Goal: Task Accomplishment & Management: Manage account settings

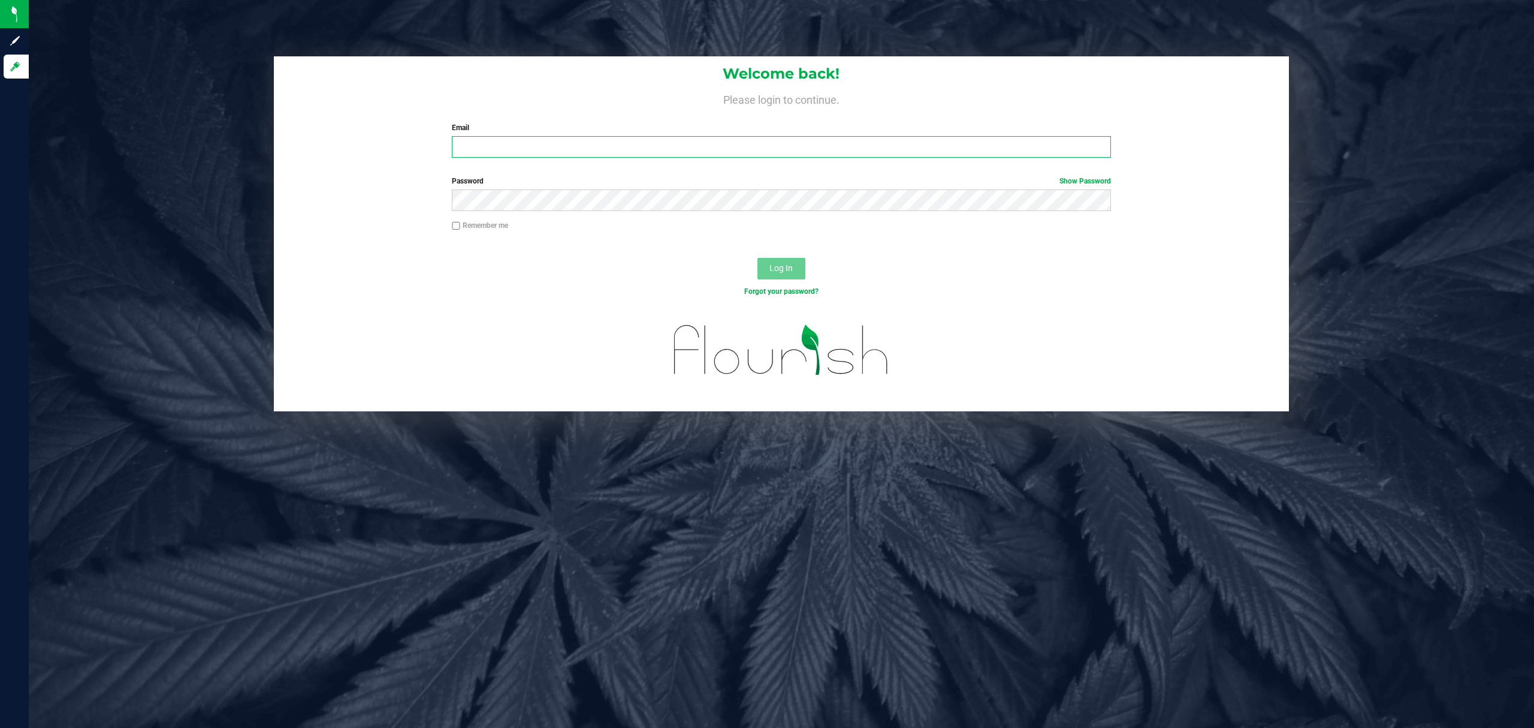
click at [499, 151] on input "Email" at bounding box center [781, 147] width 659 height 22
type input "[EMAIL_ADDRESS][DOMAIN_NAME]"
click at [758, 258] on button "Log In" at bounding box center [782, 269] width 48 height 22
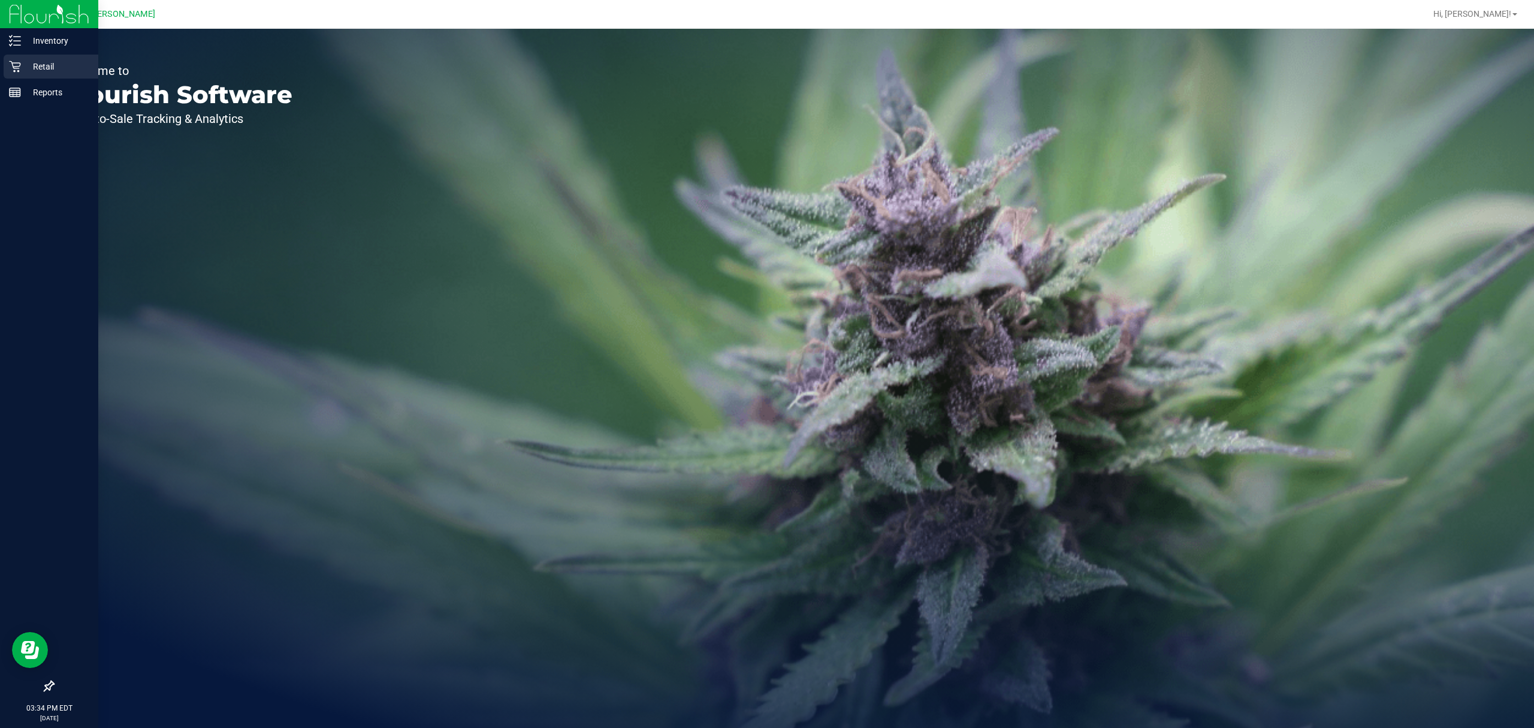
click at [17, 66] on icon at bounding box center [14, 66] width 11 height 11
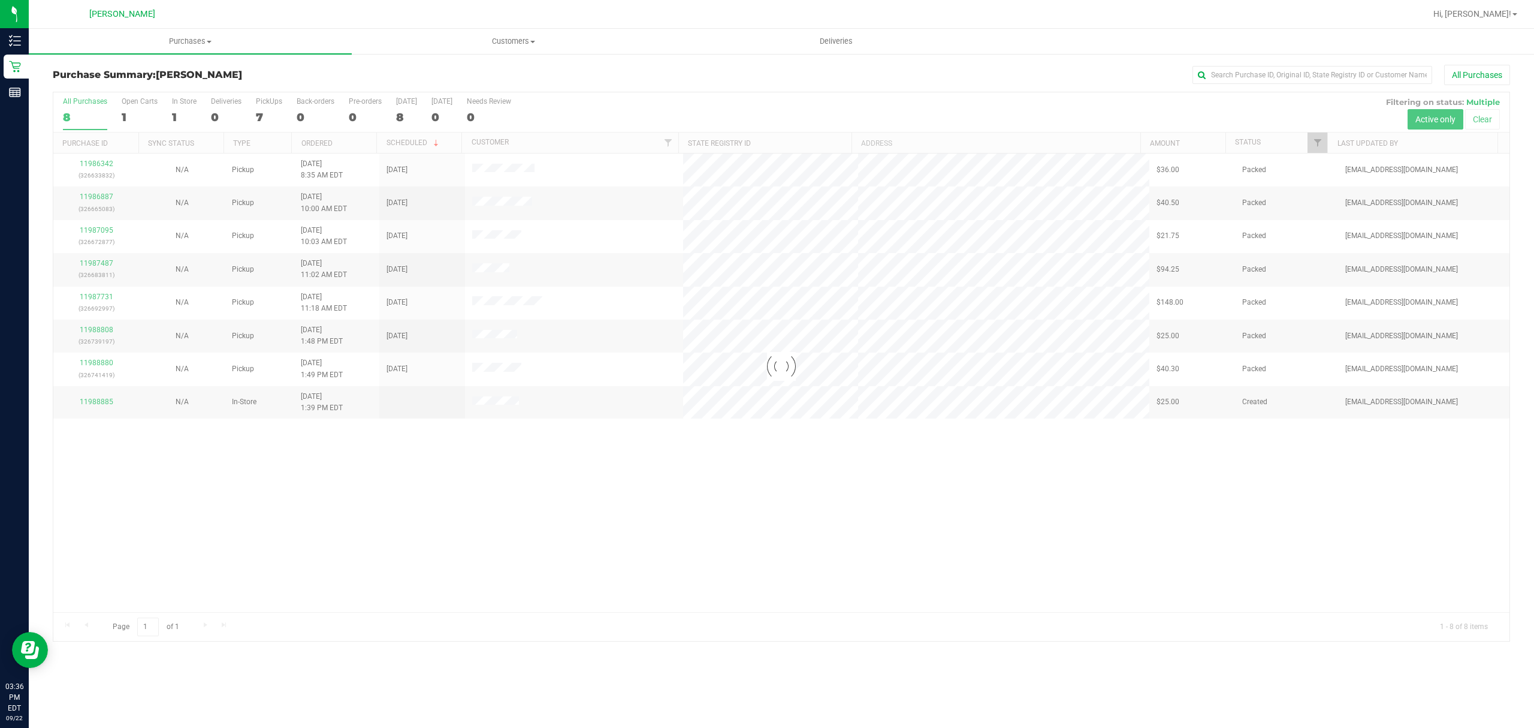
click at [92, 298] on div at bounding box center [781, 366] width 1456 height 548
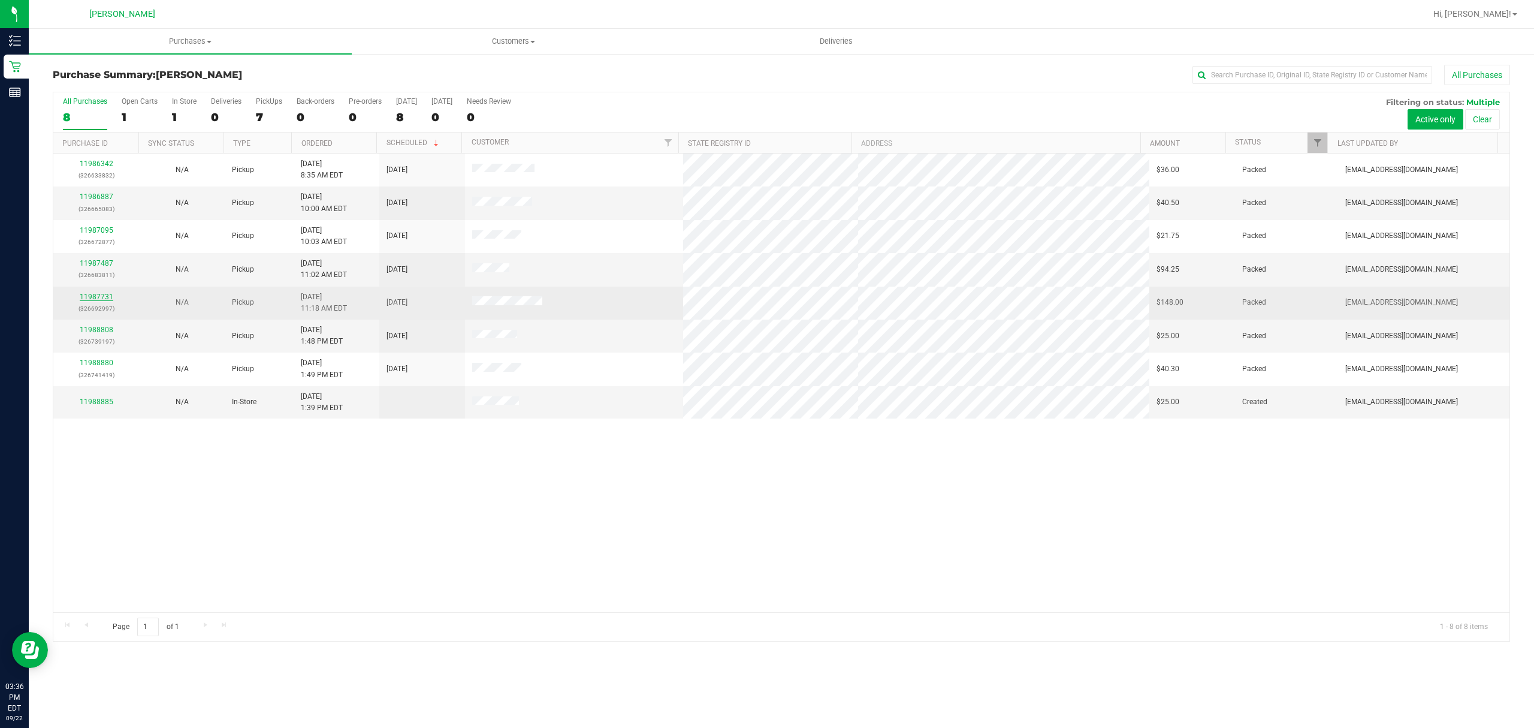
click at [104, 298] on link "11987731" at bounding box center [97, 296] width 34 height 8
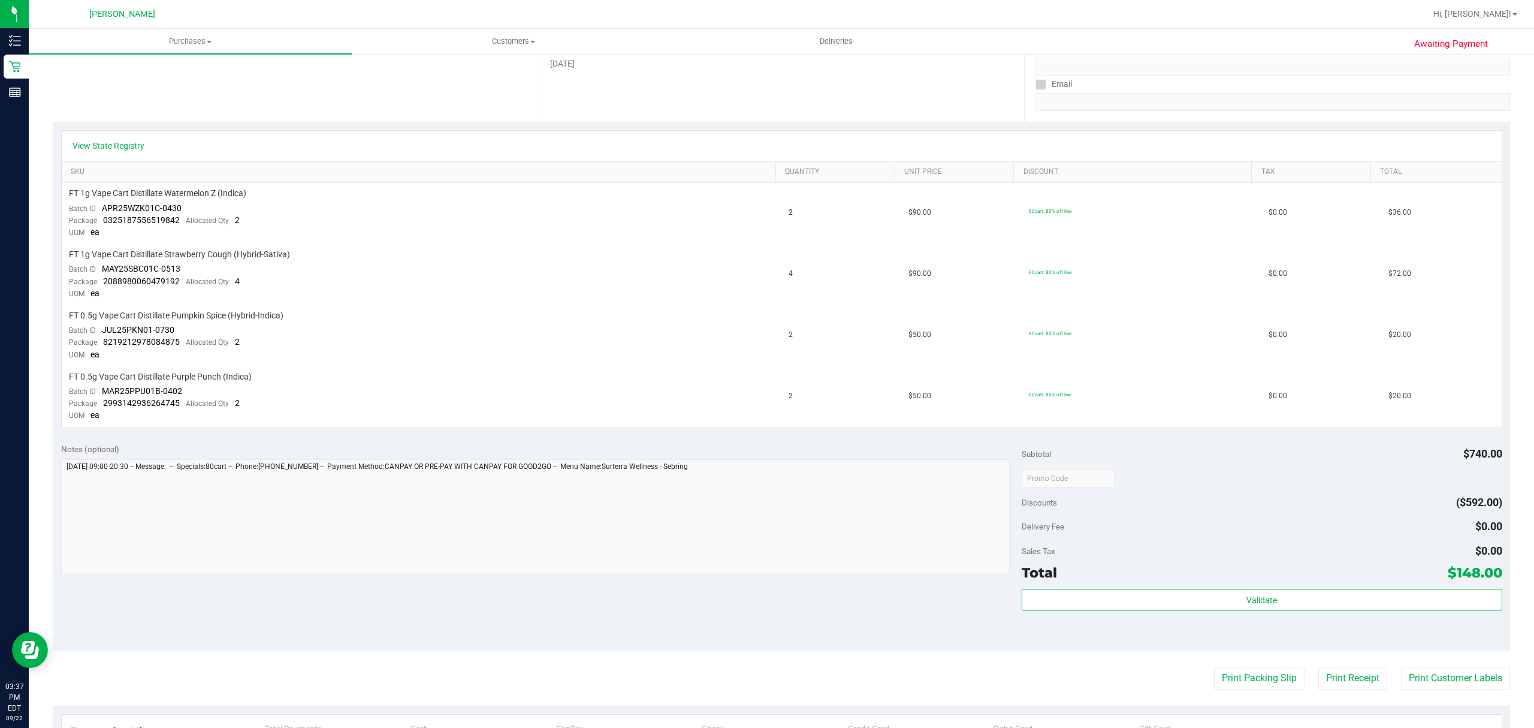
scroll to position [319, 0]
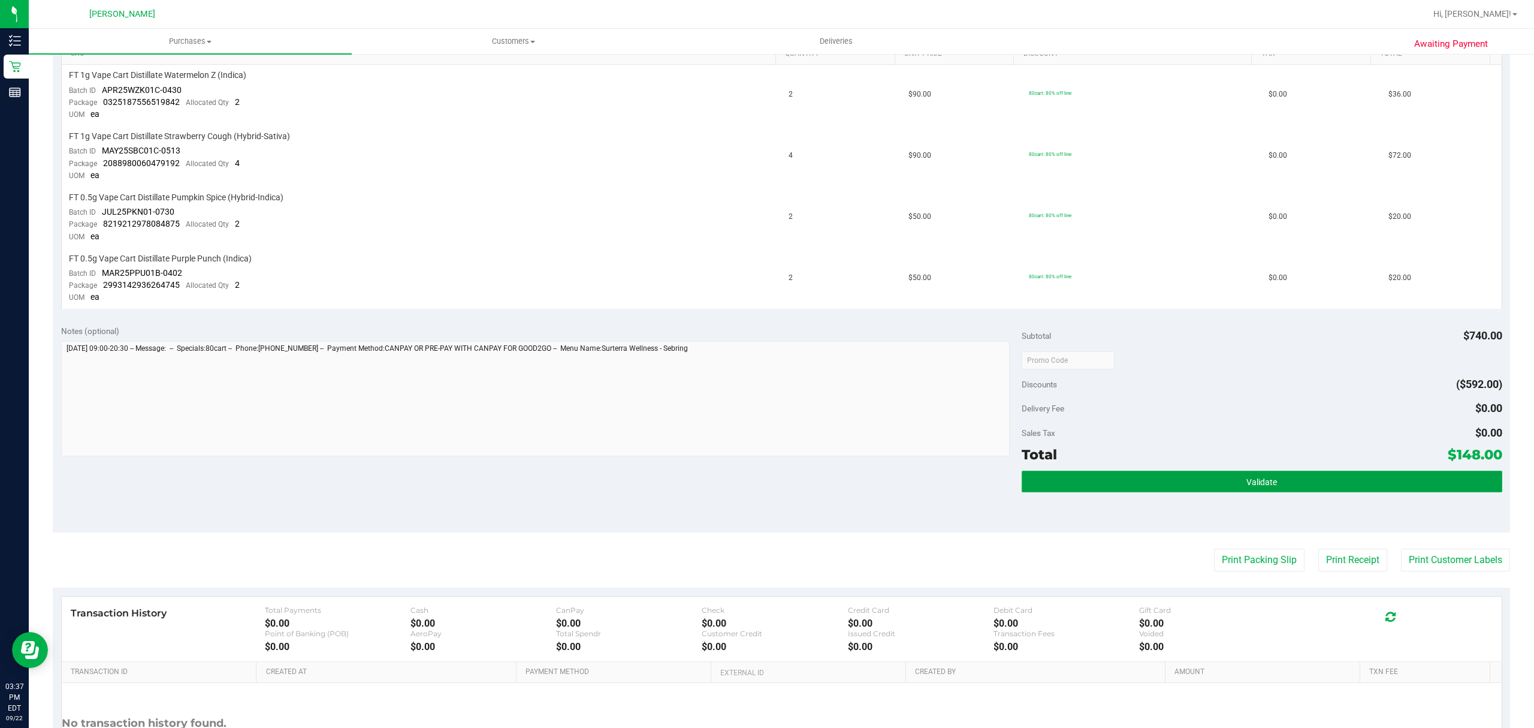
click at [1110, 476] on button "Validate" at bounding box center [1262, 482] width 481 height 22
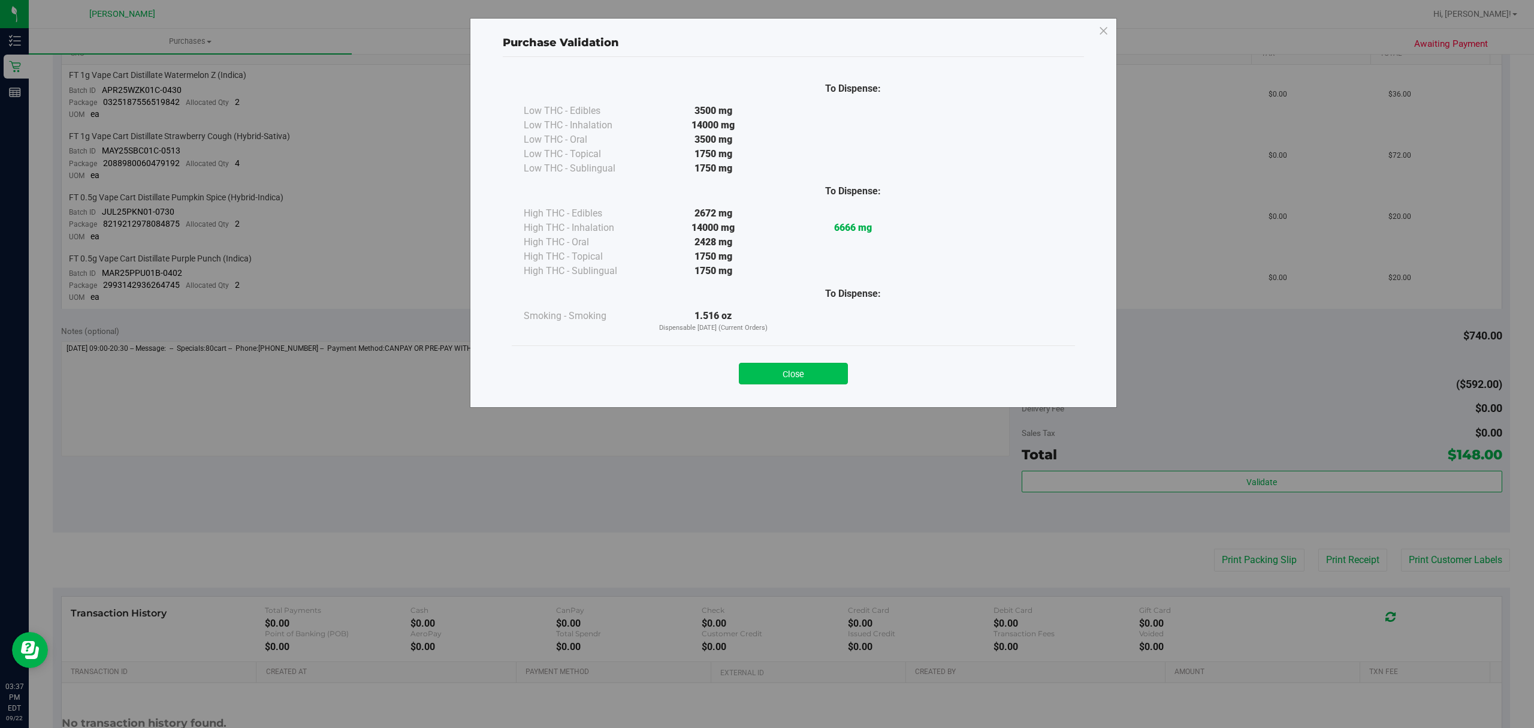
click at [746, 375] on button "Close" at bounding box center [793, 374] width 109 height 22
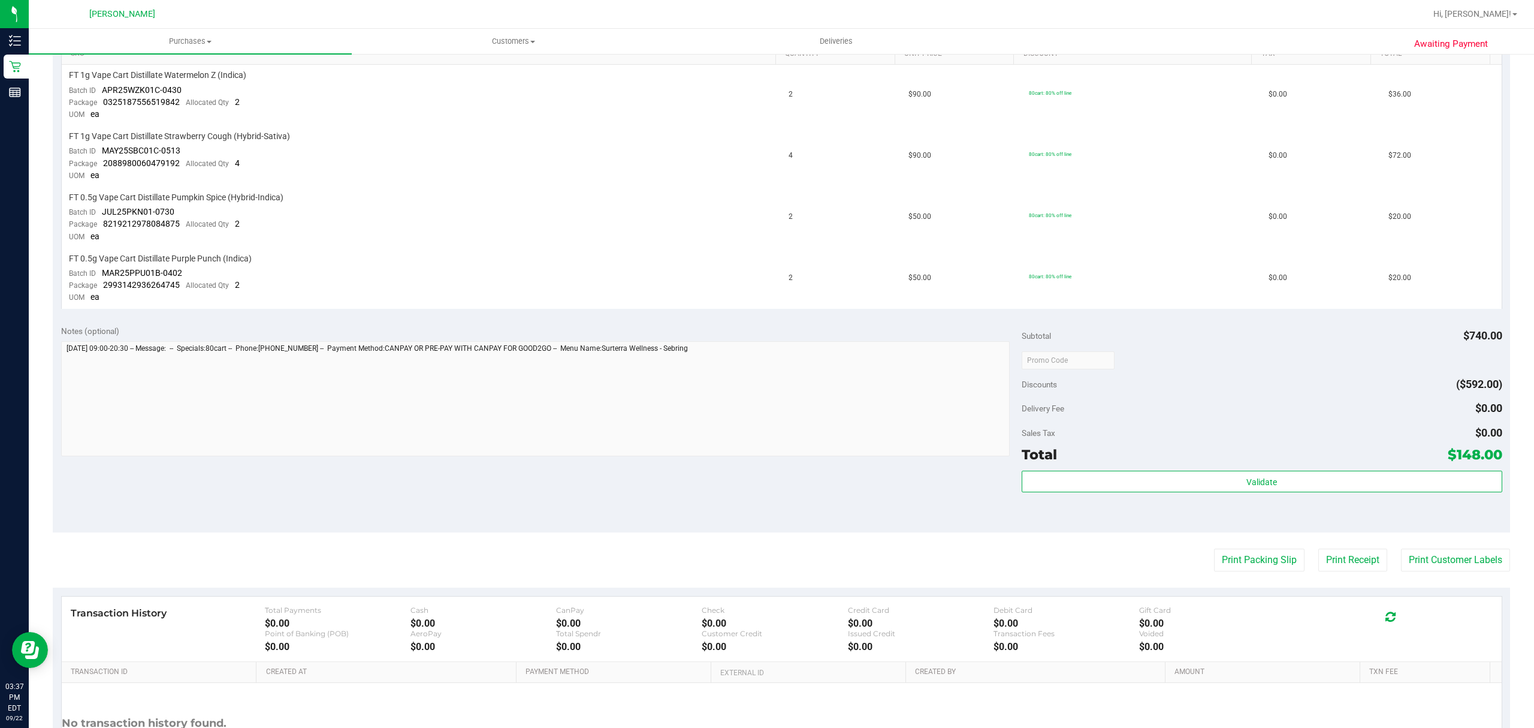
scroll to position [0, 0]
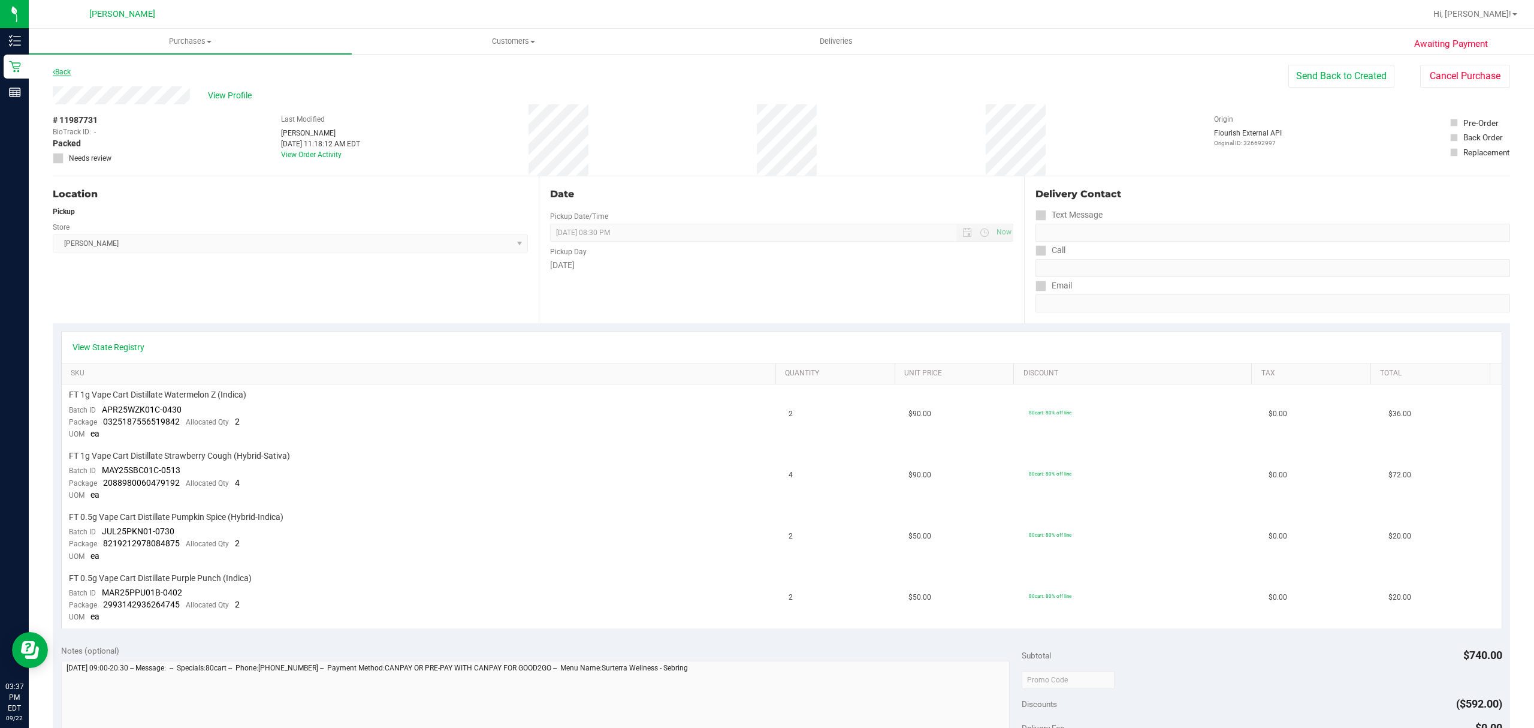
click at [65, 68] on link "Back" at bounding box center [62, 72] width 18 height 8
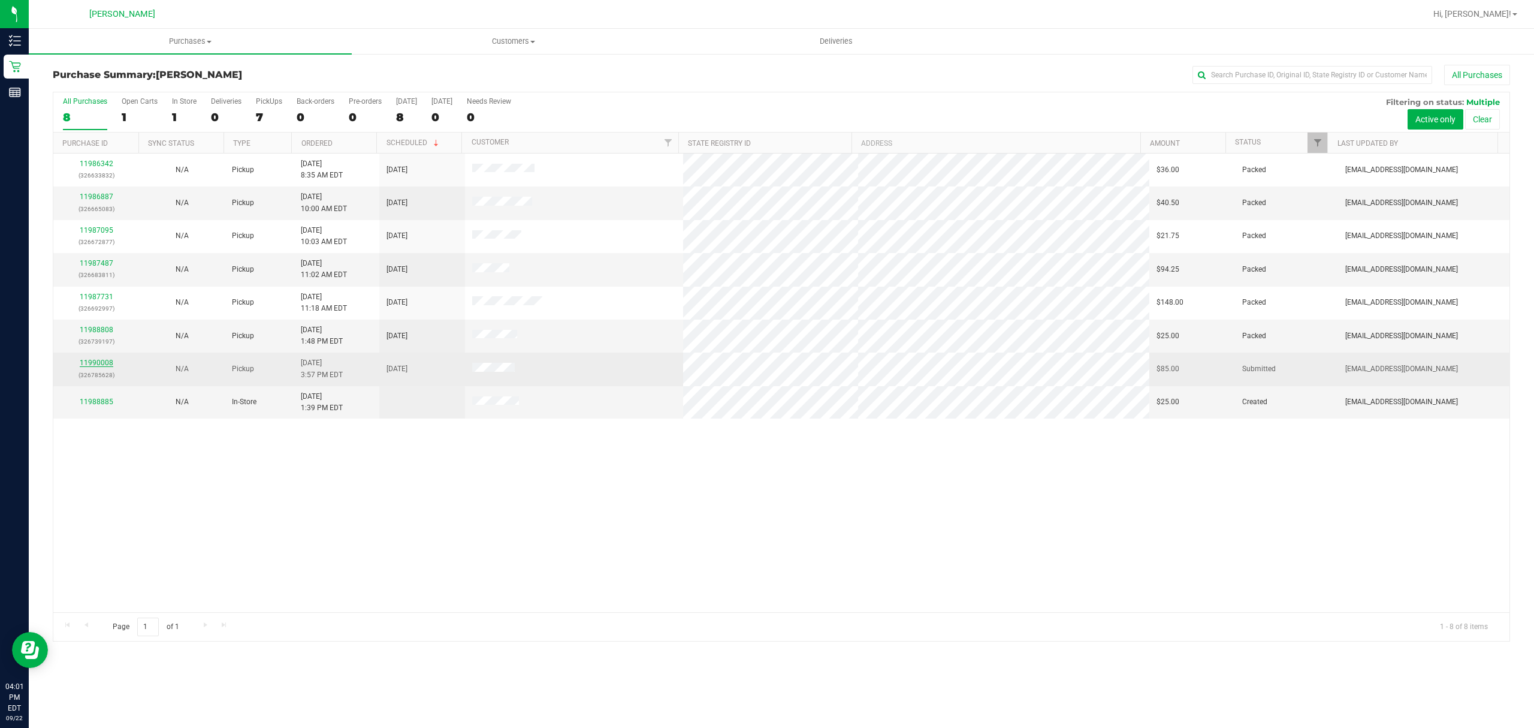
click at [108, 364] on link "11990008" at bounding box center [97, 362] width 34 height 8
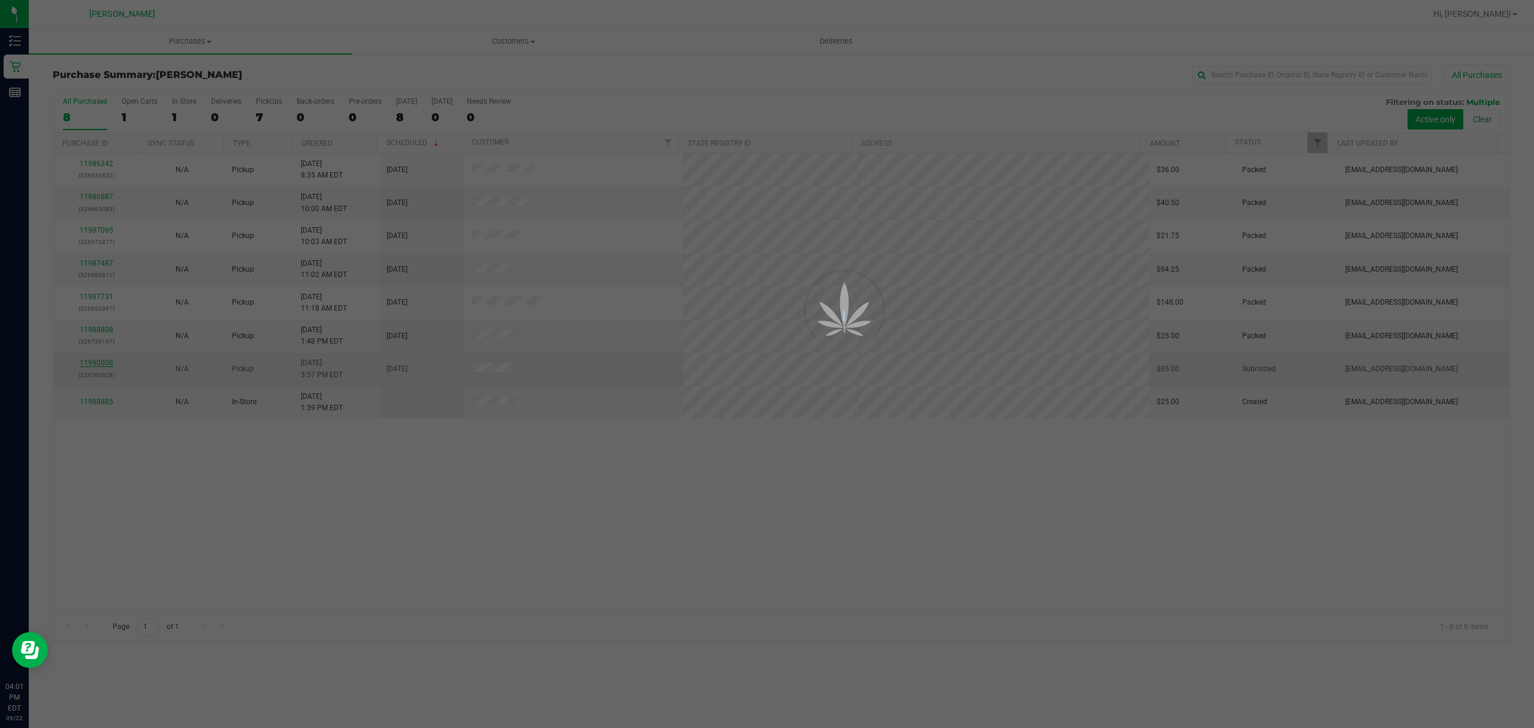
click at [108, 364] on div at bounding box center [767, 364] width 1534 height 728
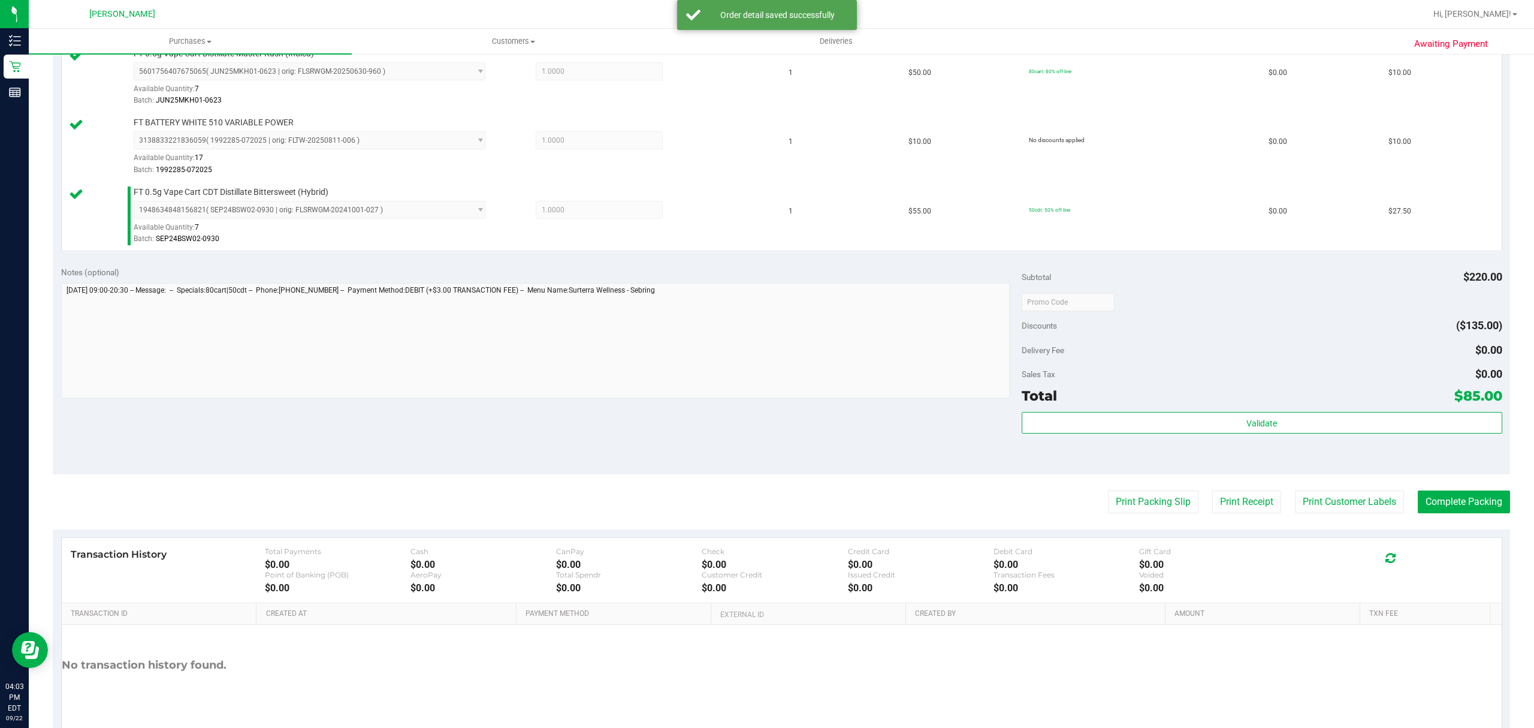
scroll to position [533, 0]
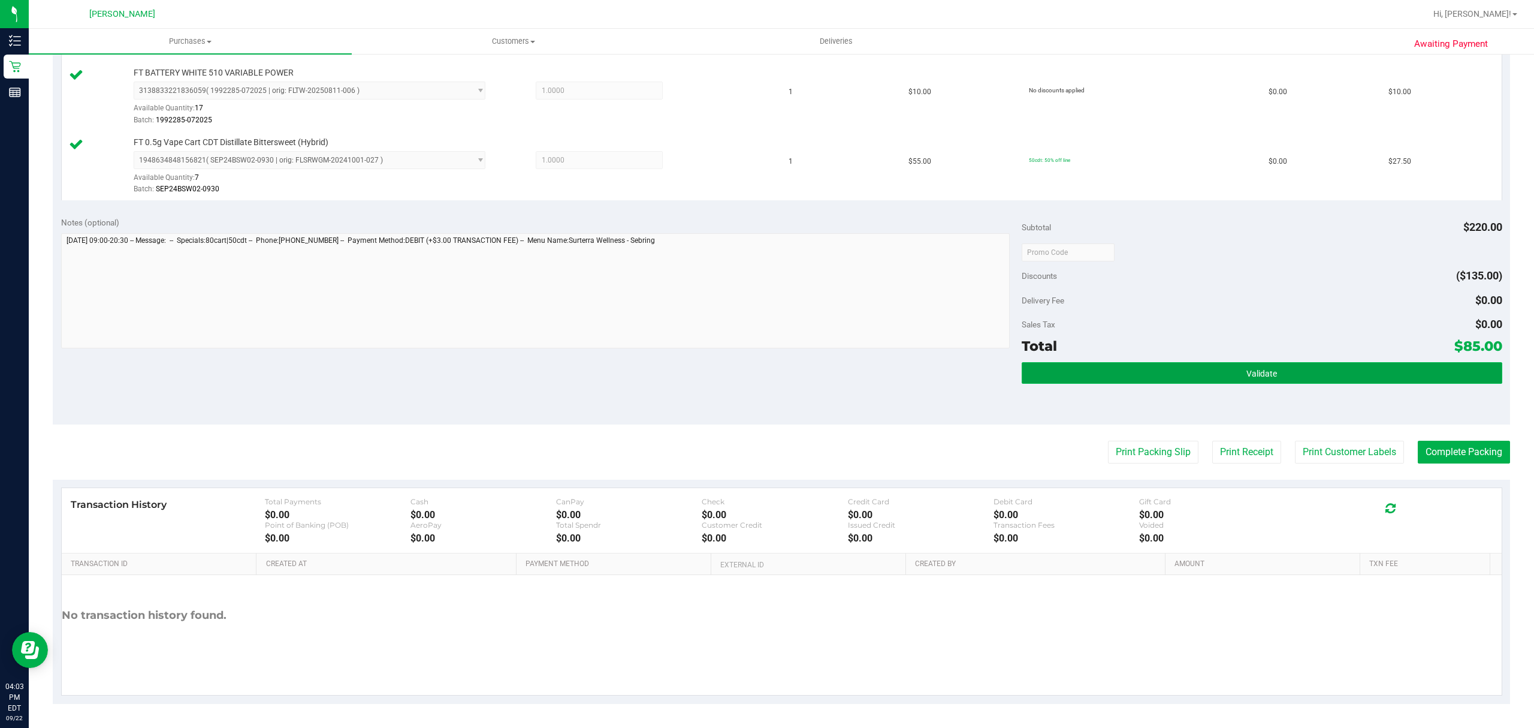
click at [1210, 378] on button "Validate" at bounding box center [1262, 373] width 481 height 22
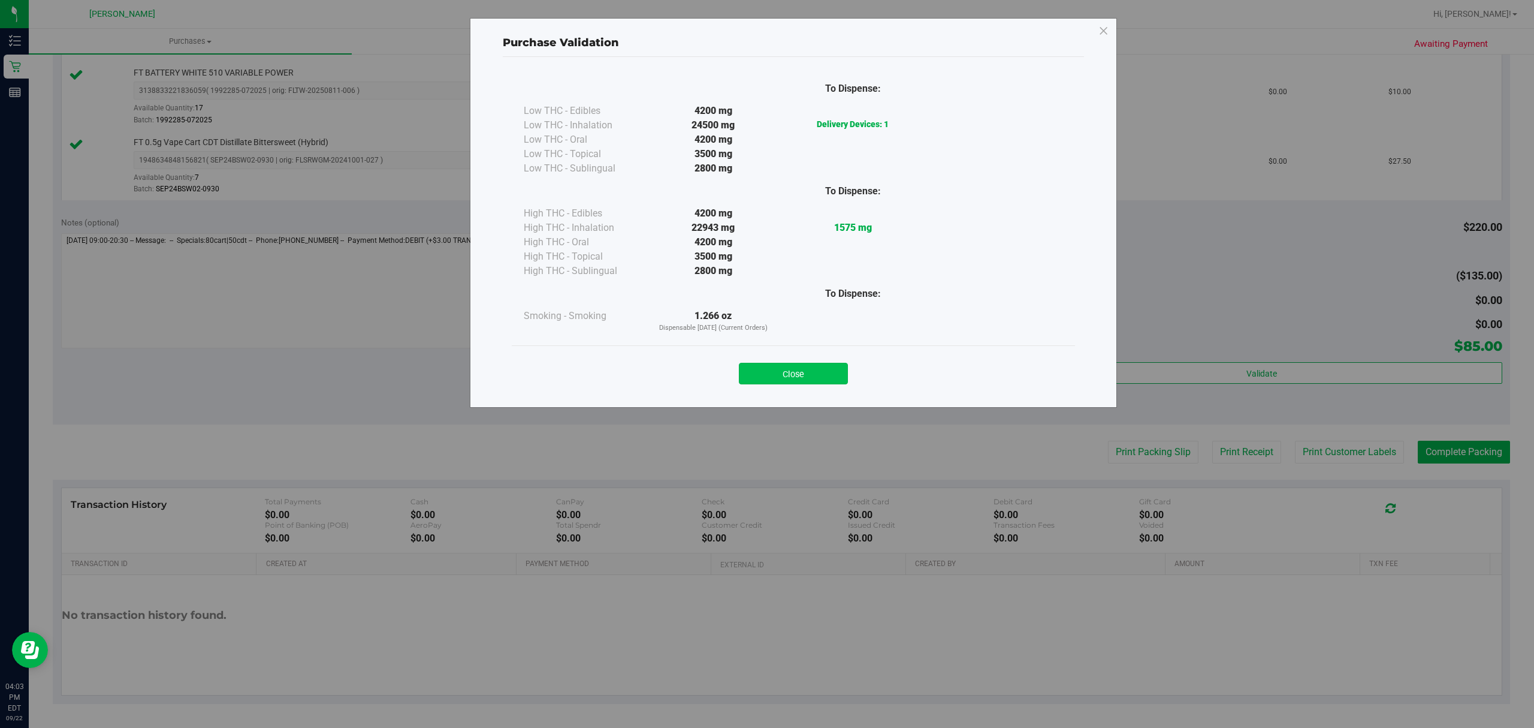
click at [801, 379] on button "Close" at bounding box center [793, 374] width 109 height 22
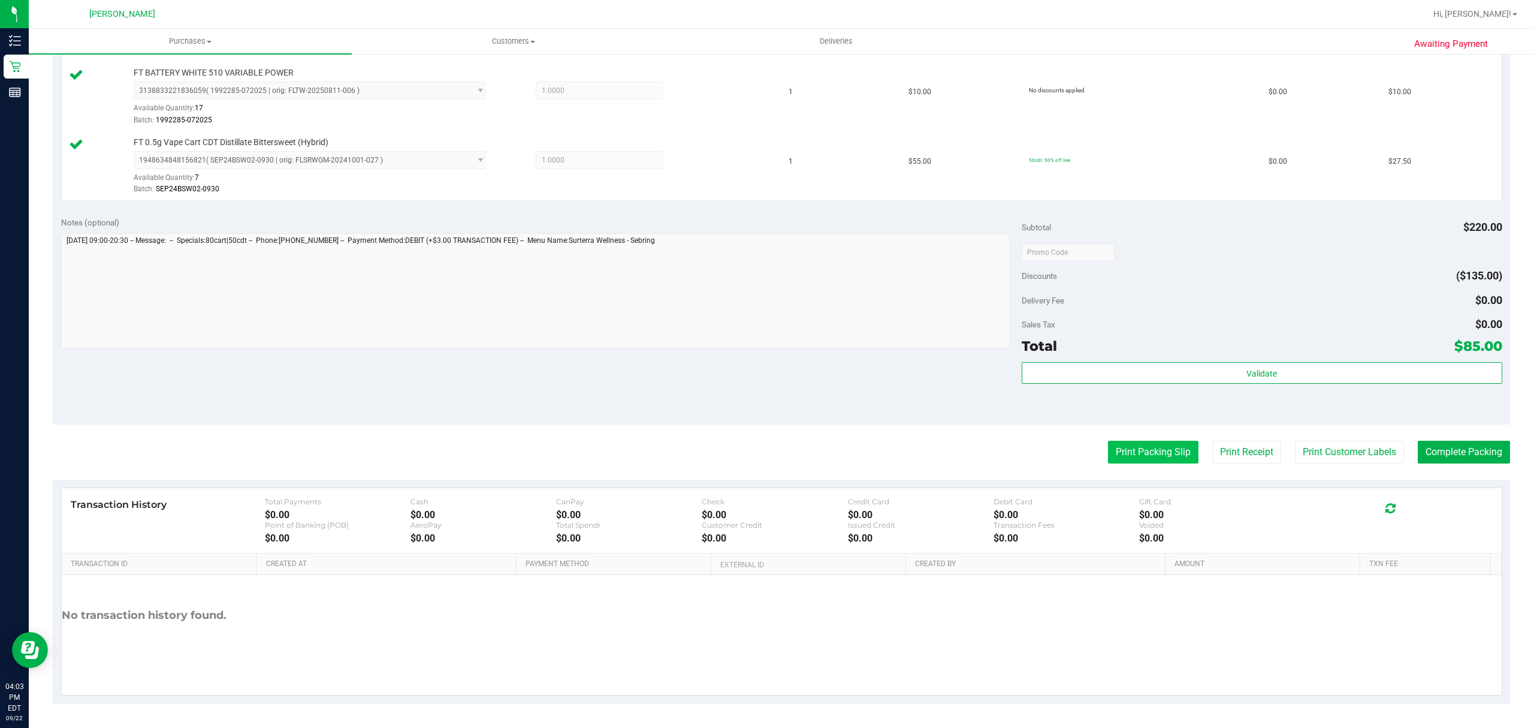
click at [1132, 447] on button "Print Packing Slip" at bounding box center [1153, 452] width 91 height 23
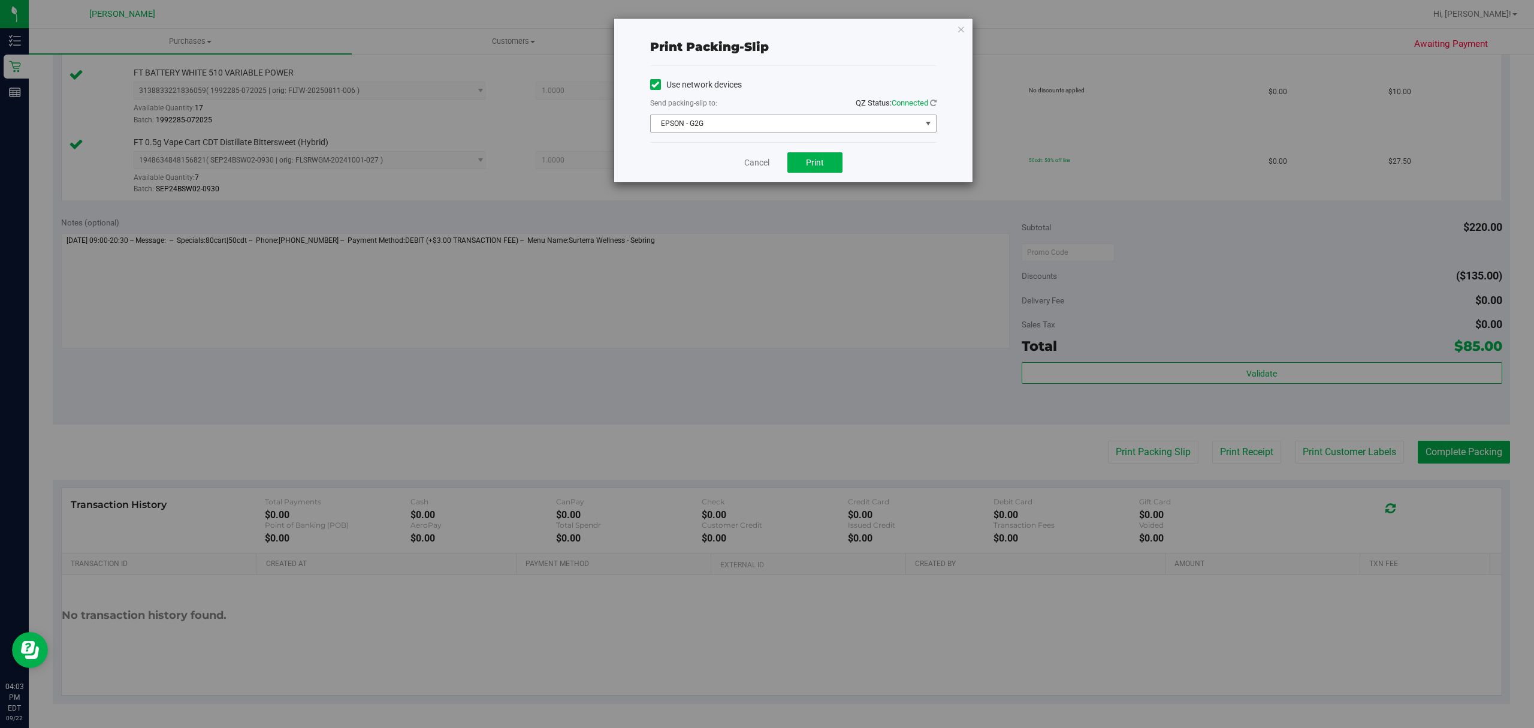
click at [821, 125] on span "EPSON - G2G" at bounding box center [786, 123] width 270 height 17
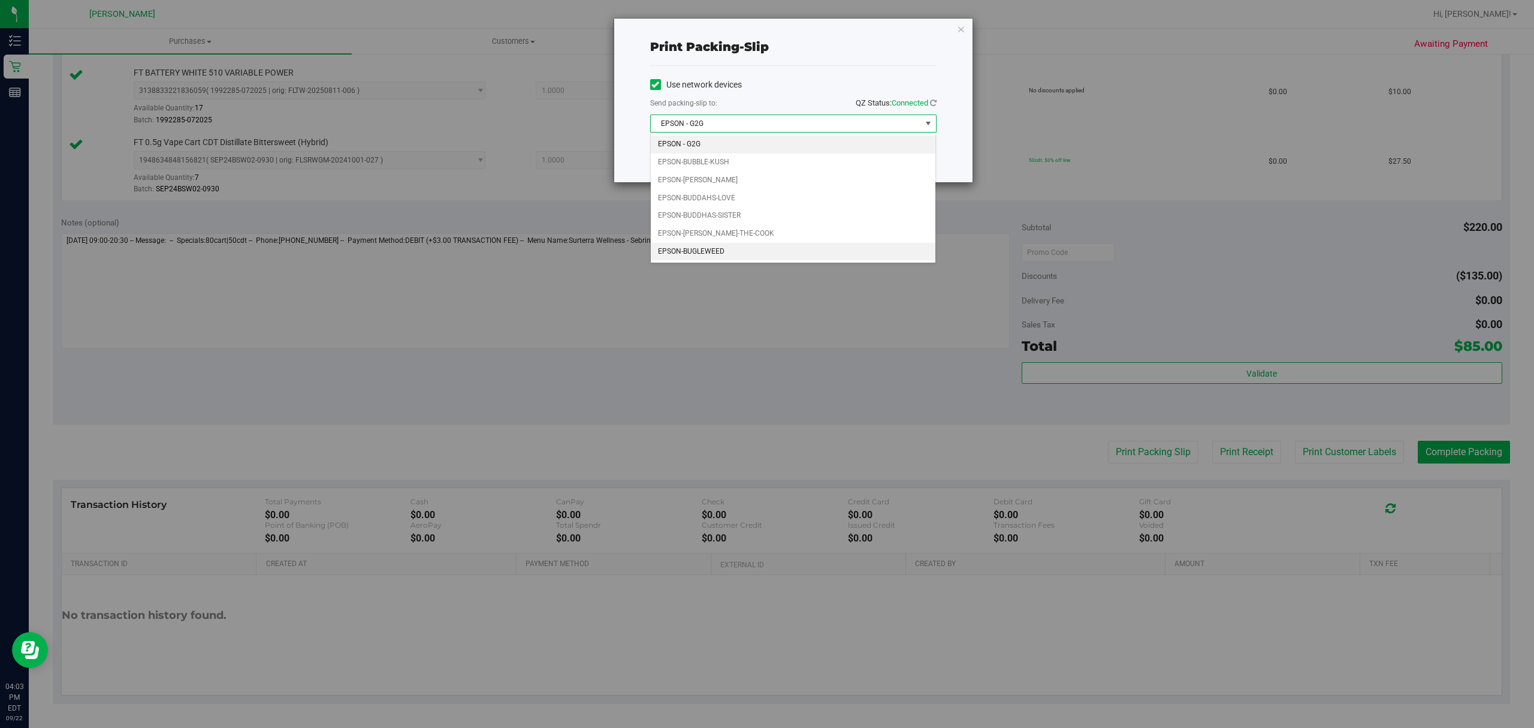
click at [725, 250] on li "EPSON-BUGLEWEED" at bounding box center [793, 252] width 285 height 18
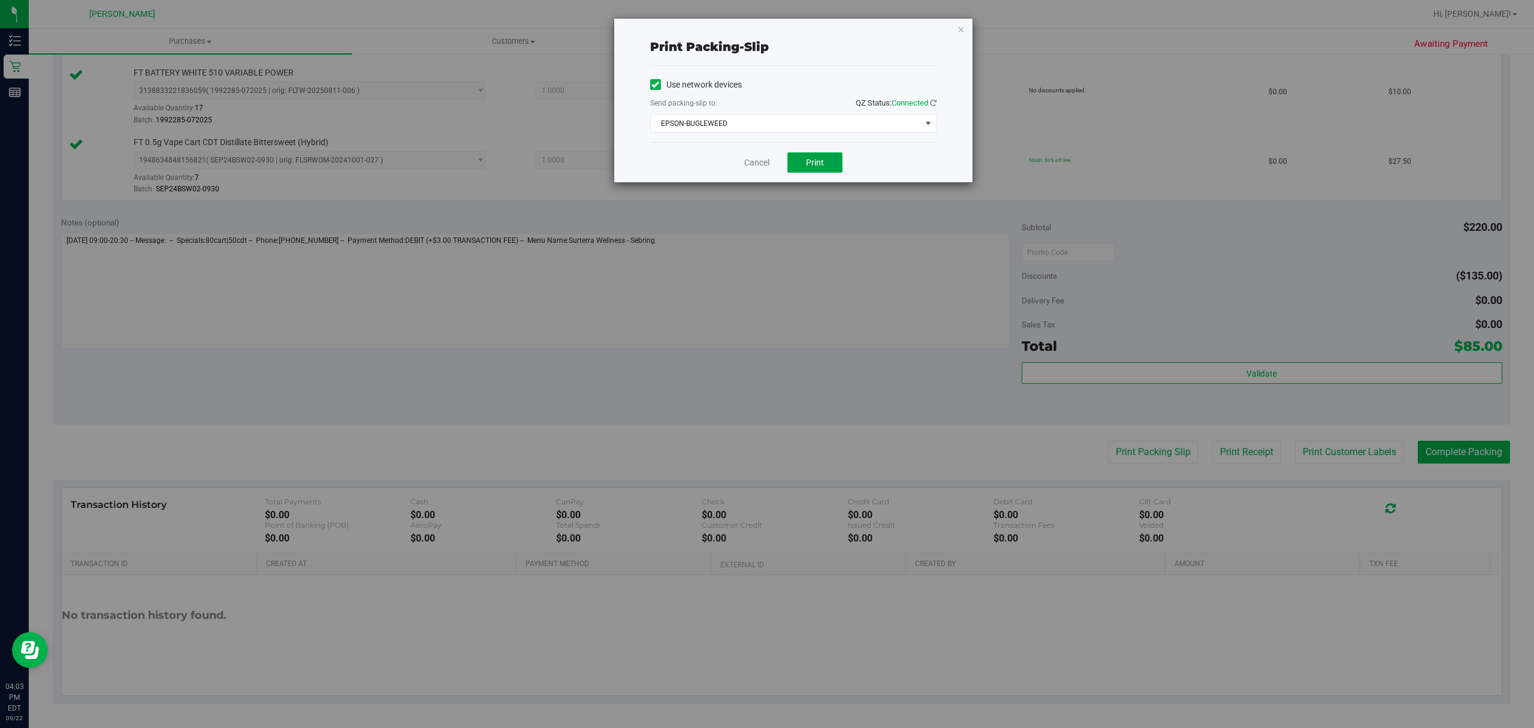
click at [813, 161] on span "Print" at bounding box center [815, 163] width 18 height 10
click at [756, 164] on link "Cancel" at bounding box center [756, 162] width 25 height 13
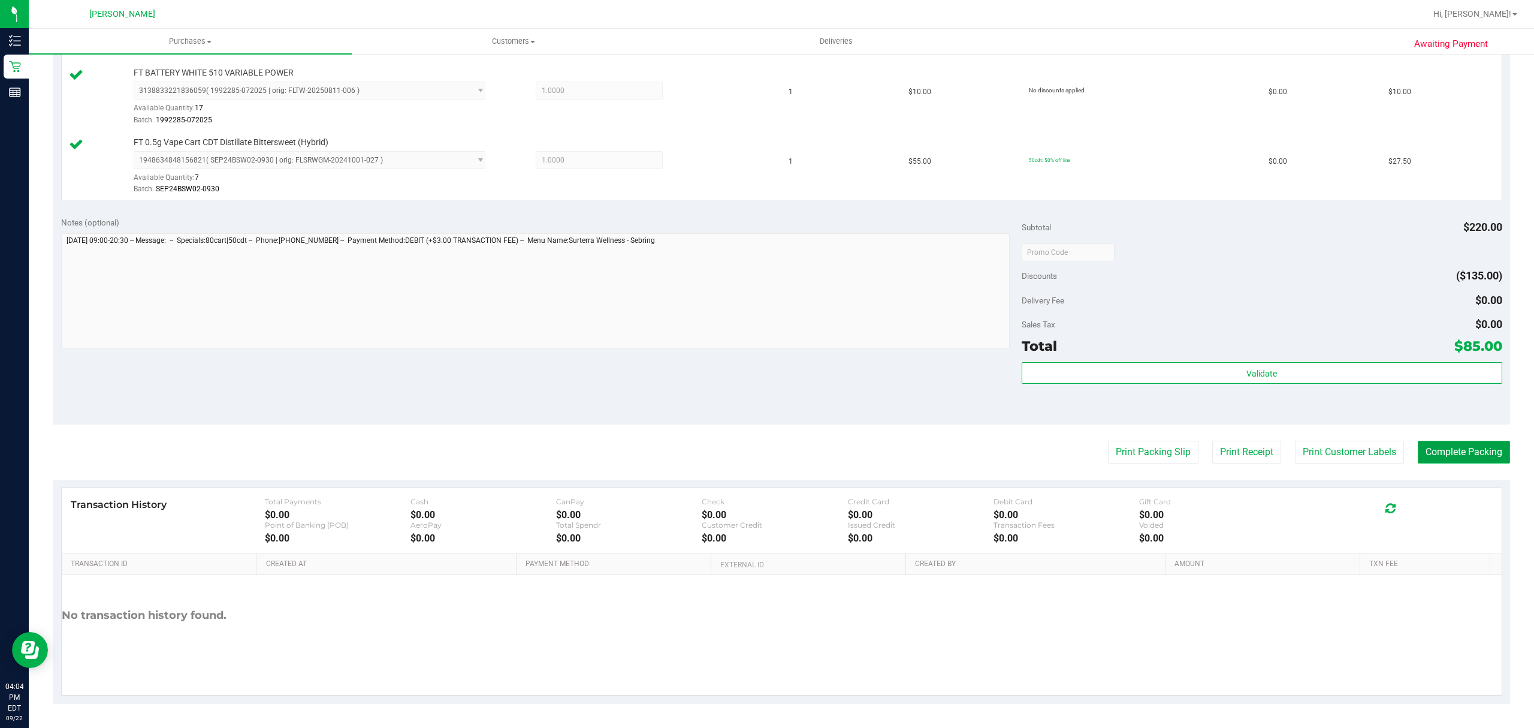
click at [1442, 450] on button "Complete Packing" at bounding box center [1464, 452] width 92 height 23
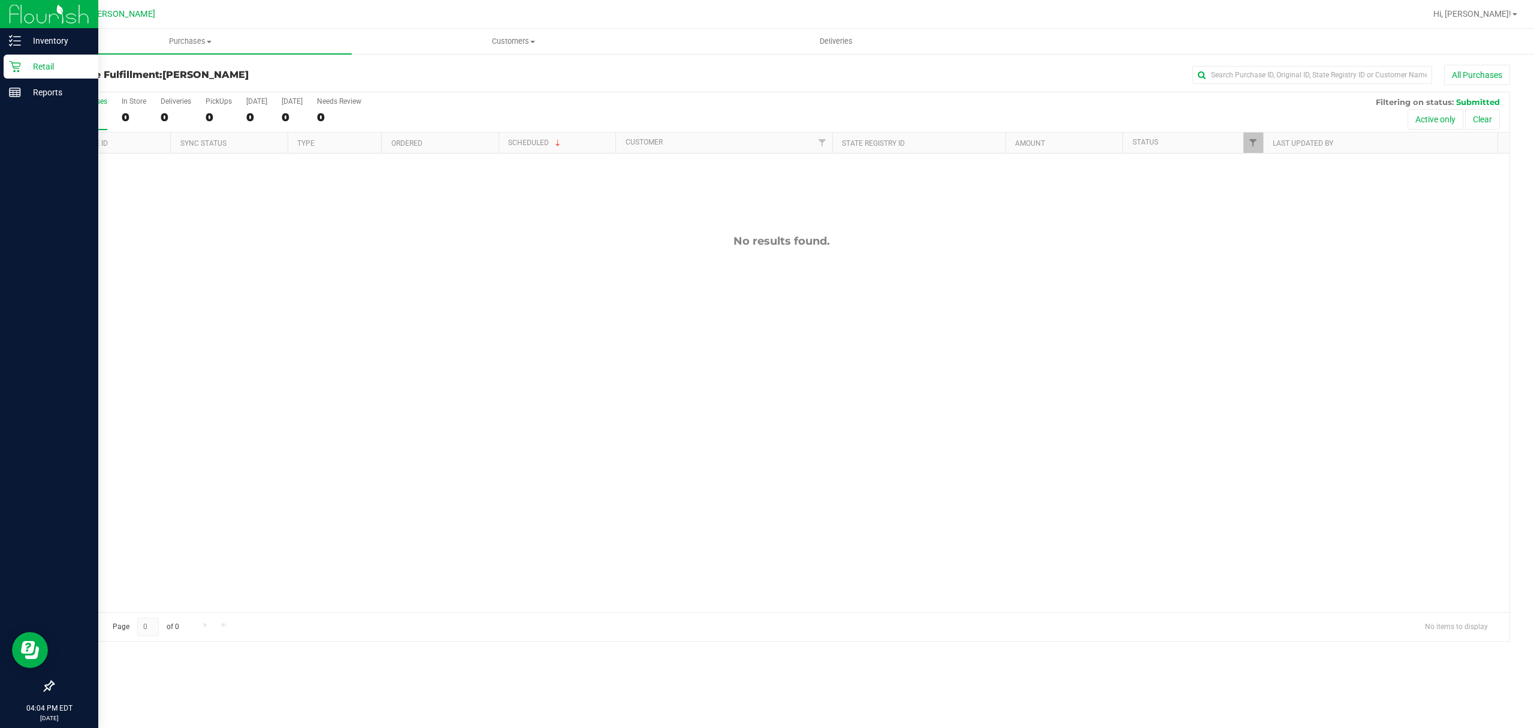
click at [30, 65] on p "Retail" at bounding box center [57, 66] width 72 height 14
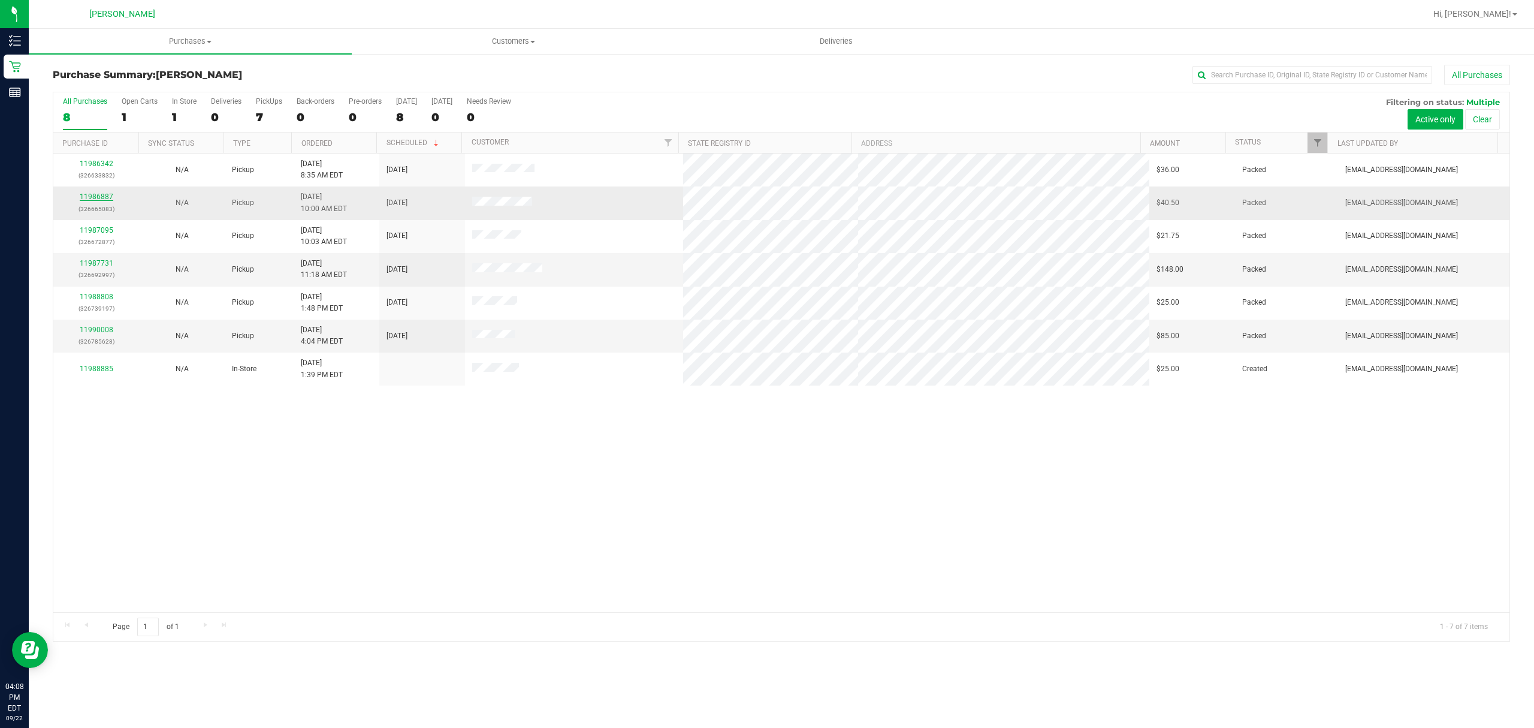
click at [96, 197] on link "11986887" at bounding box center [97, 196] width 34 height 8
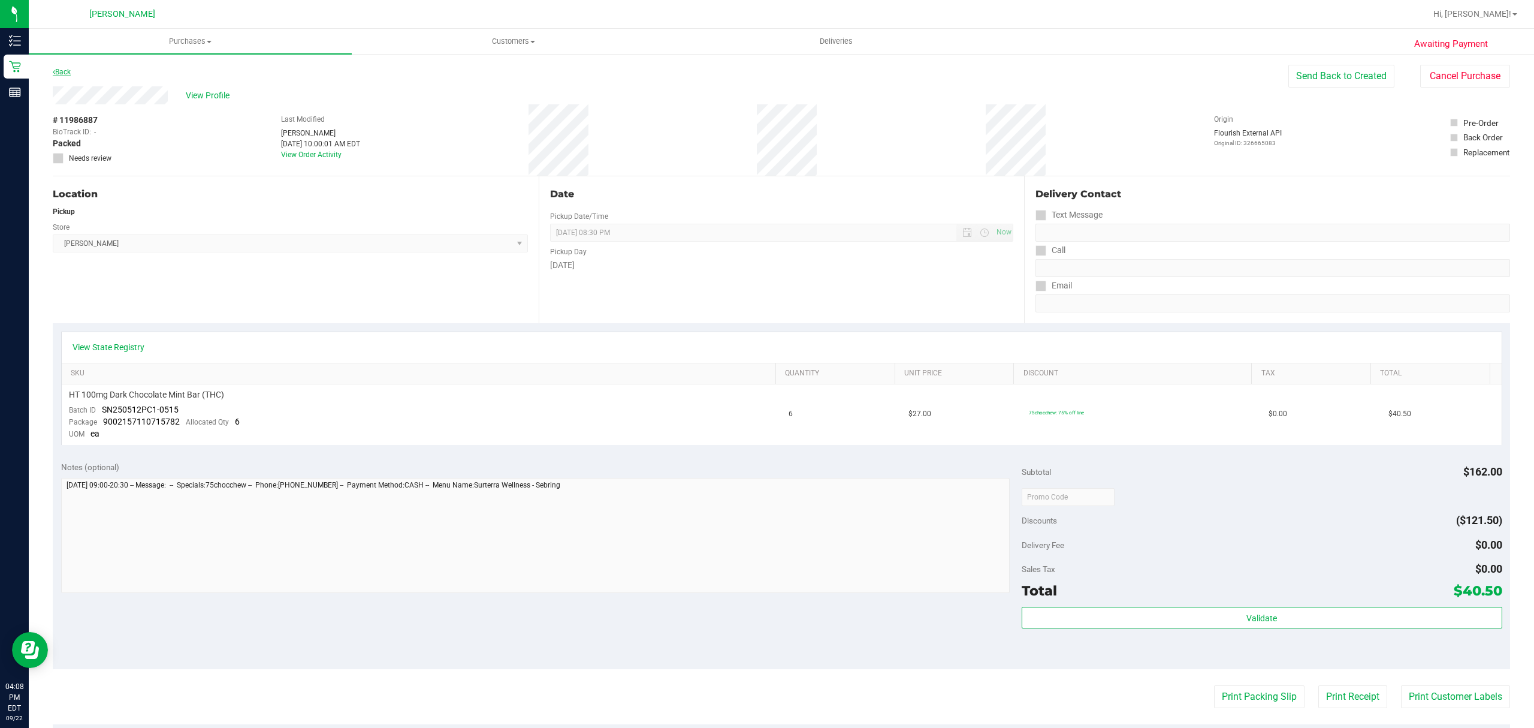
click at [58, 70] on link "Back" at bounding box center [62, 72] width 18 height 8
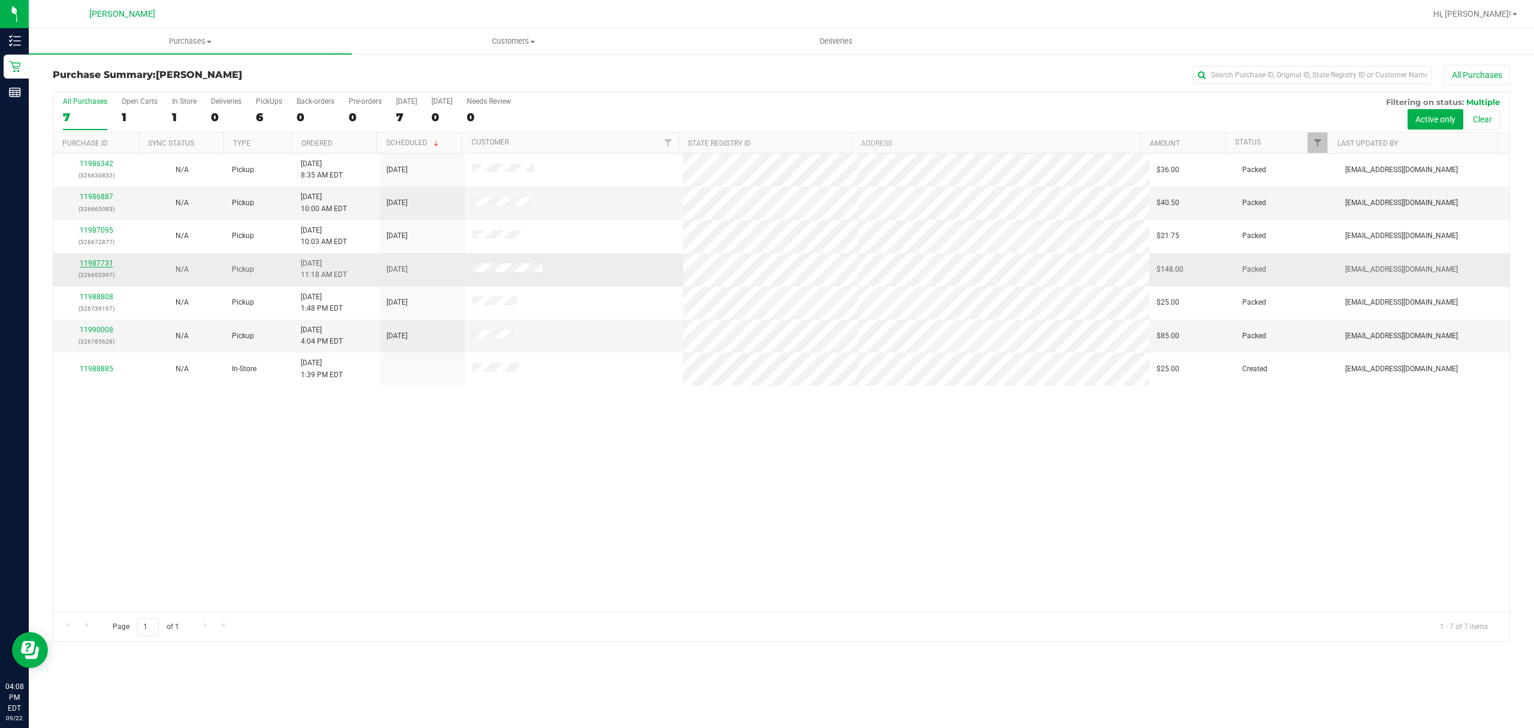
click at [101, 266] on link "11987731" at bounding box center [97, 263] width 34 height 8
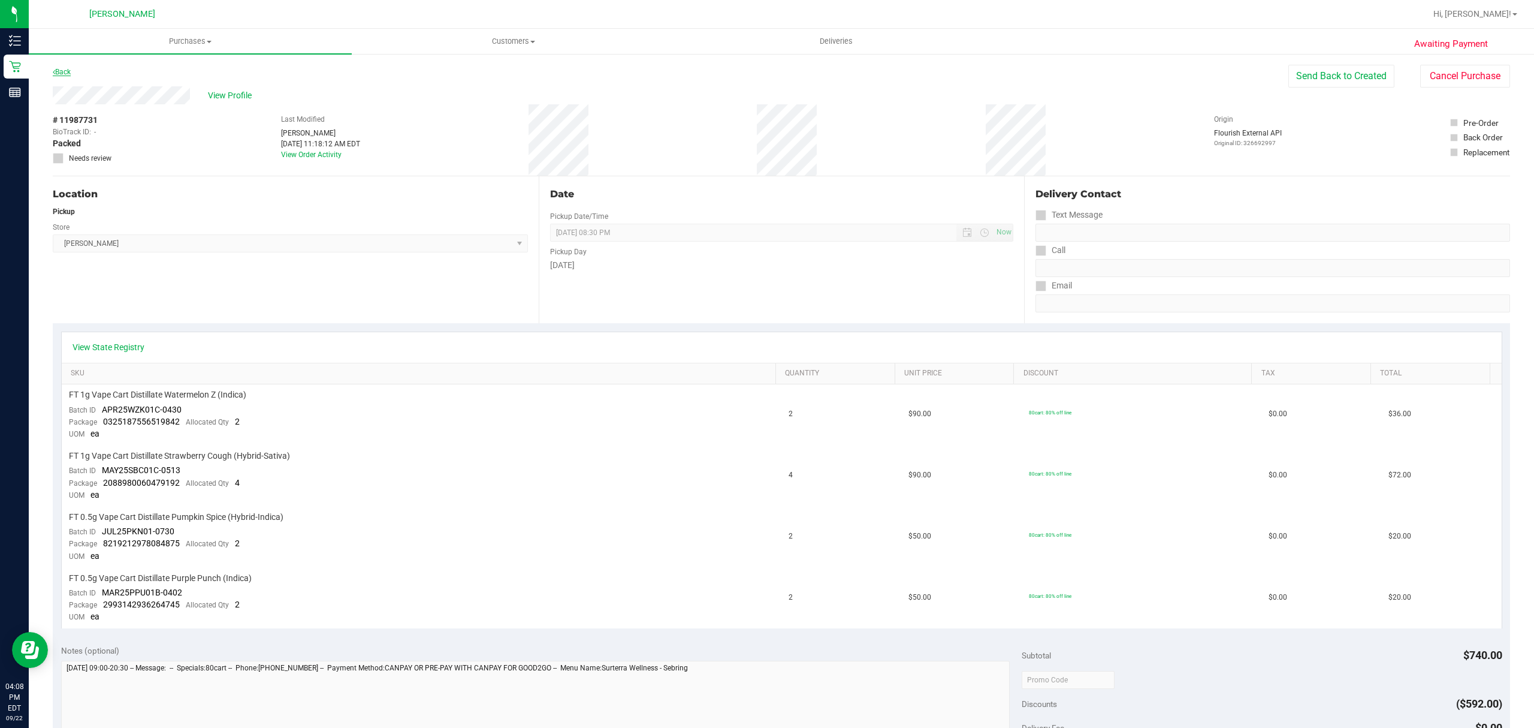
click at [66, 72] on link "Back" at bounding box center [62, 72] width 18 height 8
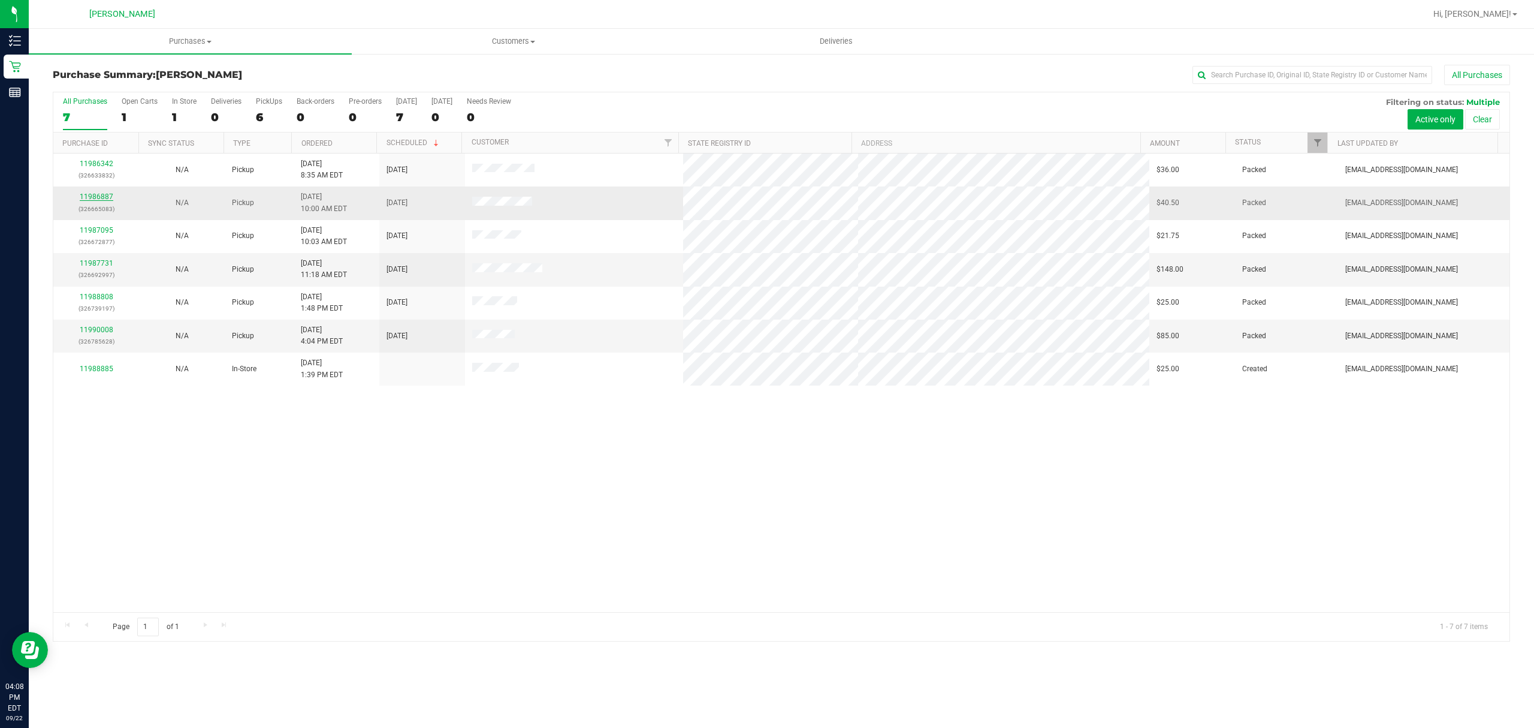
click at [101, 197] on link "11986887" at bounding box center [97, 196] width 34 height 8
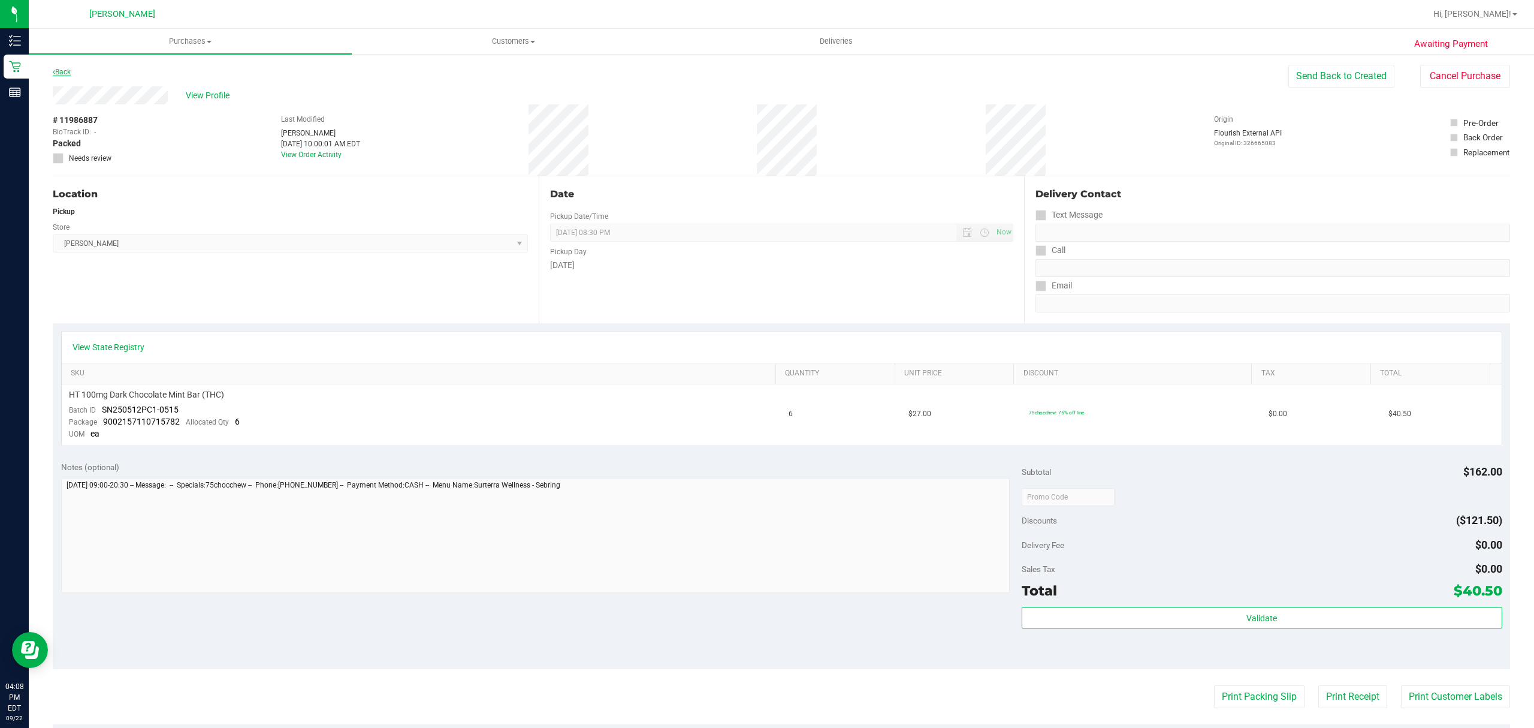
click at [67, 70] on link "Back" at bounding box center [62, 72] width 18 height 8
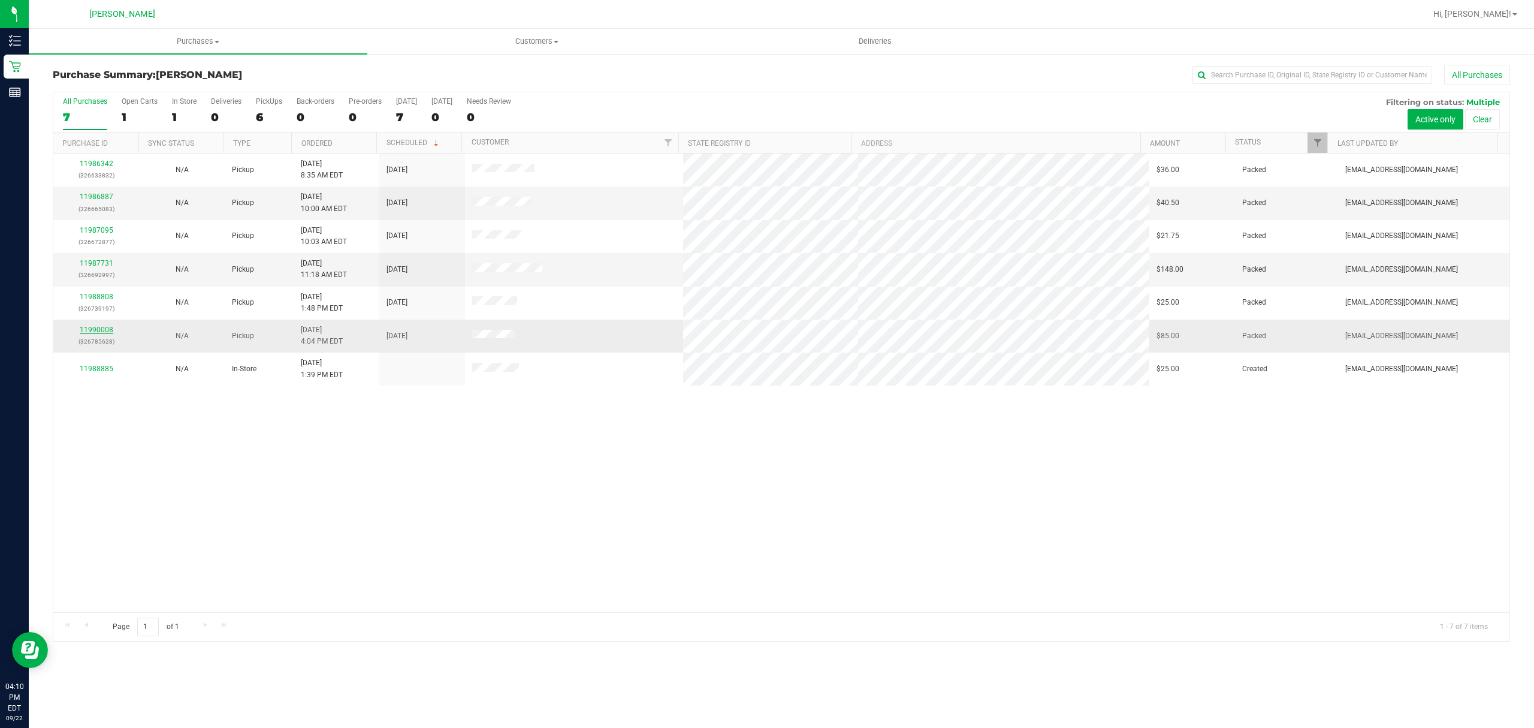
click at [102, 327] on link "11990008" at bounding box center [97, 329] width 34 height 8
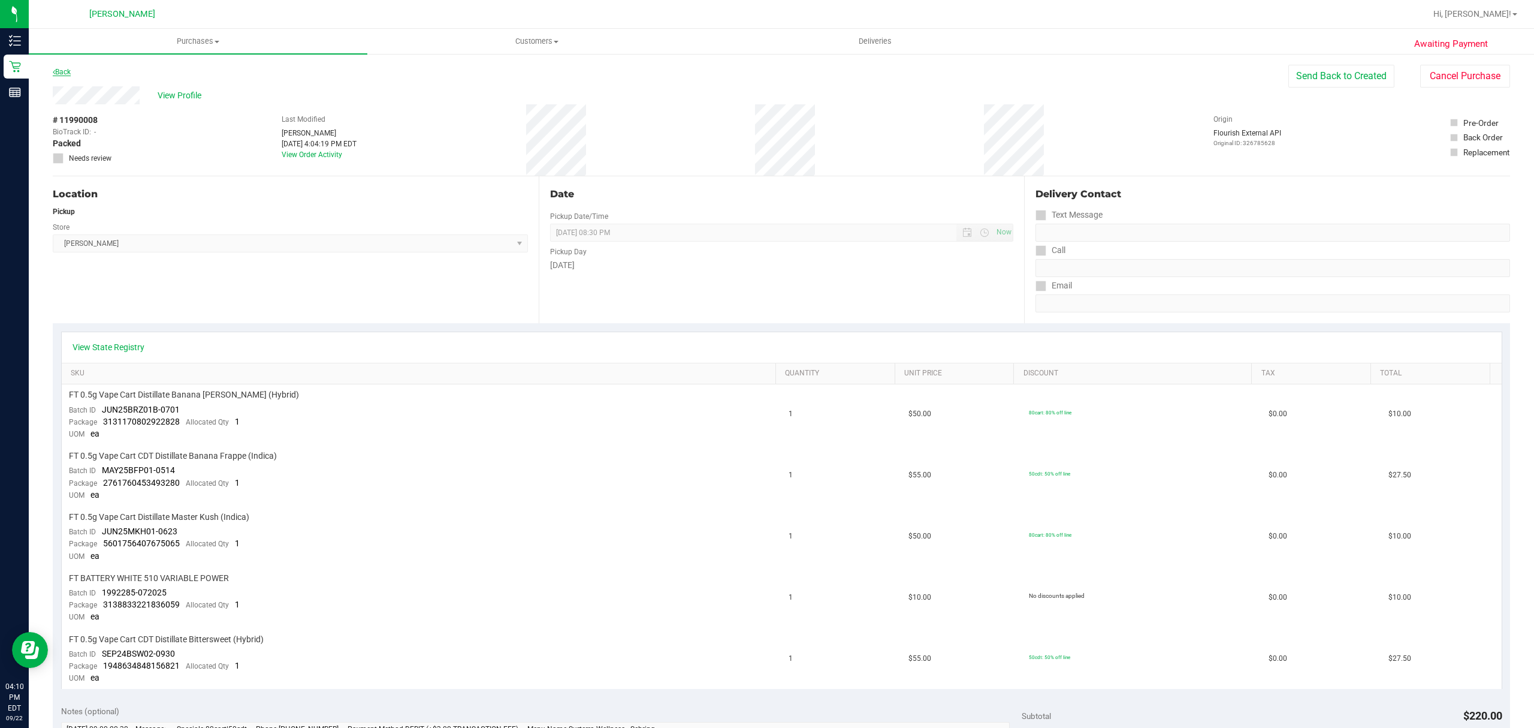
click at [68, 73] on link "Back" at bounding box center [62, 72] width 18 height 8
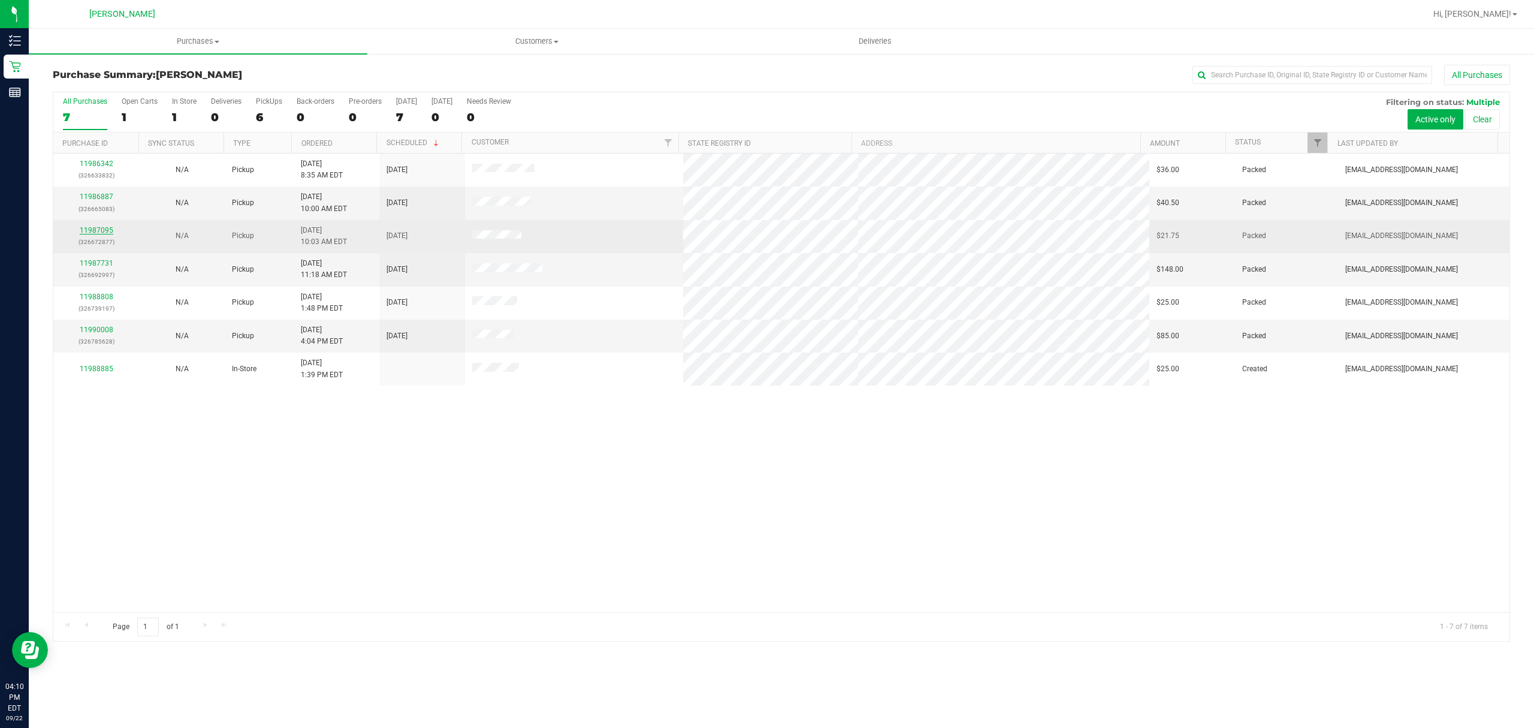
click at [96, 231] on link "11987095" at bounding box center [97, 230] width 34 height 8
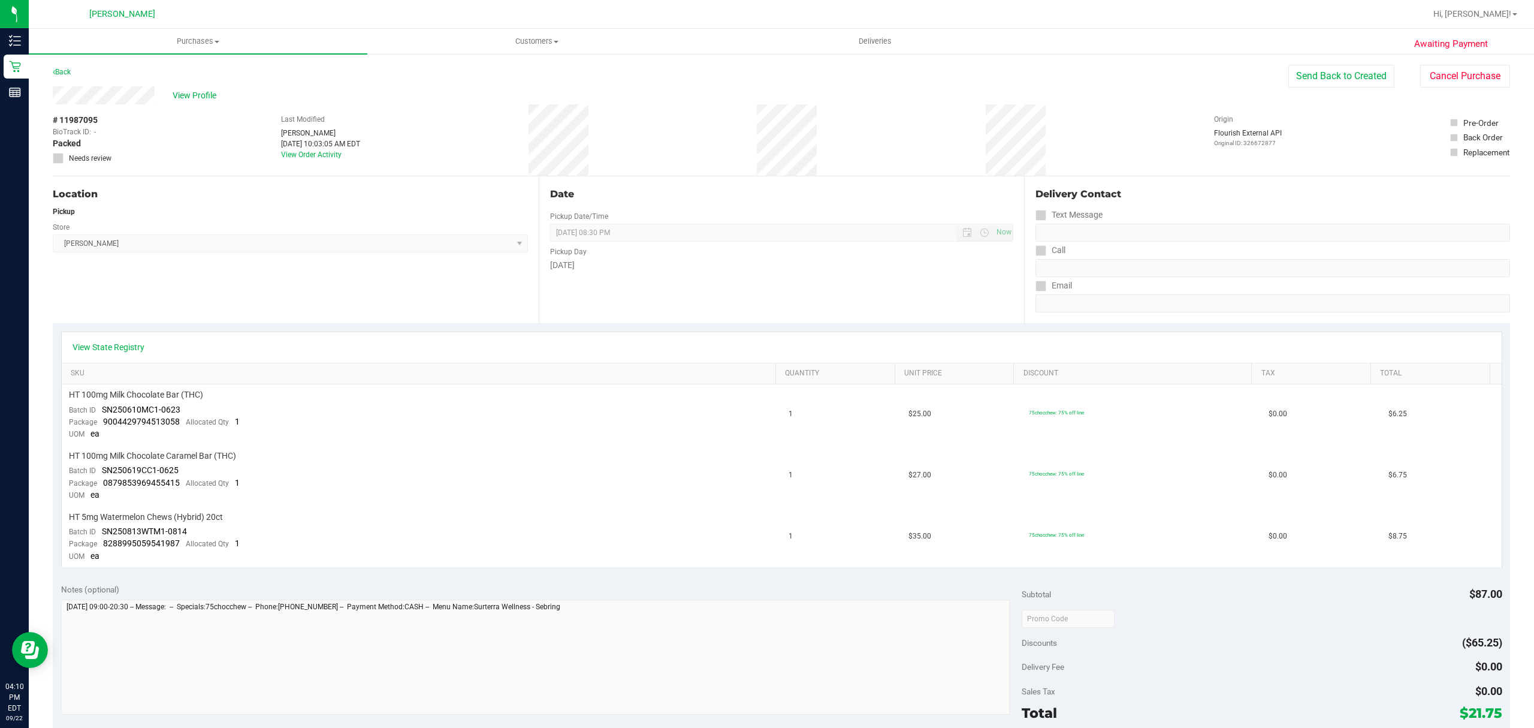
click at [58, 61] on div "Awaiting Payment Back Send Back to Created Cancel Purchase View Profile # 11987…" at bounding box center [782, 573] width 1506 height 1041
click at [70, 73] on link "Back" at bounding box center [62, 72] width 18 height 8
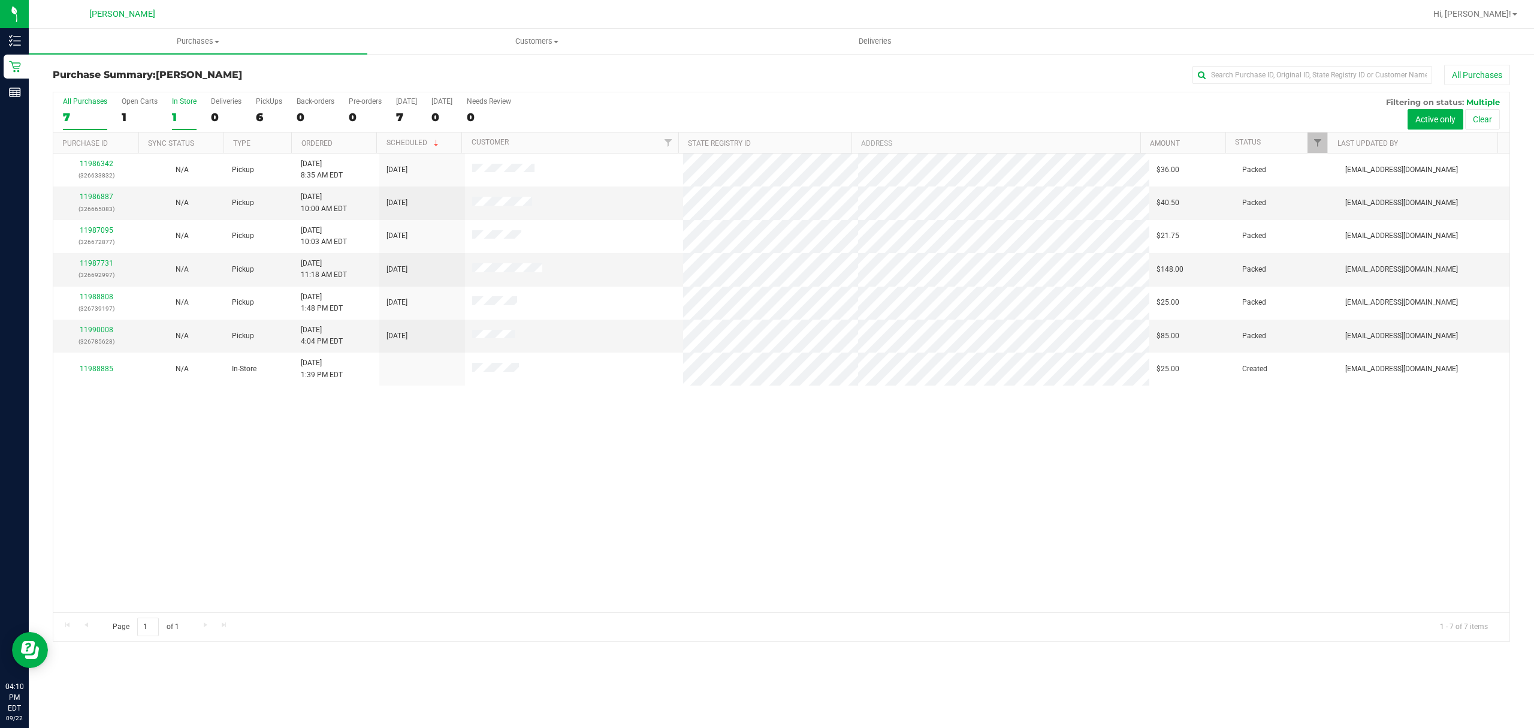
click at [180, 104] on div "In Store" at bounding box center [184, 101] width 25 height 8
click at [0, 0] on input "In Store 1" at bounding box center [0, 0] width 0 height 0
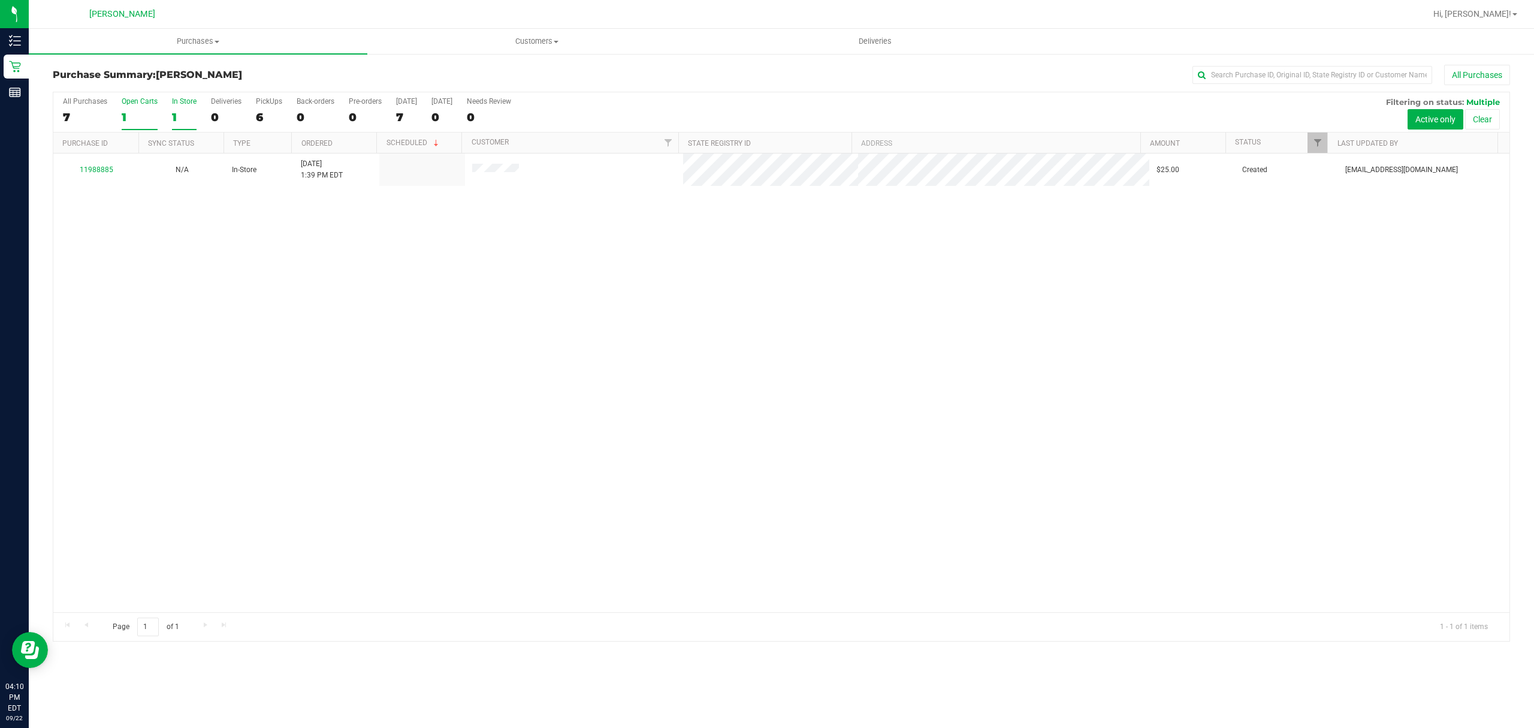
click at [128, 110] on label "Open Carts 1" at bounding box center [140, 113] width 36 height 33
click at [0, 0] on input "Open Carts 1" at bounding box center [0, 0] width 0 height 0
click at [89, 116] on div "7" at bounding box center [85, 117] width 44 height 14
click at [0, 0] on input "All Purchases 7" at bounding box center [0, 0] width 0 height 0
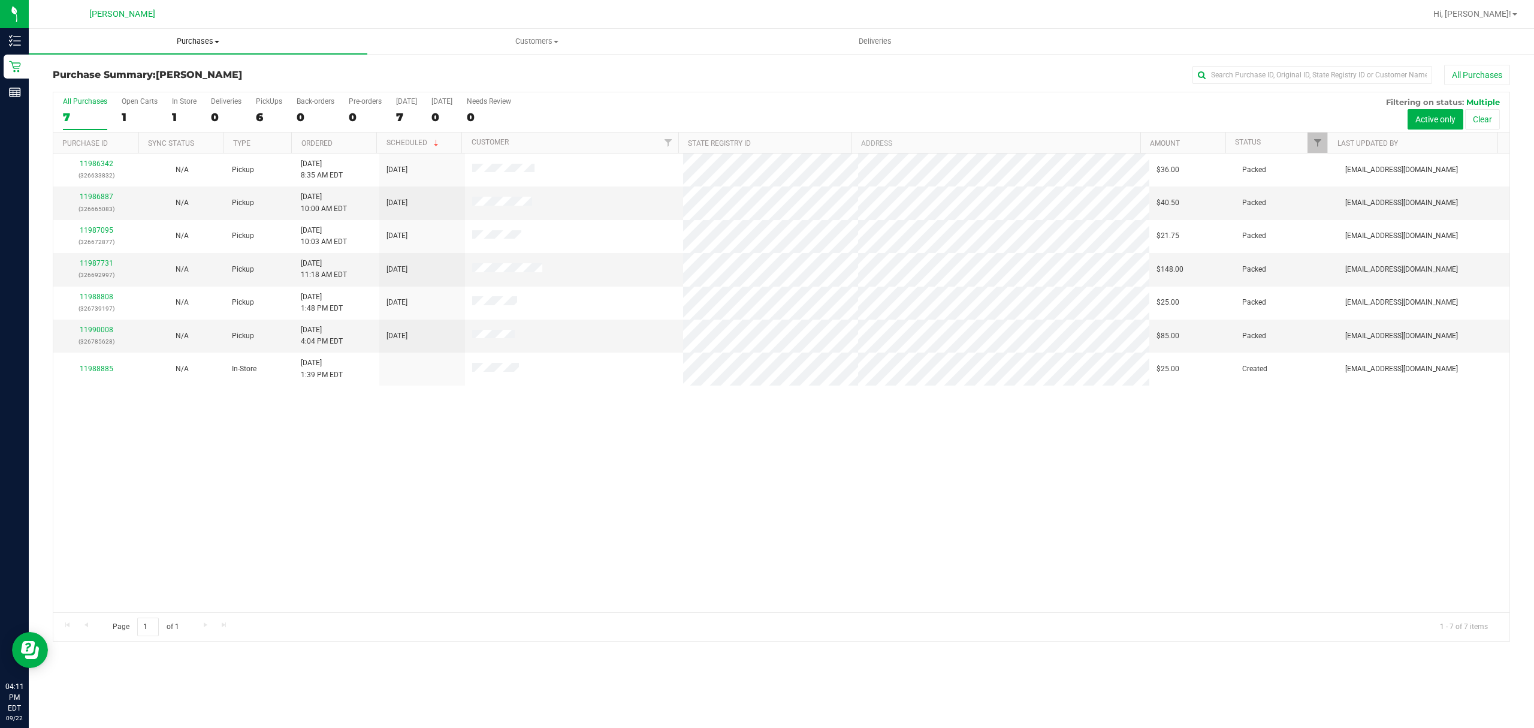
click at [217, 41] on span at bounding box center [217, 42] width 5 height 2
click at [89, 99] on span "All purchases" at bounding box center [71, 101] width 85 height 10
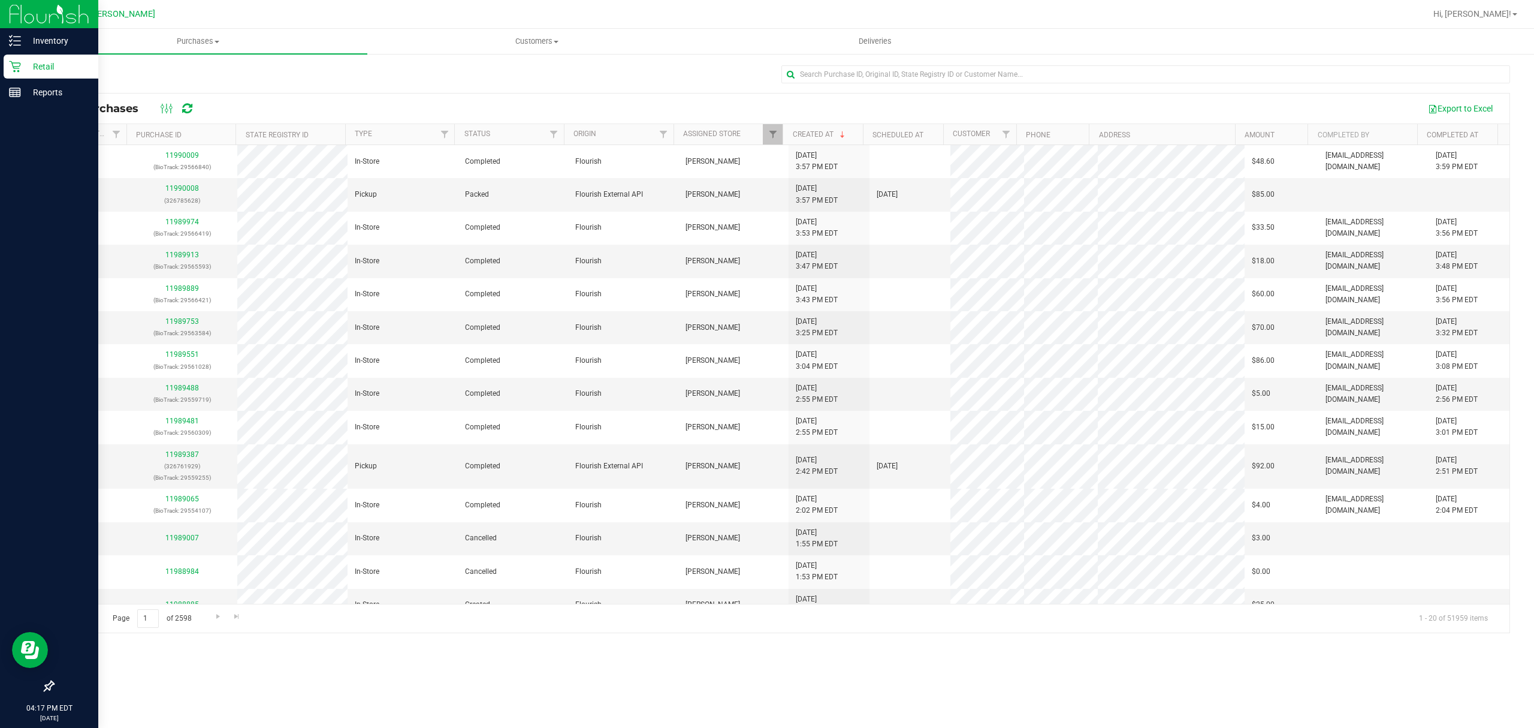
click at [42, 70] on p "Retail" at bounding box center [57, 66] width 72 height 14
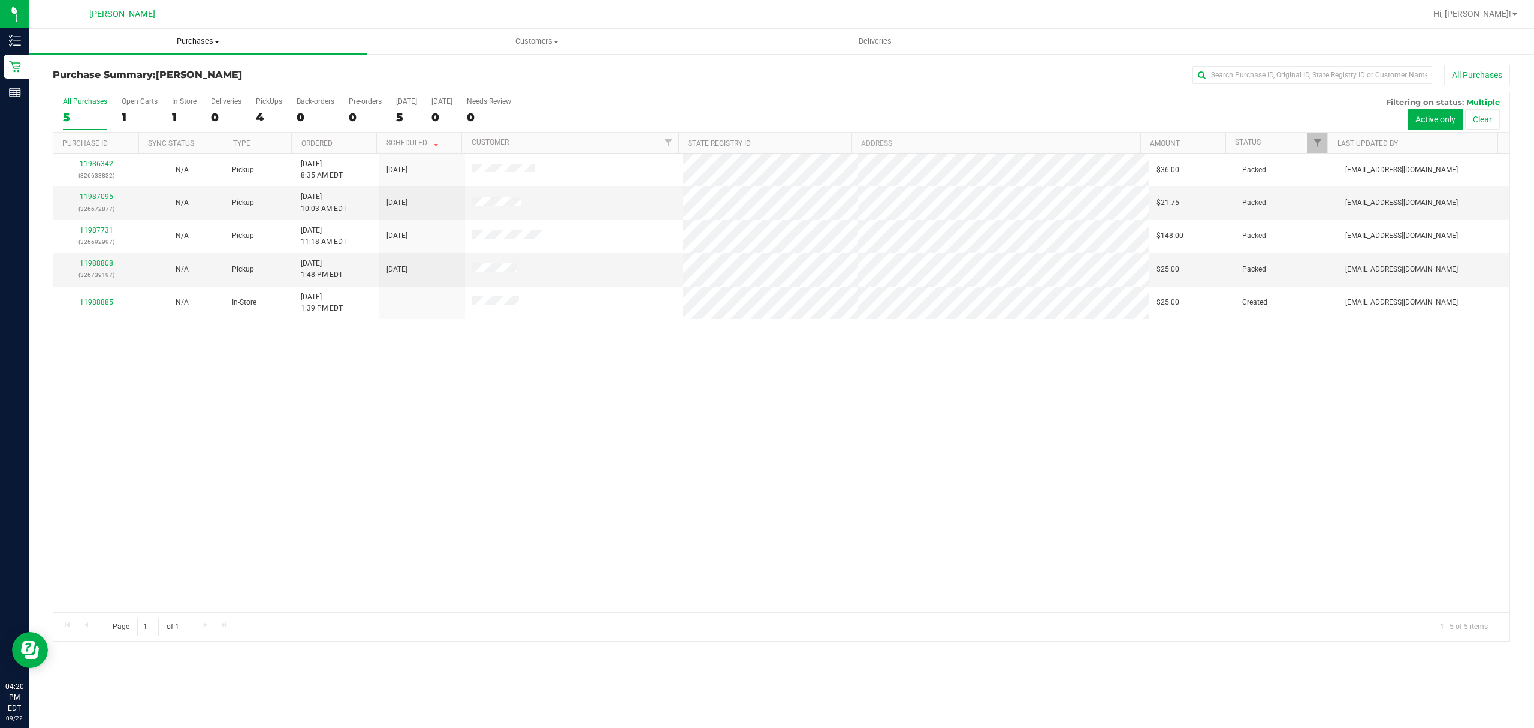
click at [228, 46] on span "Purchases" at bounding box center [198, 41] width 339 height 11
click at [62, 103] on span "All purchases" at bounding box center [71, 101] width 85 height 10
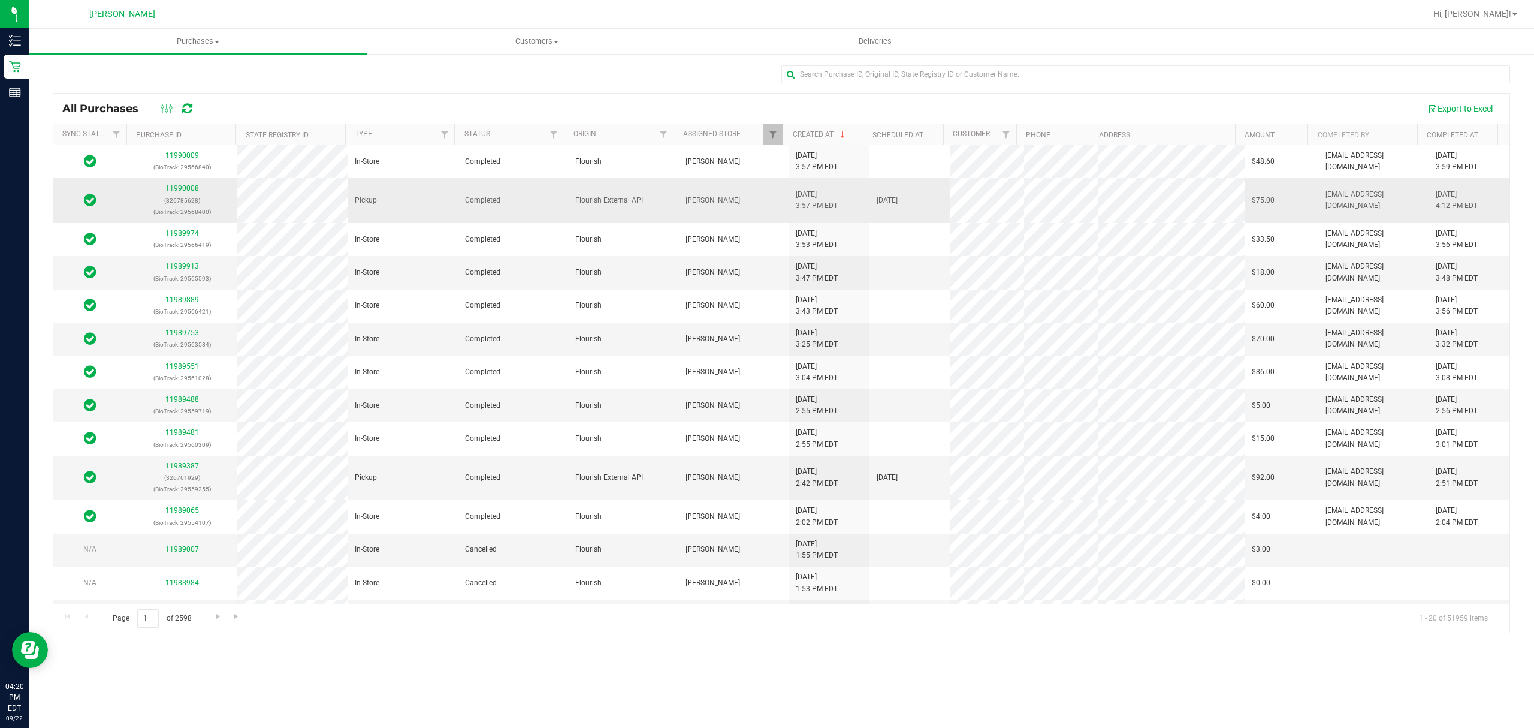
click at [178, 192] on link "11990008" at bounding box center [182, 188] width 34 height 8
click at [185, 190] on link "11990008" at bounding box center [182, 188] width 34 height 8
click at [183, 187] on link "11990008" at bounding box center [182, 188] width 34 height 8
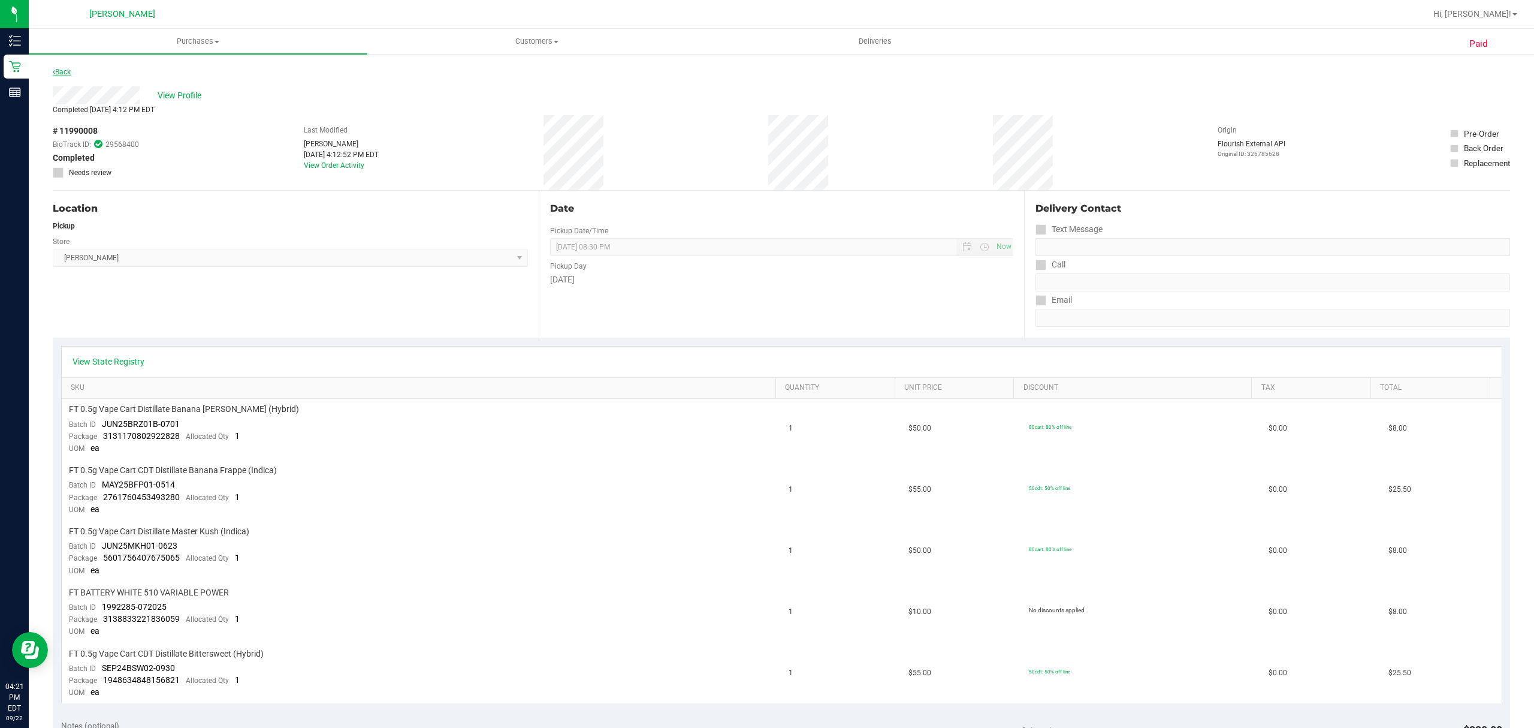
click at [64, 73] on link "Back" at bounding box center [62, 72] width 18 height 8
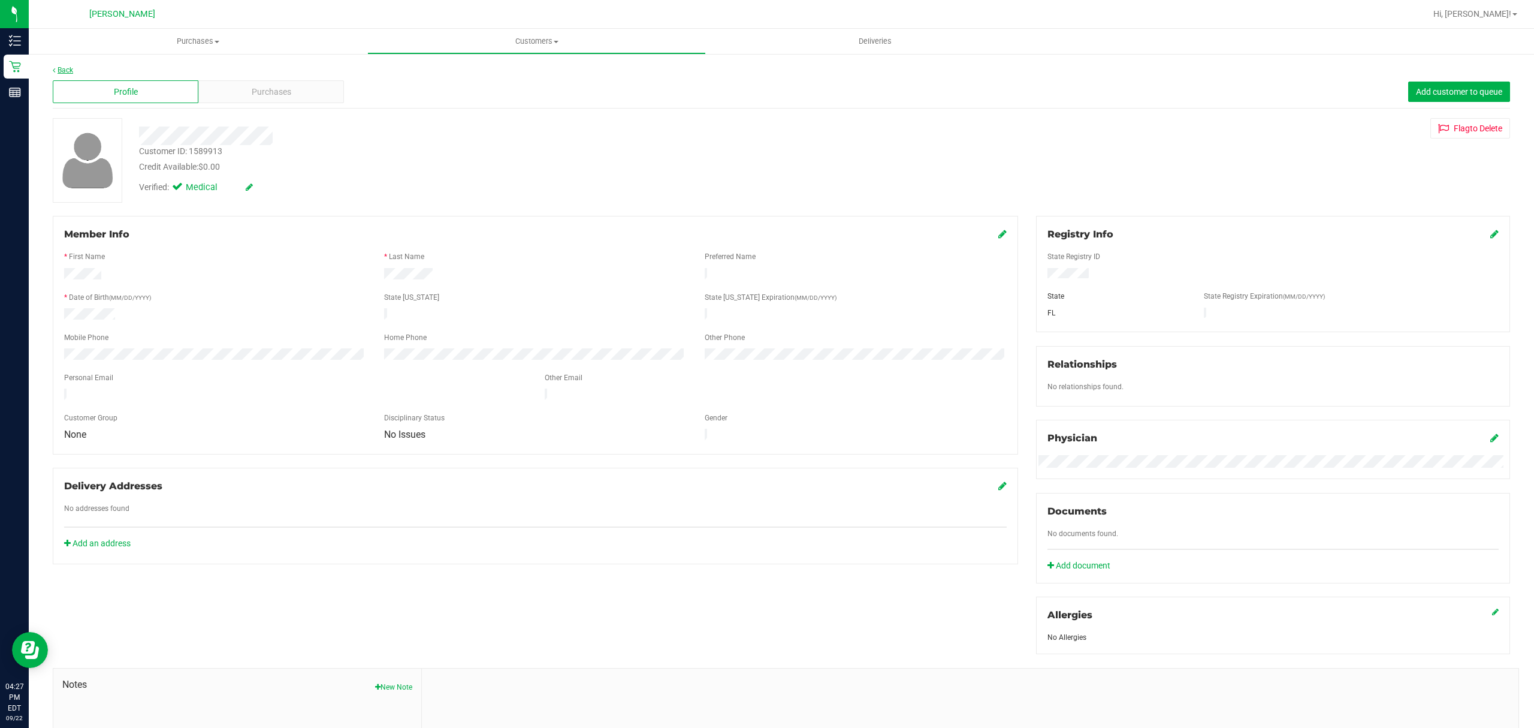
click at [61, 71] on link "Back" at bounding box center [63, 70] width 20 height 8
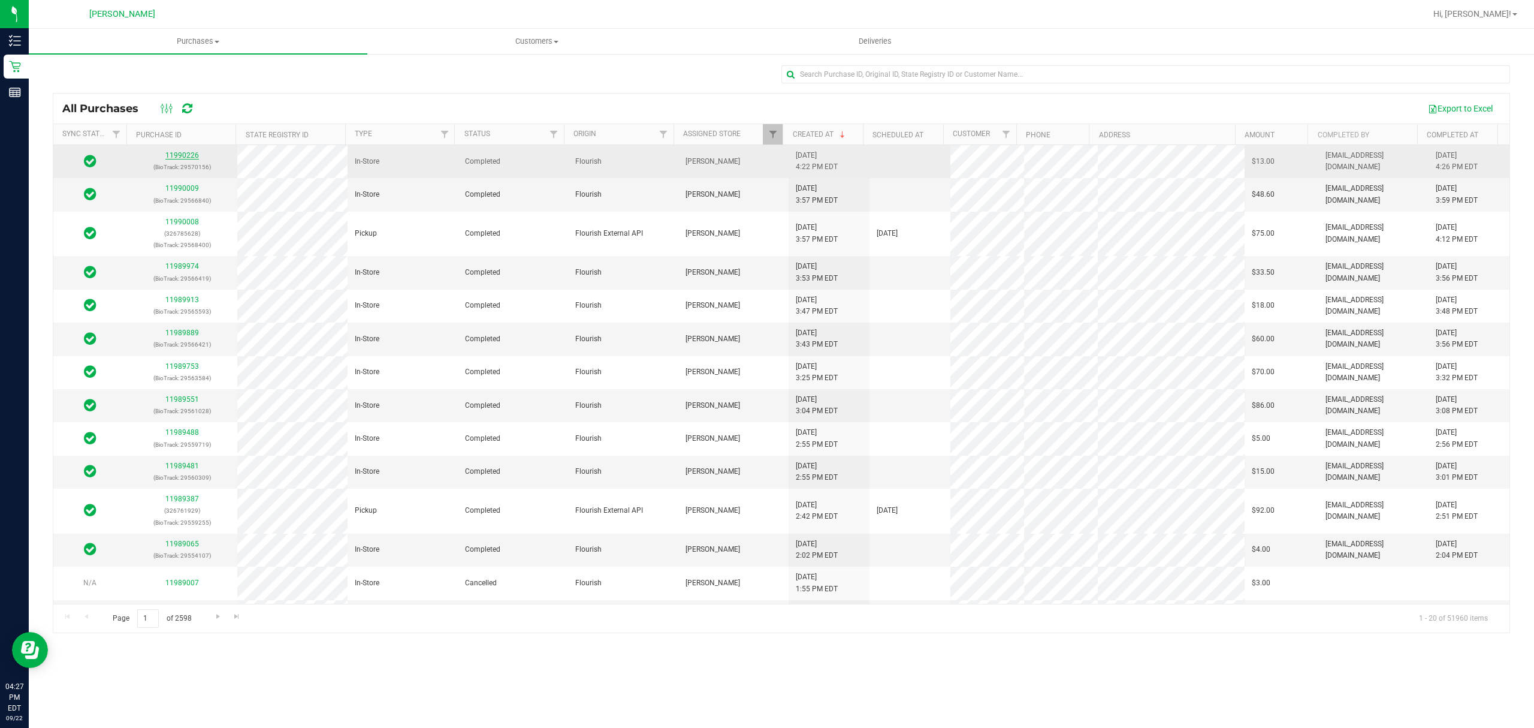
click at [191, 155] on link "11990226" at bounding box center [182, 155] width 34 height 8
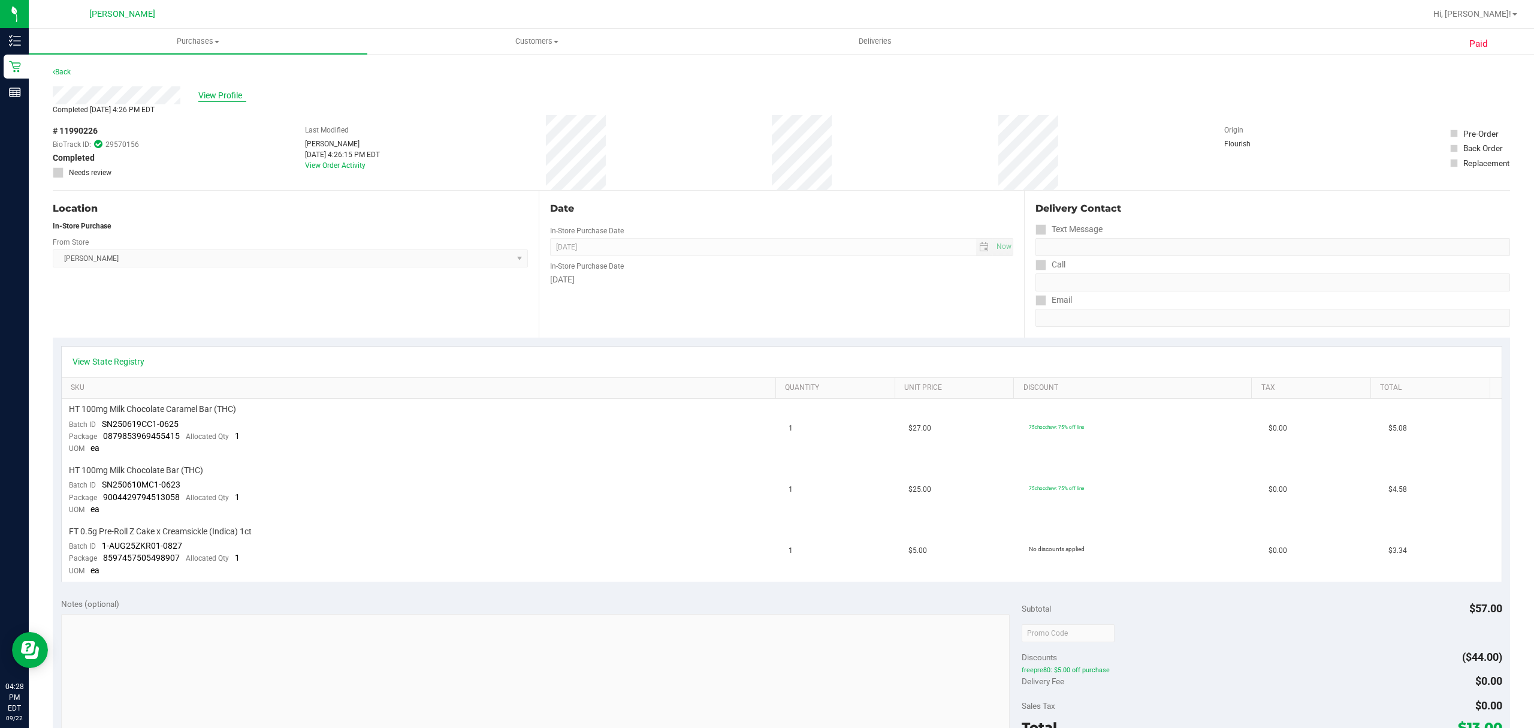
click at [221, 95] on span "View Profile" at bounding box center [222, 95] width 48 height 13
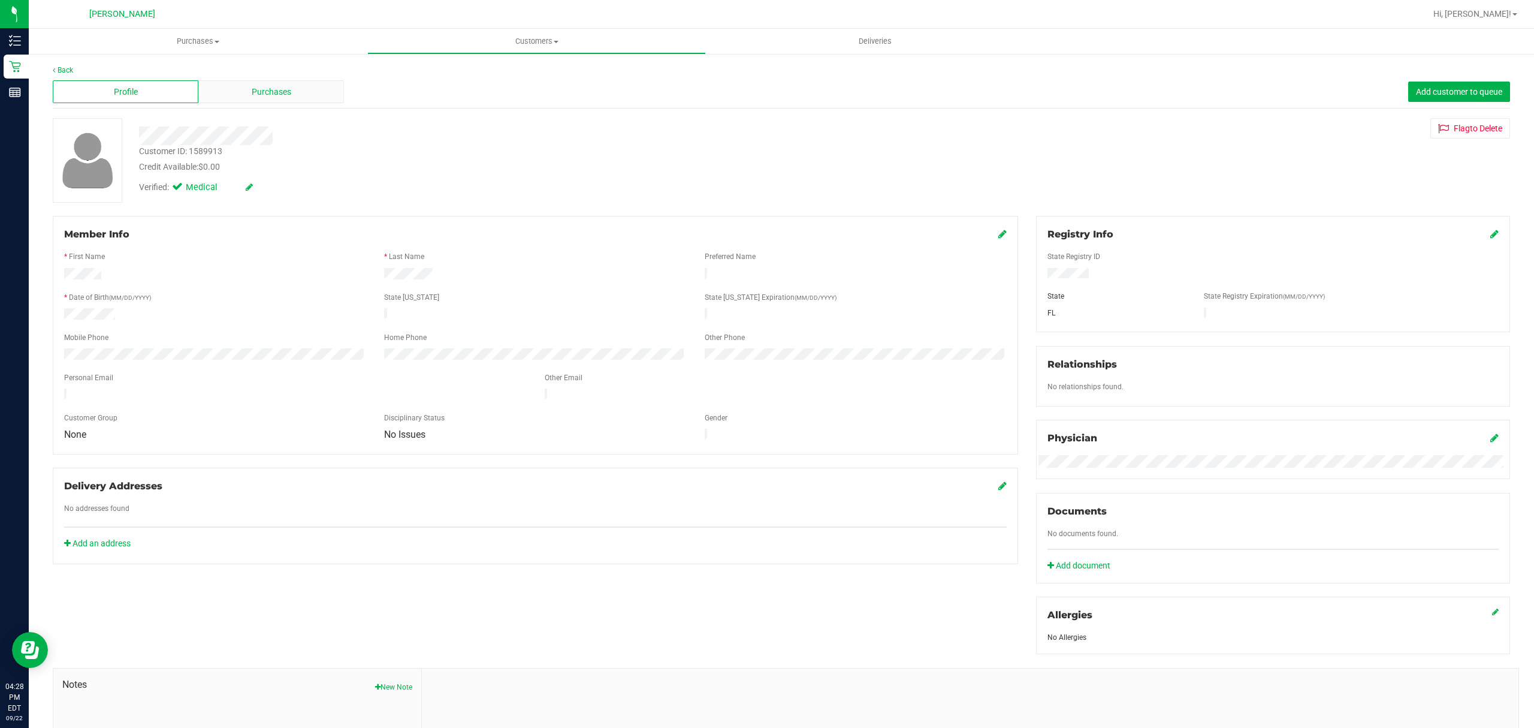
click at [269, 92] on span "Purchases" at bounding box center [272, 92] width 40 height 13
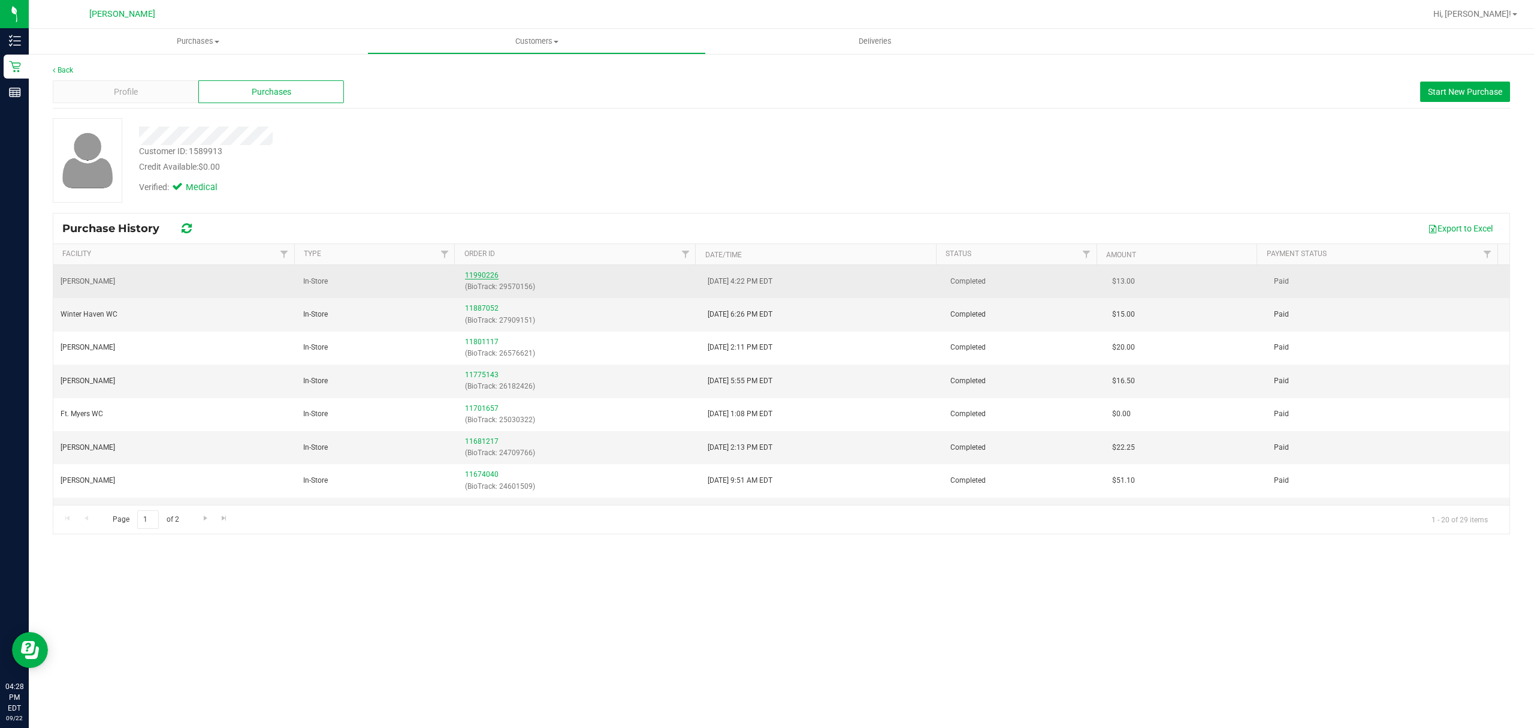
click at [469, 278] on link "11990226" at bounding box center [482, 275] width 34 height 8
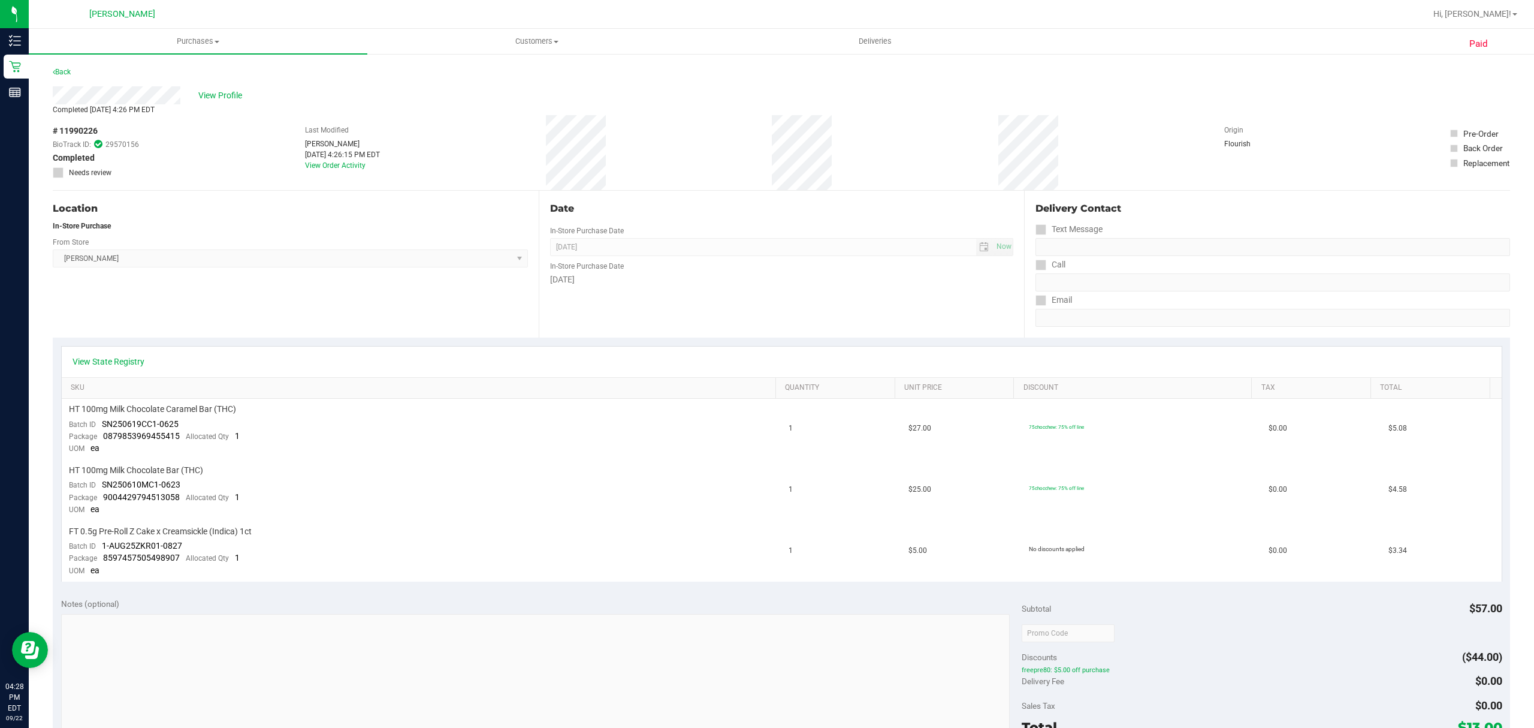
click at [552, 144] on div "# 11990226 BioTrack ID: 29570156 Completed Needs review Last Modified Kristophe…" at bounding box center [782, 152] width 1458 height 75
click at [212, 46] on span "Purchases" at bounding box center [198, 41] width 339 height 11
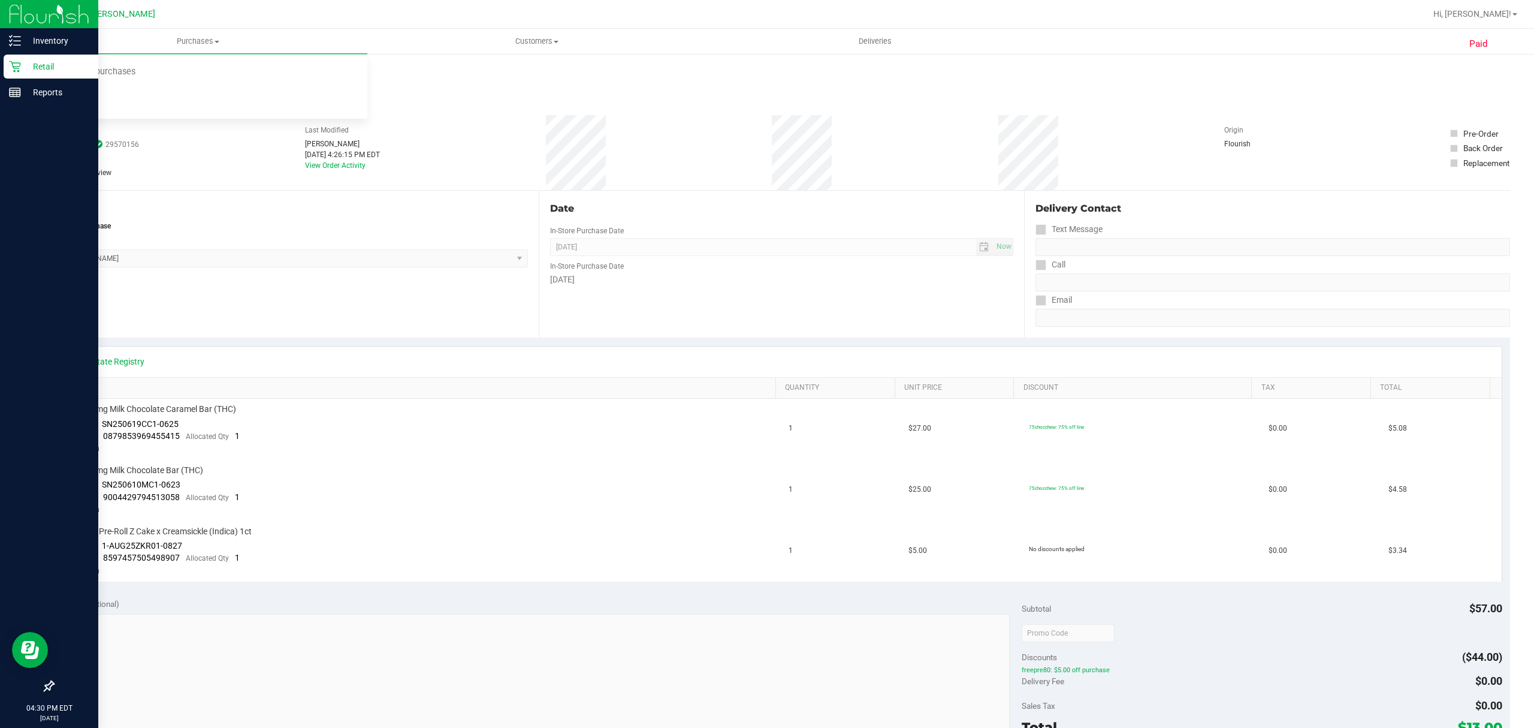
click at [54, 63] on p "Retail" at bounding box center [57, 66] width 72 height 14
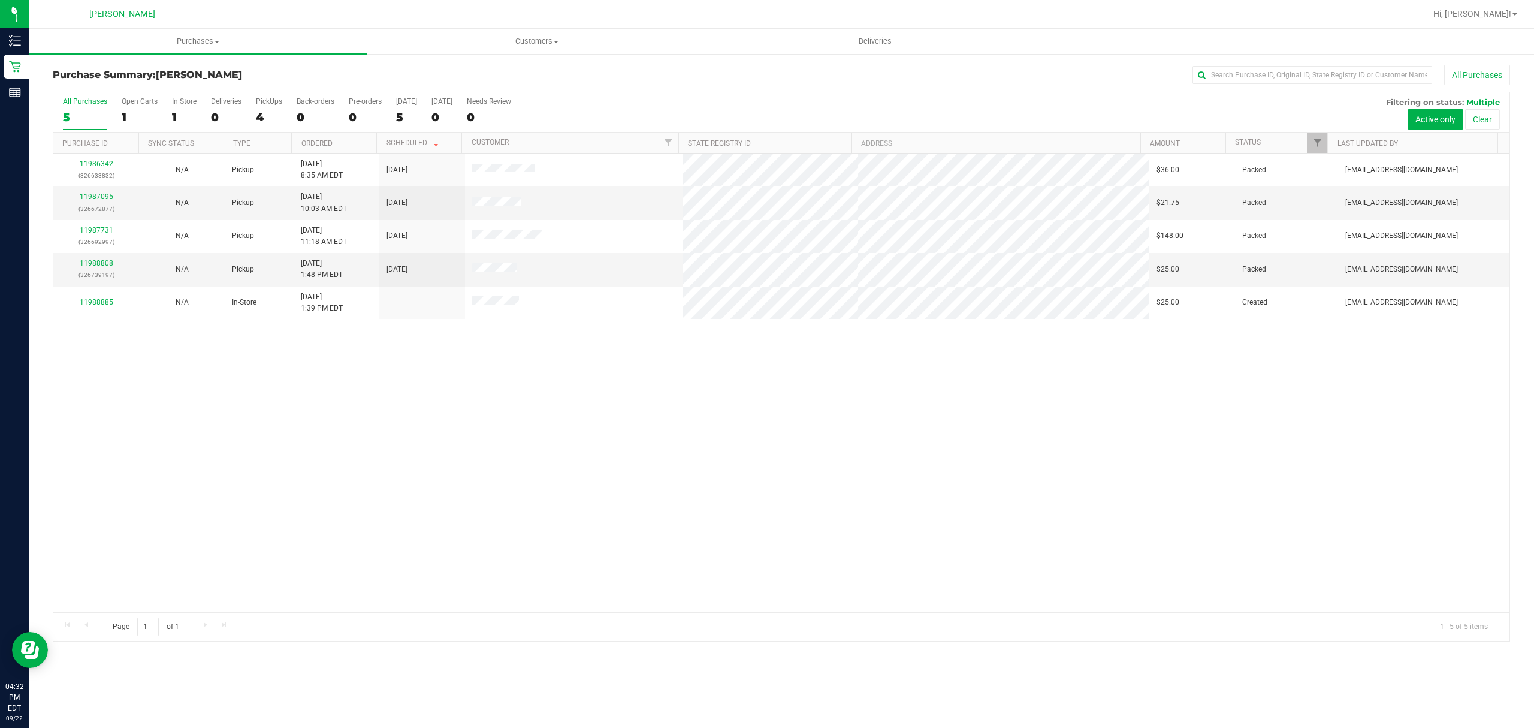
click at [626, 473] on div "11986342 (326633832) N/A Pickup 9/22/2025 8:35 AM EDT 9/22/2025 $36.00 Packed s…" at bounding box center [781, 382] width 1456 height 459
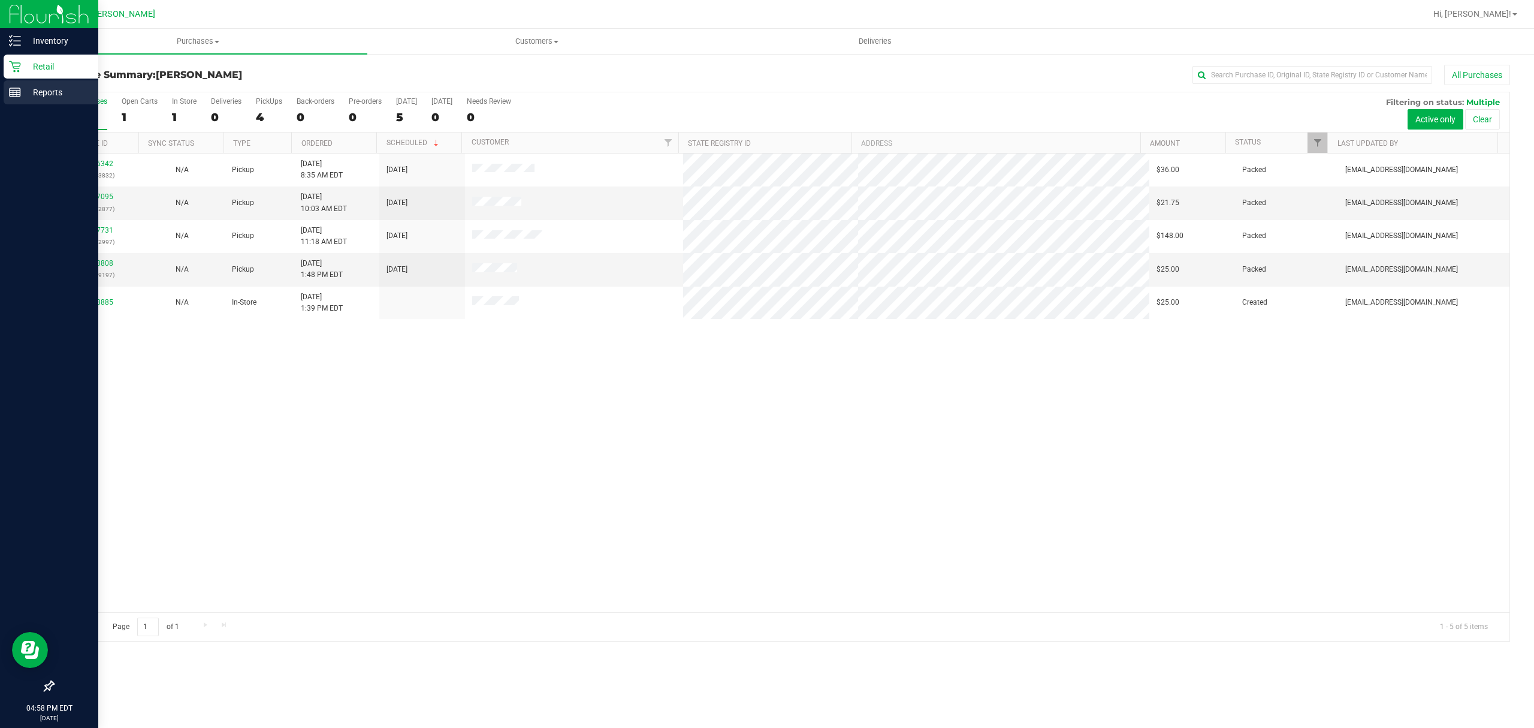
click at [1, 104] on link "Reports" at bounding box center [49, 93] width 98 height 26
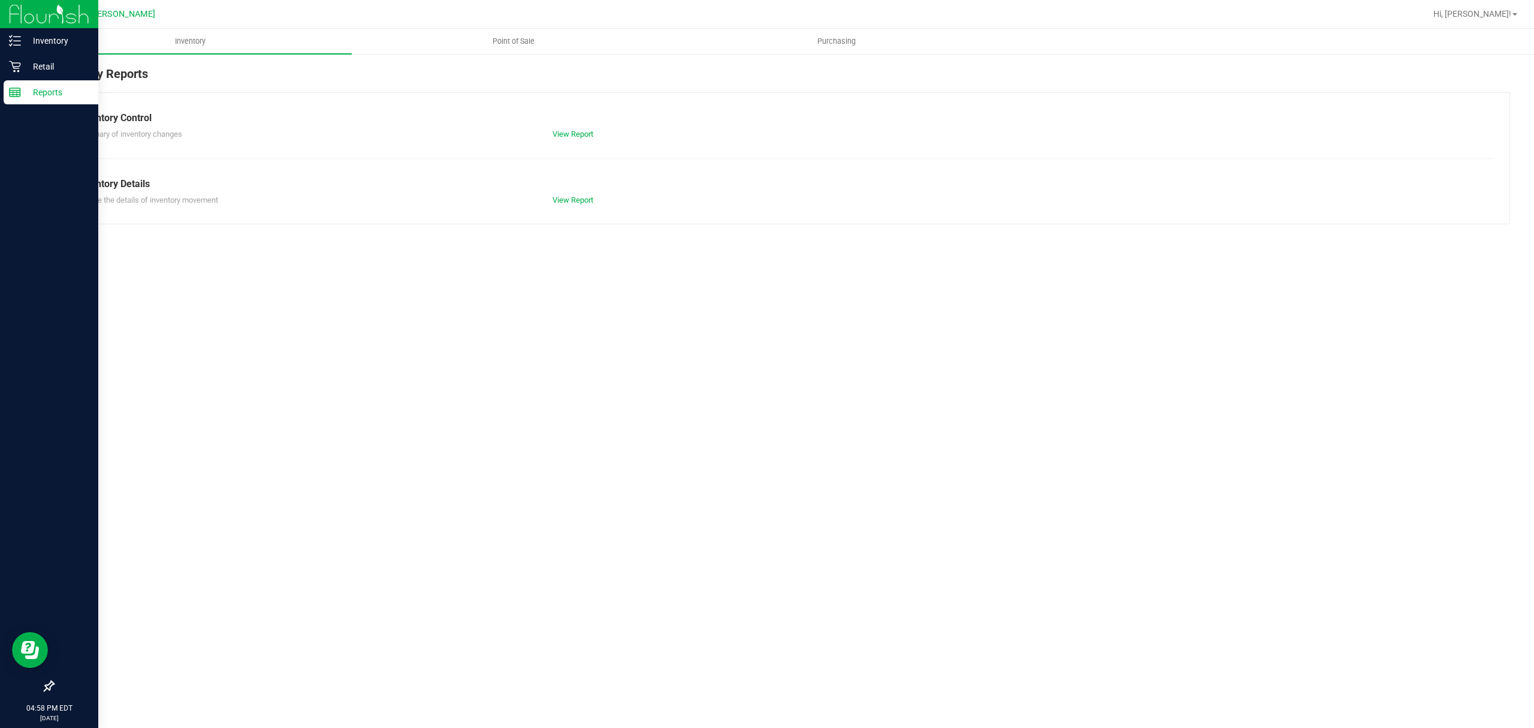
click at [564, 200] on link "View Report" at bounding box center [573, 199] width 41 height 9
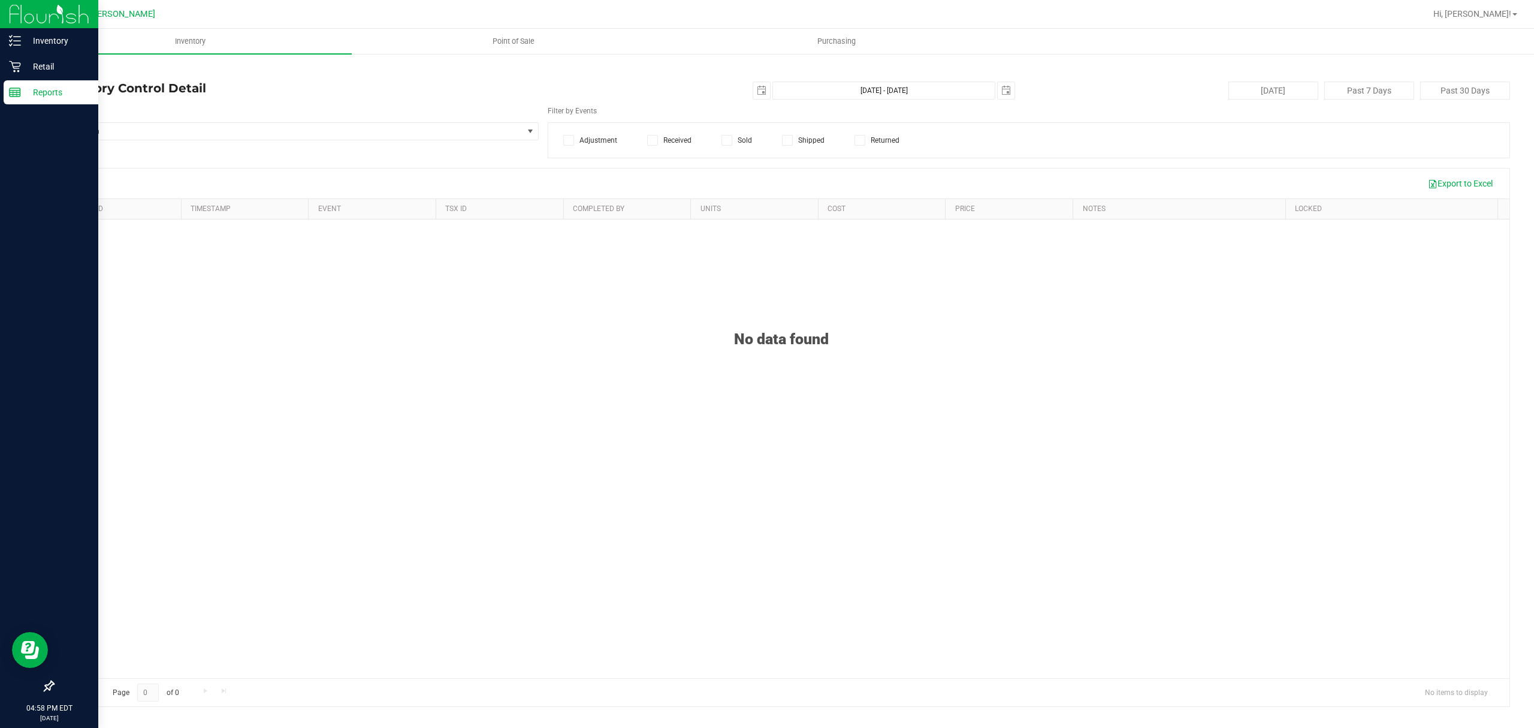
click at [744, 140] on label "Sold" at bounding box center [737, 140] width 31 height 11
click at [0, 0] on input "Sold" at bounding box center [0, 0] width 0 height 0
click at [759, 90] on span "select" at bounding box center [762, 91] width 10 height 10
click at [764, 157] on link "31" at bounding box center [763, 157] width 17 height 19
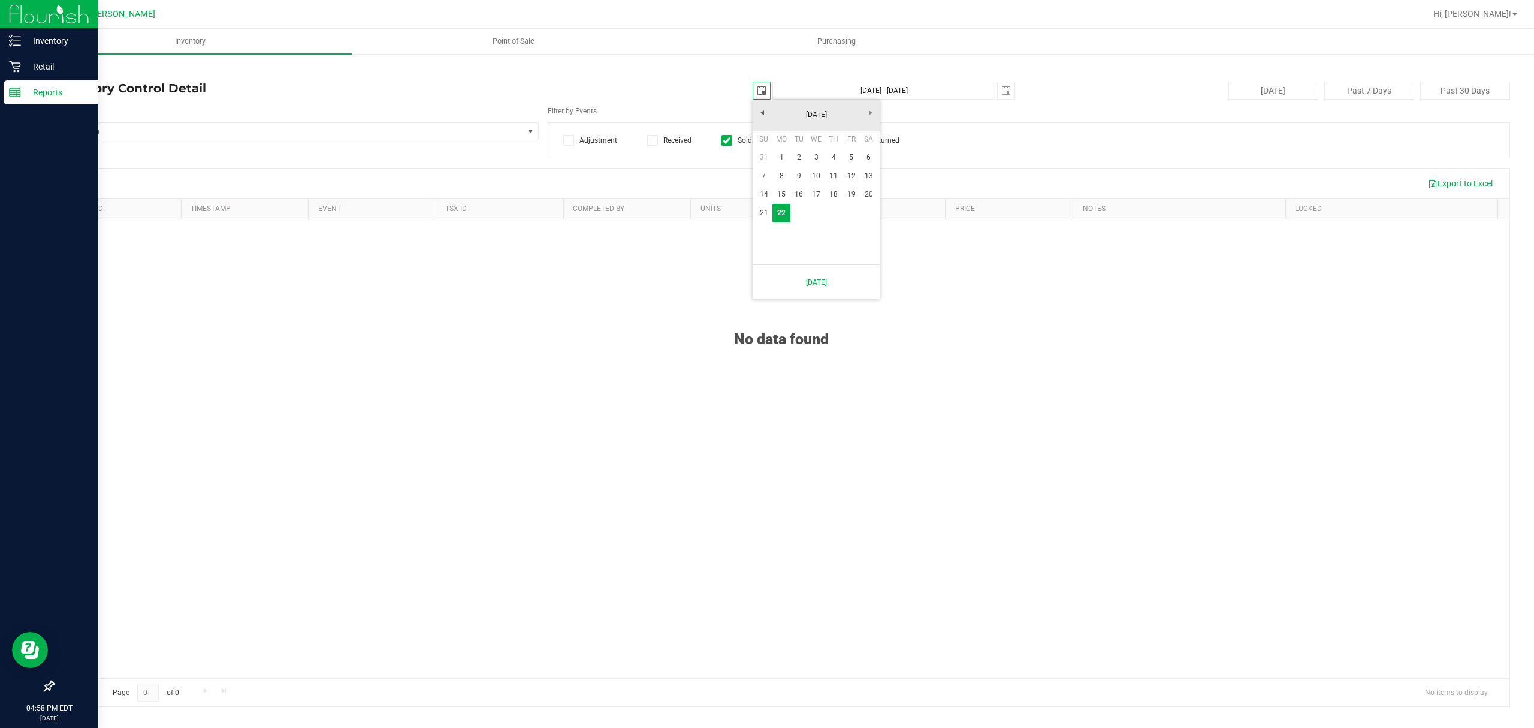
type input "2025-08-31"
type input "Aug 31, 2025 - Sep 22, 2025"
click at [759, 99] on span "2025-08-31" at bounding box center [762, 91] width 18 height 18
click at [761, 95] on span "select" at bounding box center [762, 91] width 10 height 10
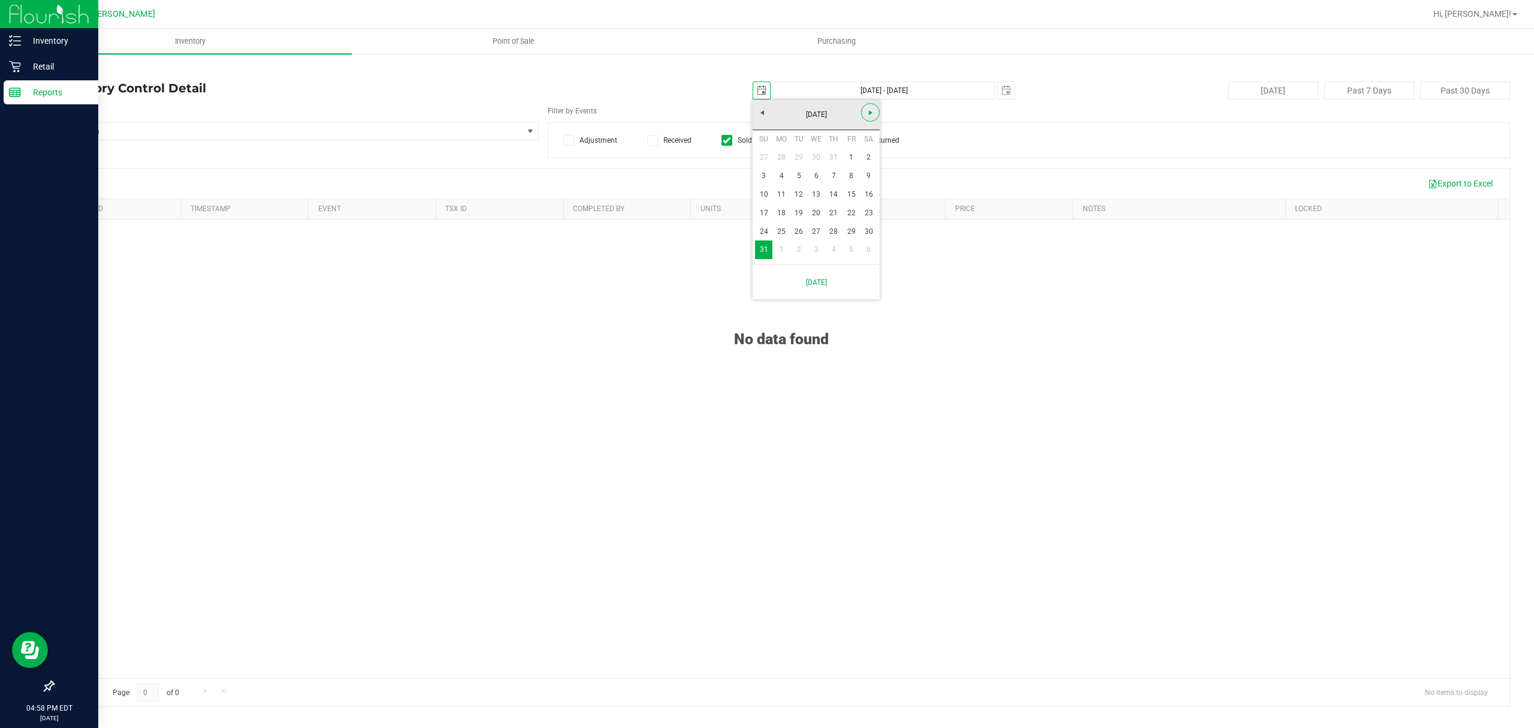
click at [869, 111] on span "Next" at bounding box center [871, 113] width 10 height 10
click at [777, 164] on link "1" at bounding box center [781, 157] width 17 height 19
type input "2025-09-01"
type input "Sep 1, 2025 - Sep 22, 2025"
click at [403, 129] on span "Select Item" at bounding box center [288, 131] width 470 height 17
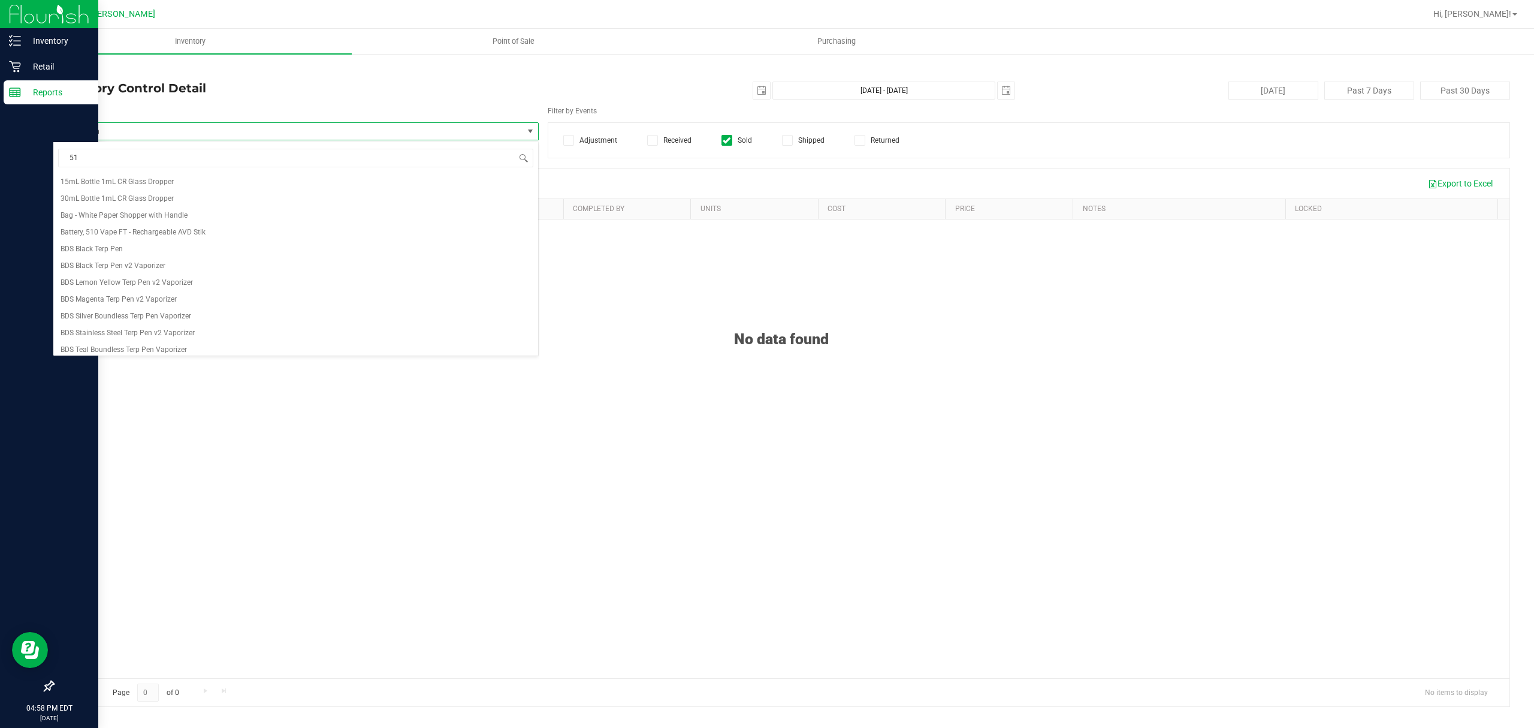
type input "510"
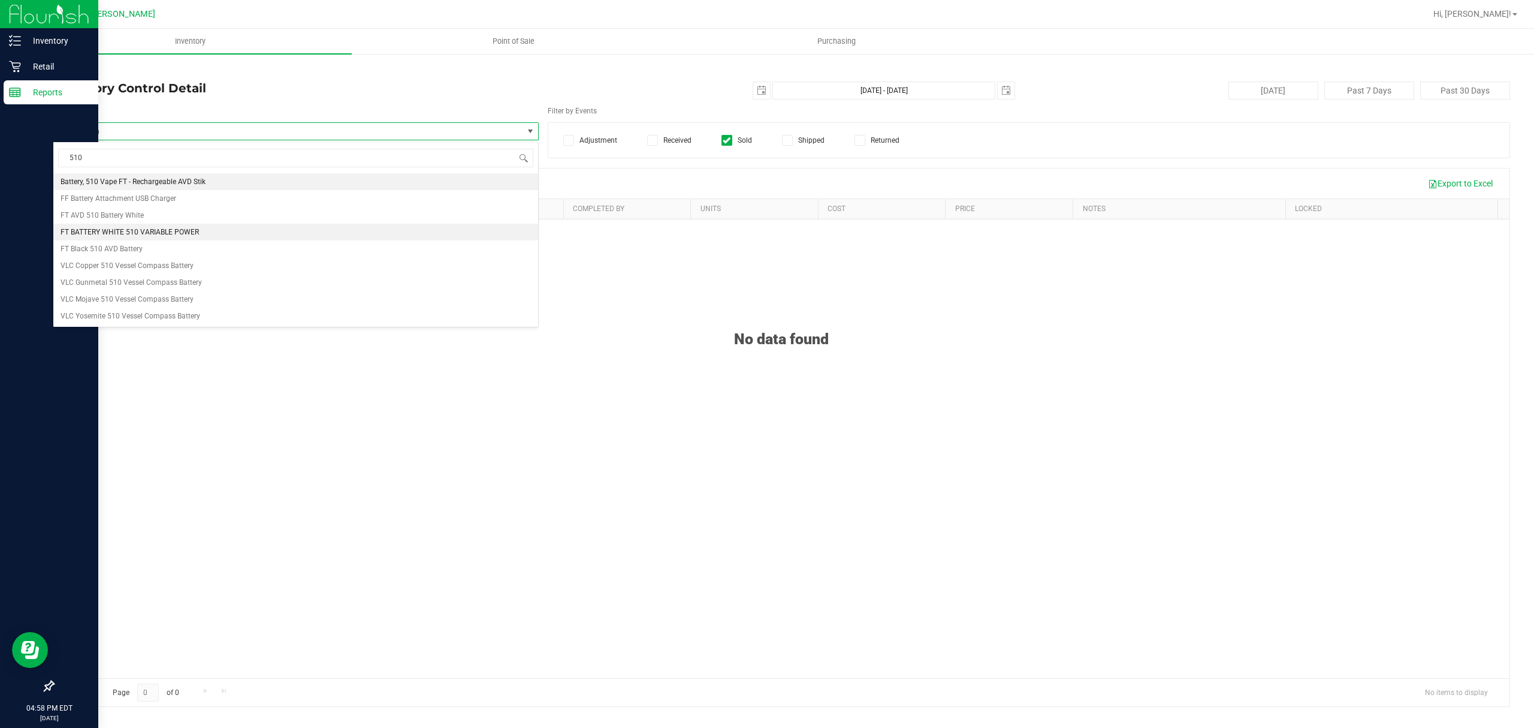
click at [168, 231] on span "FT BATTERY WHITE 510 VARIABLE POWER" at bounding box center [130, 232] width 138 height 8
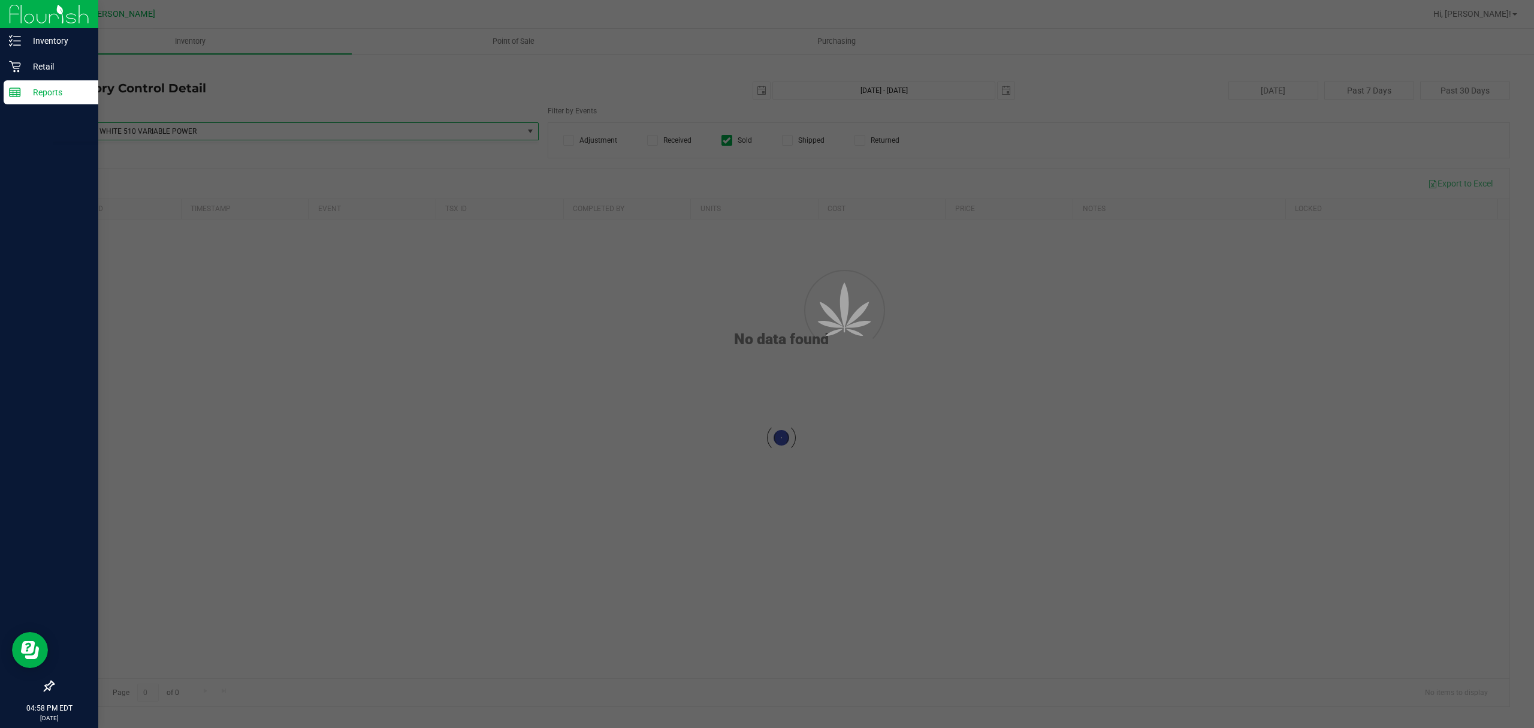
scroll to position [55382, 0]
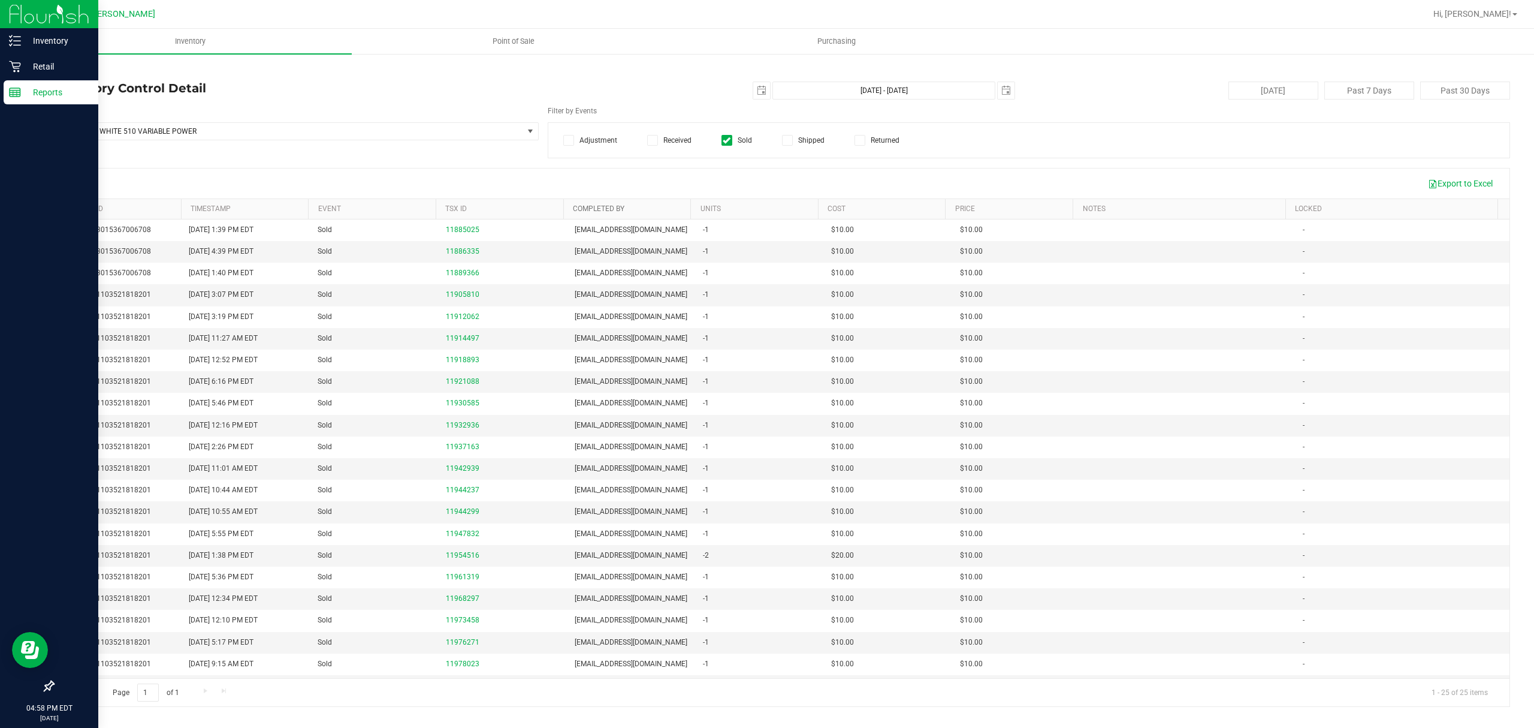
click at [589, 209] on link "Completed By" at bounding box center [599, 208] width 52 height 8
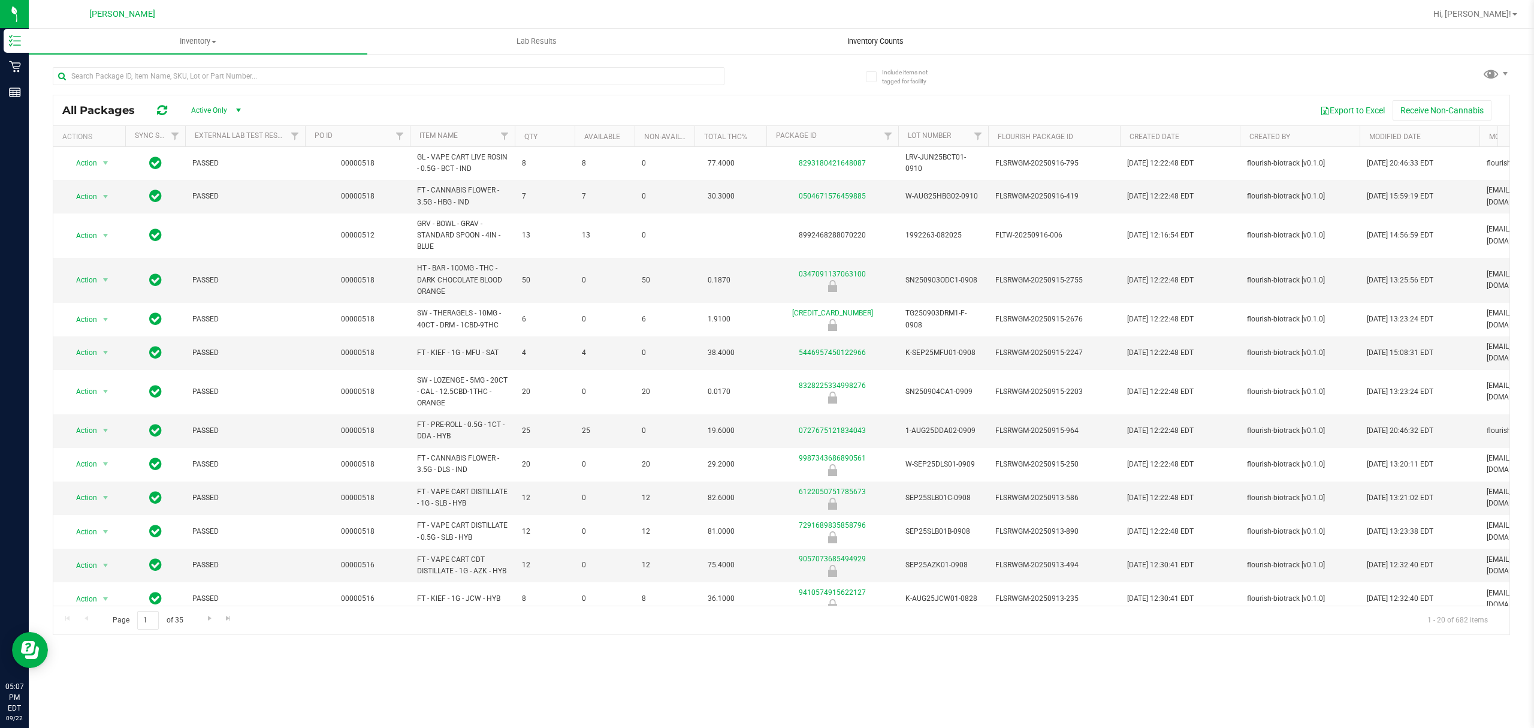
click at [867, 44] on span "Inventory Counts" at bounding box center [875, 41] width 89 height 11
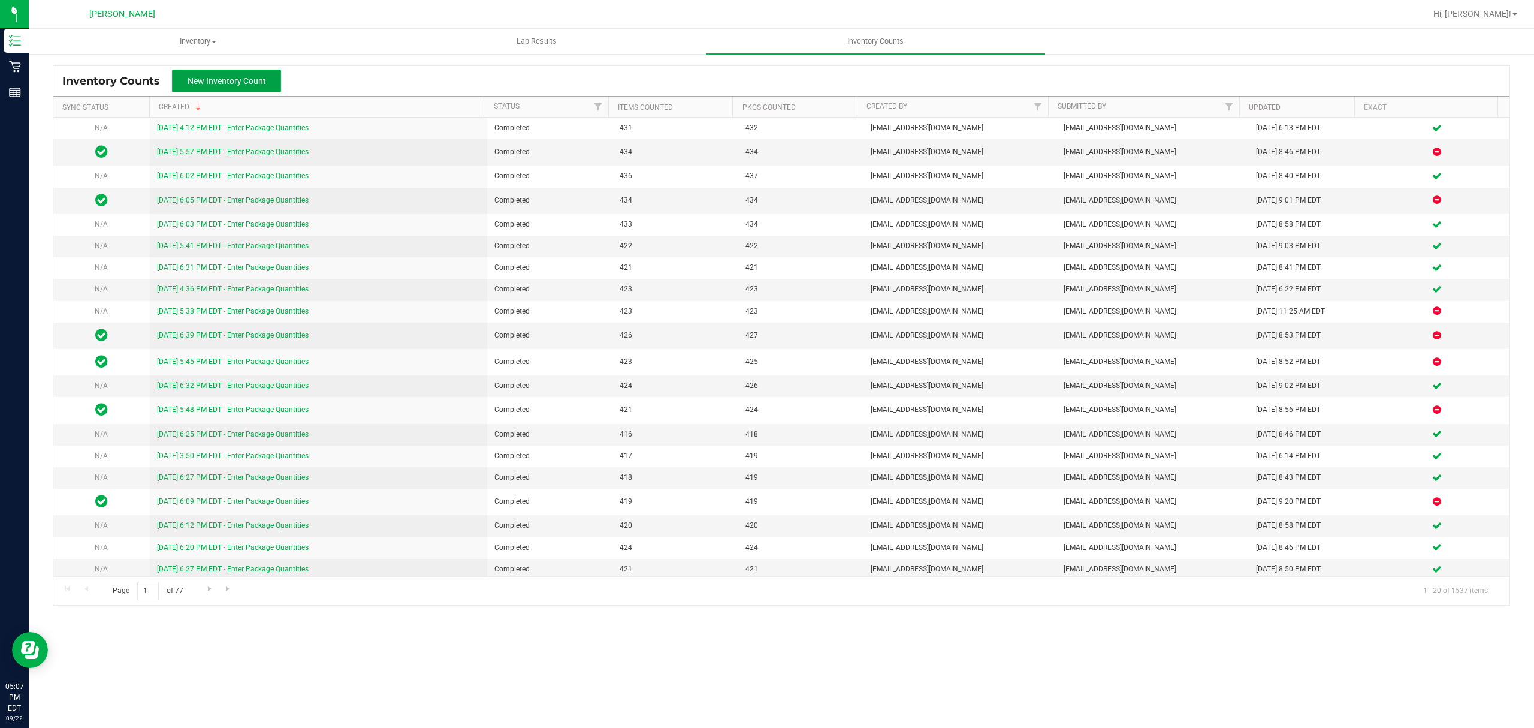
click at [228, 80] on span "New Inventory Count" at bounding box center [227, 81] width 79 height 10
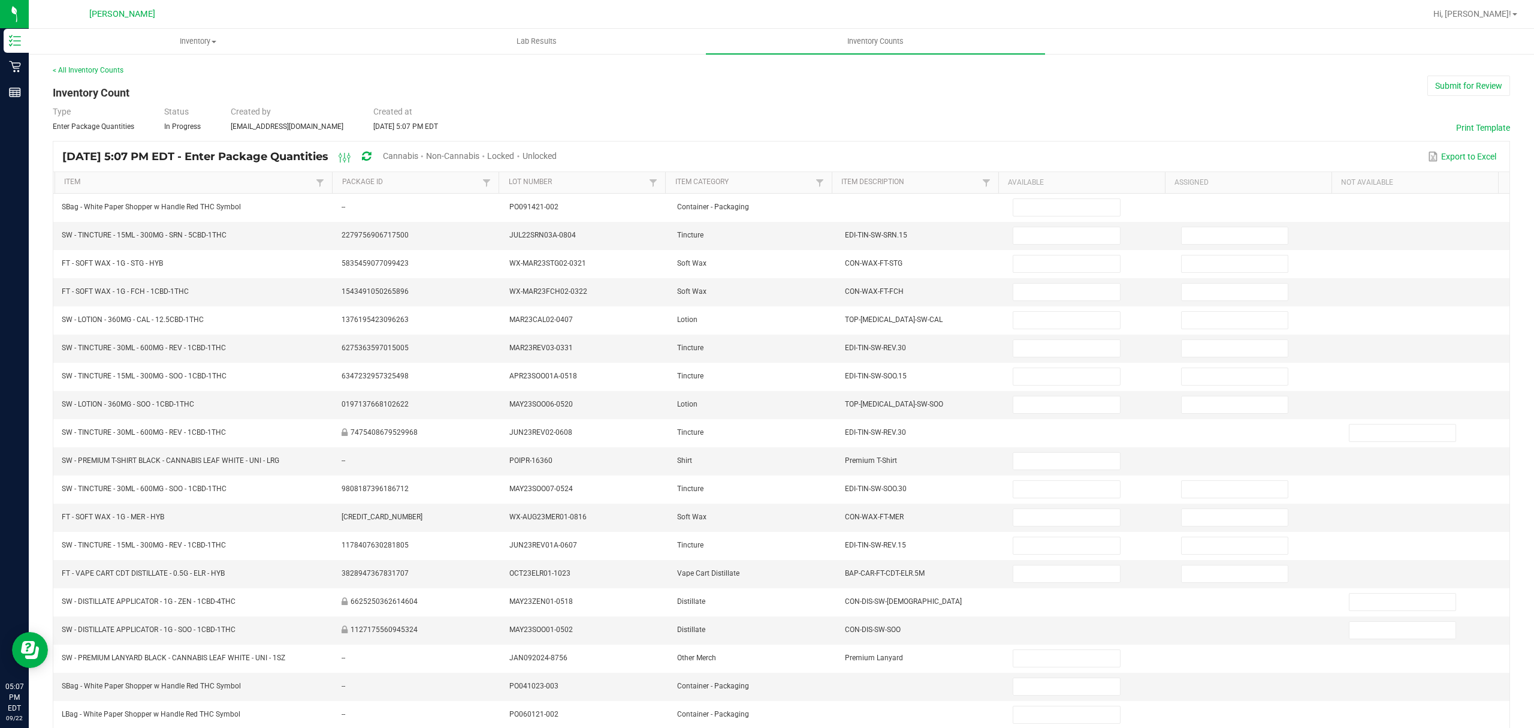
click at [426, 149] on div "Cannabis" at bounding box center [404, 157] width 43 height 22
click at [418, 151] on span "Cannabis" at bounding box center [400, 156] width 35 height 10
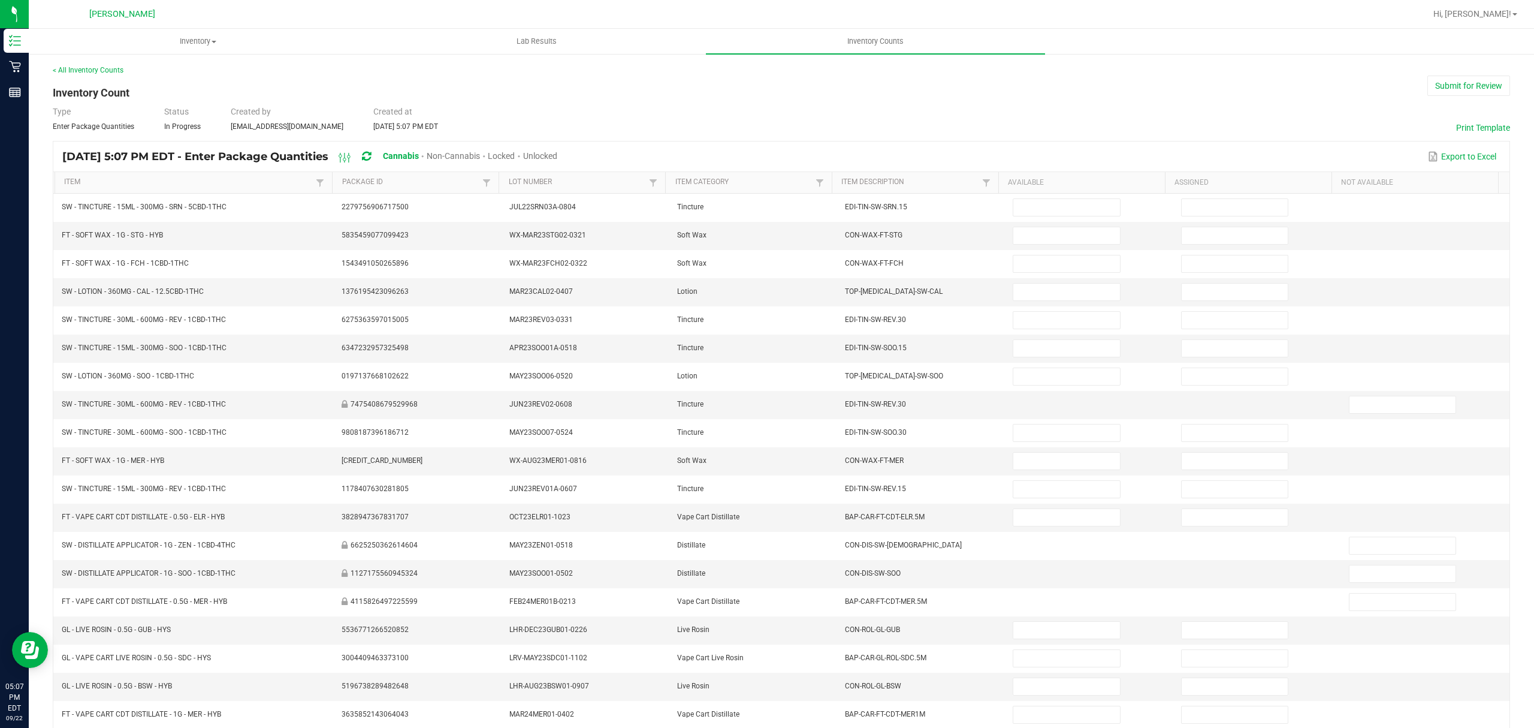
click at [557, 156] on span "Unlocked" at bounding box center [540, 156] width 34 height 10
click at [161, 176] on th "Item" at bounding box center [194, 183] width 278 height 22
click at [149, 183] on link "Item" at bounding box center [188, 182] width 249 height 10
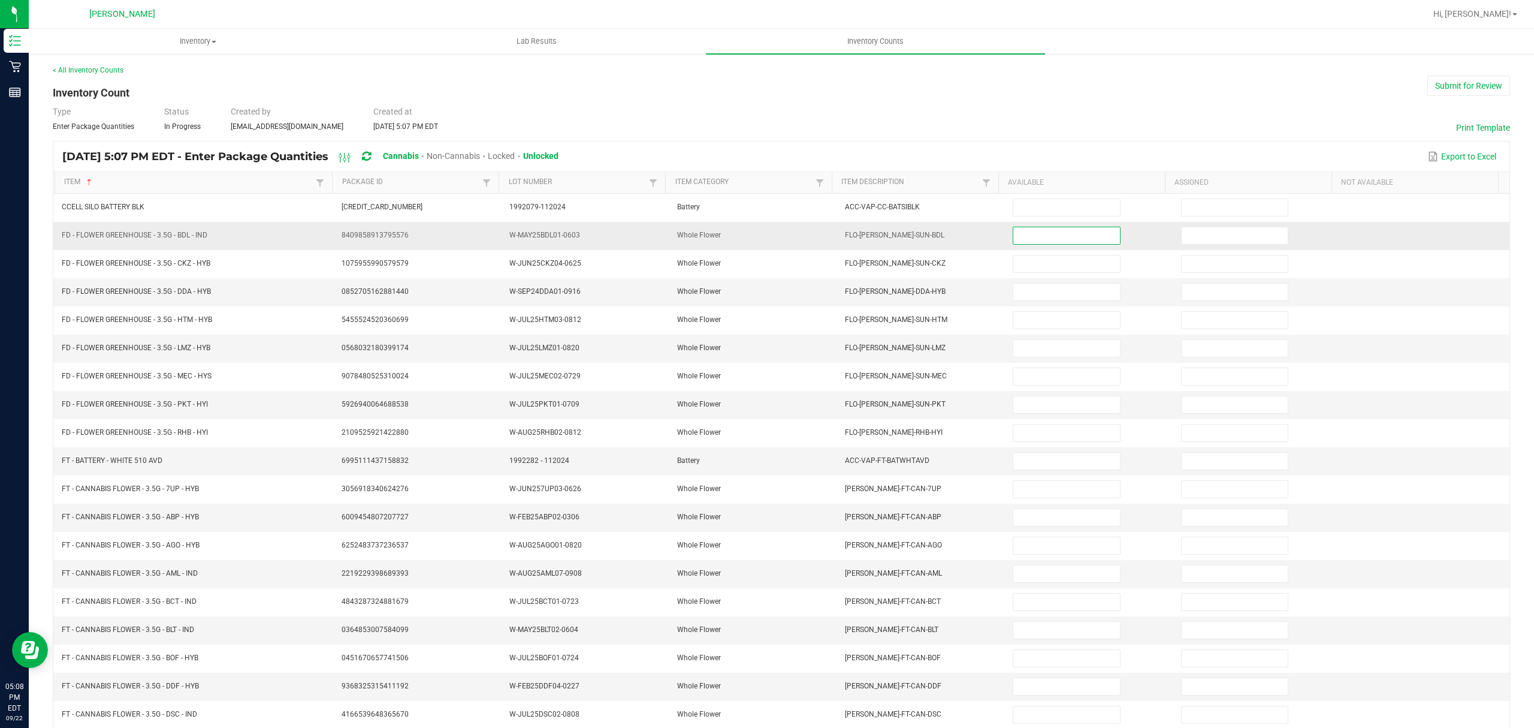
click at [1045, 236] on input at bounding box center [1067, 235] width 106 height 17
type input "3"
type input "19"
type input "6"
type input "8"
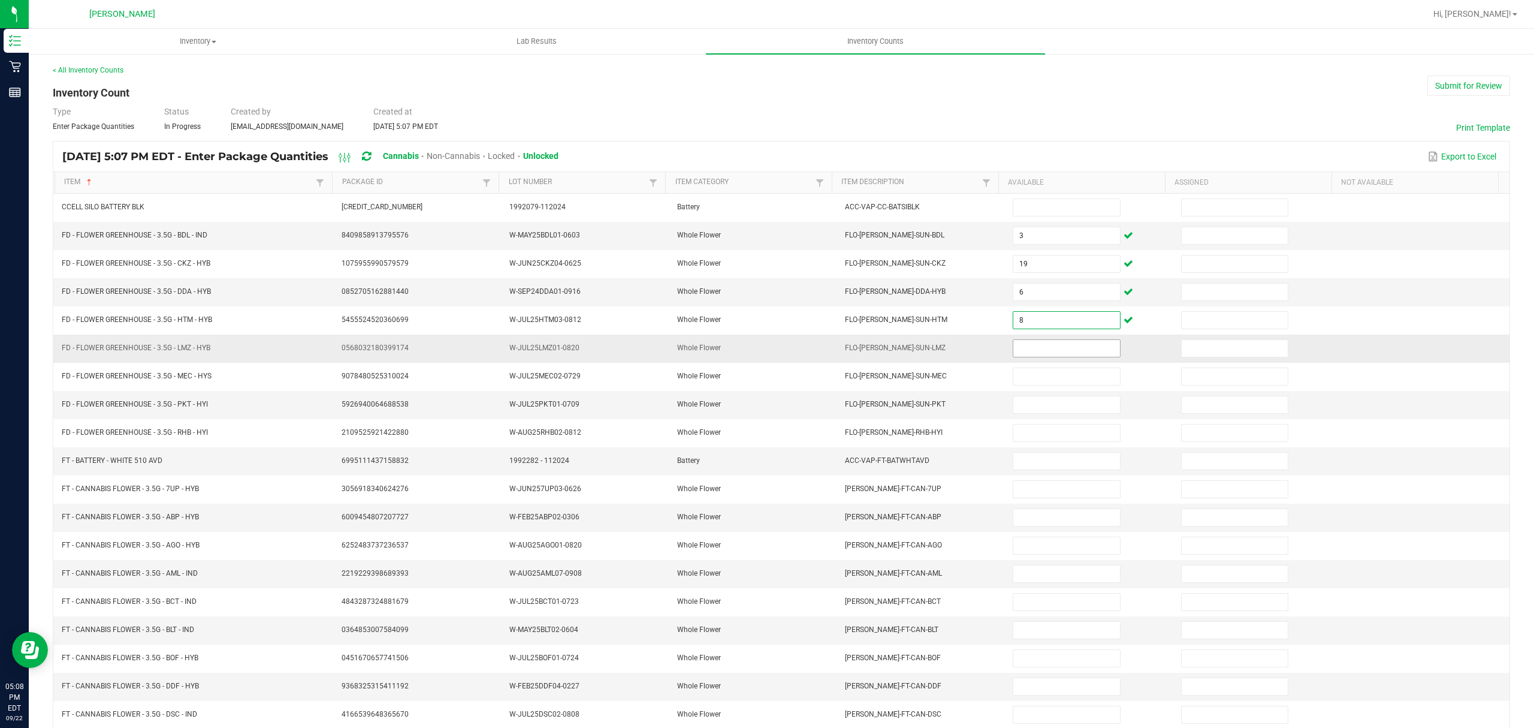
click at [1055, 351] on input at bounding box center [1067, 348] width 106 height 17
type input "11"
type input "18"
click at [1019, 412] on input at bounding box center [1067, 404] width 106 height 17
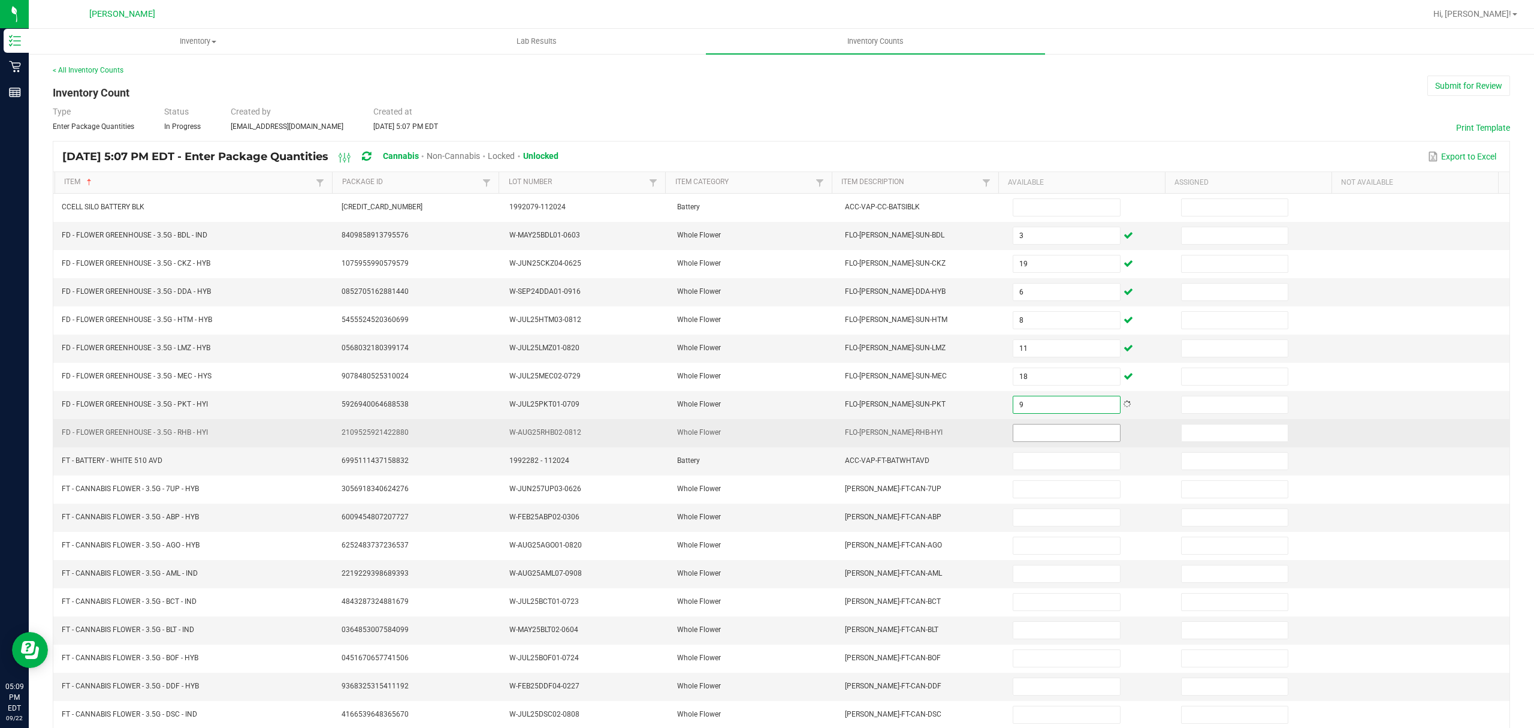
type input "9"
click at [1027, 441] on input at bounding box center [1067, 432] width 106 height 17
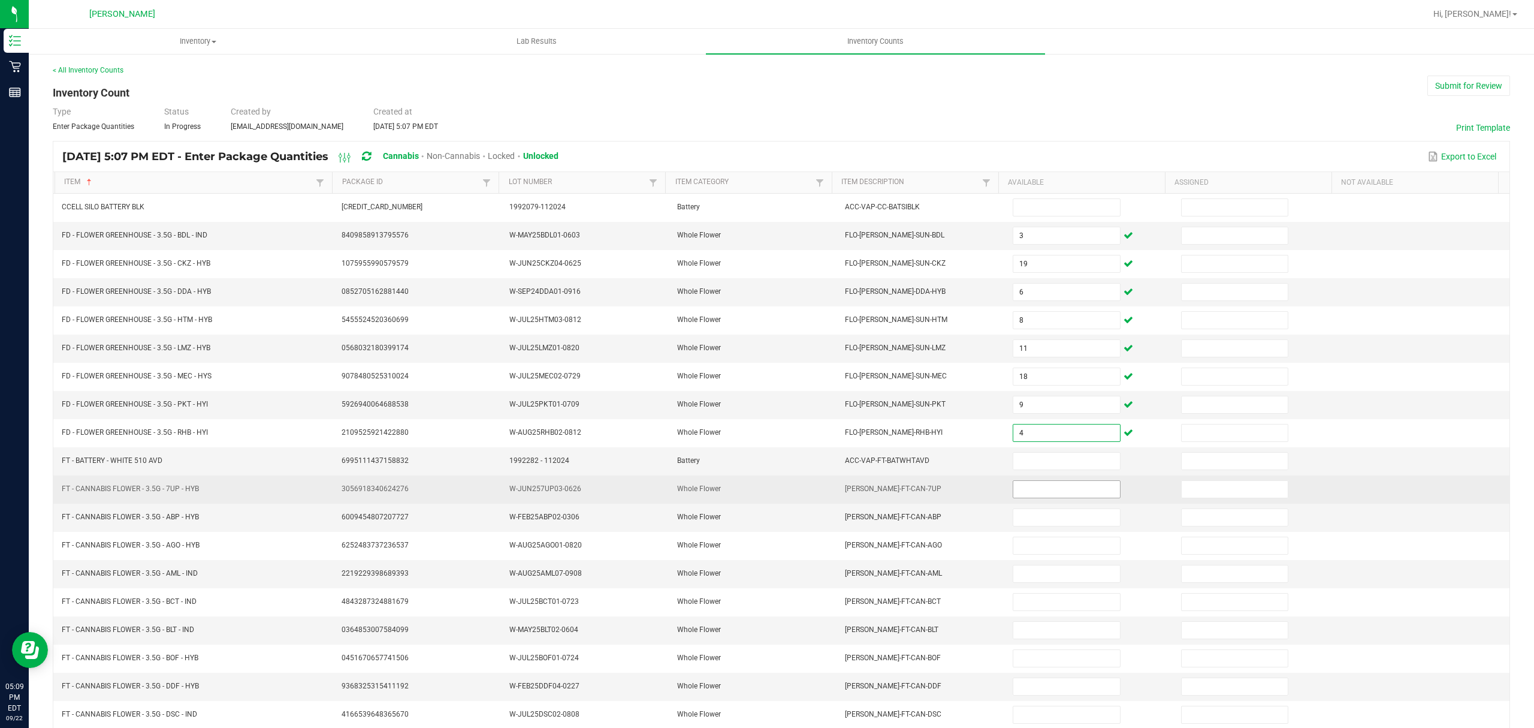
type input "4"
click at [1018, 495] on input at bounding box center [1067, 489] width 106 height 17
type input "3"
type input "1"
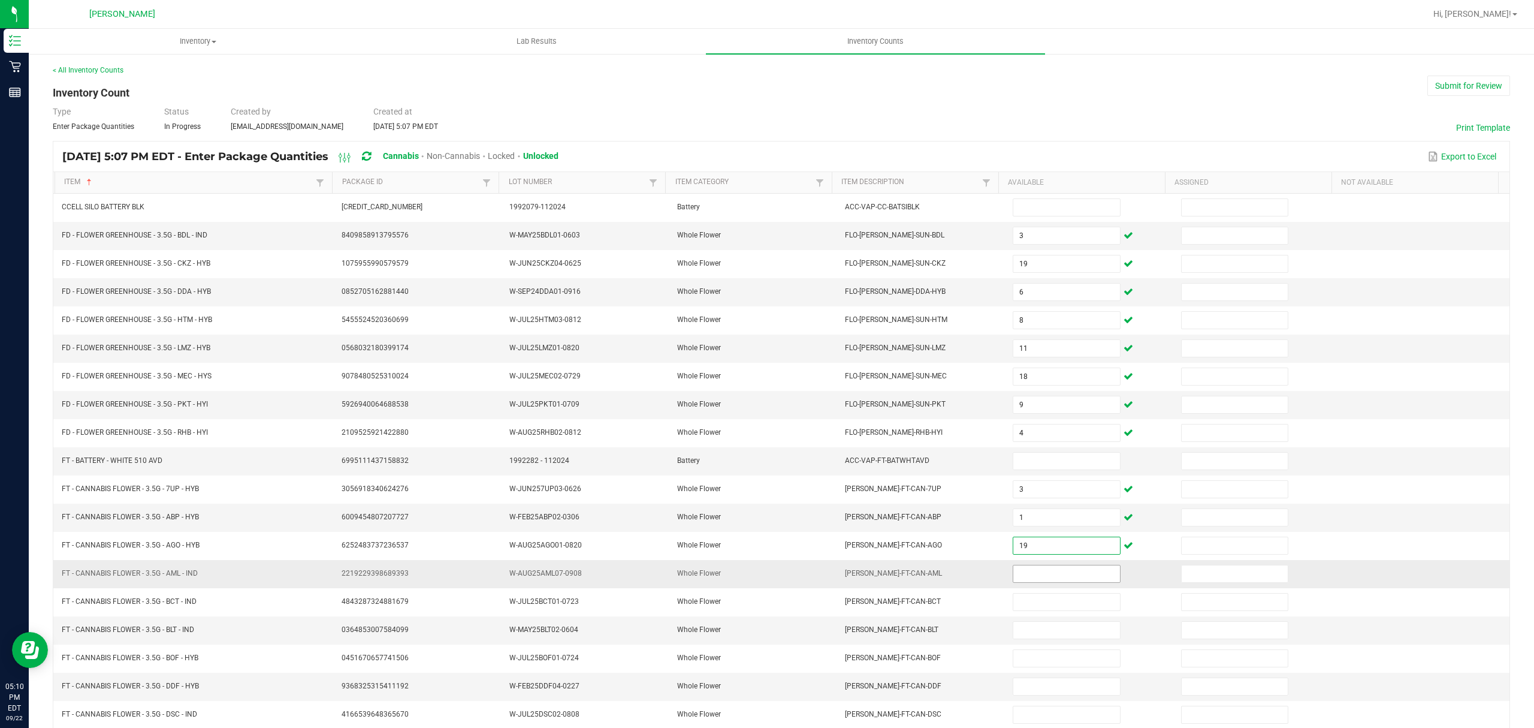
type input "19"
click at [1022, 577] on input at bounding box center [1067, 573] width 106 height 17
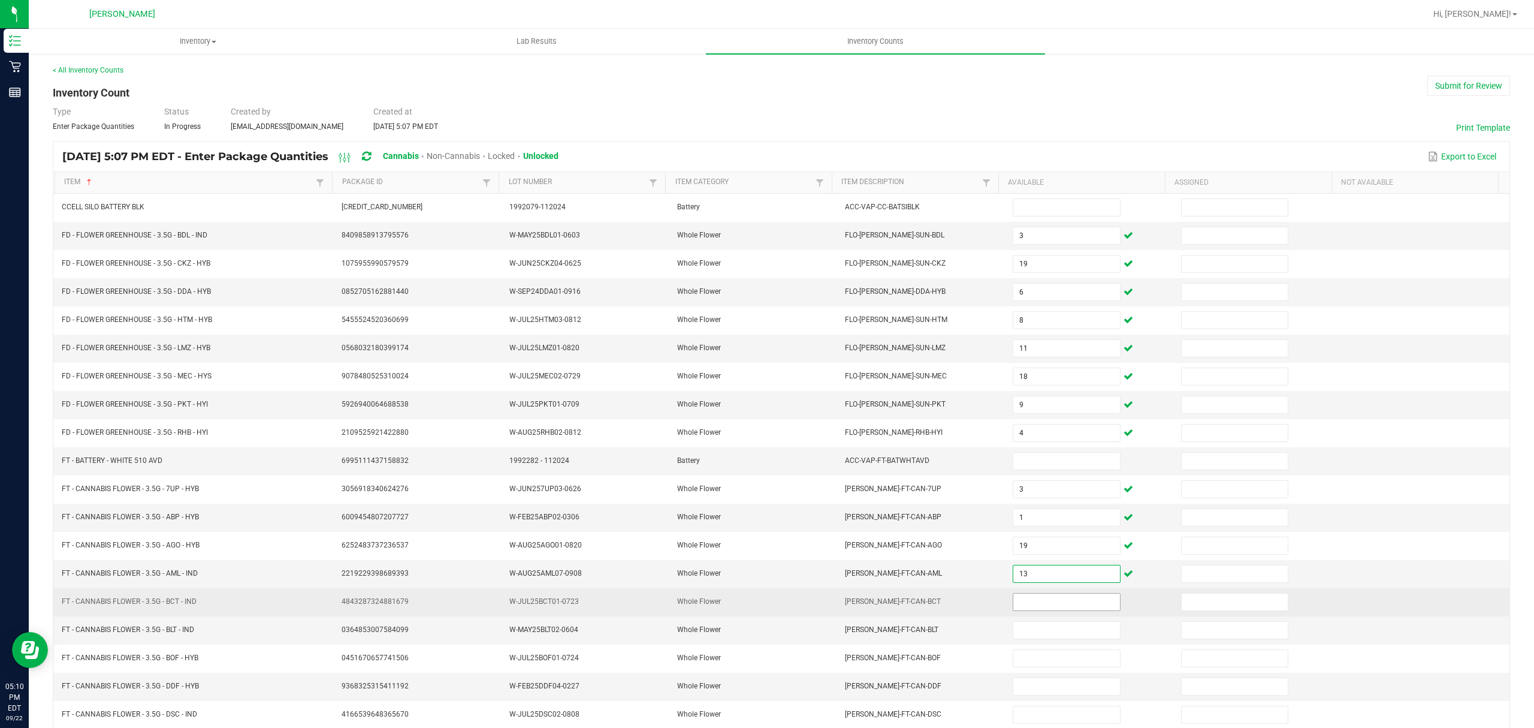
type input "13"
click at [1031, 608] on input at bounding box center [1067, 601] width 106 height 17
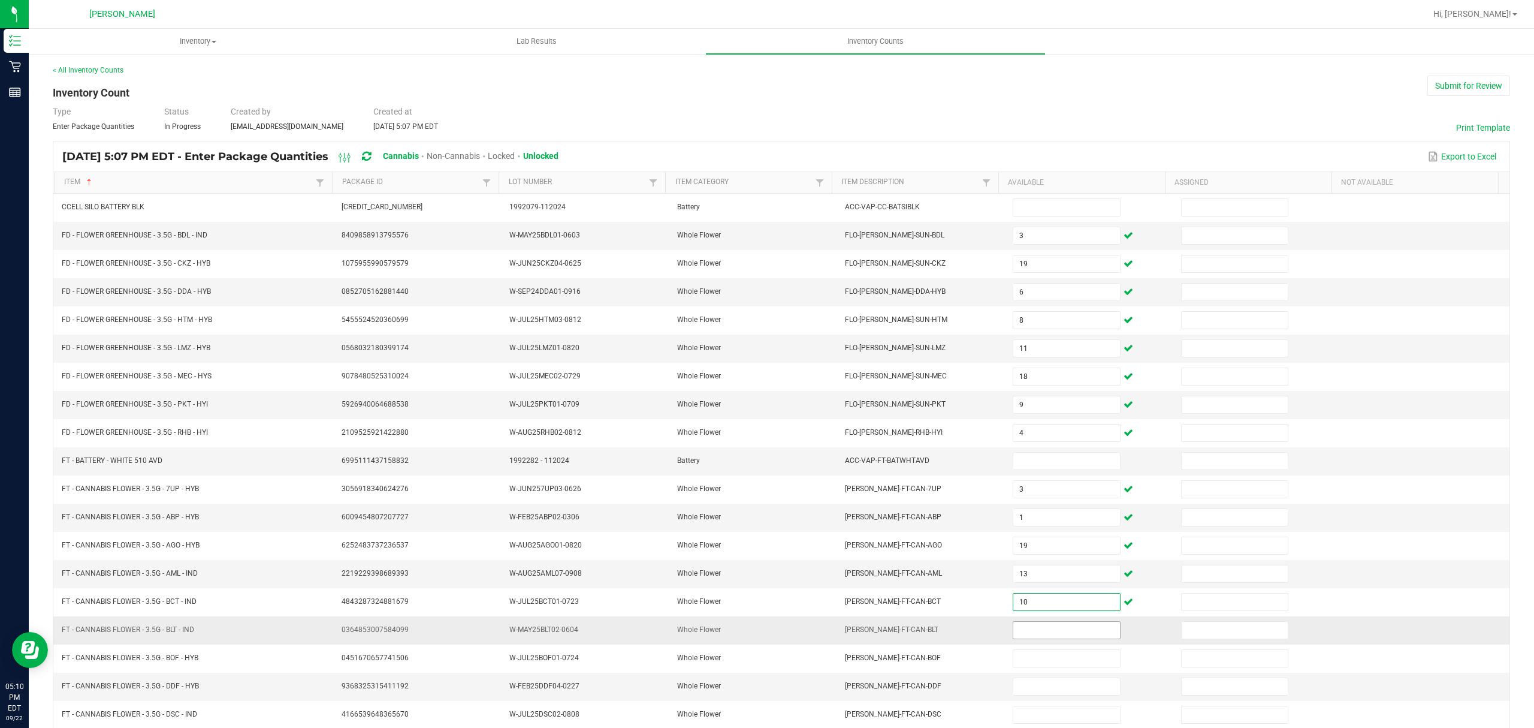
type input "10"
click at [1022, 638] on input at bounding box center [1067, 630] width 106 height 17
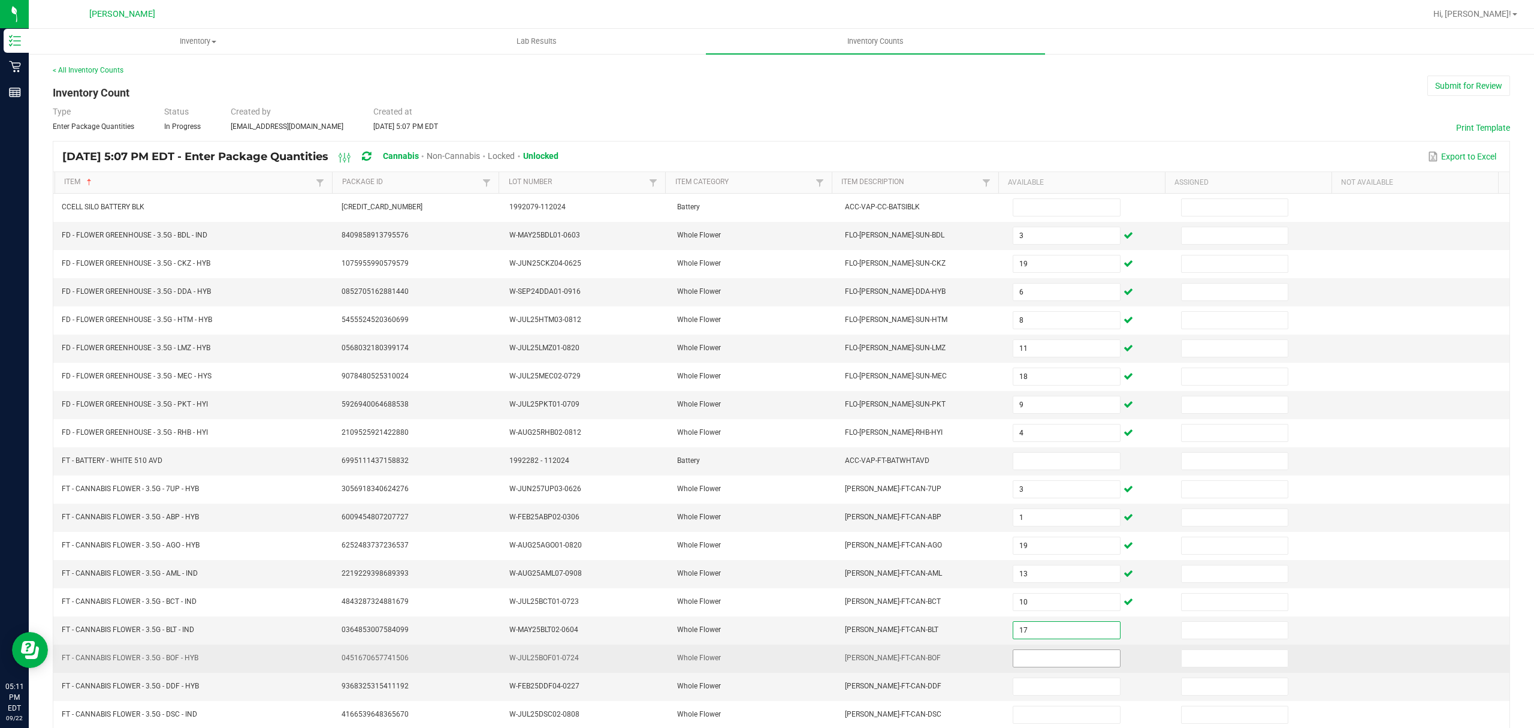
type input "17"
click at [1014, 666] on input at bounding box center [1067, 658] width 106 height 17
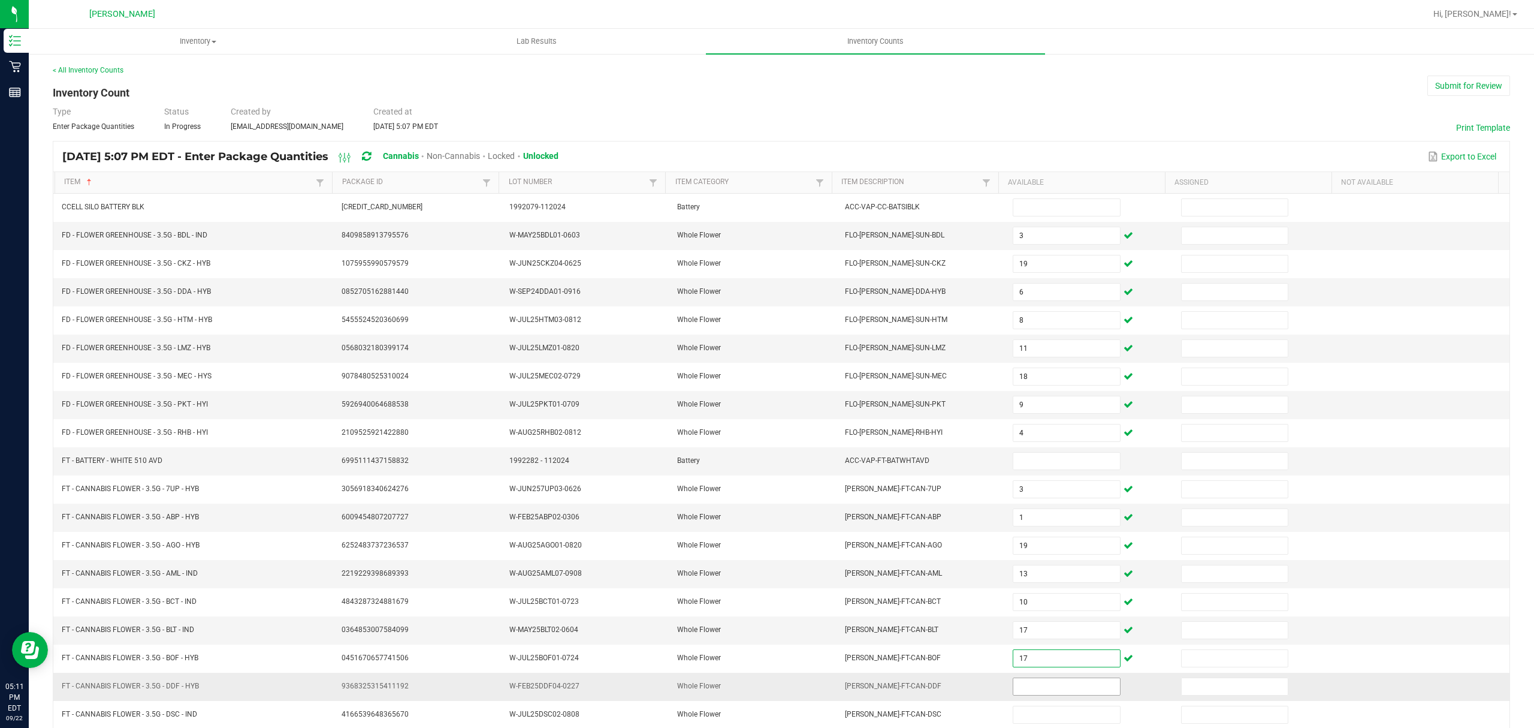
type input "17"
click at [1014, 695] on input at bounding box center [1067, 686] width 106 height 17
type input "8"
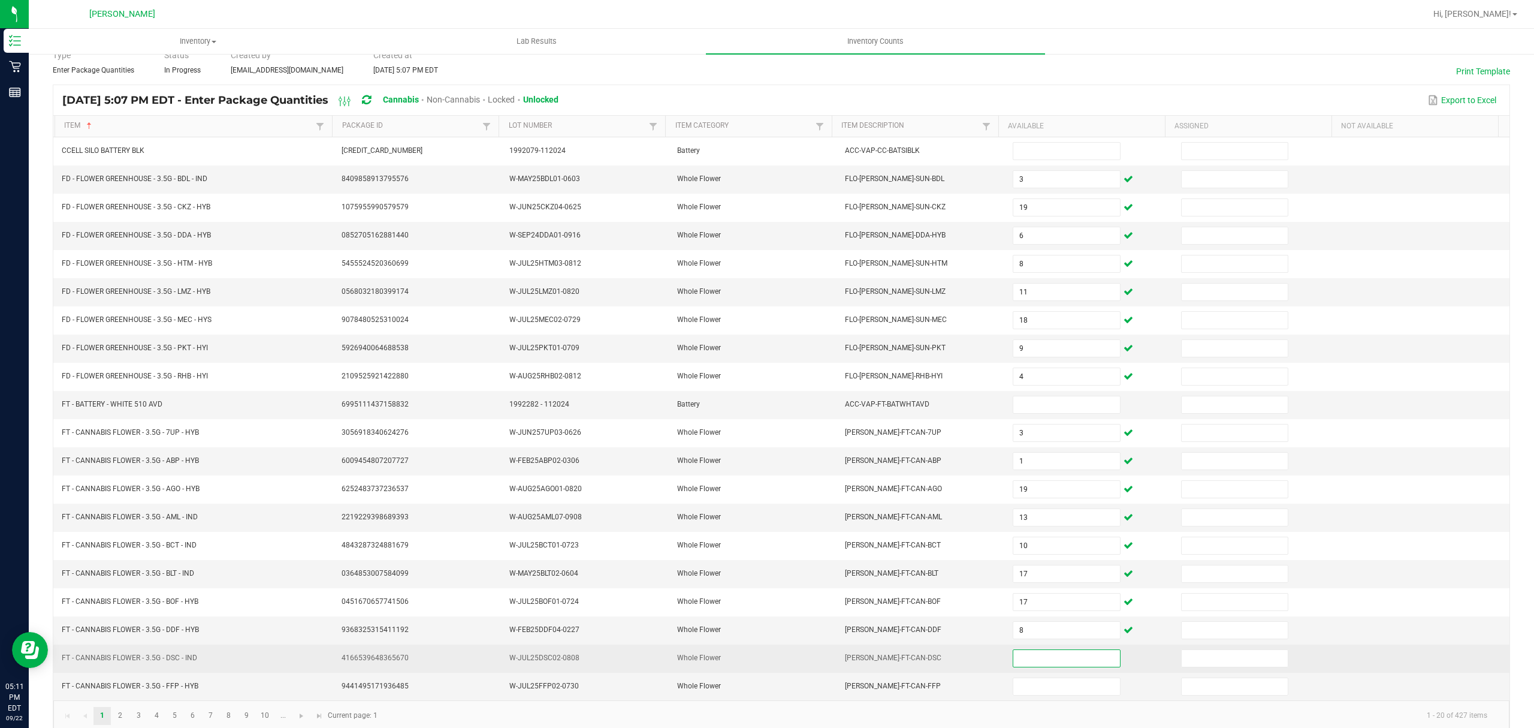
scroll to position [85, 0]
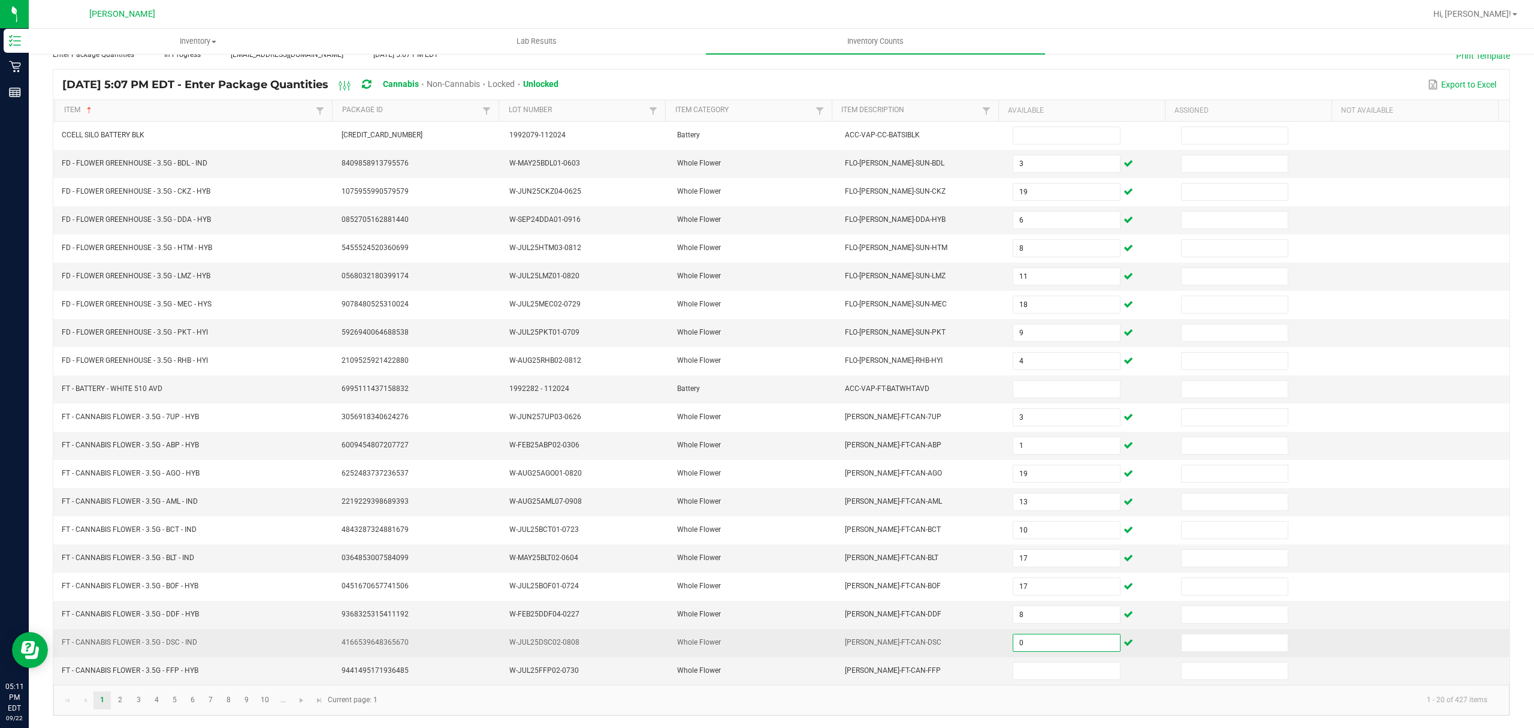
click at [1034, 638] on input "0" at bounding box center [1067, 642] width 106 height 17
type input "0"
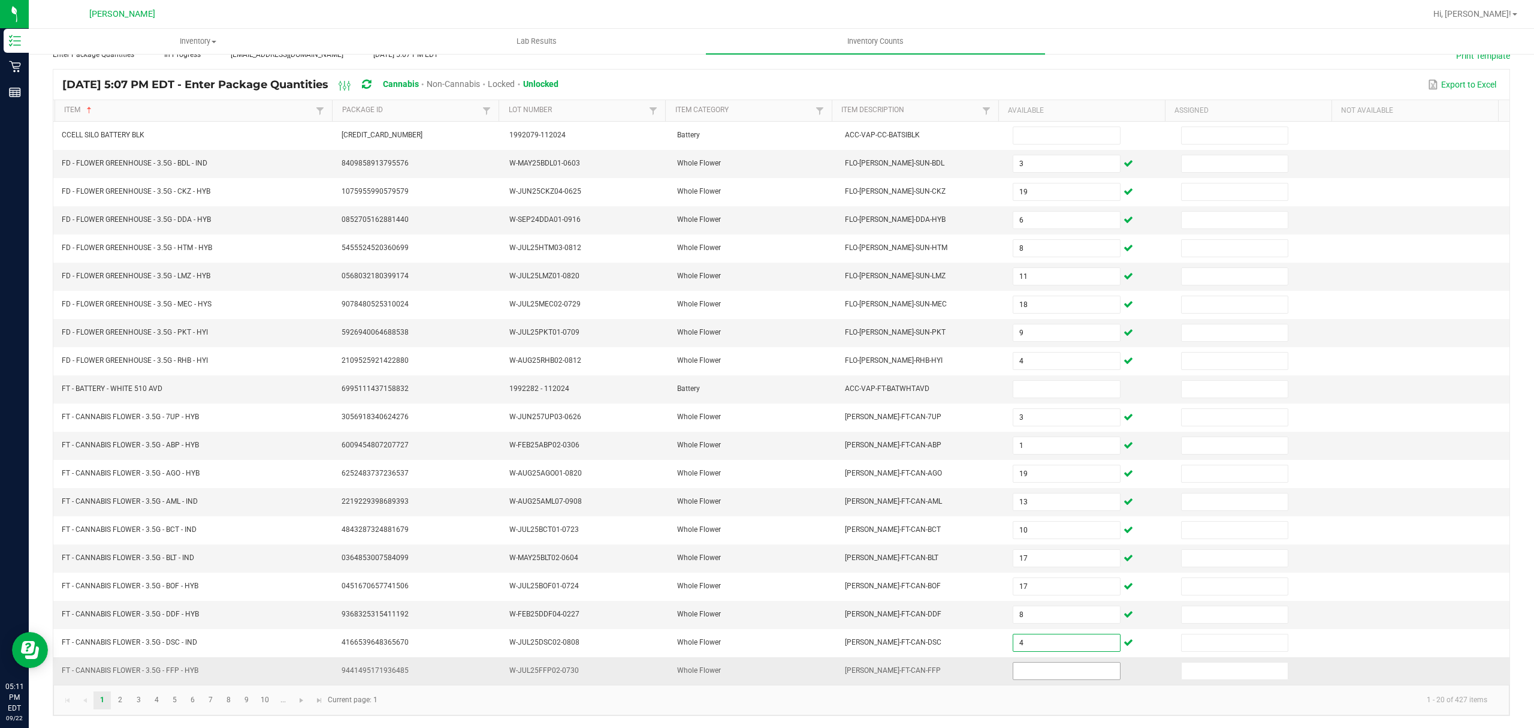
type input "4"
click at [1037, 665] on input at bounding box center [1067, 670] width 106 height 17
type input "16"
click at [122, 698] on link "2" at bounding box center [119, 700] width 17 height 18
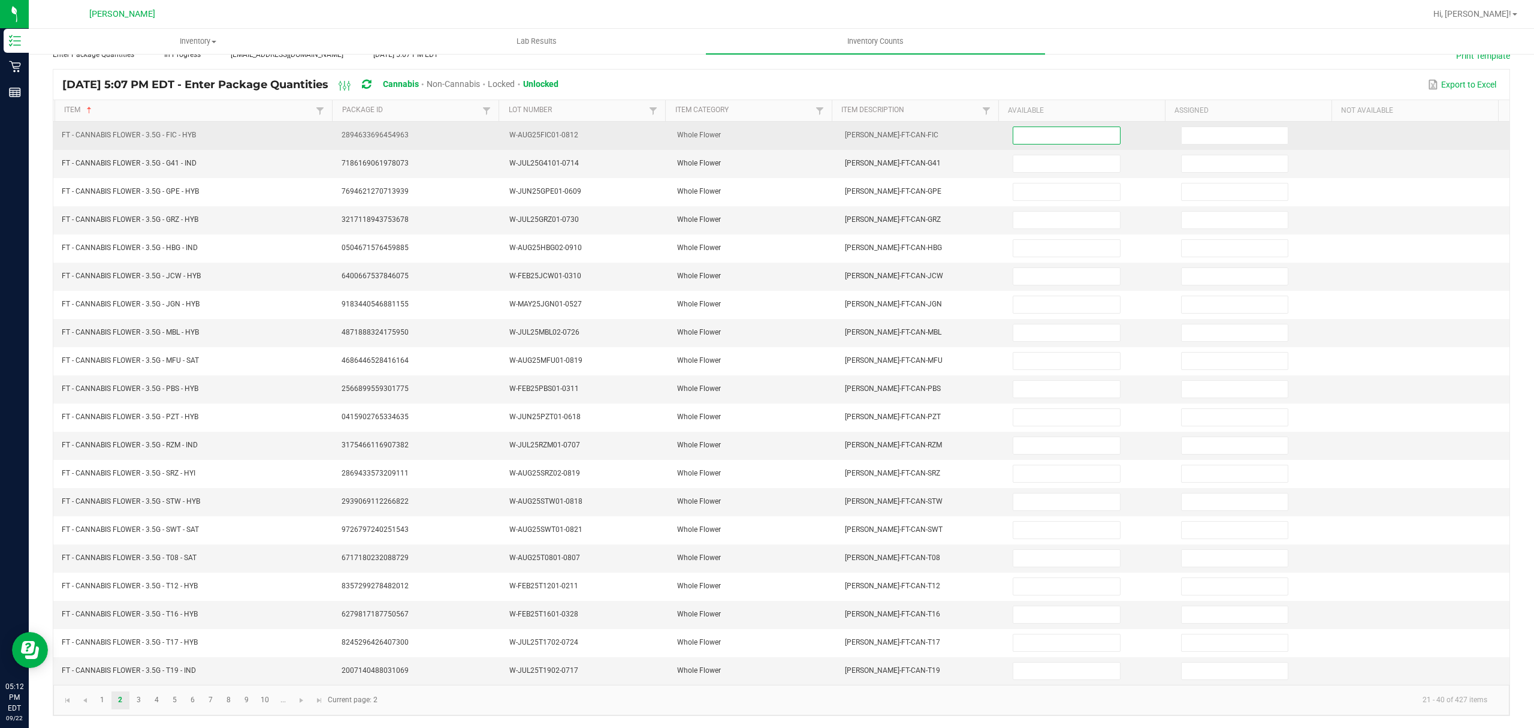
click at [1052, 127] on input at bounding box center [1067, 135] width 106 height 17
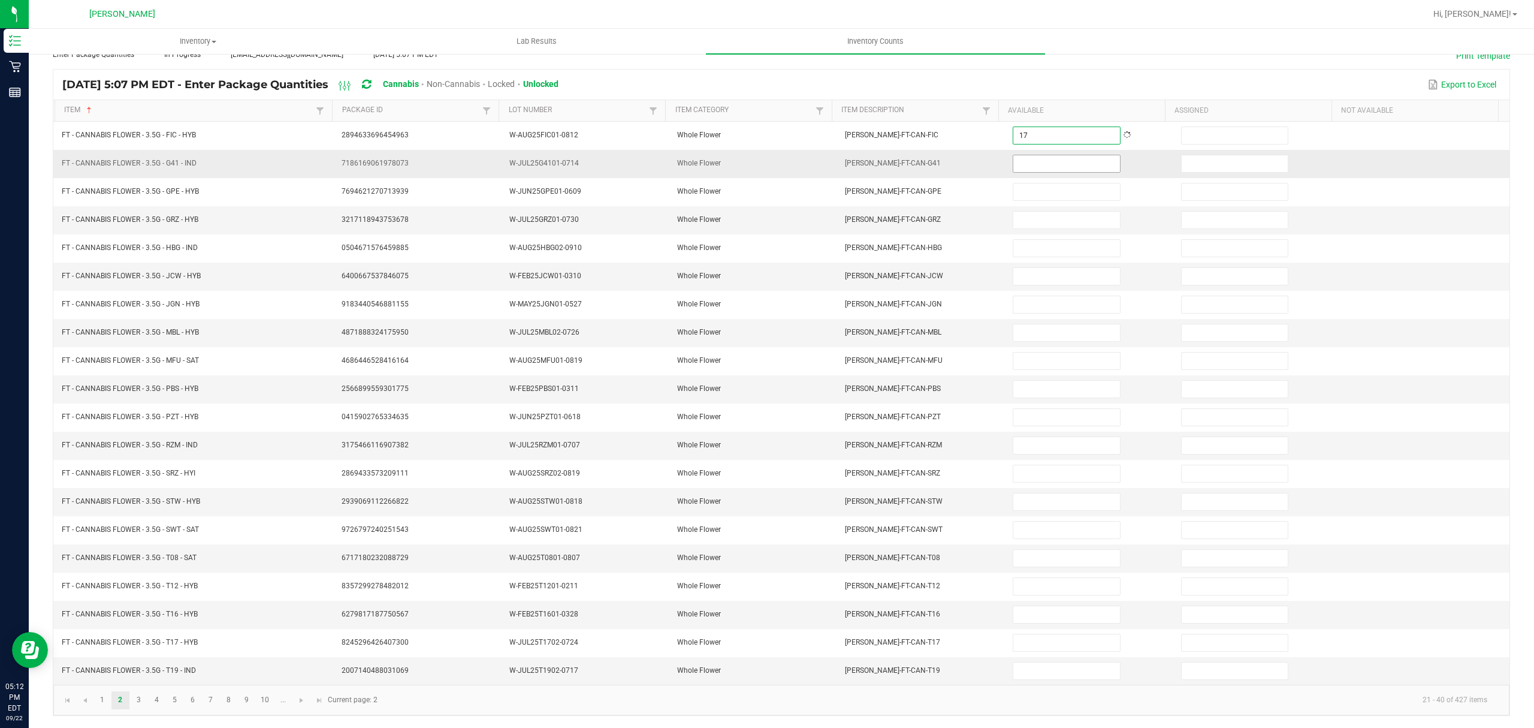
type input "17"
click at [1027, 155] on input at bounding box center [1067, 163] width 106 height 17
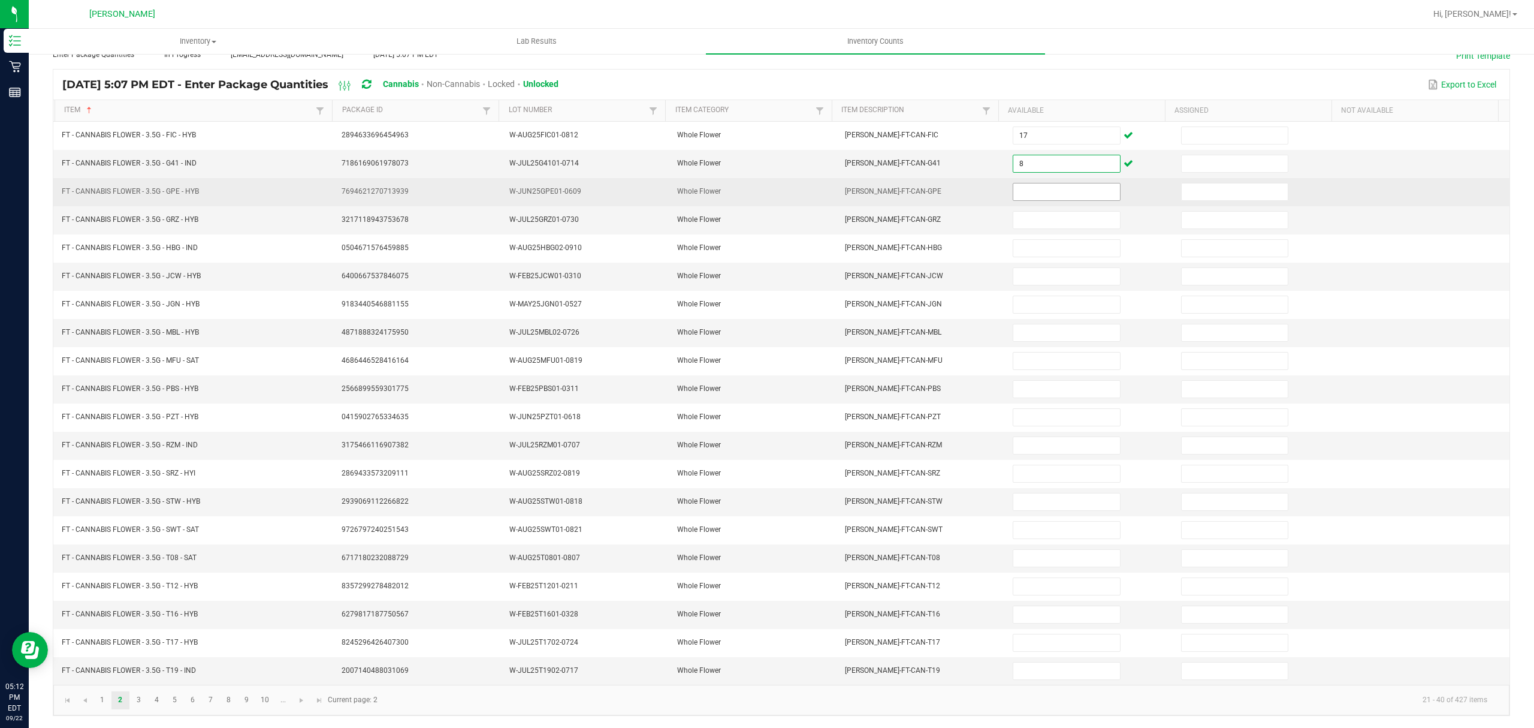
type input "8"
click at [1024, 183] on input at bounding box center [1067, 191] width 106 height 17
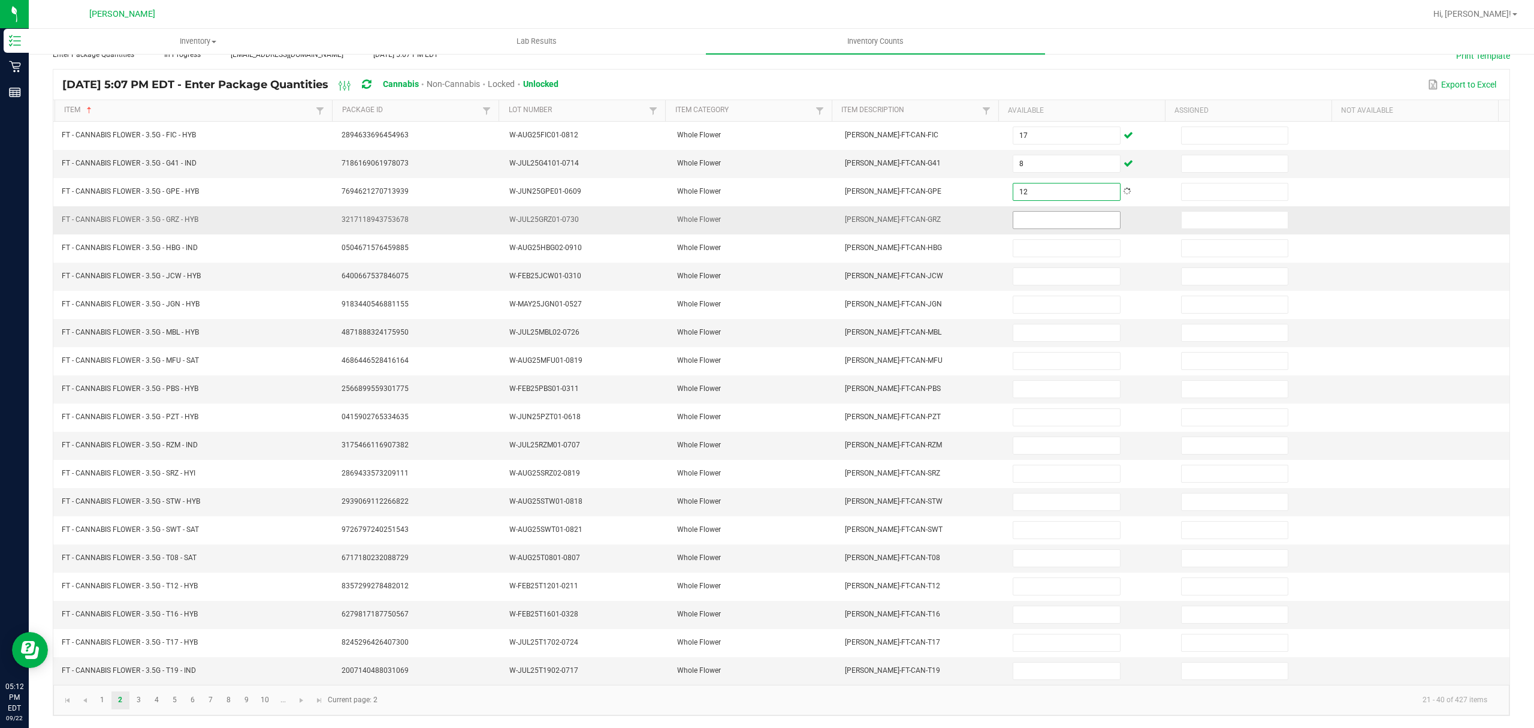
type input "12"
click at [1023, 212] on input at bounding box center [1067, 220] width 106 height 17
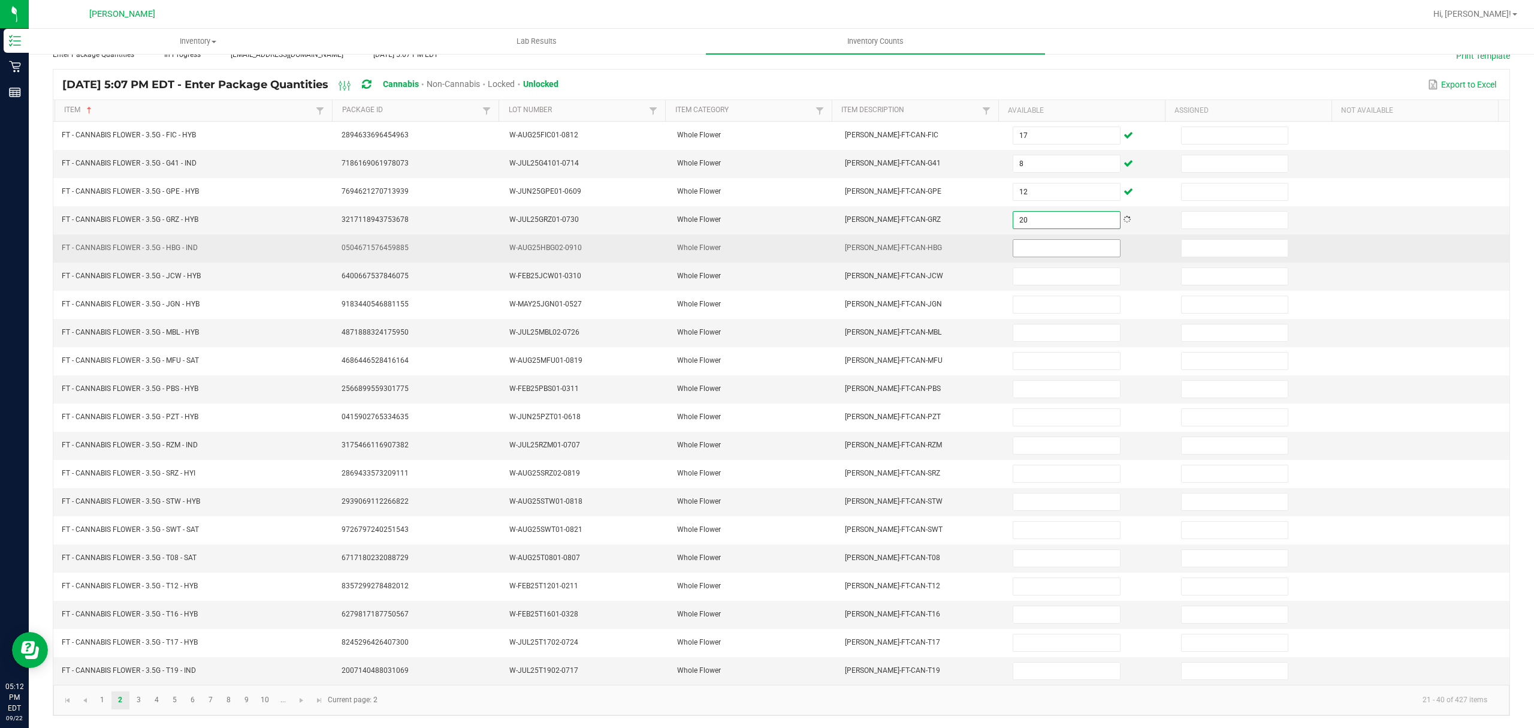
type input "20"
click at [1020, 240] on input at bounding box center [1067, 248] width 106 height 17
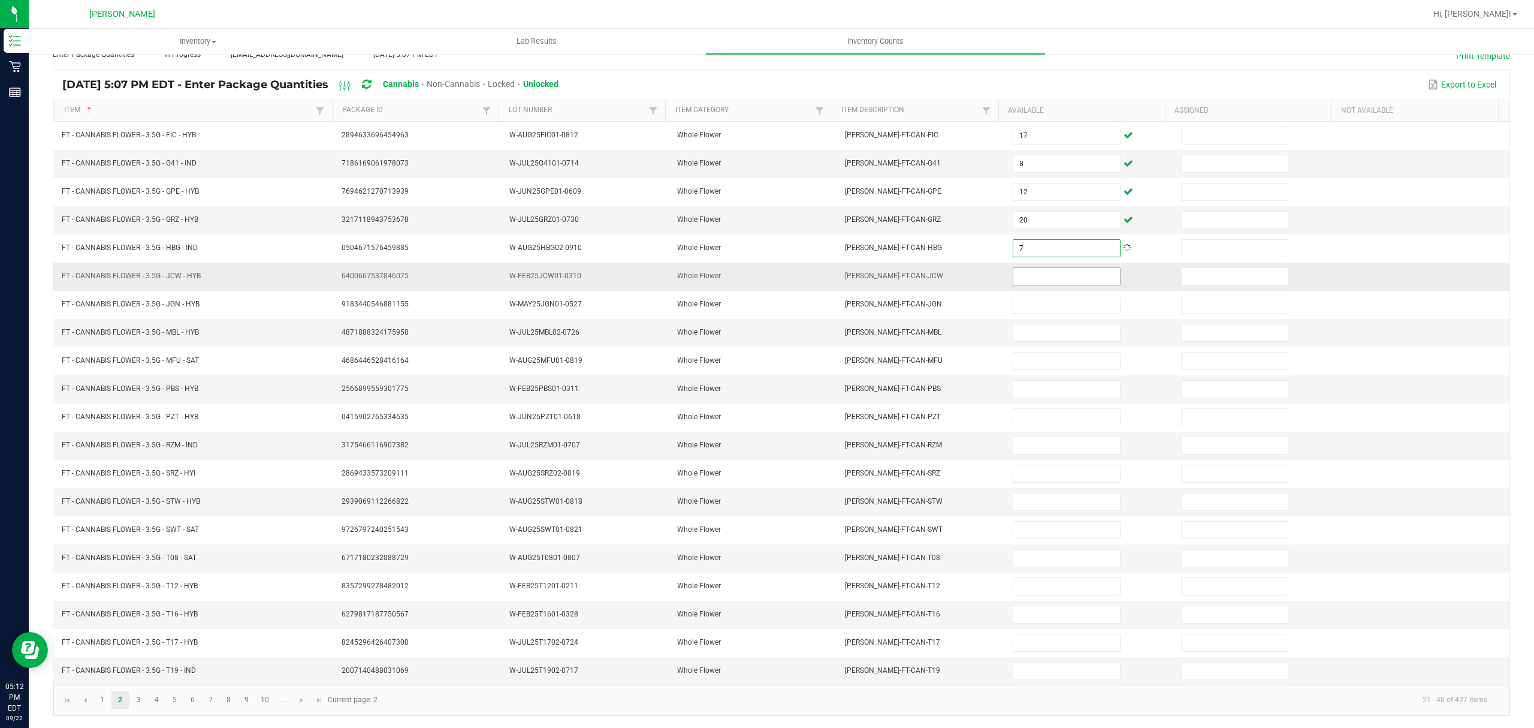
type input "7"
click at [1014, 268] on input at bounding box center [1067, 276] width 106 height 17
type input "9"
type input "5"
type input "6"
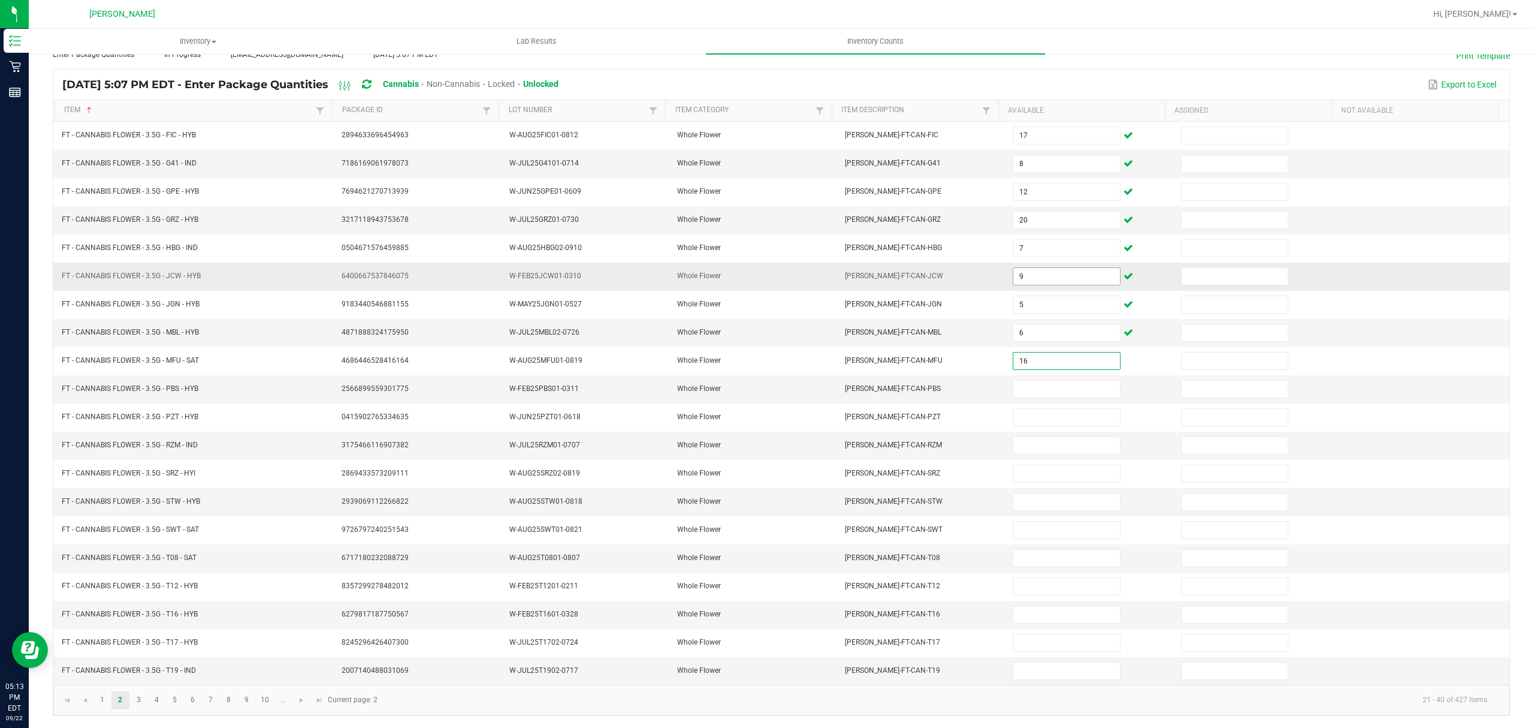
type input "16"
type input "9"
type input "1"
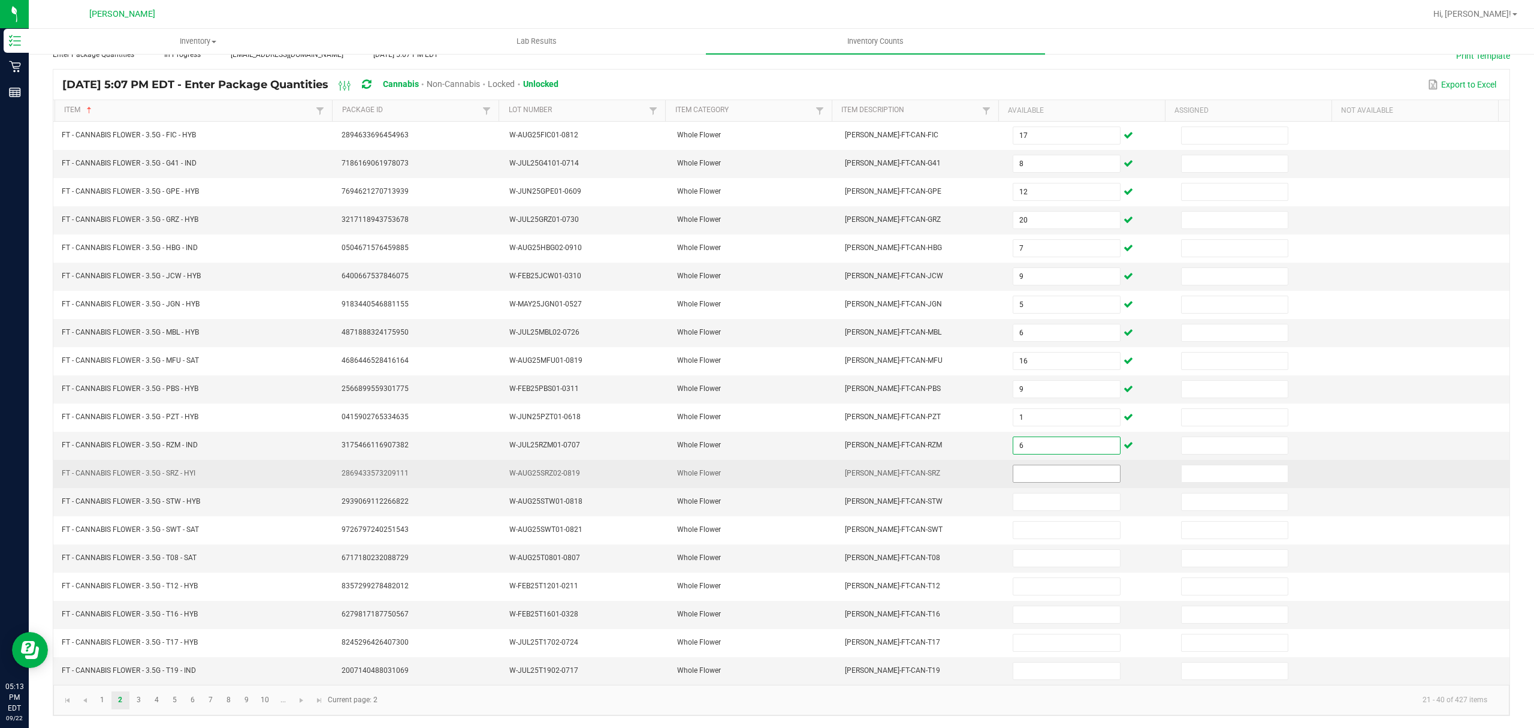
type input "6"
click at [1027, 466] on input at bounding box center [1067, 473] width 106 height 17
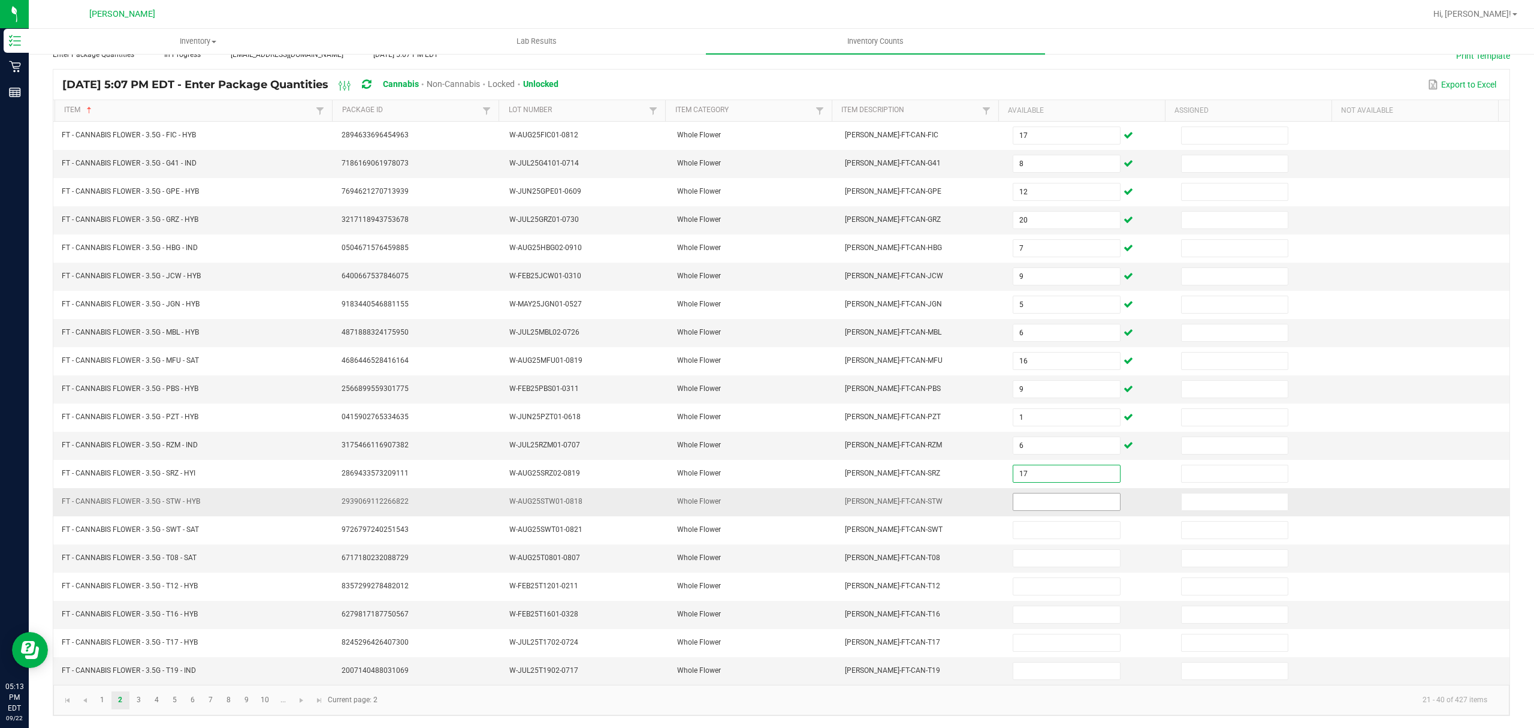
type input "17"
click at [1014, 499] on input at bounding box center [1067, 501] width 106 height 17
type input "19"
type input "2"
type input "11"
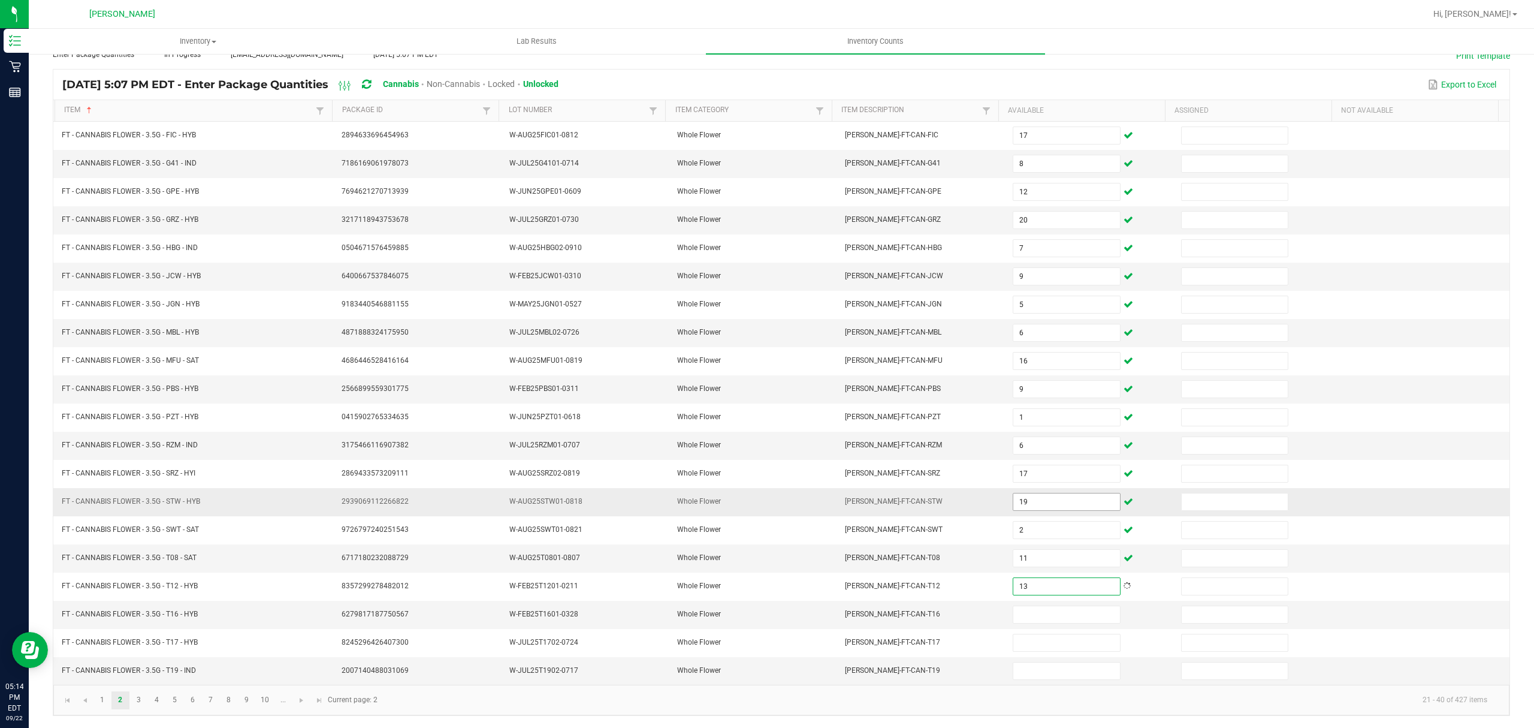
type input "13"
type input "7"
type input "2"
click at [1088, 671] on input at bounding box center [1067, 670] width 106 height 17
type input "16"
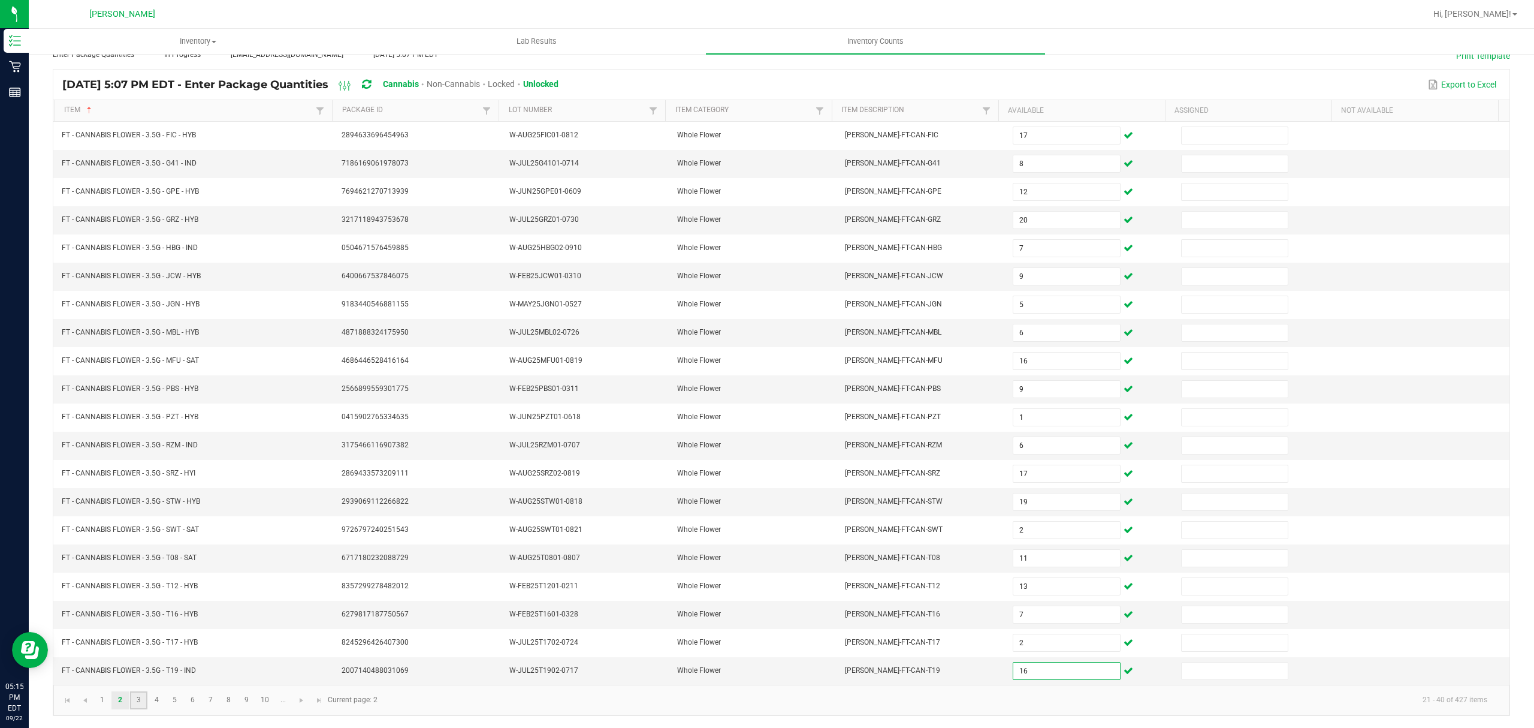
click at [142, 696] on link "3" at bounding box center [138, 700] width 17 height 18
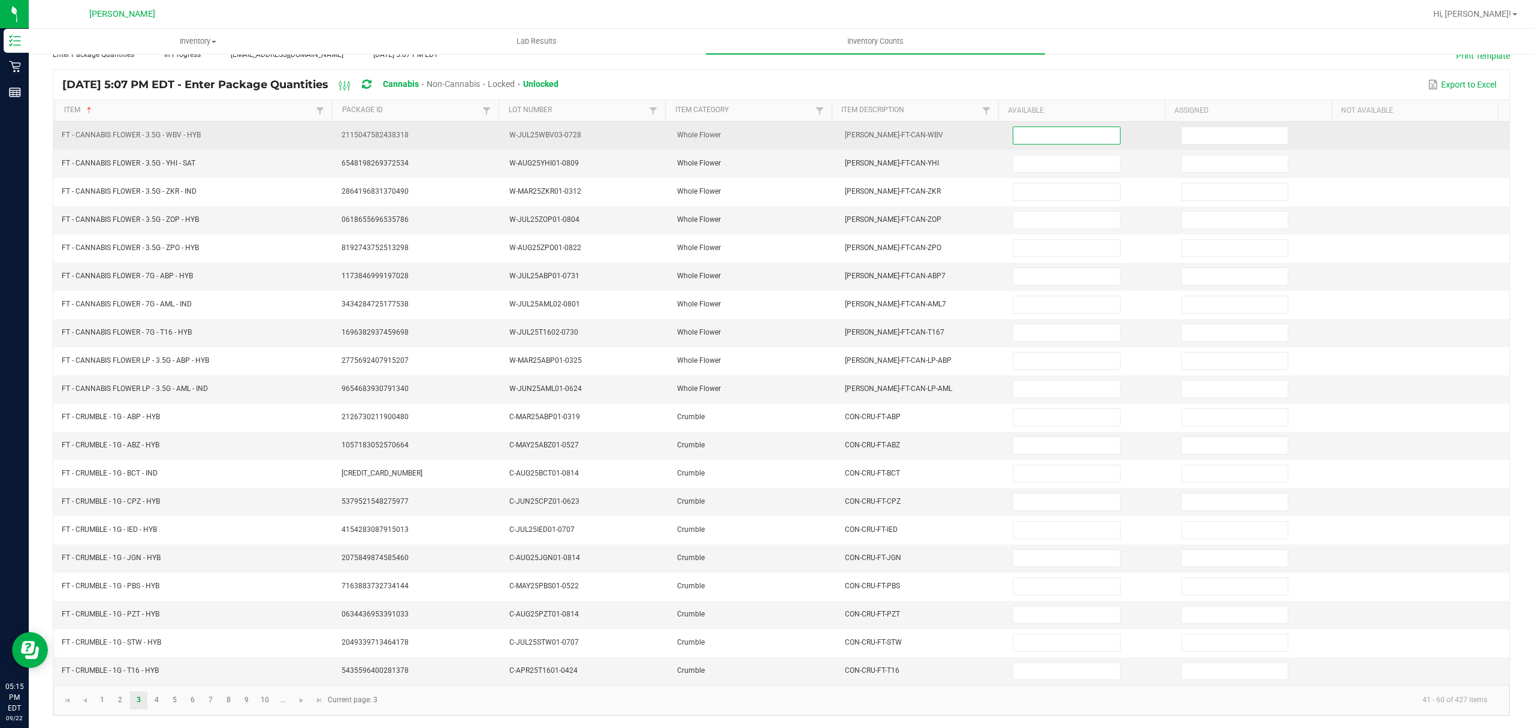
click at [1035, 127] on input at bounding box center [1067, 135] width 106 height 17
type input "11"
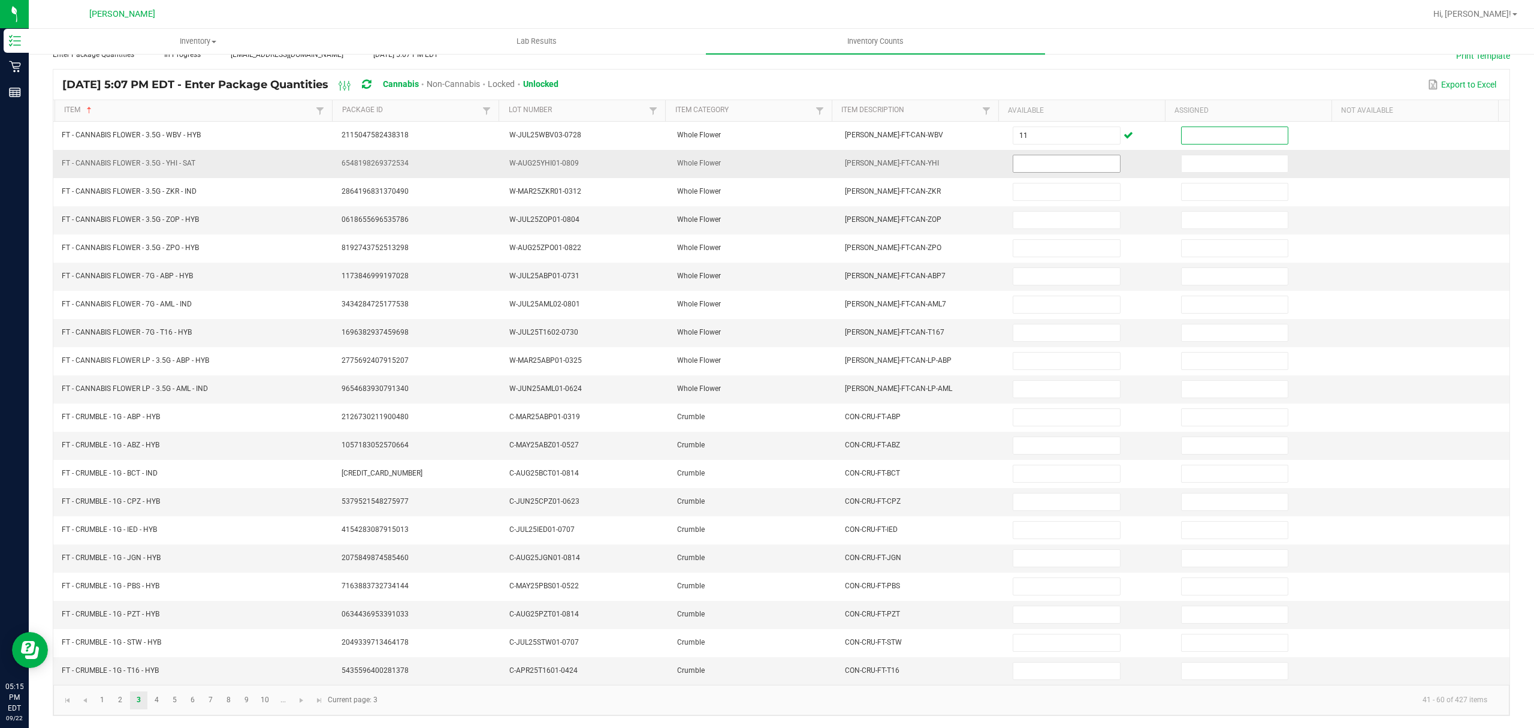
click at [1015, 156] on input at bounding box center [1067, 163] width 106 height 17
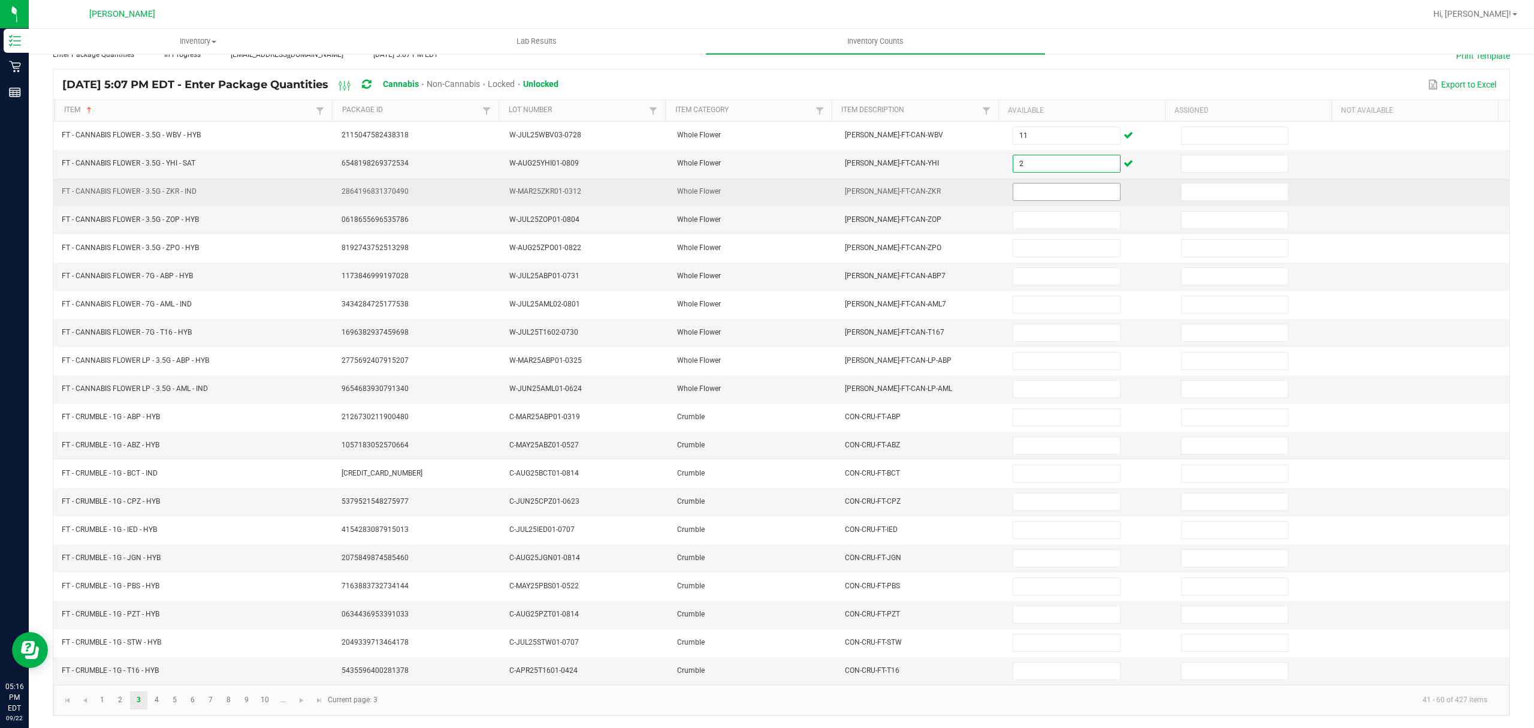
type input "2"
click at [1014, 183] on input at bounding box center [1067, 191] width 106 height 17
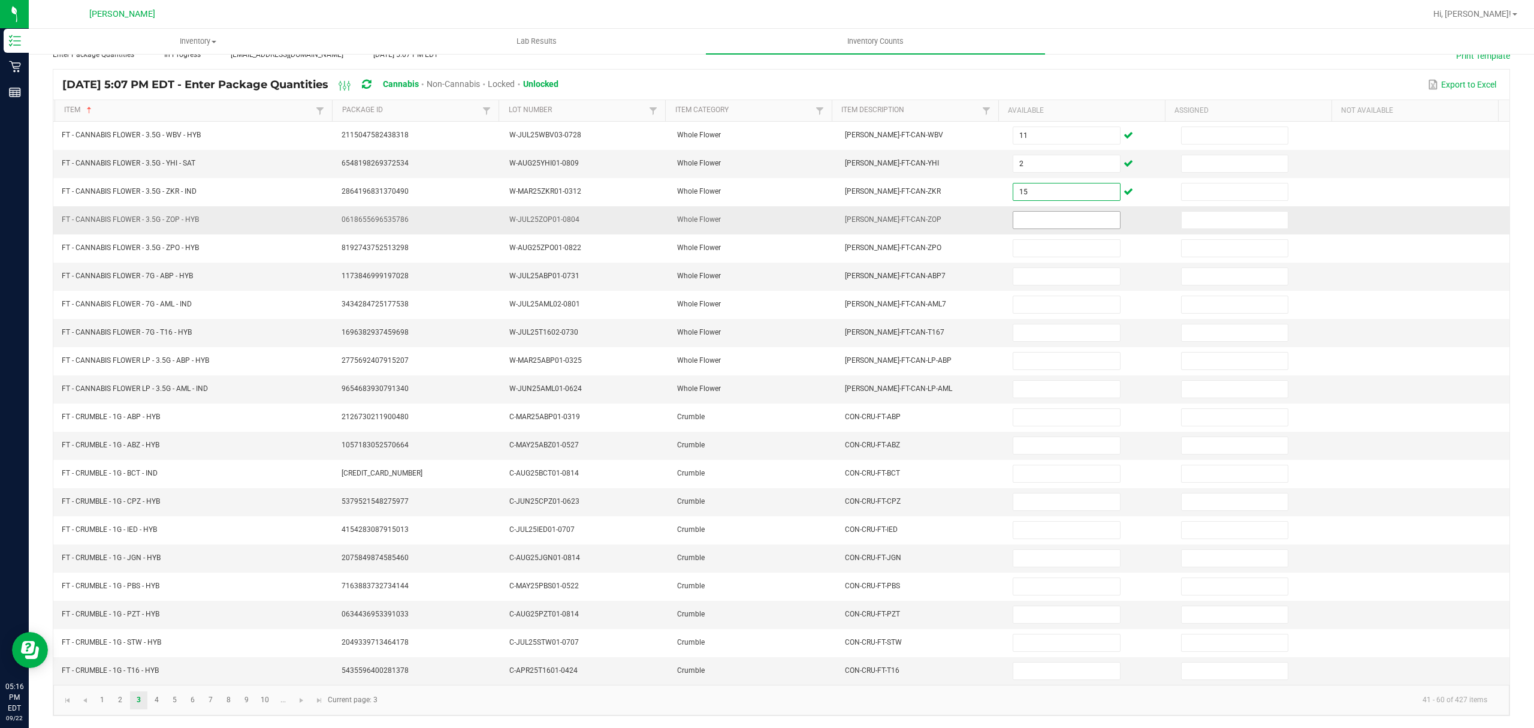
type input "15"
click at [1027, 212] on input at bounding box center [1067, 220] width 106 height 17
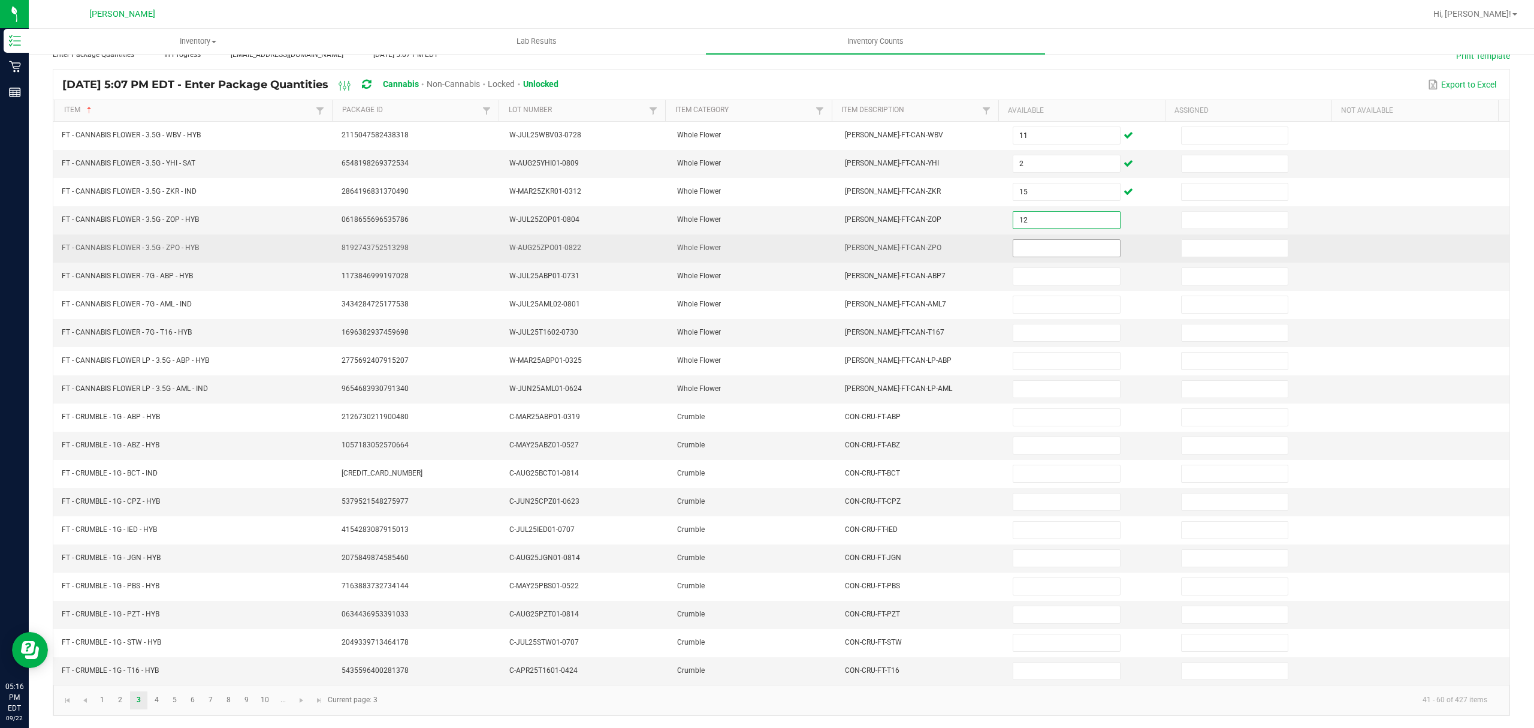
type input "12"
click at [1017, 240] on input at bounding box center [1067, 248] width 106 height 17
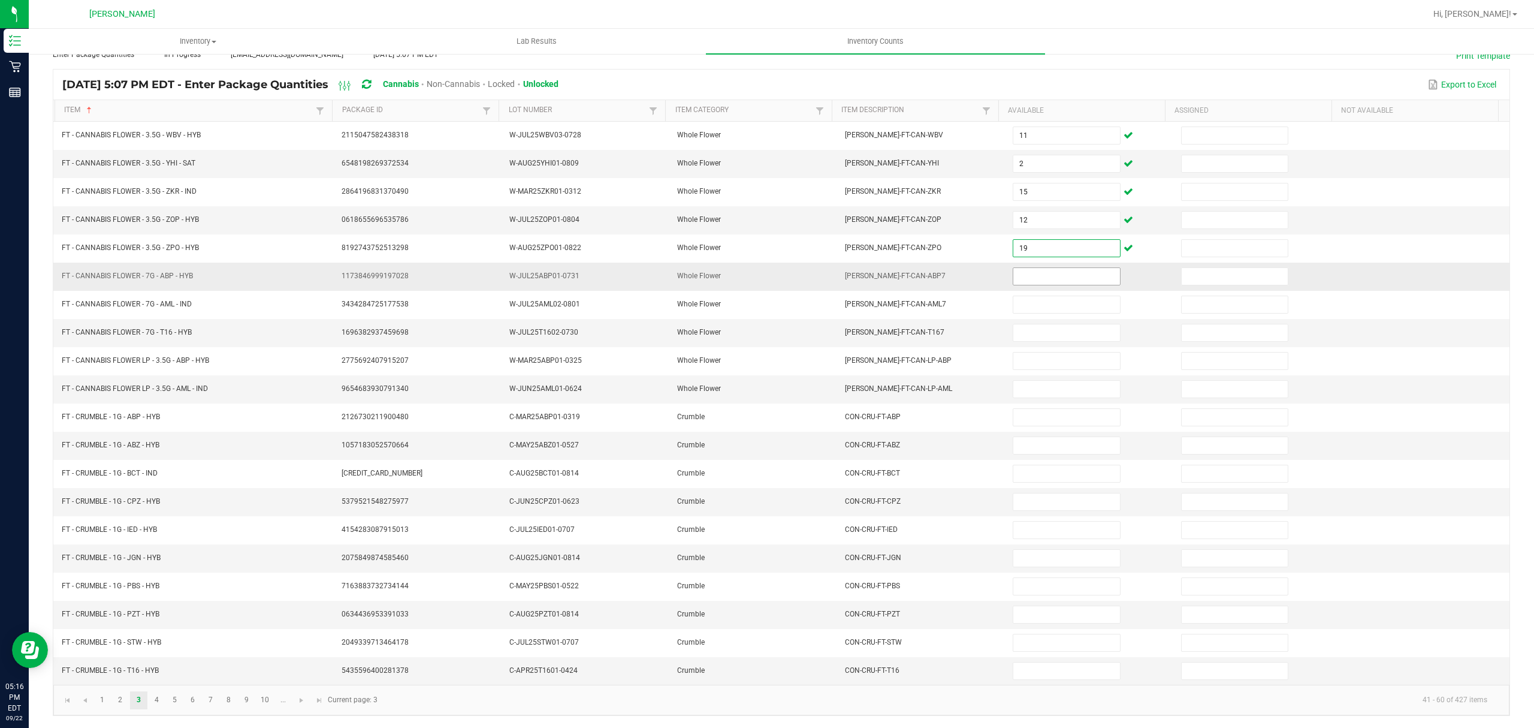
type input "19"
click at [1020, 270] on input at bounding box center [1067, 276] width 106 height 17
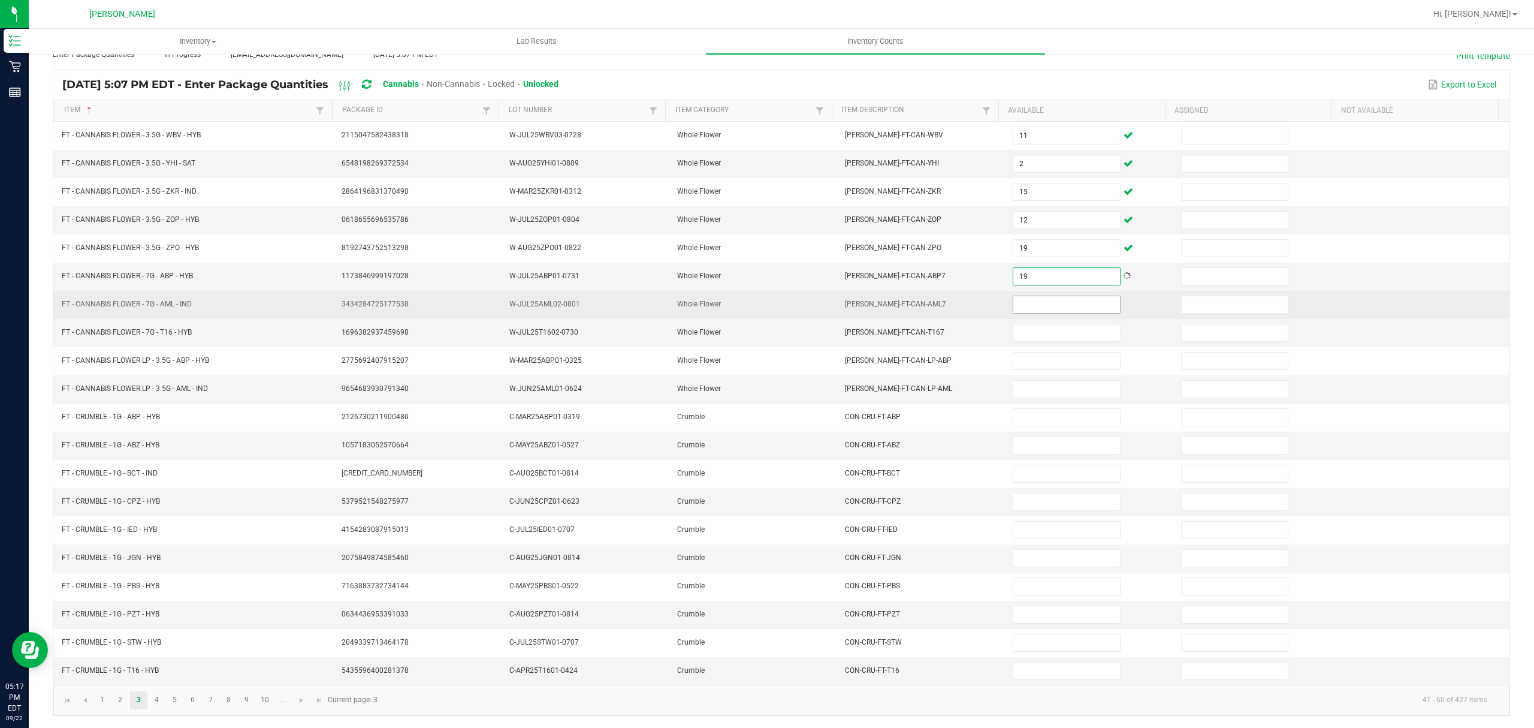
type input "19"
click at [1014, 296] on input at bounding box center [1067, 304] width 106 height 17
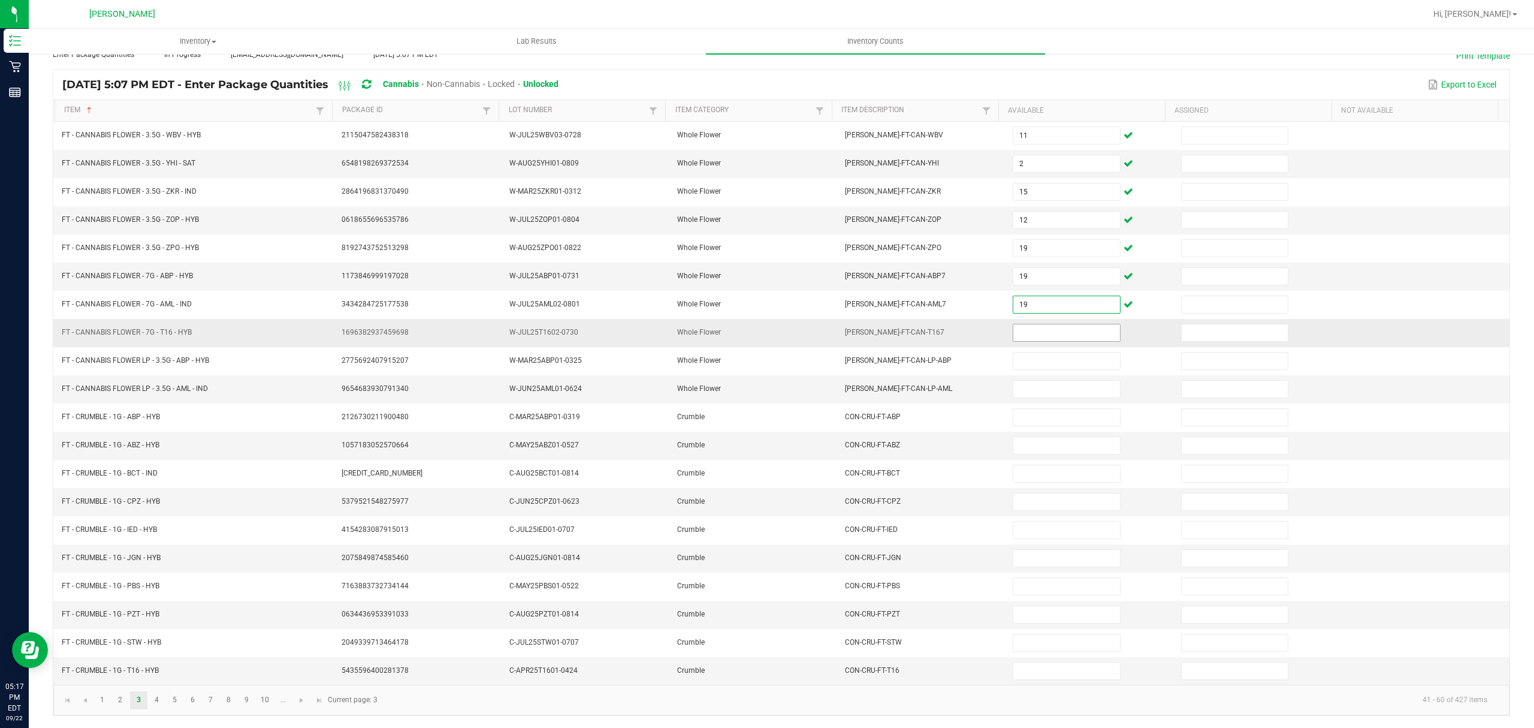
type input "19"
click at [1055, 325] on input at bounding box center [1067, 332] width 106 height 17
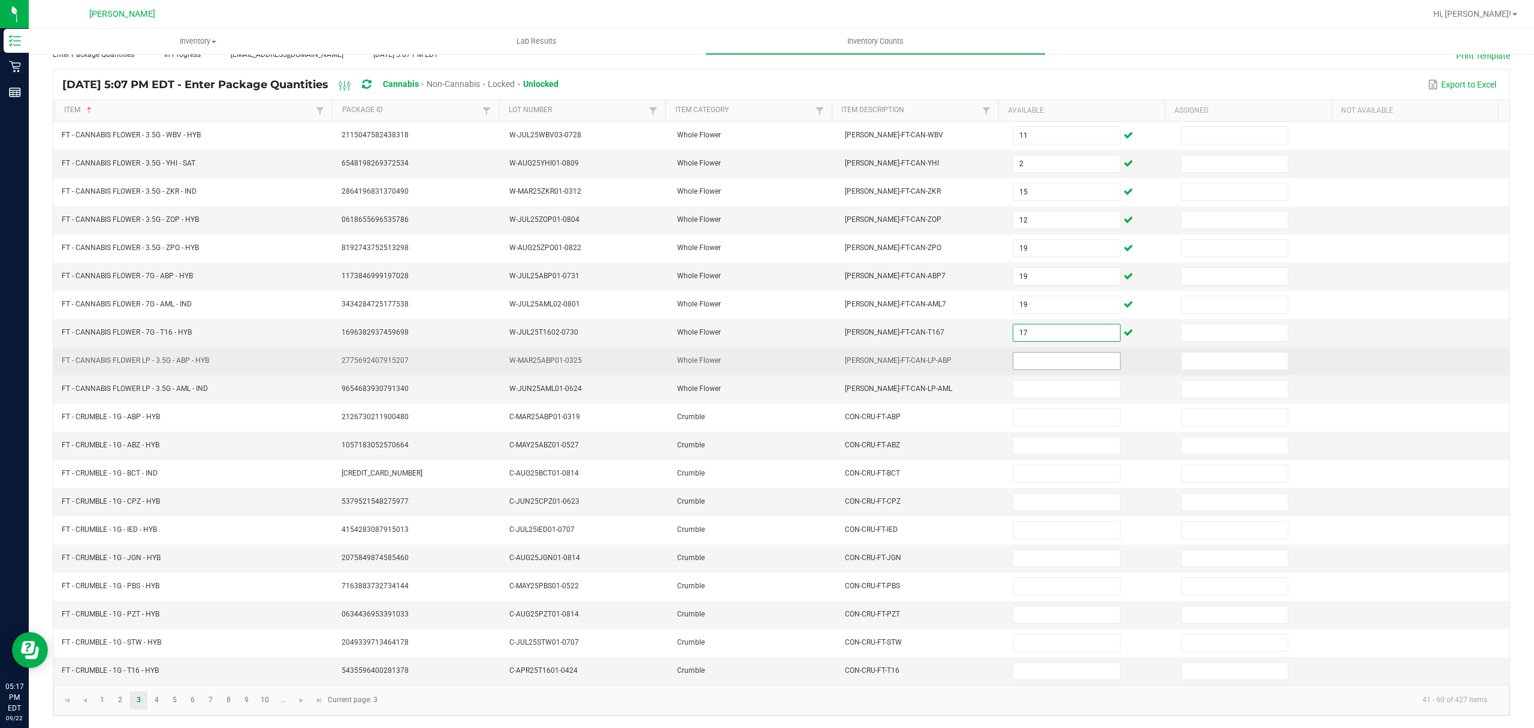
type input "17"
click at [1033, 356] on input at bounding box center [1067, 360] width 106 height 17
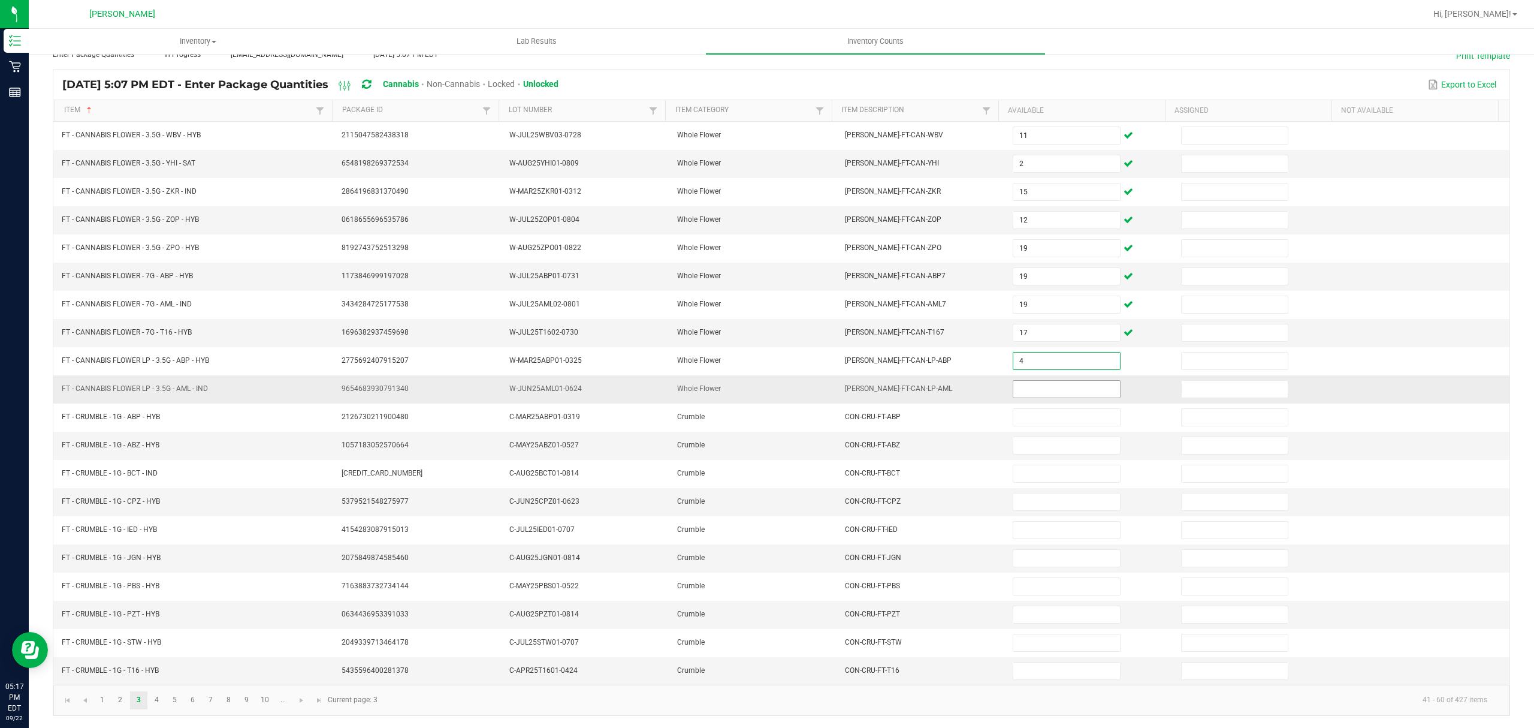
type input "4"
click at [1017, 382] on input at bounding box center [1067, 389] width 106 height 17
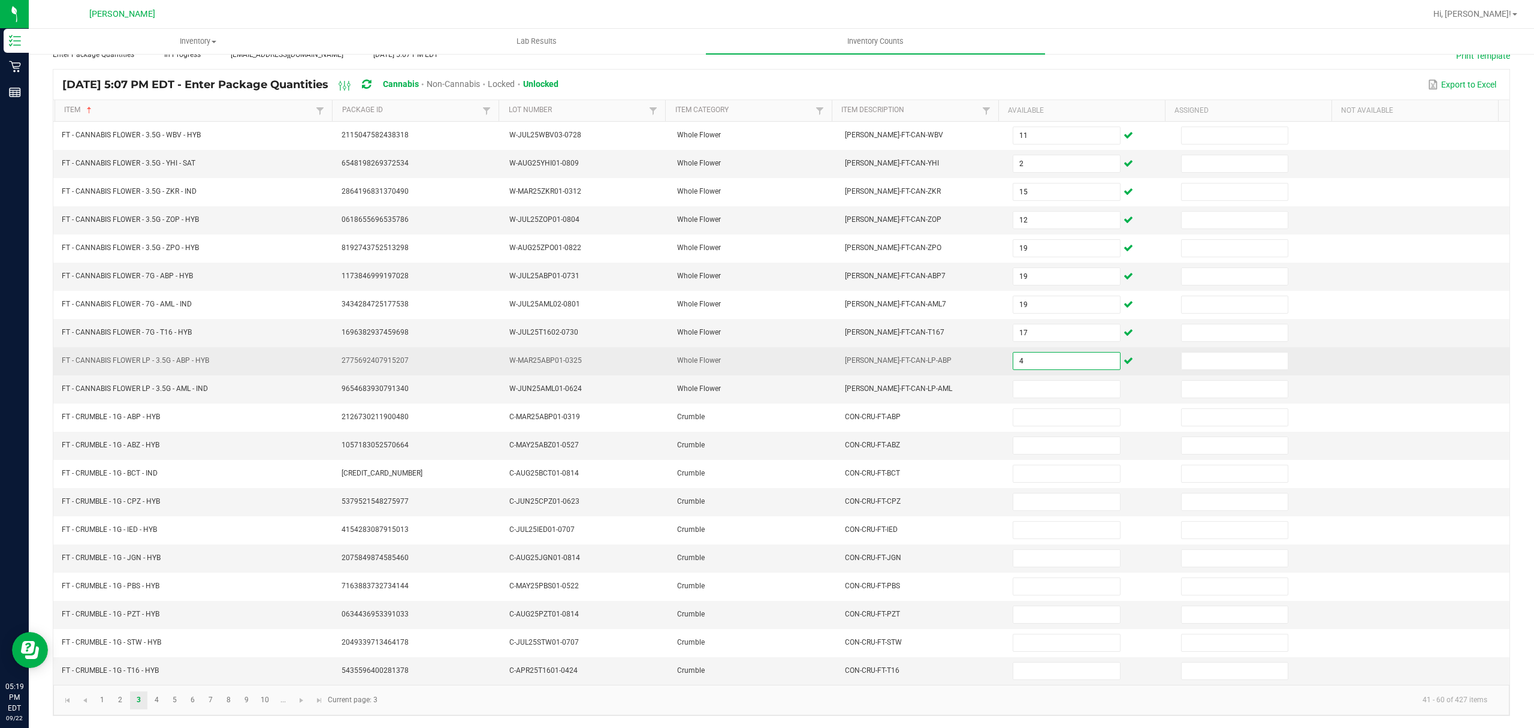
click at [1024, 352] on input "4" at bounding box center [1067, 360] width 106 height 17
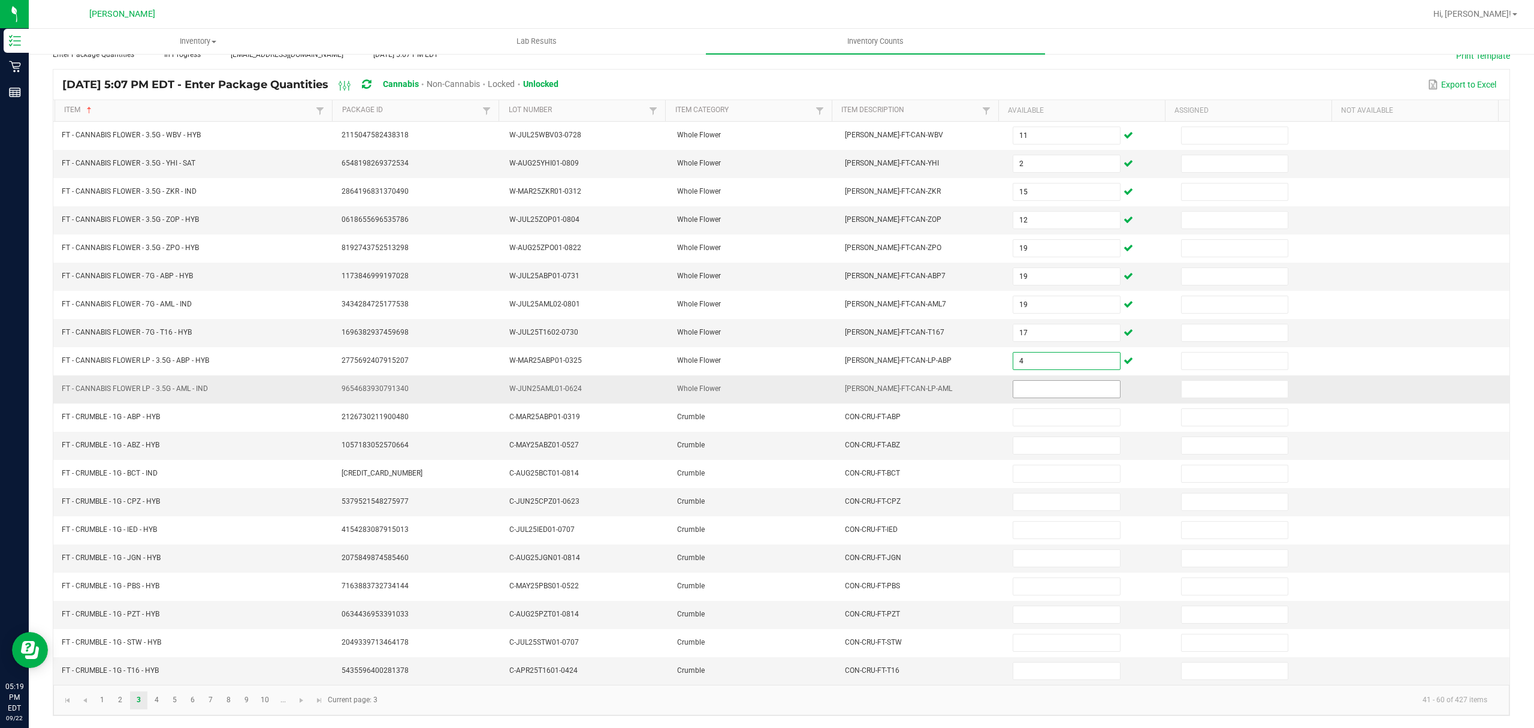
click at [1051, 382] on input at bounding box center [1067, 389] width 106 height 17
type input "2"
click at [230, 700] on link "8" at bounding box center [228, 700] width 17 height 18
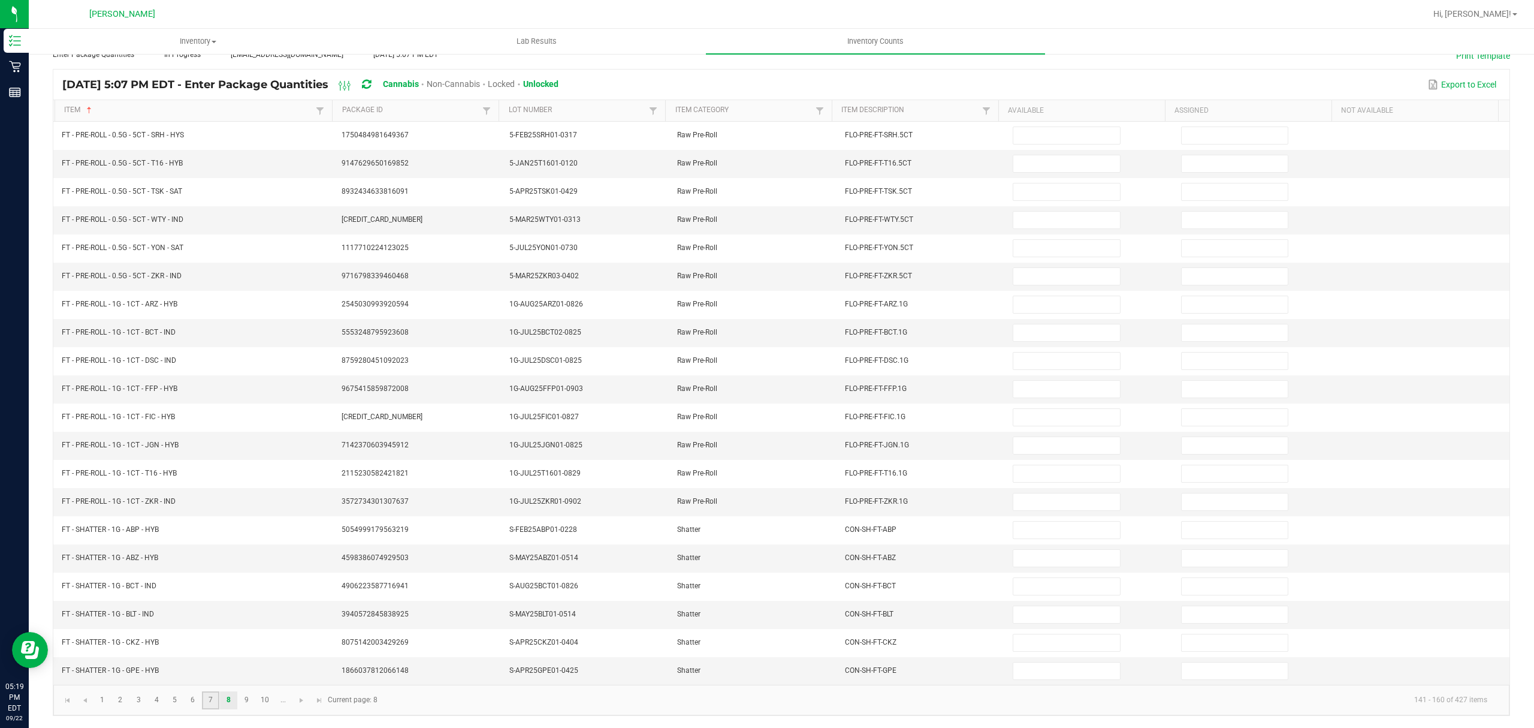
click at [209, 698] on link "7" at bounding box center [210, 700] width 17 height 18
click at [199, 105] on link "Item" at bounding box center [188, 110] width 249 height 10
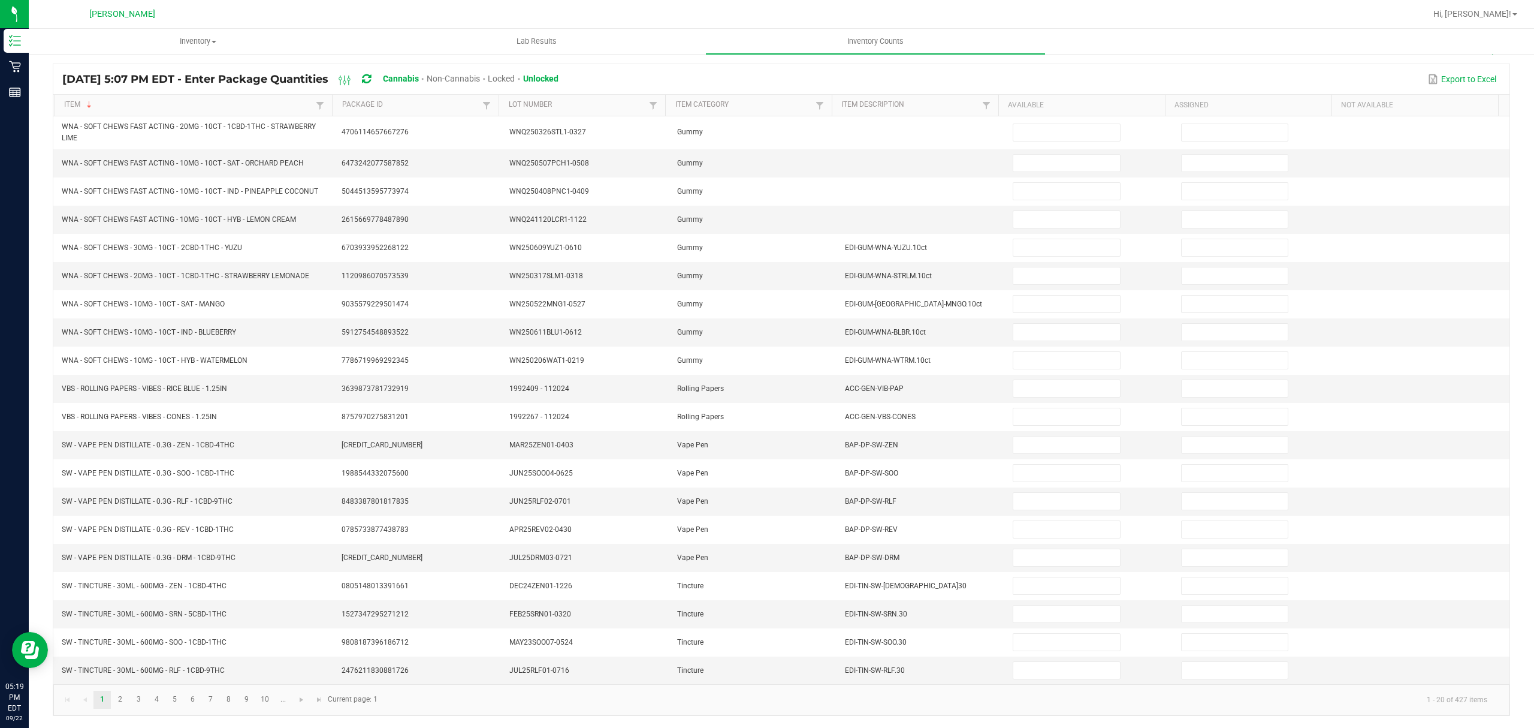
click at [162, 107] on th "Item Sorted Descending" at bounding box center [194, 106] width 278 height 22
click at [168, 95] on th "Item Sorted Descending" at bounding box center [194, 106] width 278 height 22
click at [166, 100] on link "Item" at bounding box center [188, 105] width 249 height 10
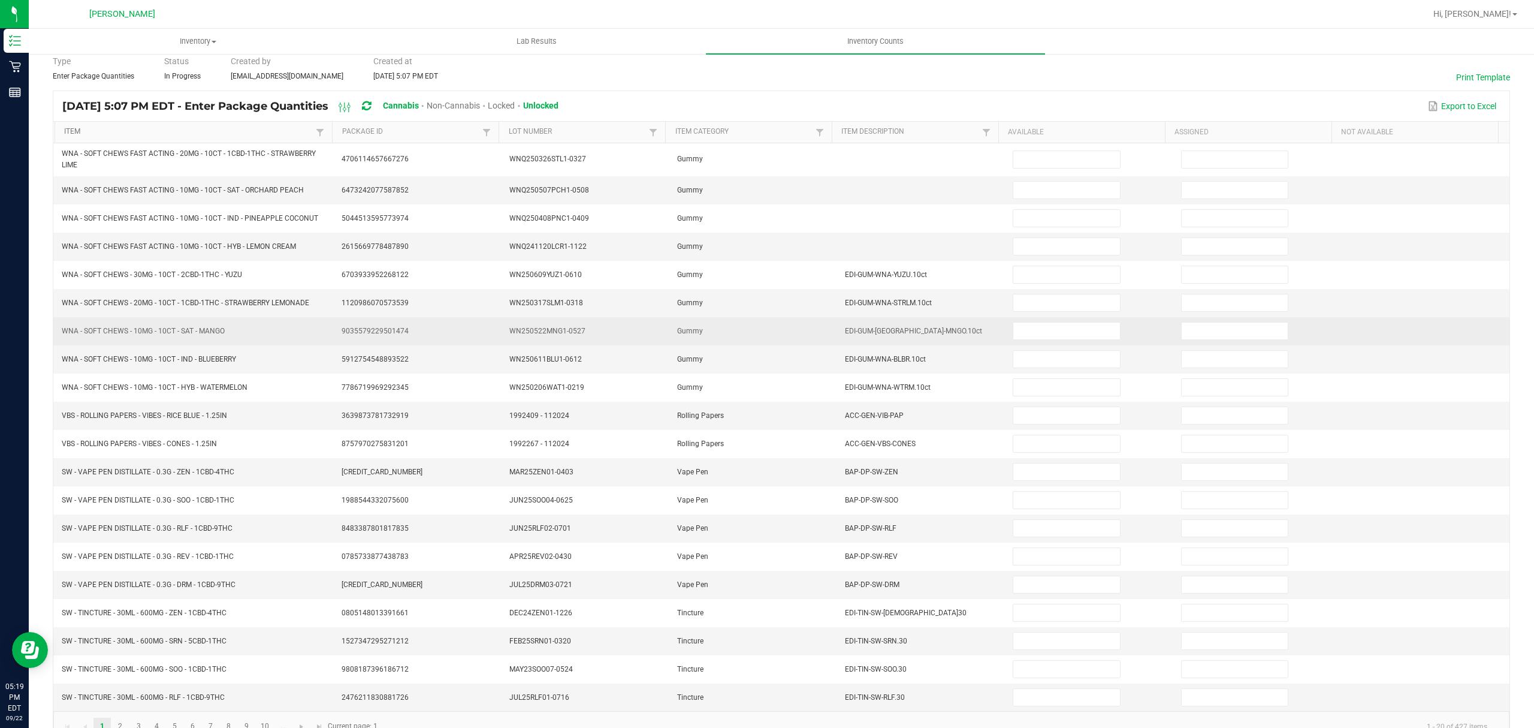
scroll to position [89, 0]
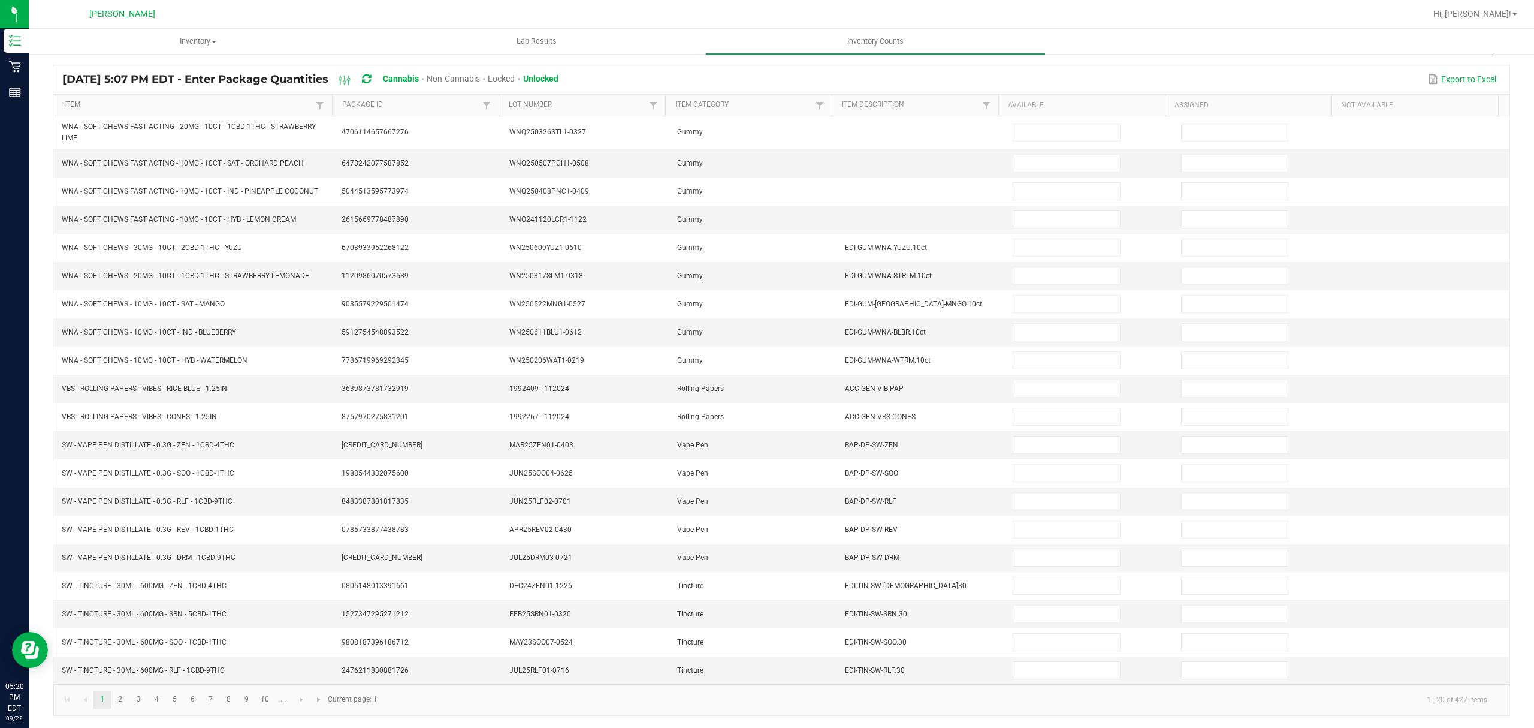
click at [188, 100] on link "Item" at bounding box center [188, 105] width 249 height 10
type input "3"
type input "19"
type input "6"
type input "8"
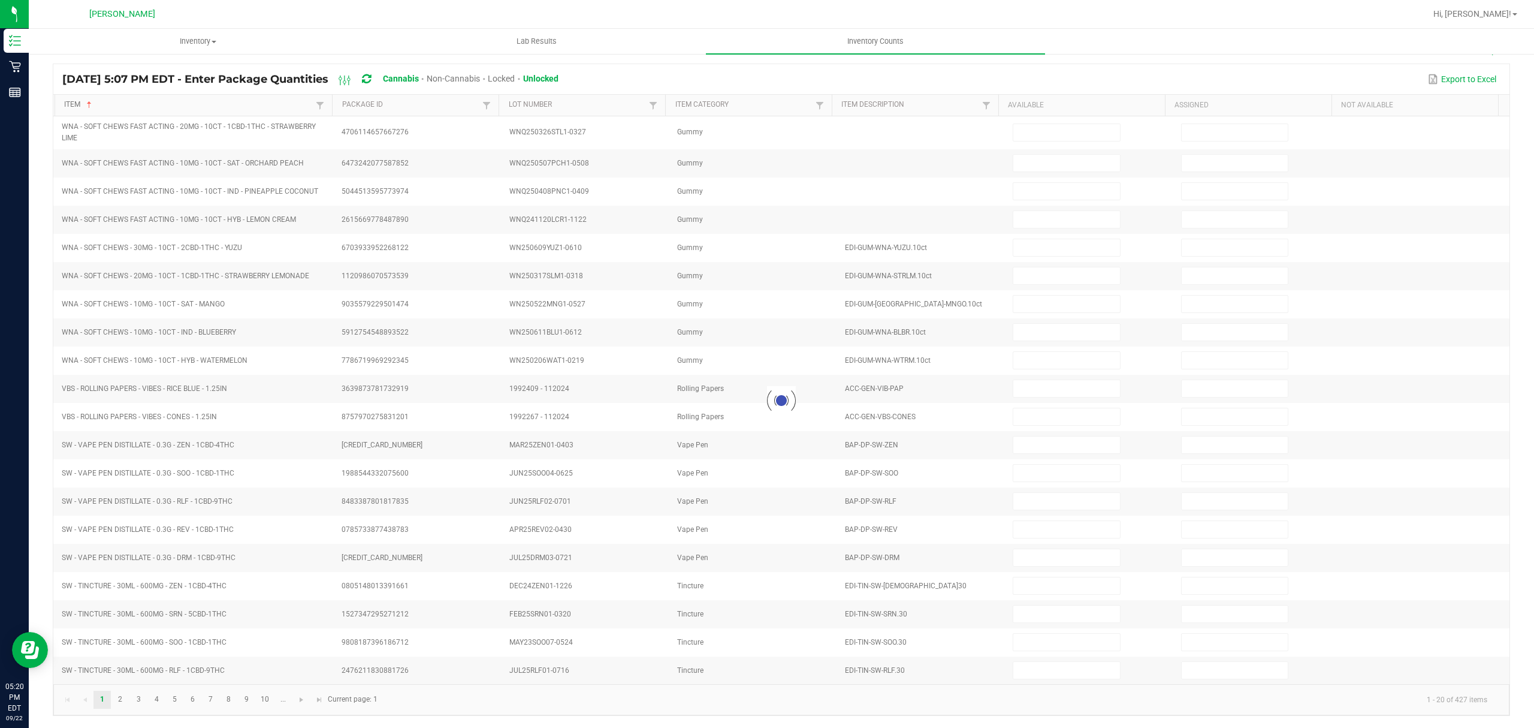
type input "11"
type input "18"
type input "3"
type input "1"
type input "17"
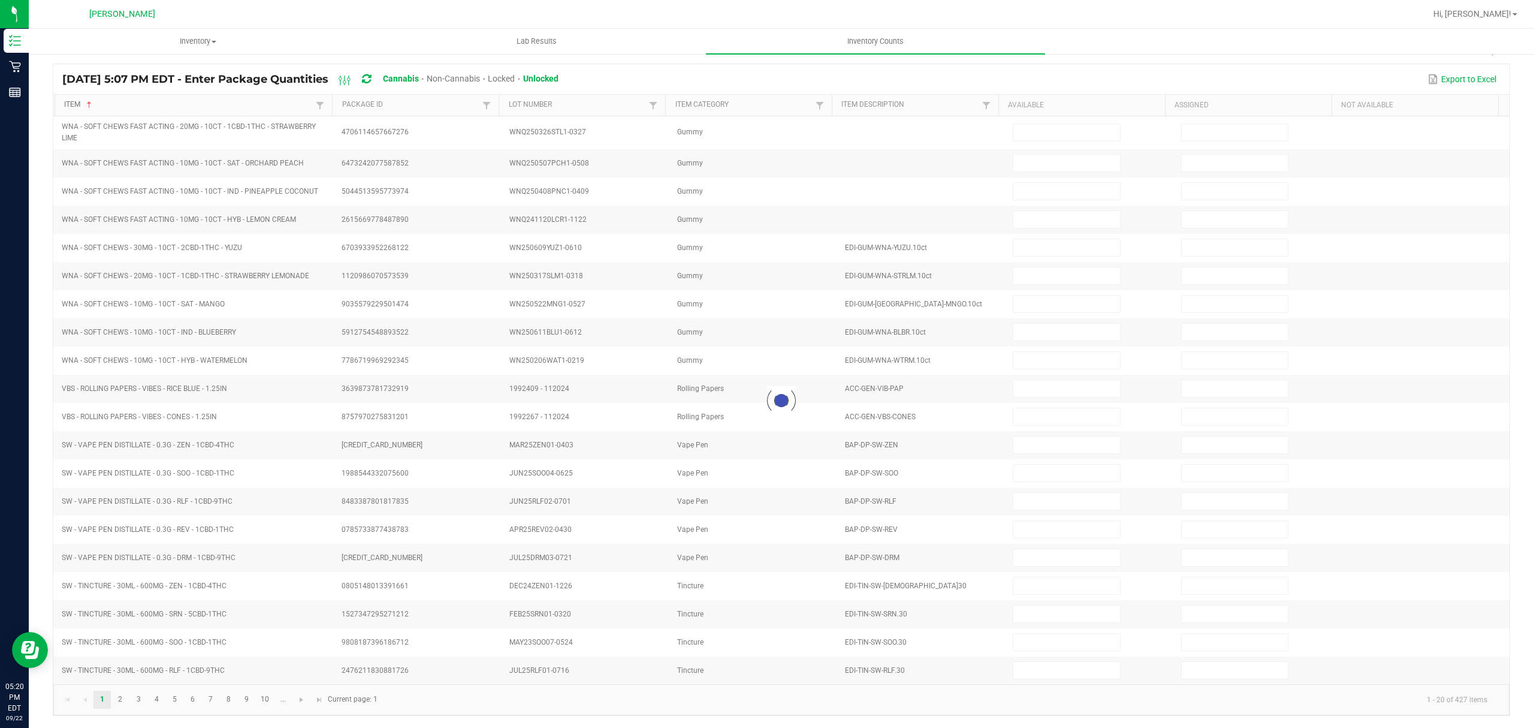
type input "8"
type input "4"
type input "16"
type input "4"
type input "17"
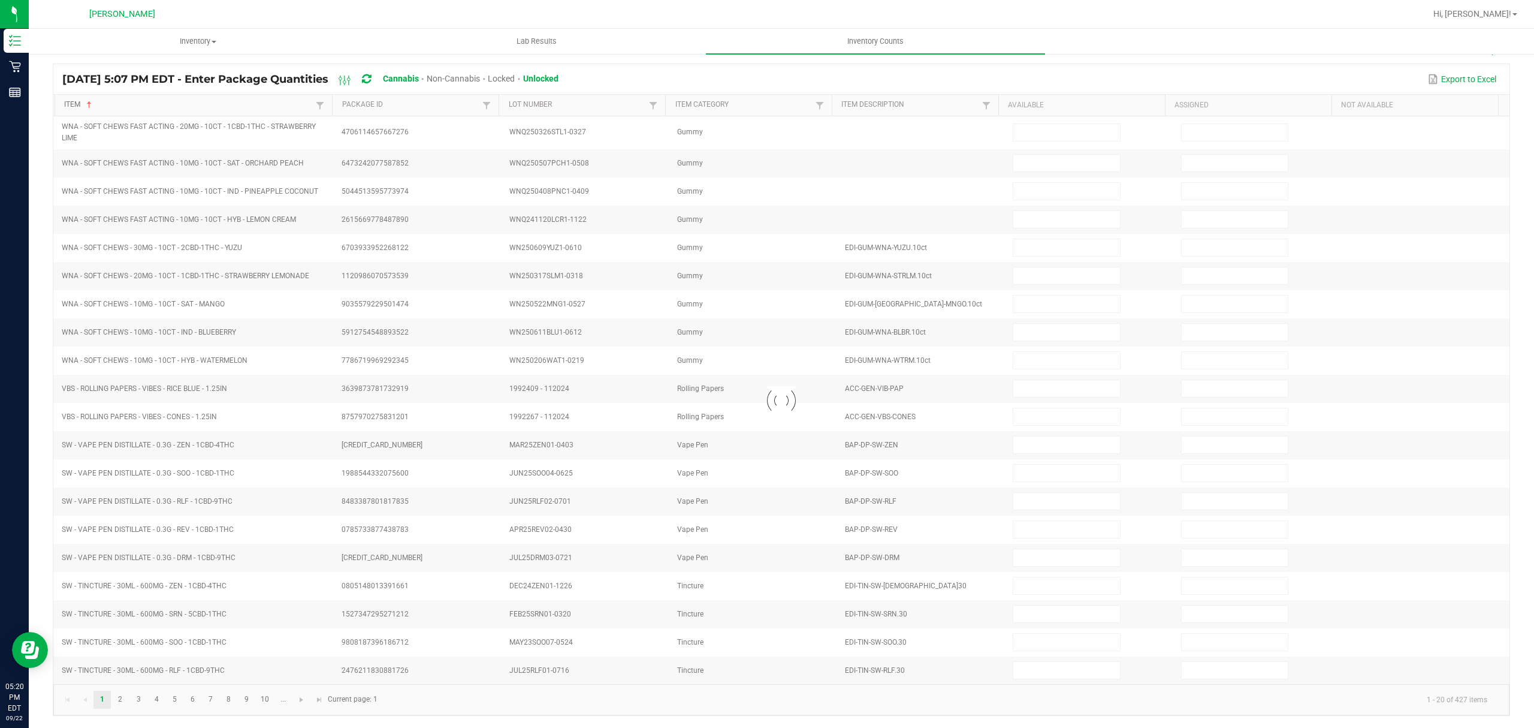
type input "9"
type input "19"
type input "13"
type input "10"
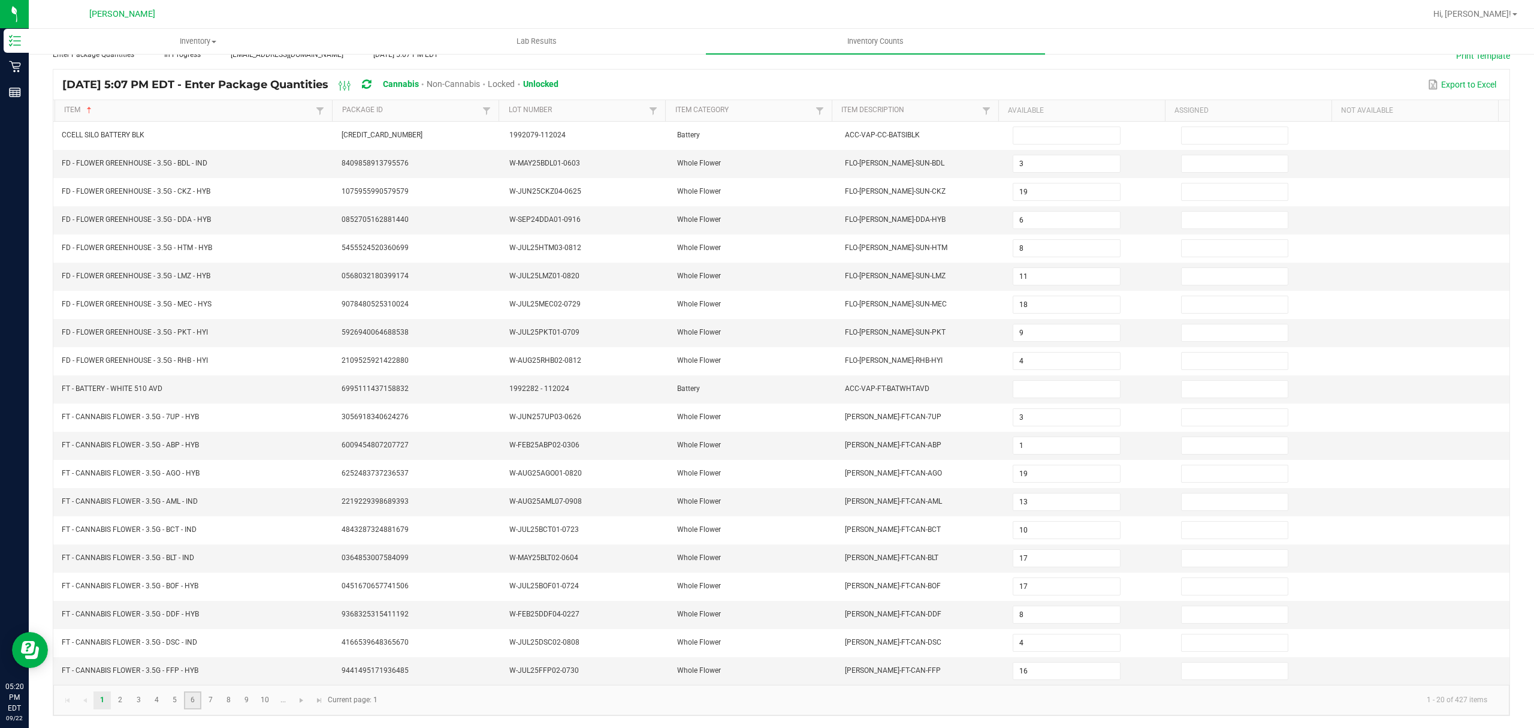
click at [192, 701] on link "6" at bounding box center [192, 700] width 17 height 18
click at [211, 702] on link "7" at bounding box center [210, 700] width 17 height 18
click at [233, 705] on link "8" at bounding box center [228, 700] width 17 height 18
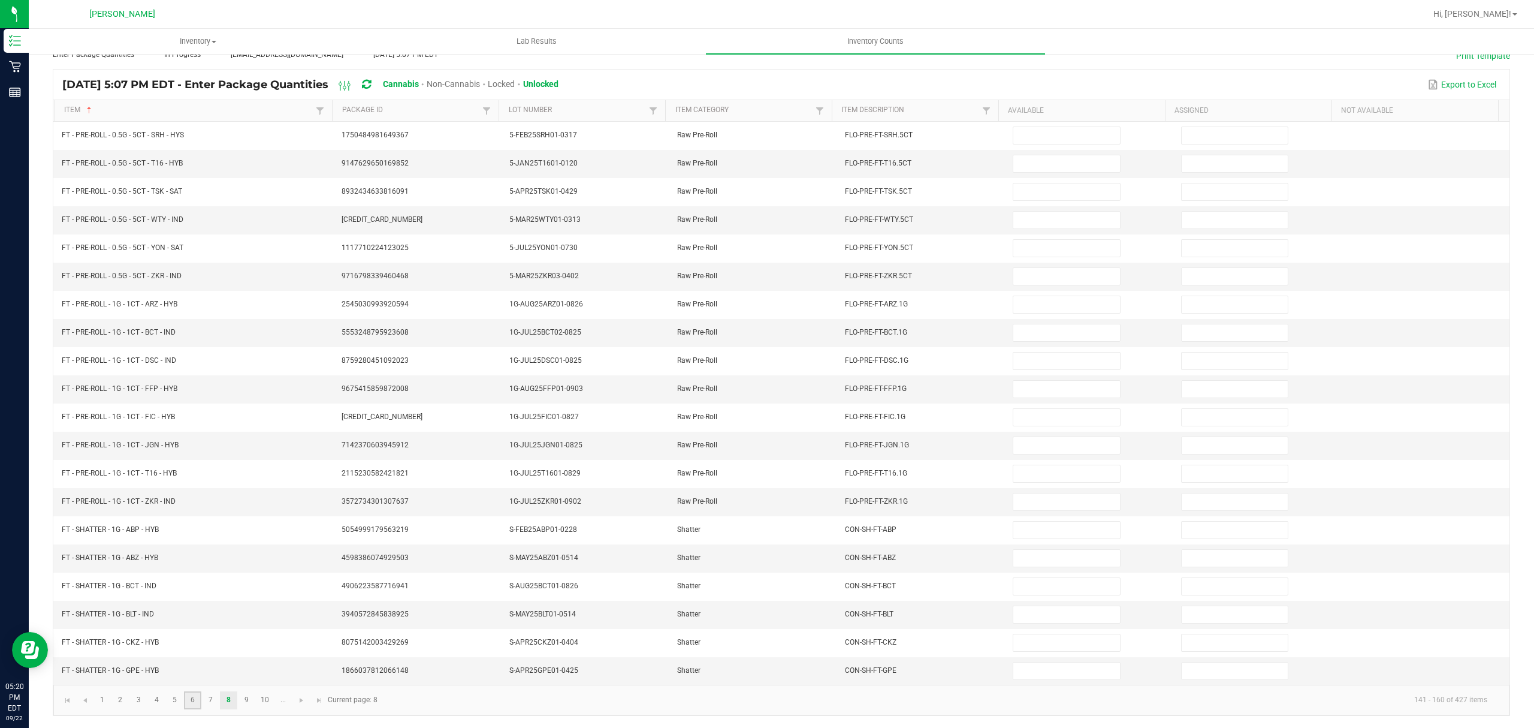
click at [197, 702] on link "6" at bounding box center [192, 700] width 17 height 18
click at [175, 703] on link "5" at bounding box center [174, 700] width 17 height 18
click at [1036, 325] on input at bounding box center [1067, 332] width 106 height 17
click at [1014, 268] on input at bounding box center [1067, 276] width 106 height 17
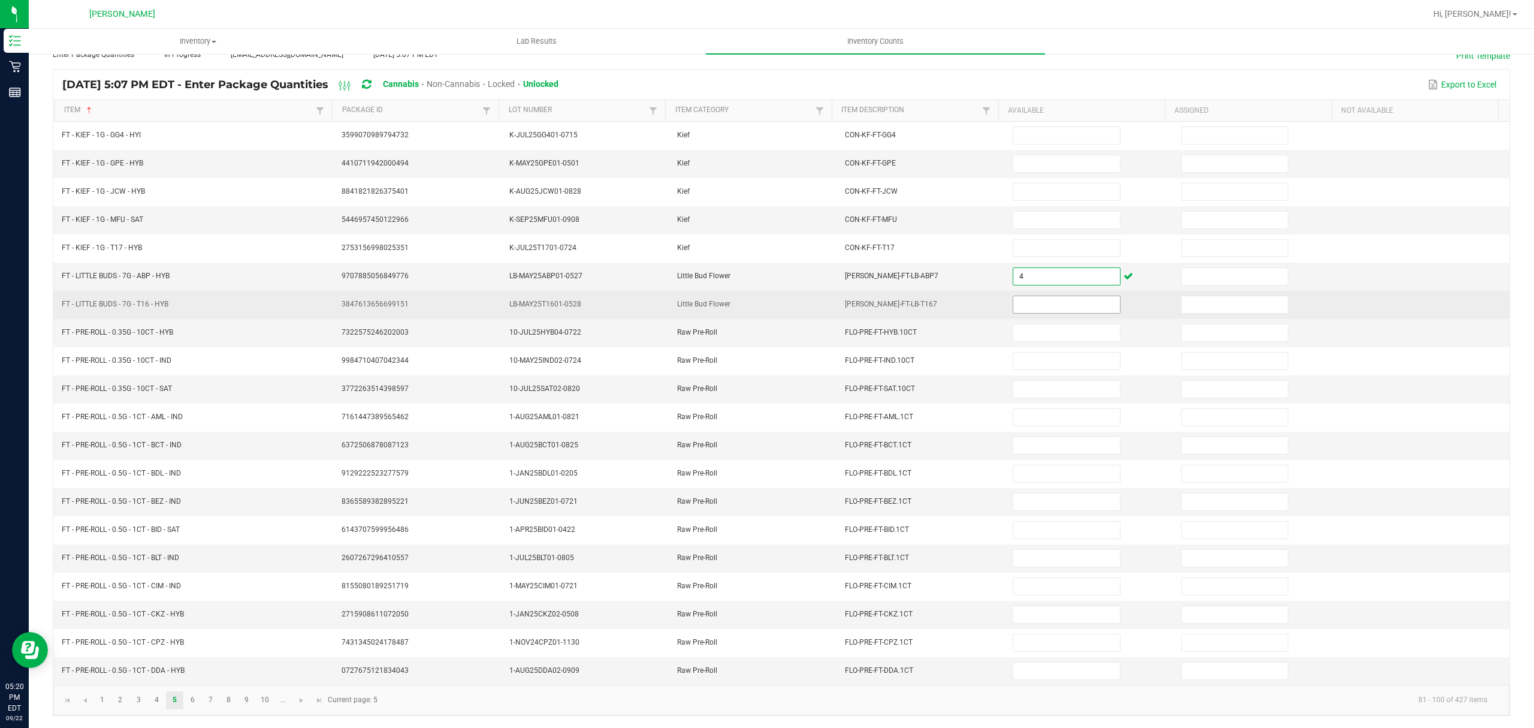
type input "4"
click at [1042, 295] on span at bounding box center [1066, 304] width 107 height 18
click at [1026, 296] on input at bounding box center [1067, 304] width 106 height 17
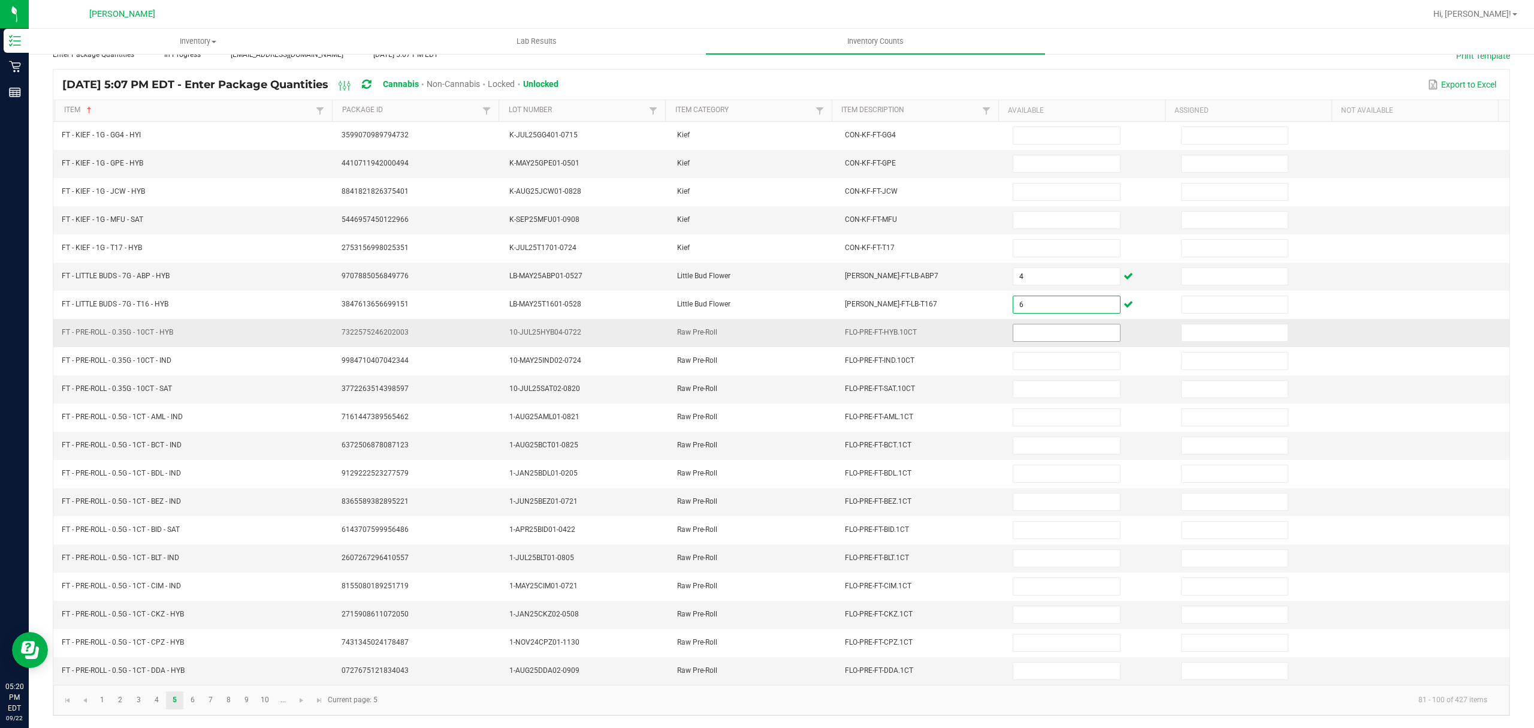
type input "6"
click at [1042, 324] on input at bounding box center [1067, 332] width 106 height 17
type input "5"
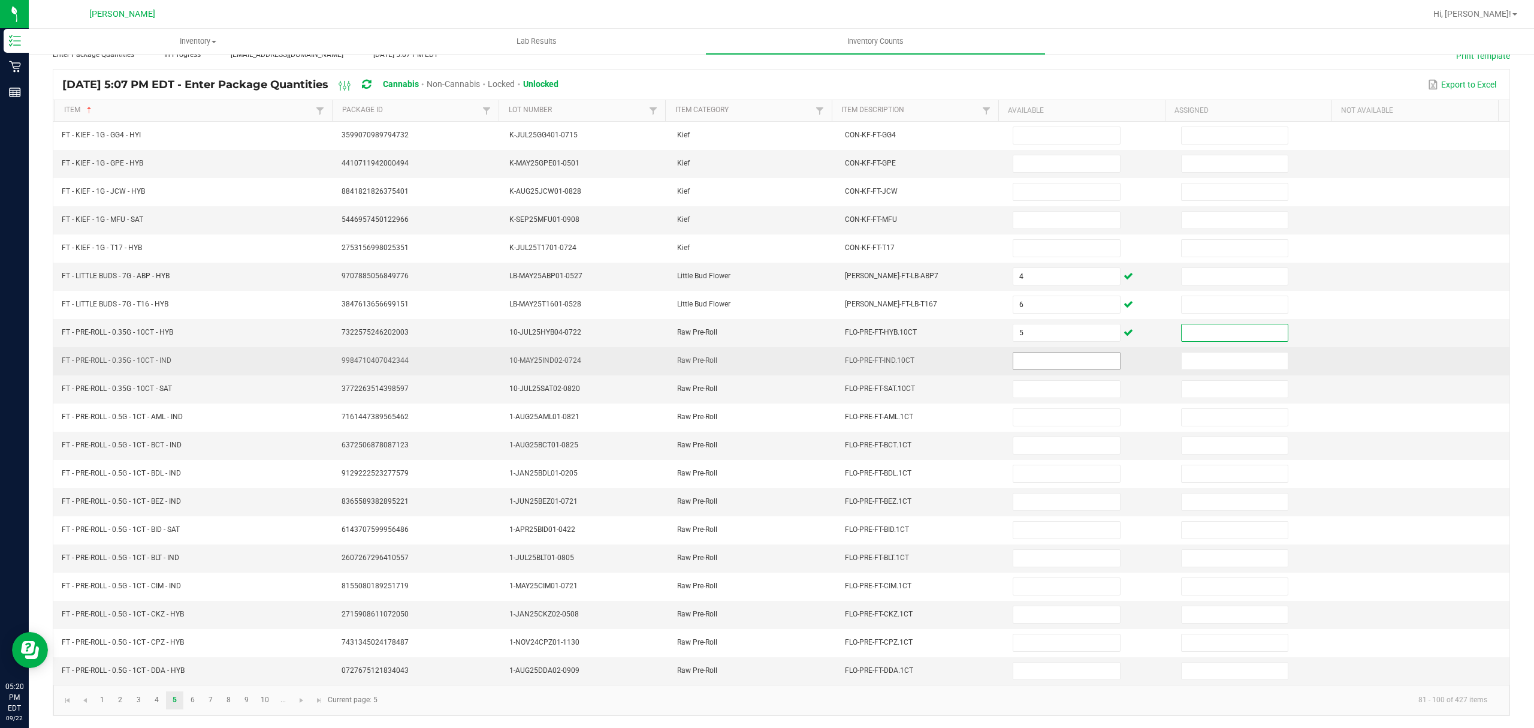
click at [1075, 352] on input at bounding box center [1067, 360] width 106 height 17
type input "10"
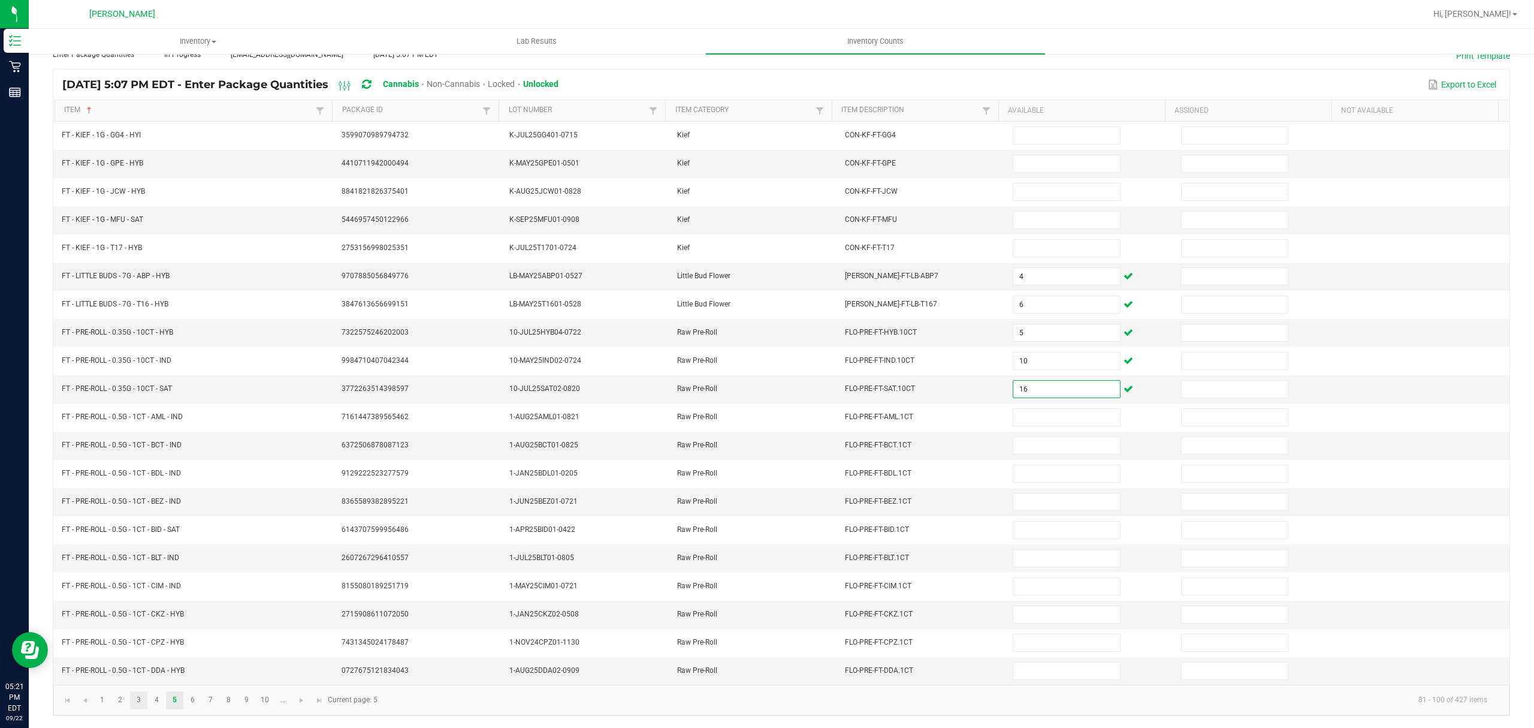
type input "16"
click at [137, 702] on link "3" at bounding box center [138, 700] width 17 height 18
type input "11"
type input "2"
type input "15"
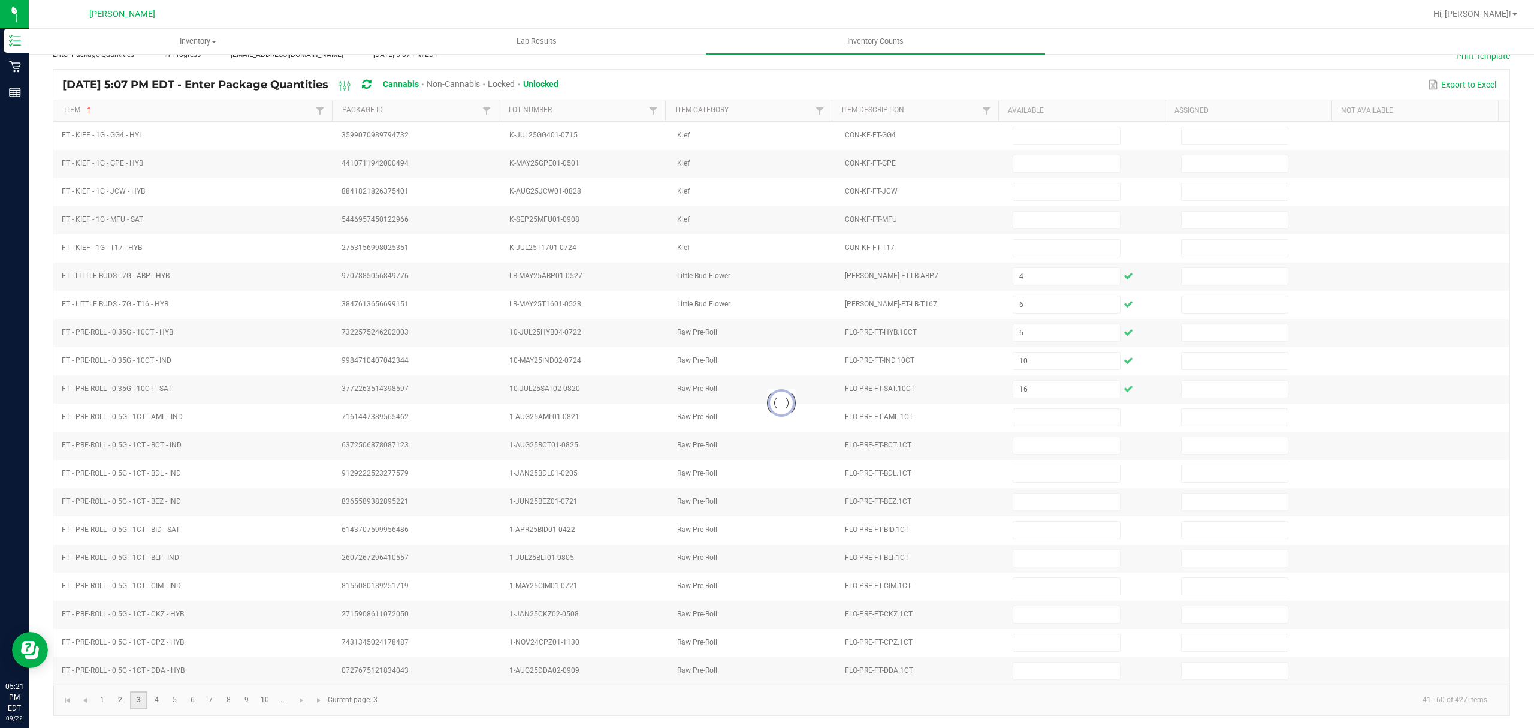
type input "12"
type input "19"
type input "2"
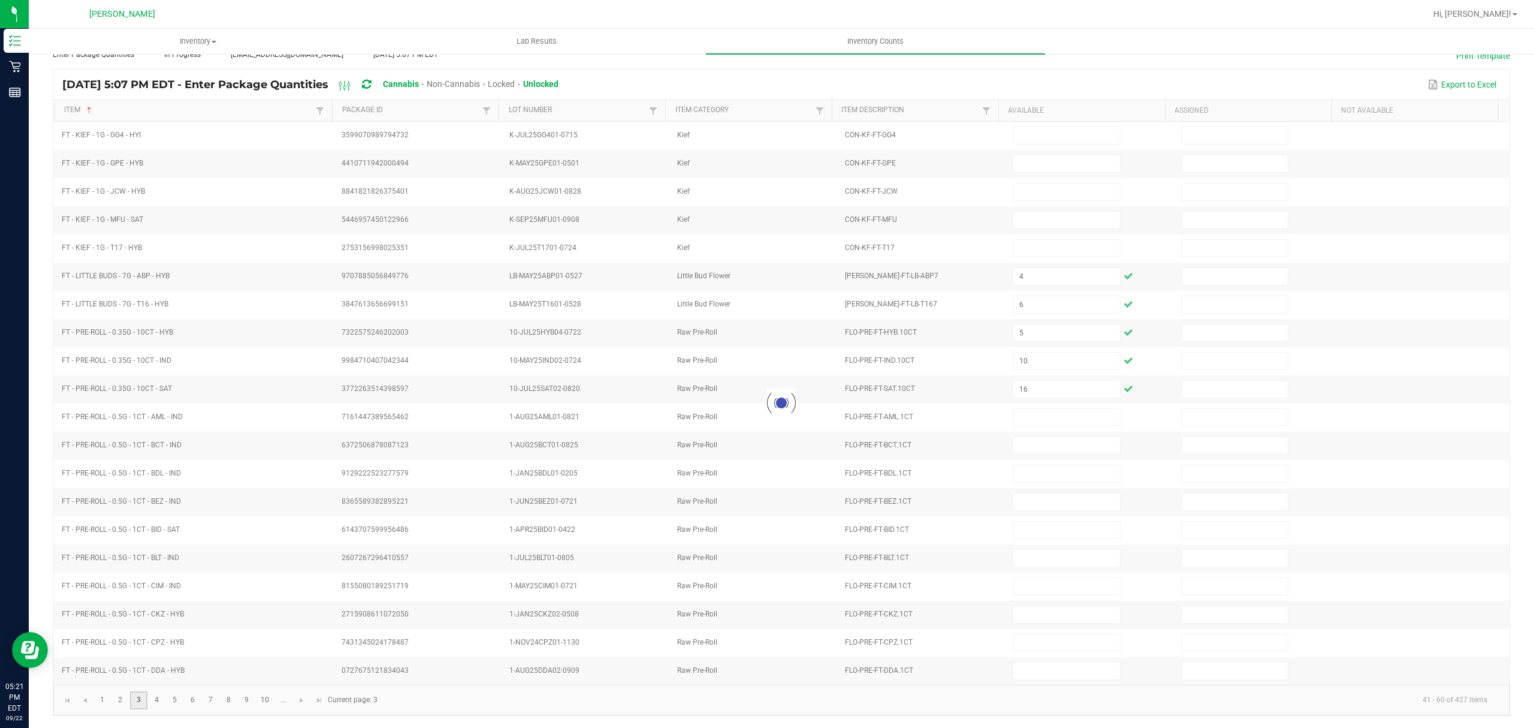
type input "4"
type input "17"
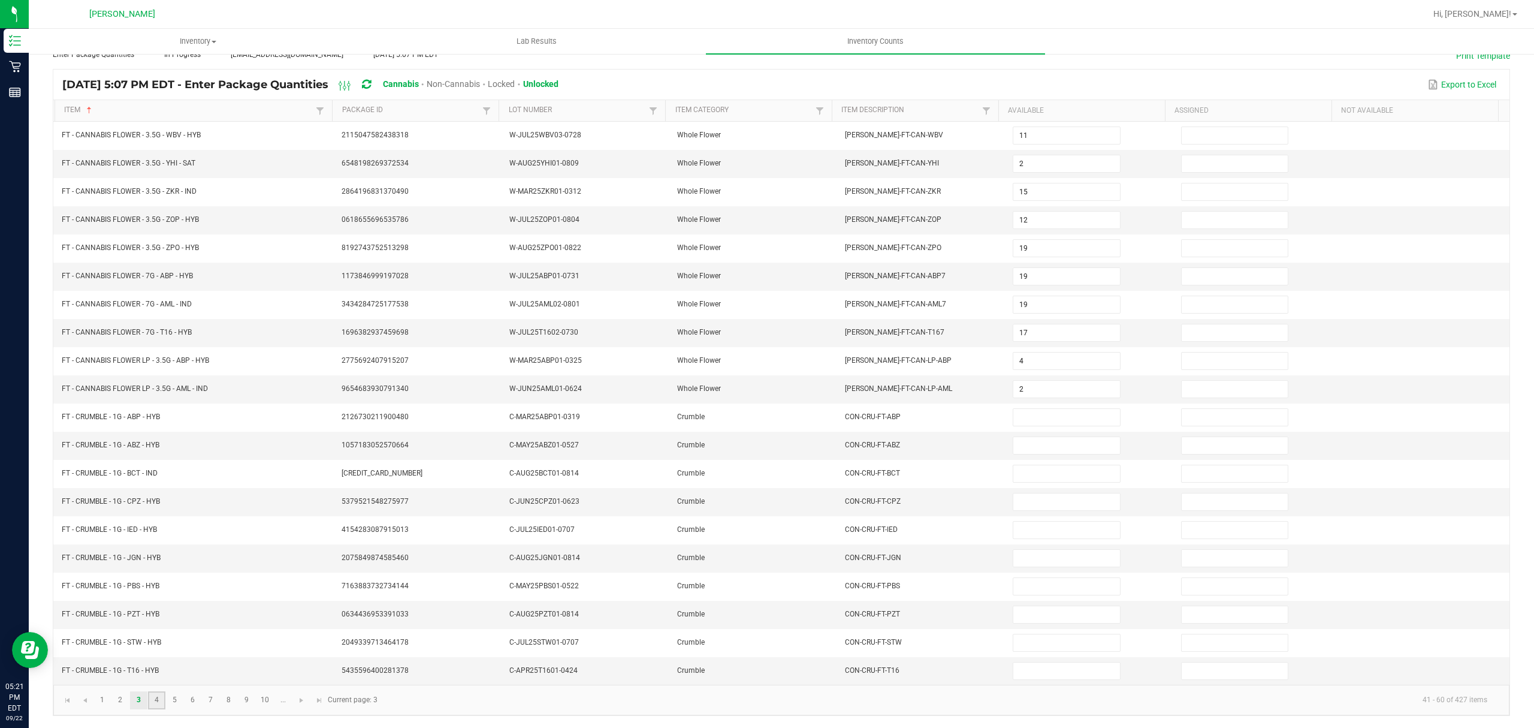
click at [156, 701] on link "4" at bounding box center [156, 700] width 17 height 18
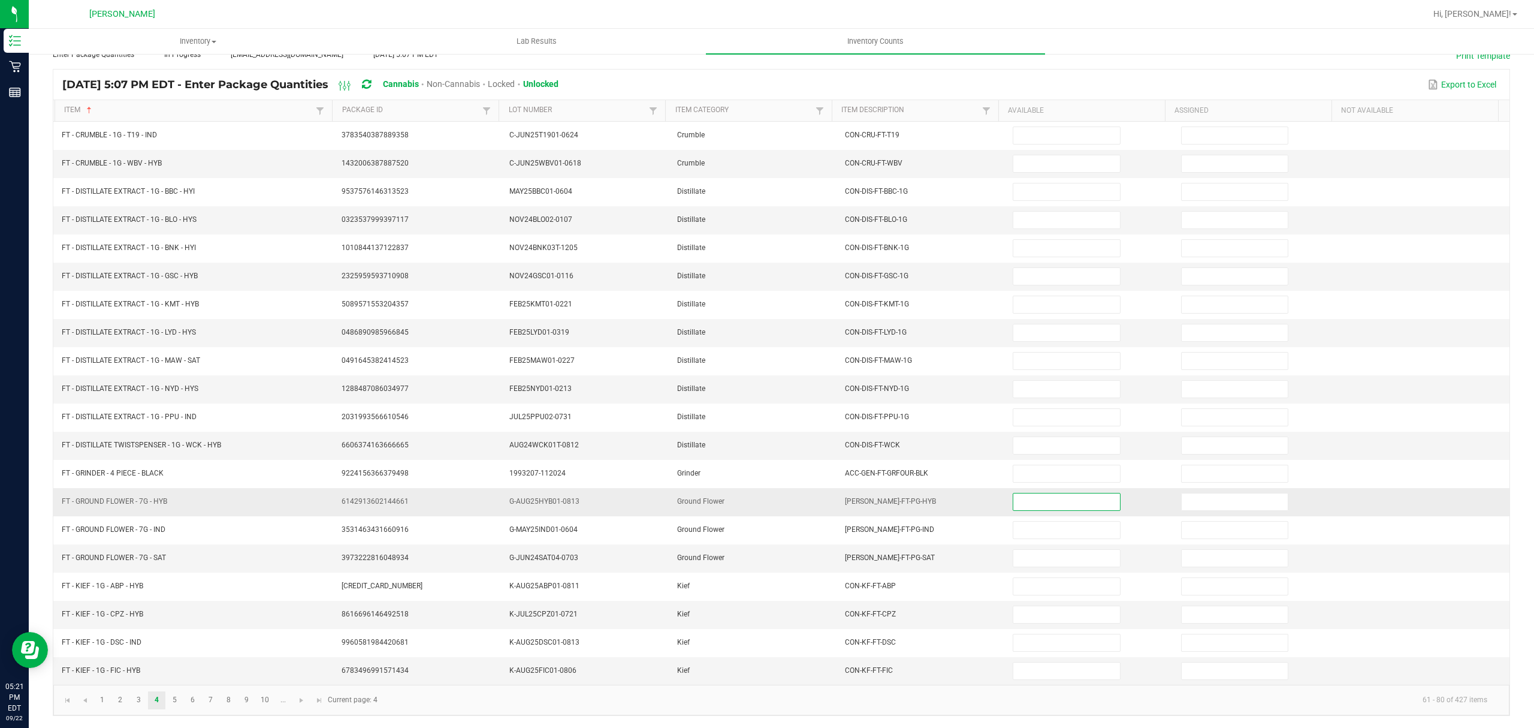
click at [1049, 494] on input at bounding box center [1067, 501] width 106 height 17
type input "6"
type input "9"
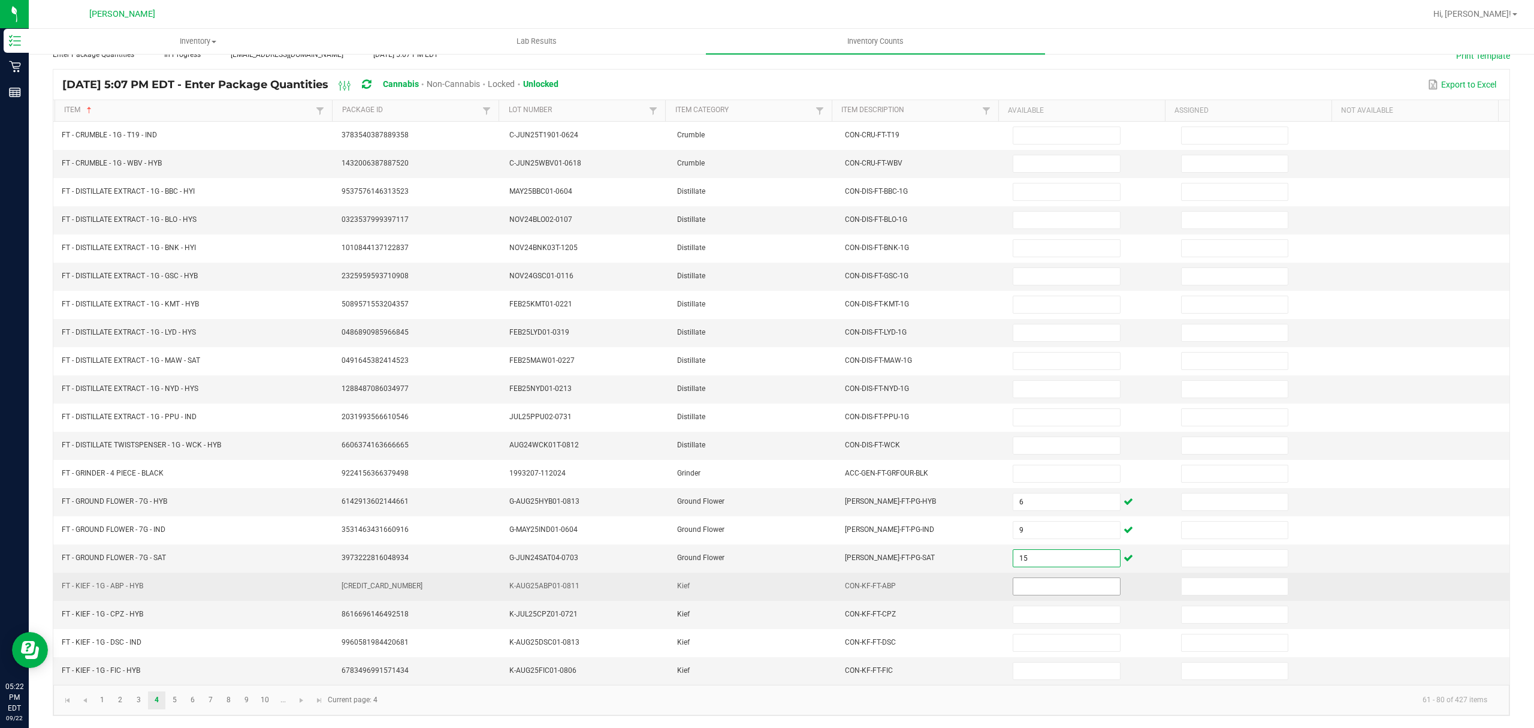
type input "15"
click at [1034, 578] on input at bounding box center [1067, 586] width 106 height 17
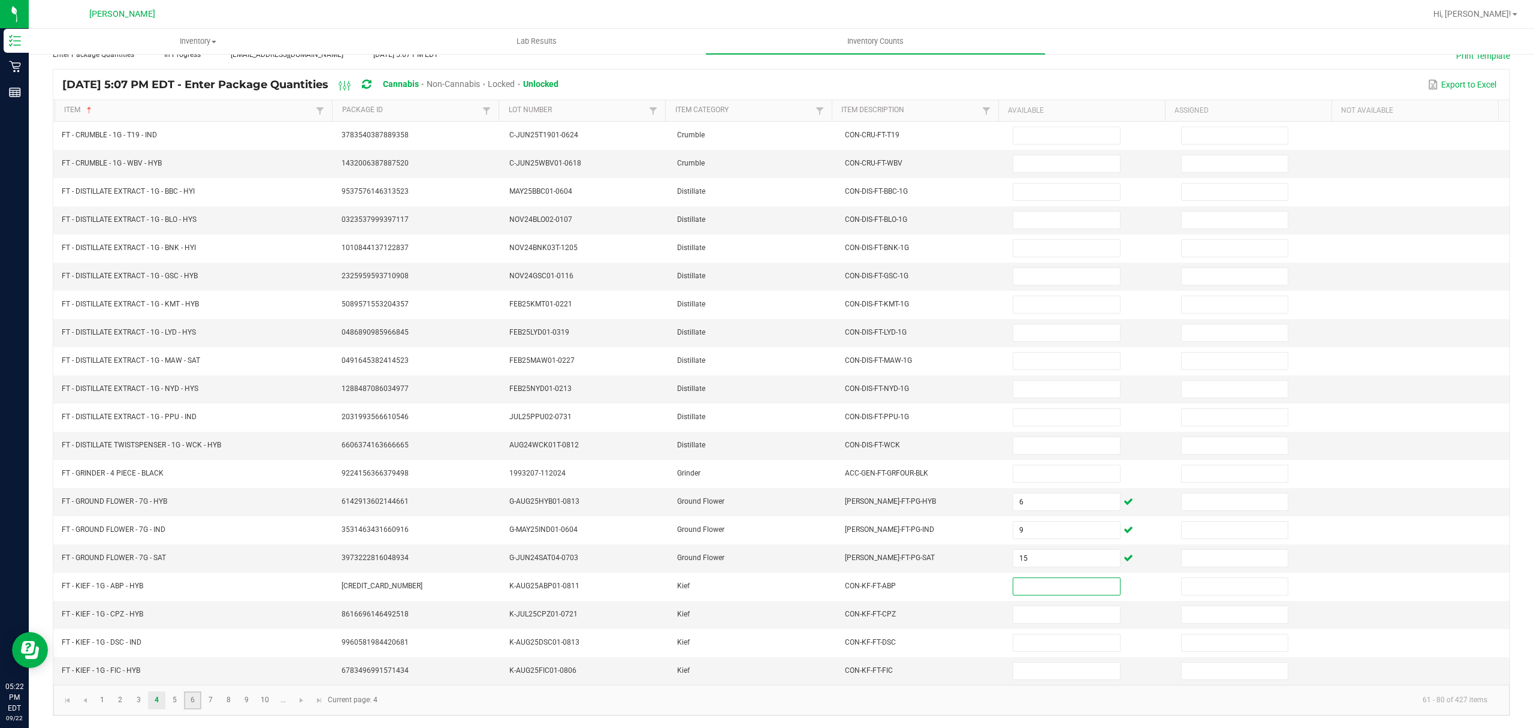
click at [193, 698] on link "6" at bounding box center [192, 700] width 17 height 18
click at [175, 701] on link "5" at bounding box center [174, 700] width 17 height 18
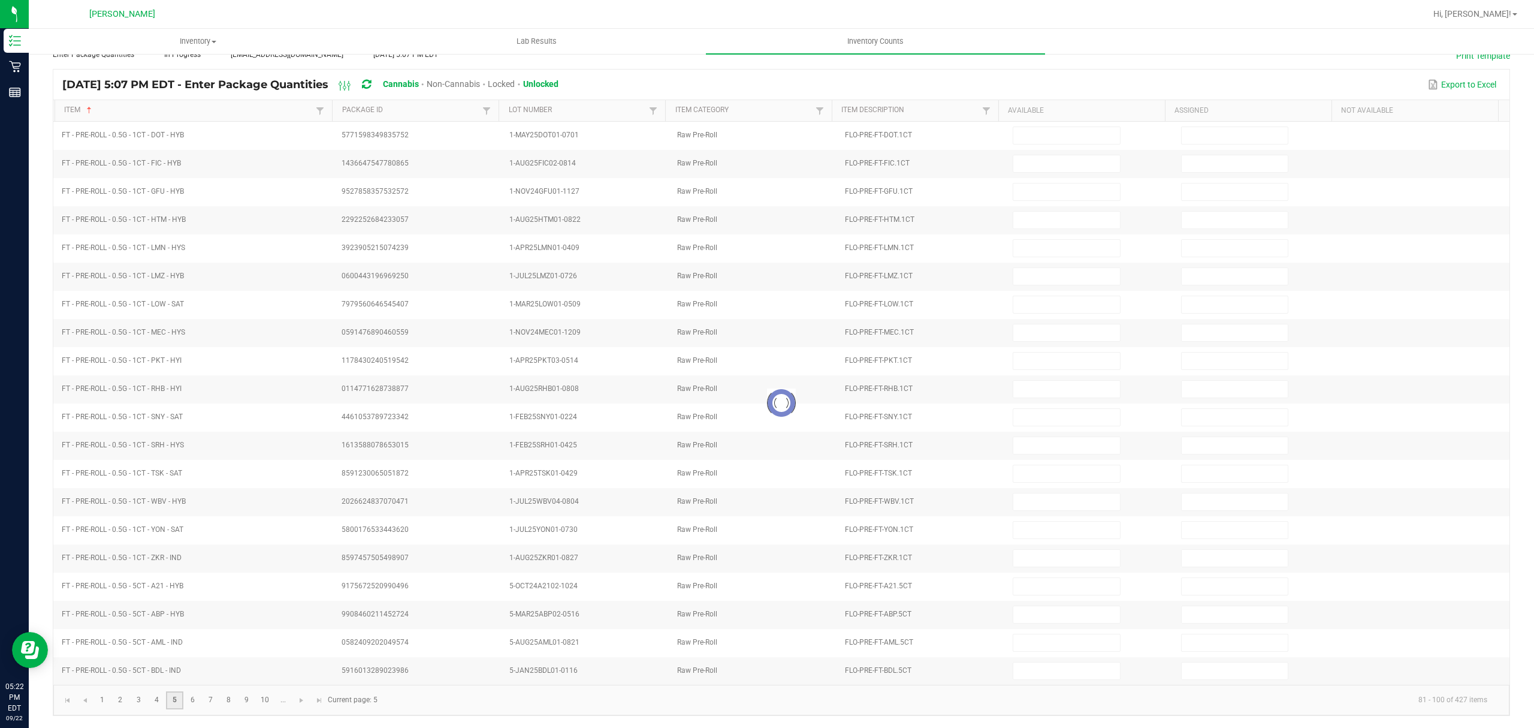
type input "4"
type input "6"
type input "16"
type input "10"
type input "5"
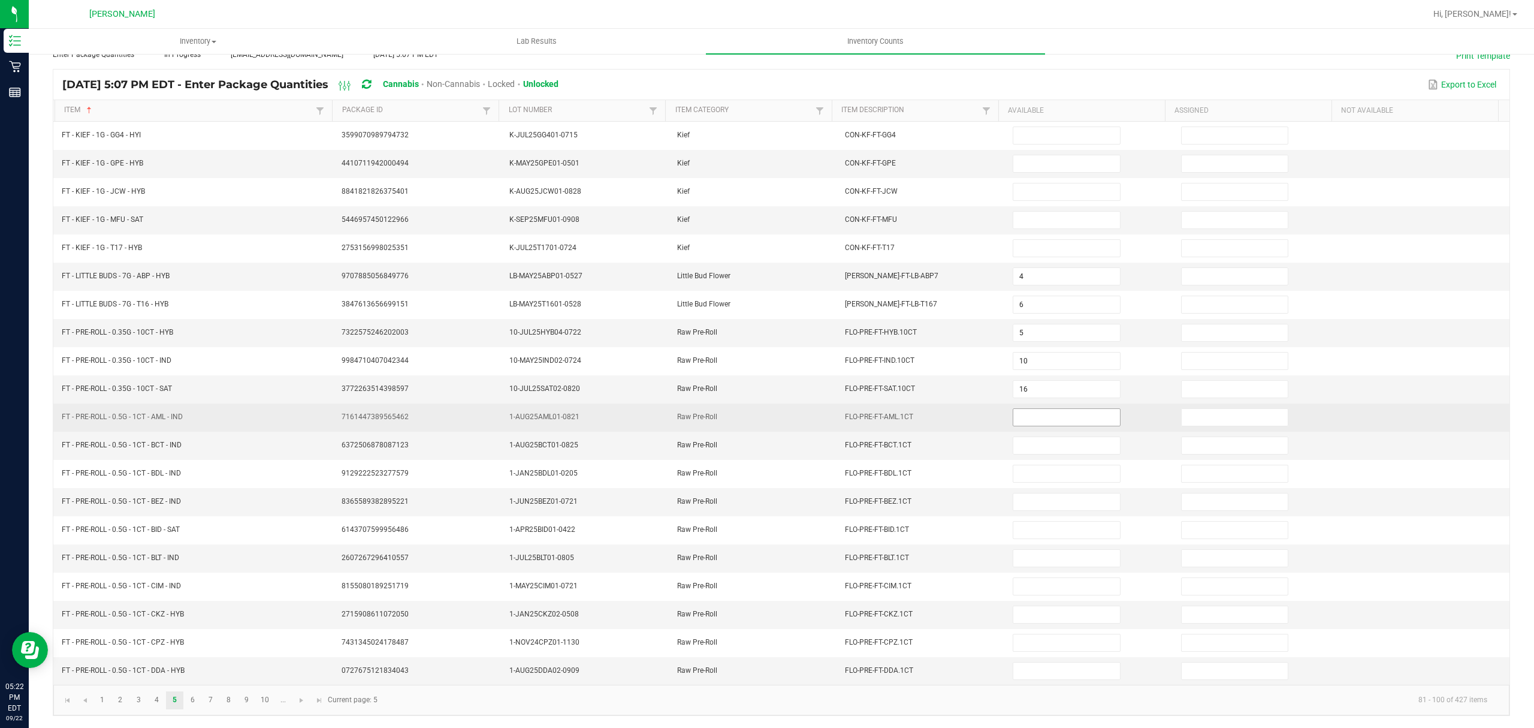
click at [1026, 415] on input at bounding box center [1067, 417] width 106 height 17
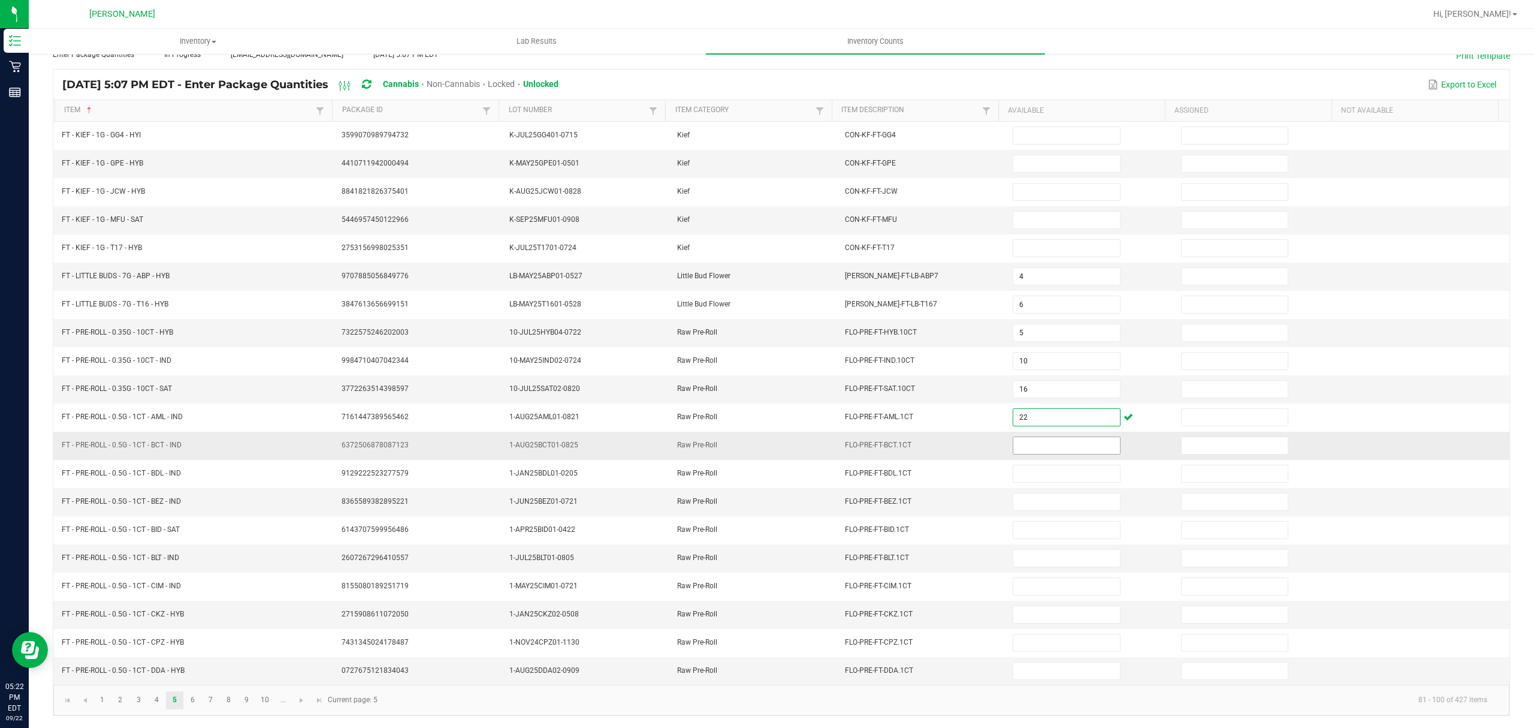
type input "22"
click at [1020, 447] on input at bounding box center [1067, 445] width 106 height 17
type input "9"
click at [1022, 493] on input at bounding box center [1067, 501] width 106 height 17
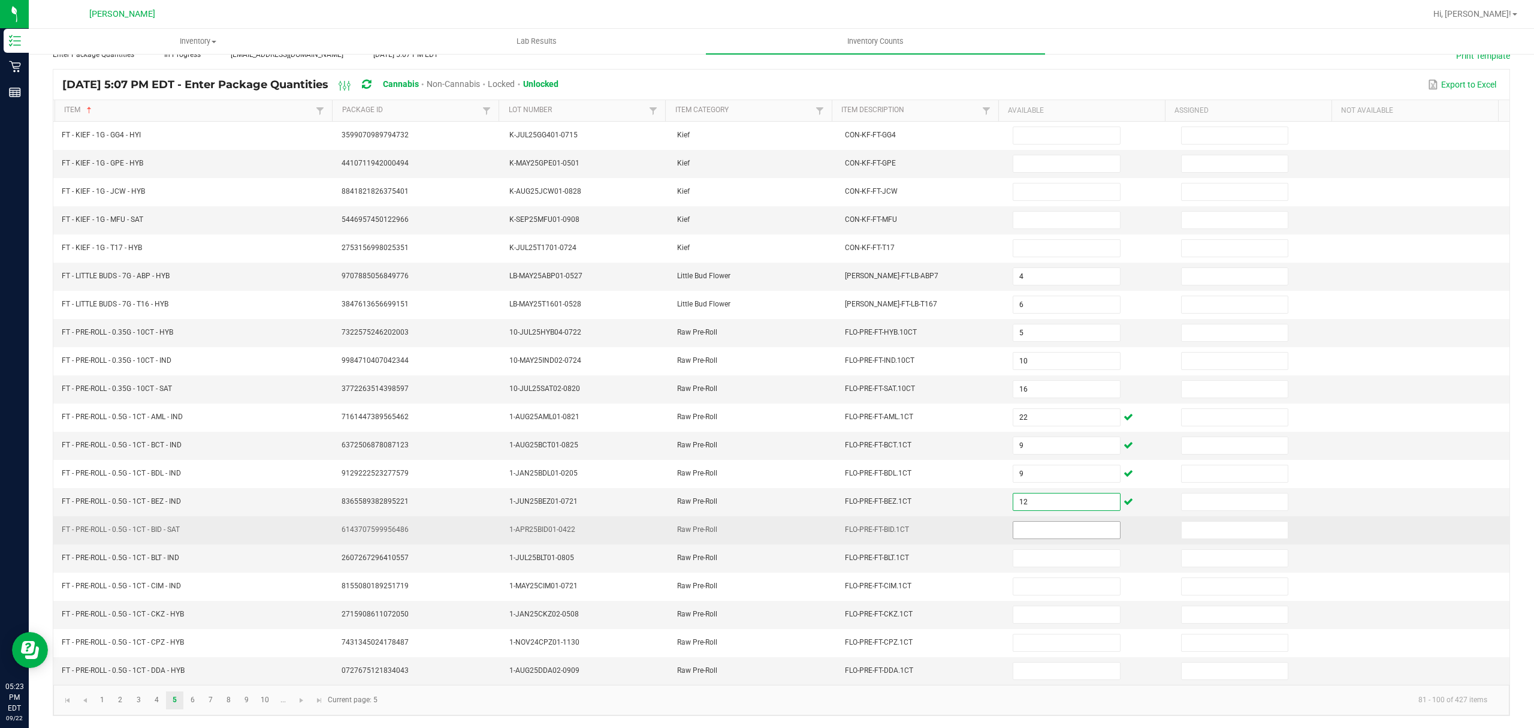
type input "12"
click at [1014, 532] on input at bounding box center [1067, 529] width 106 height 17
type input "11"
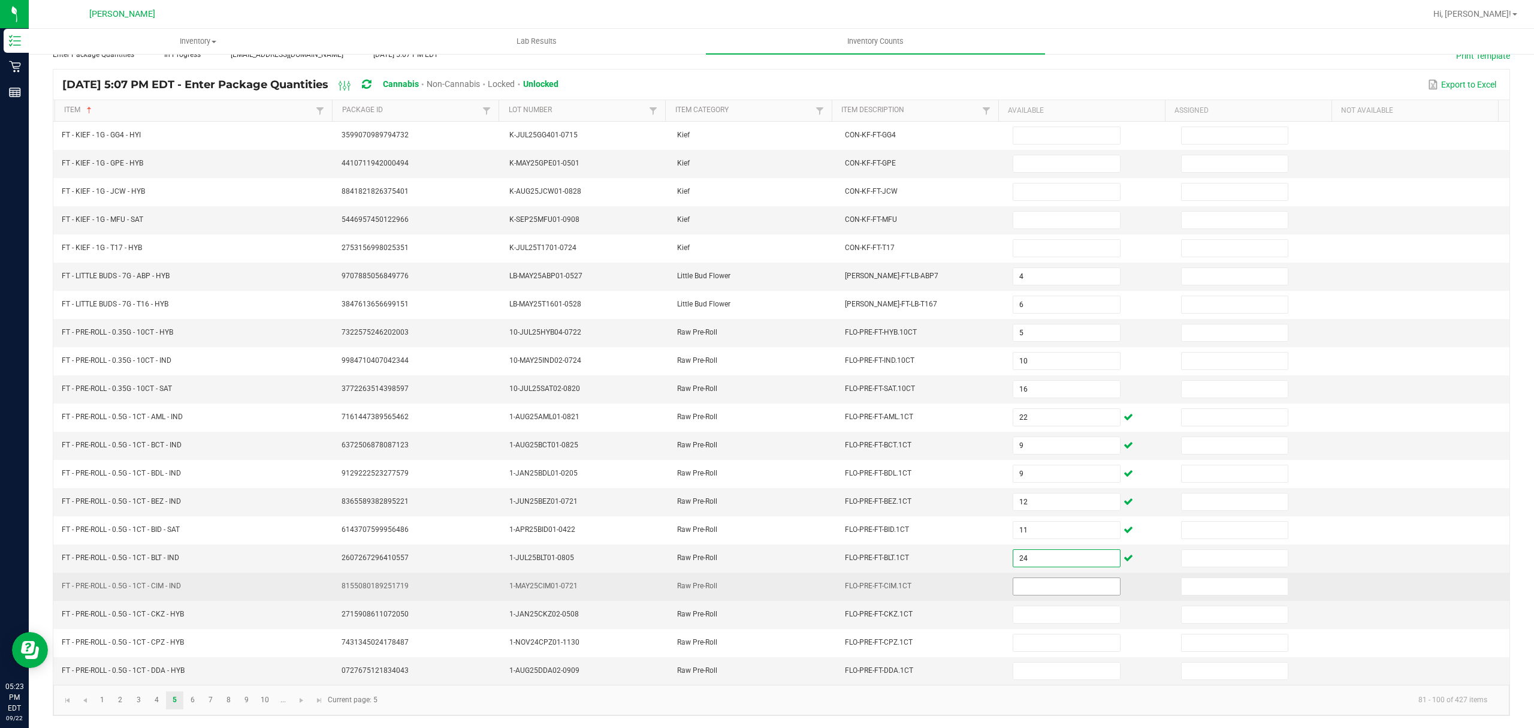
type input "24"
click at [1021, 584] on input at bounding box center [1067, 586] width 106 height 17
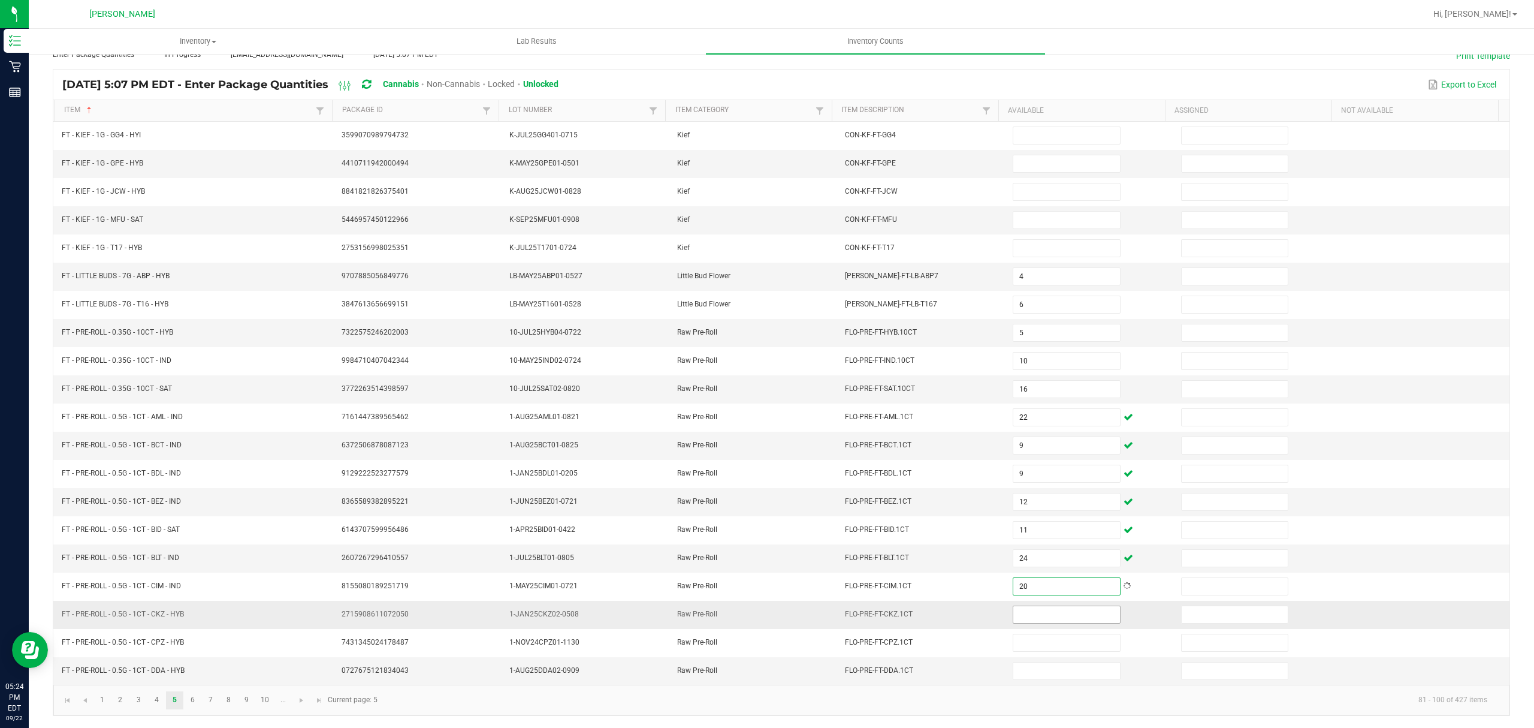
type input "20"
click at [1015, 617] on input at bounding box center [1067, 614] width 106 height 17
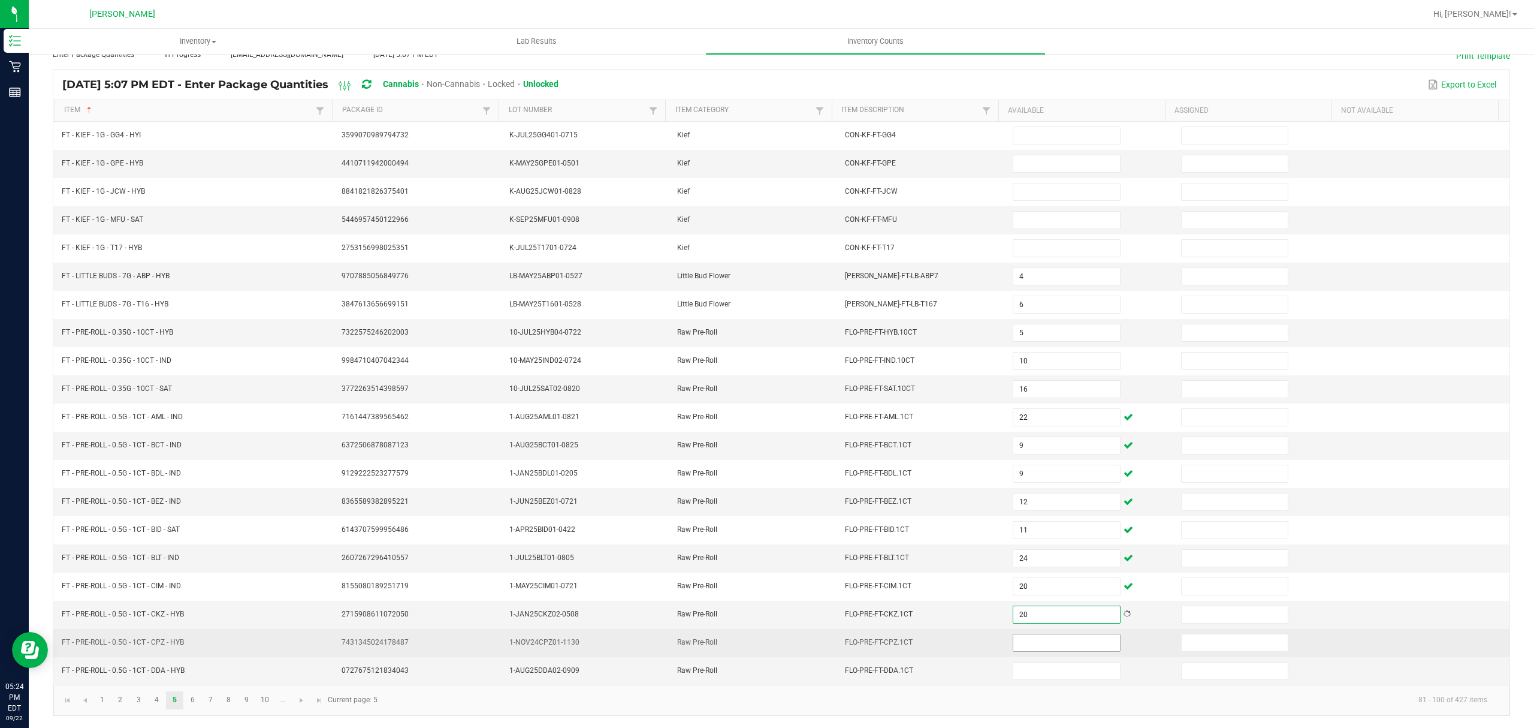
type input "20"
click at [1027, 643] on input at bounding box center [1067, 642] width 106 height 17
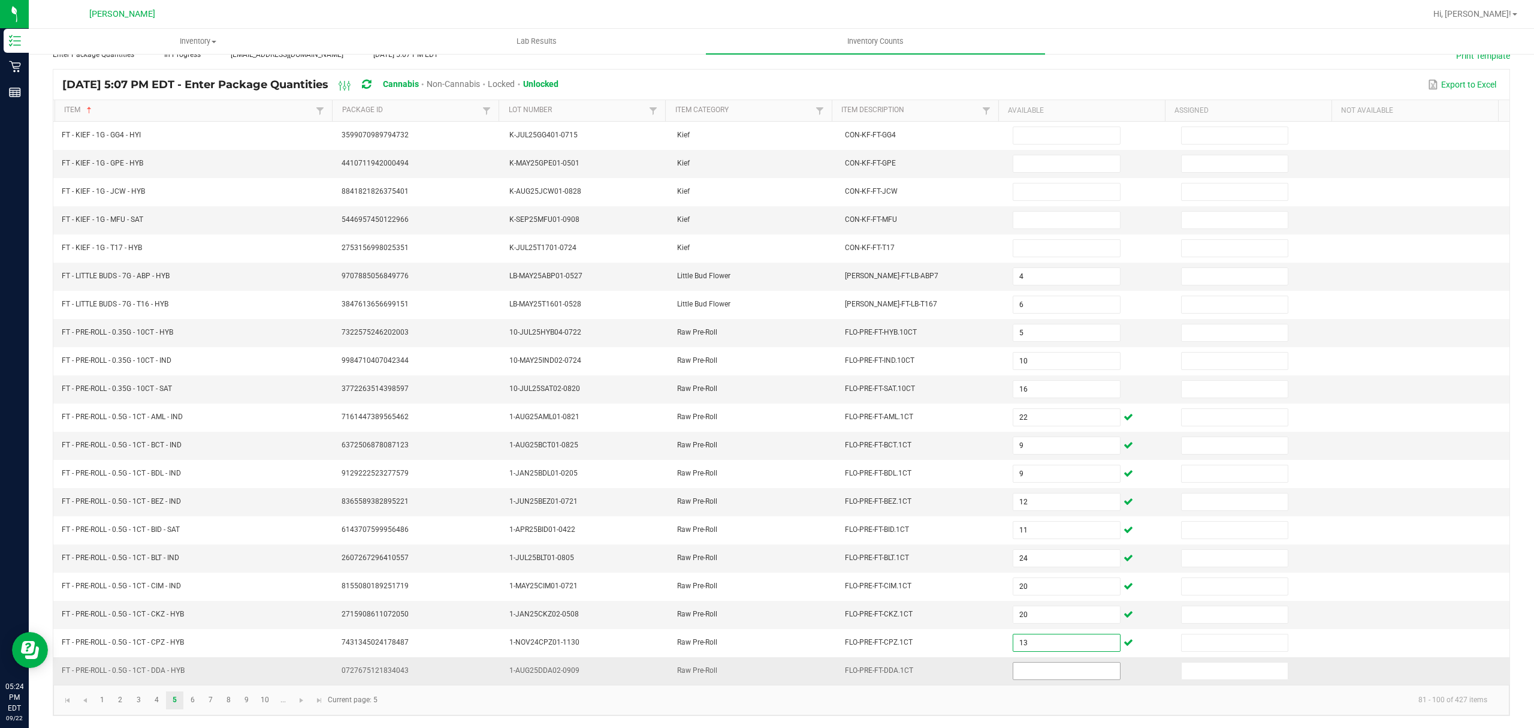
type input "13"
click at [1033, 662] on span at bounding box center [1066, 671] width 107 height 18
click at [1027, 672] on input at bounding box center [1067, 670] width 106 height 17
click at [1026, 674] on input at bounding box center [1067, 670] width 106 height 17
type input "25"
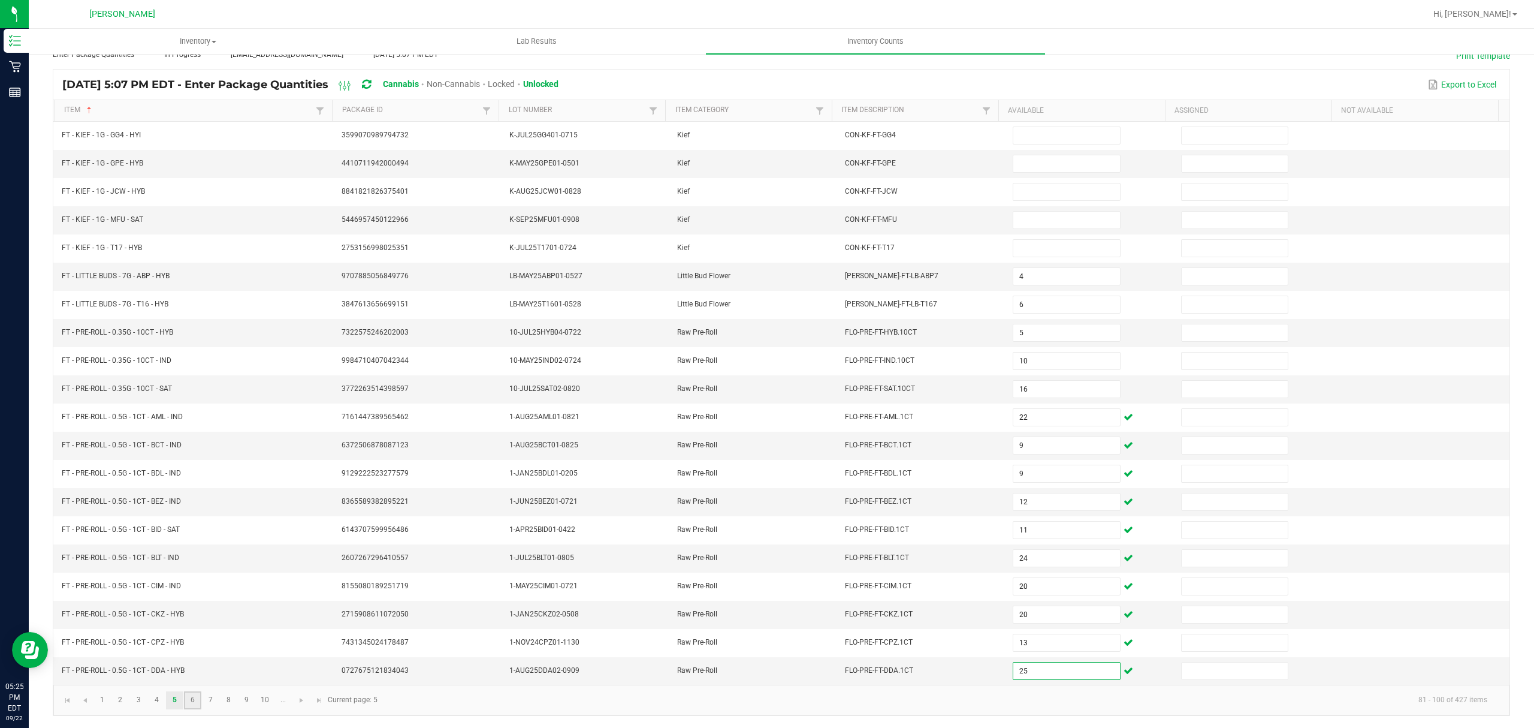
click at [191, 696] on link "6" at bounding box center [192, 700] width 17 height 18
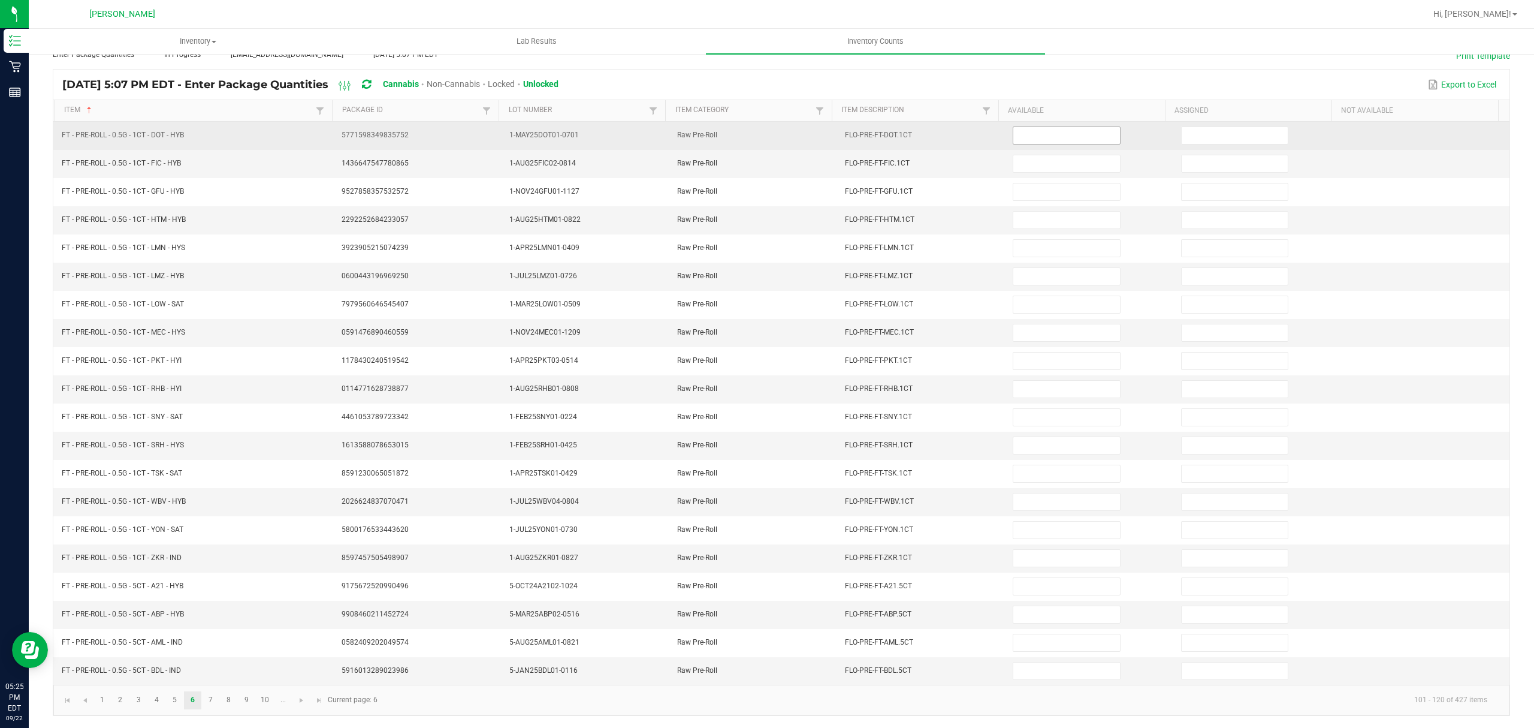
click at [1017, 127] on input at bounding box center [1067, 135] width 106 height 17
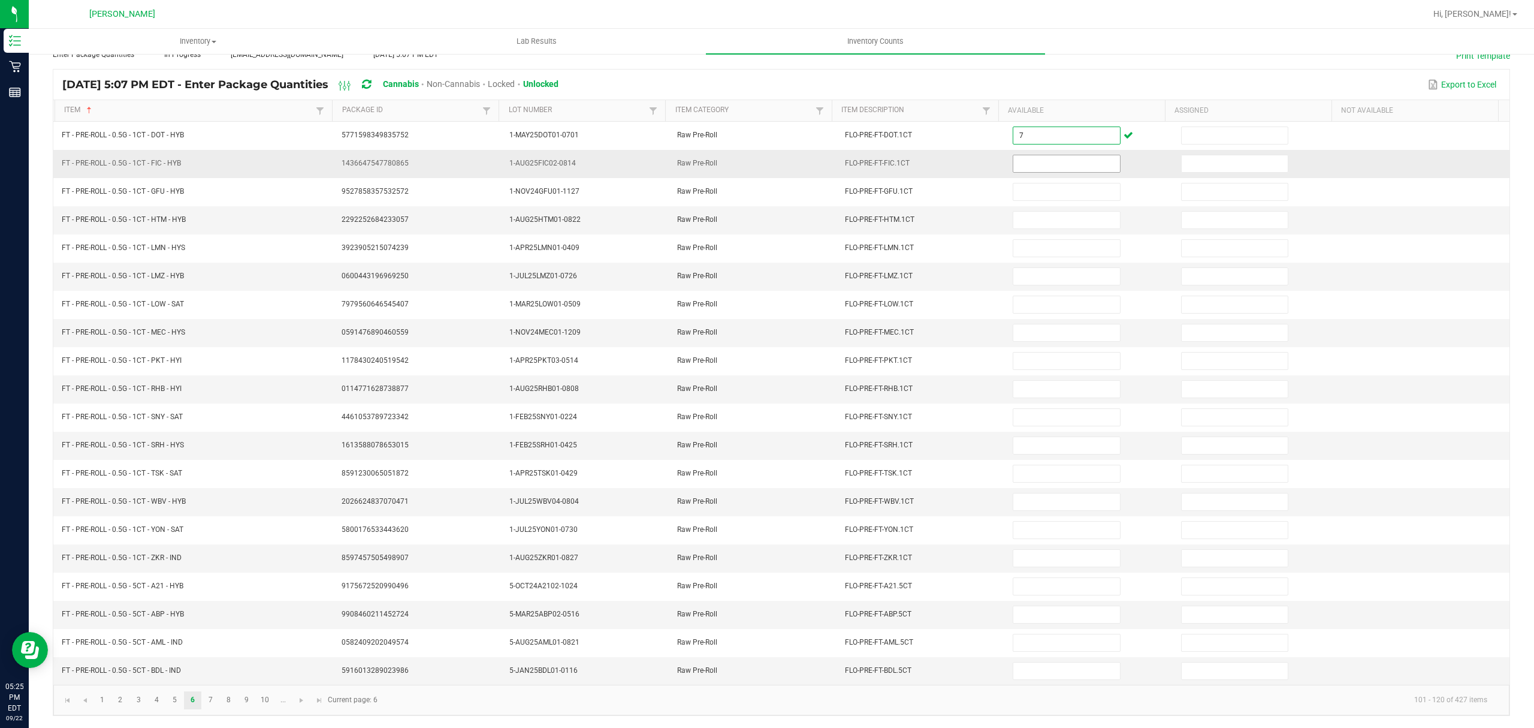
type input "7"
click at [1030, 155] on input at bounding box center [1067, 163] width 106 height 17
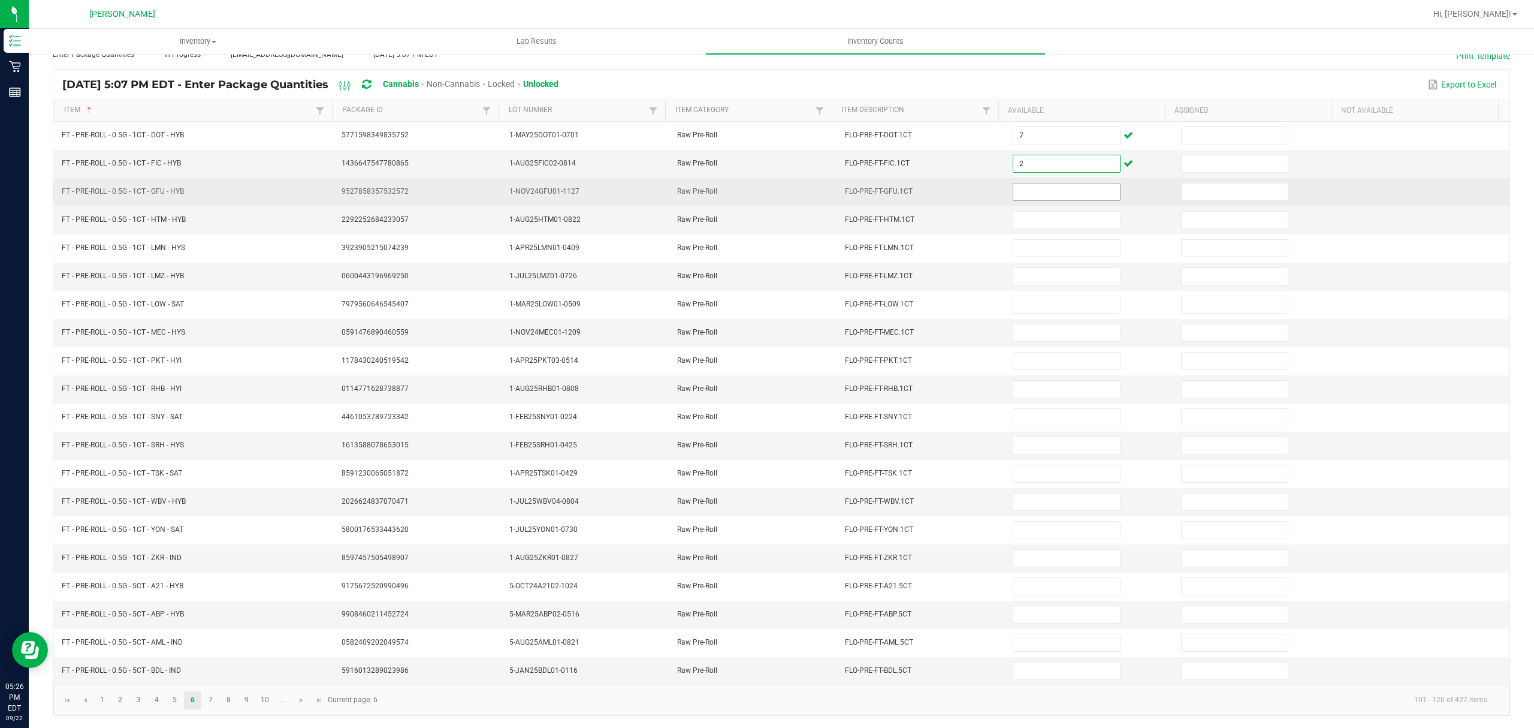
type input "2"
click at [1032, 183] on input at bounding box center [1067, 191] width 106 height 17
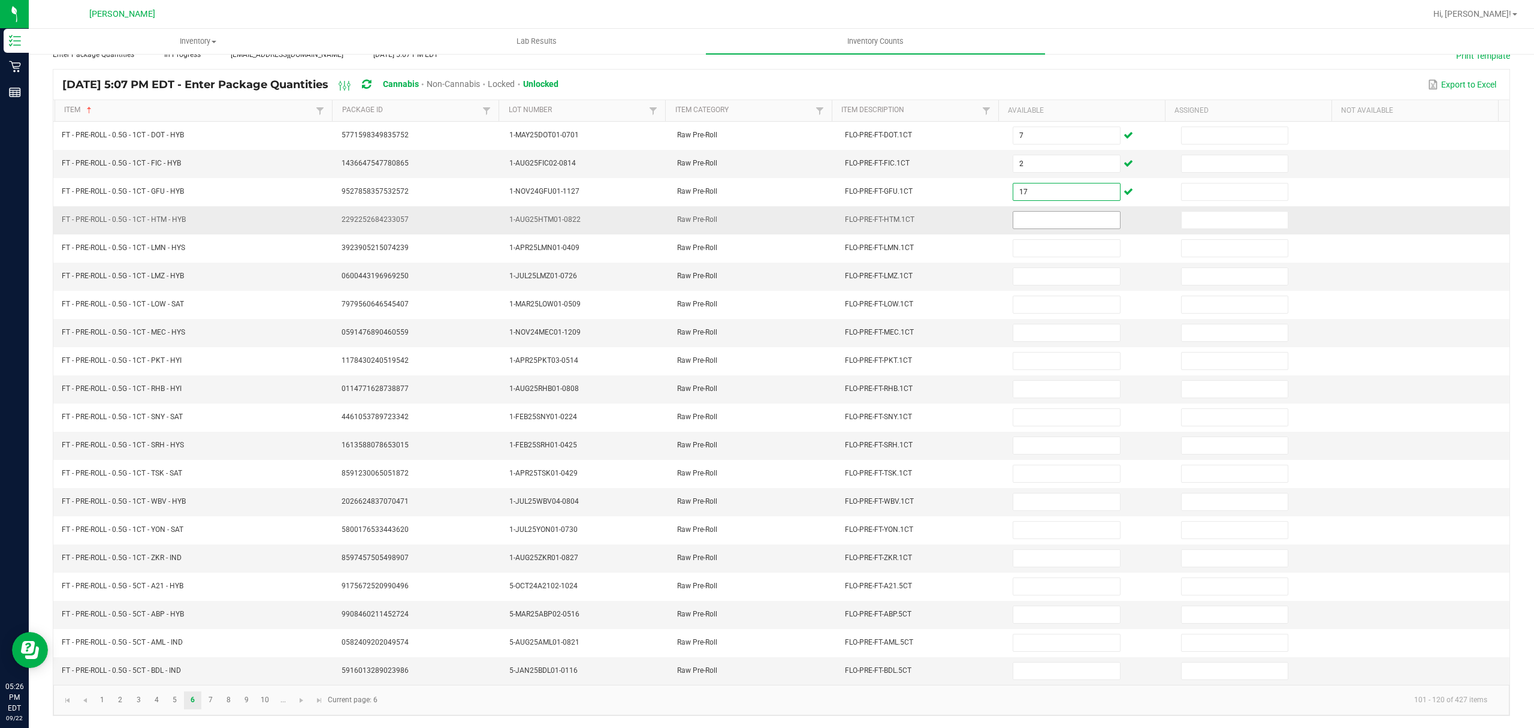
type input "17"
click at [1021, 212] on input at bounding box center [1067, 220] width 106 height 17
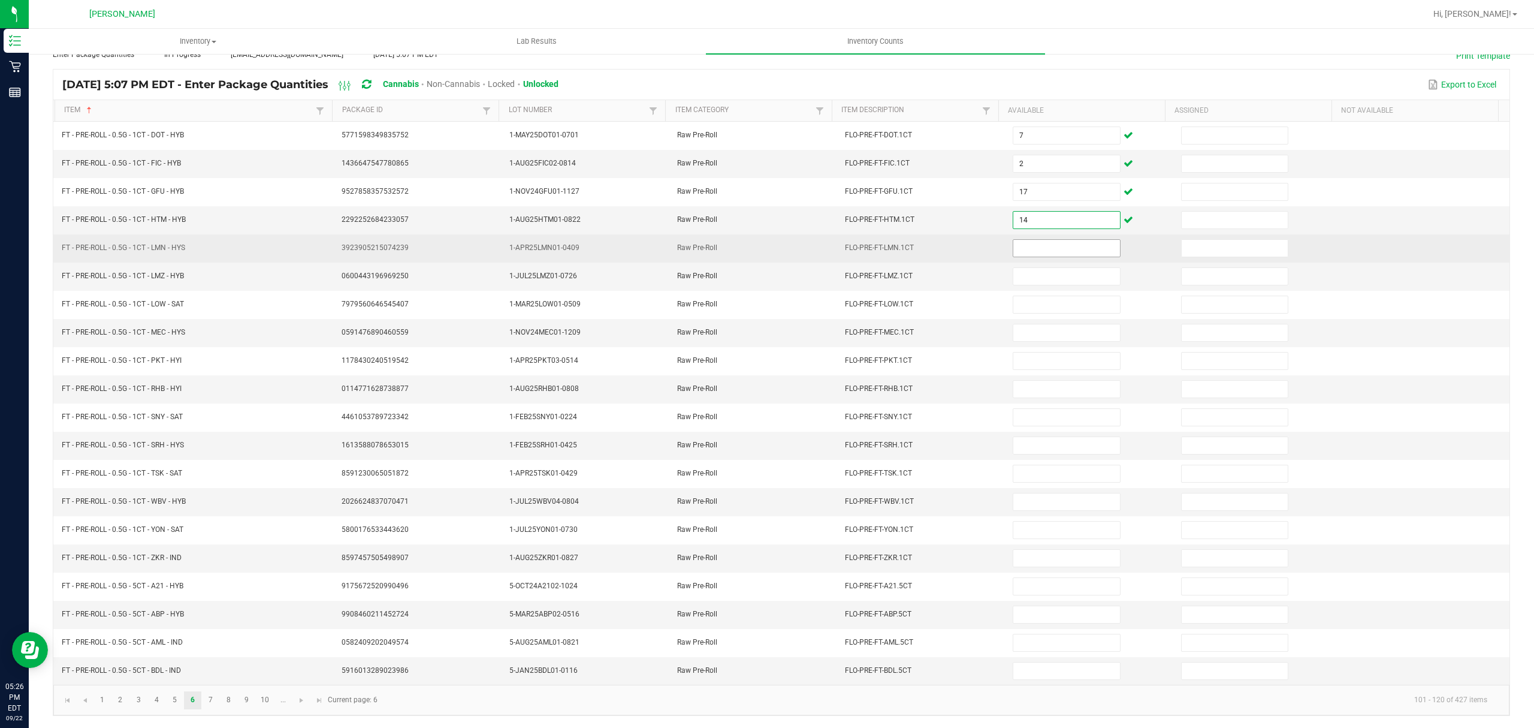
type input "14"
click at [1033, 240] on input at bounding box center [1067, 248] width 106 height 17
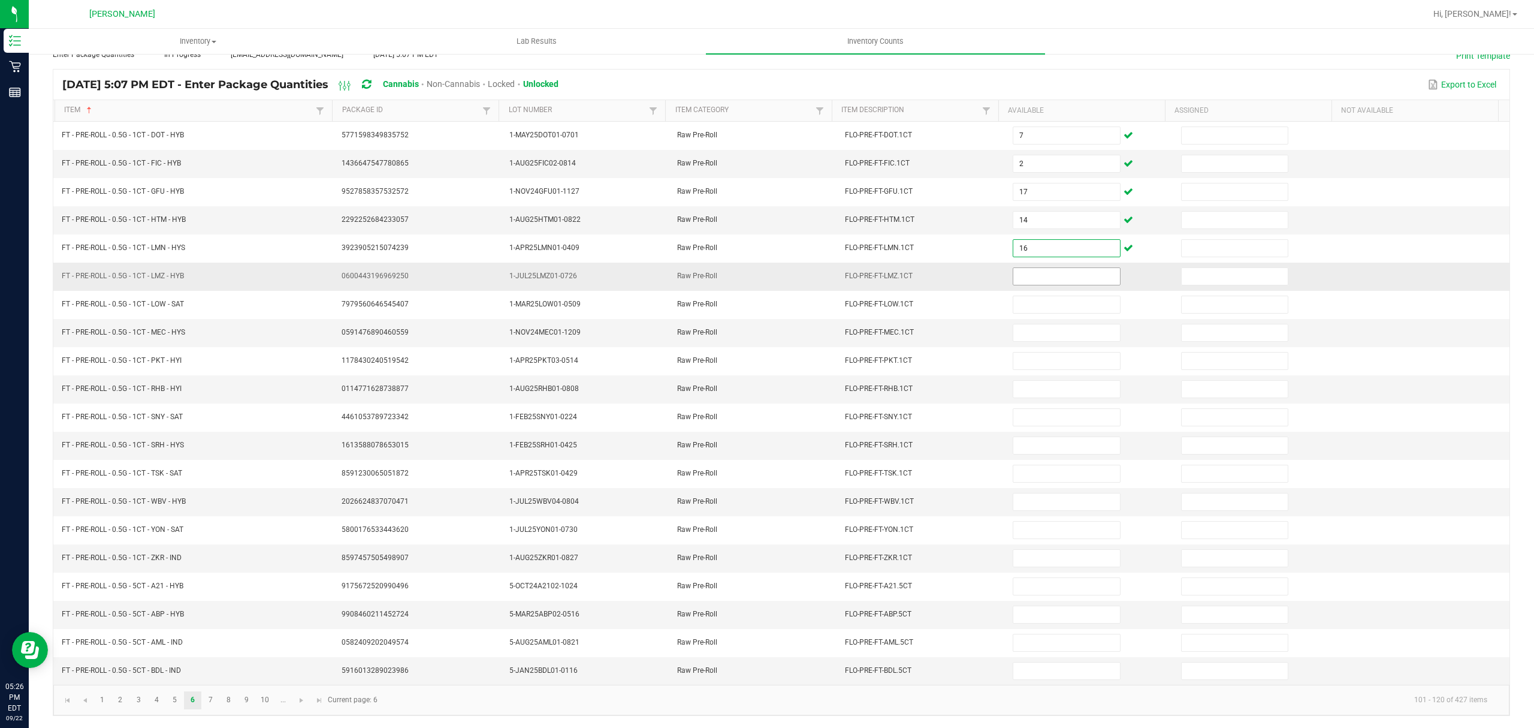
type input "16"
click at [1014, 269] on input at bounding box center [1067, 276] width 106 height 17
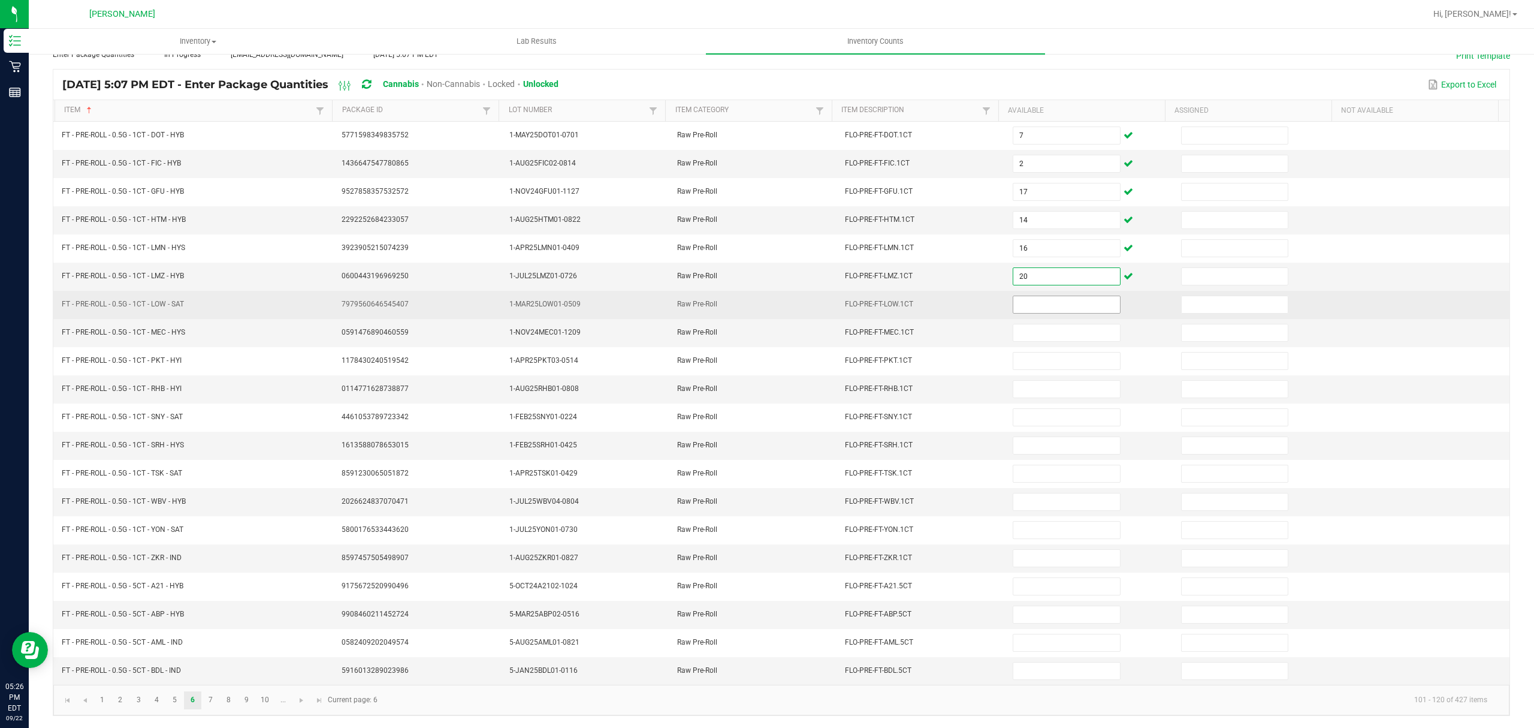
type input "20"
click at [1029, 297] on input at bounding box center [1067, 304] width 106 height 17
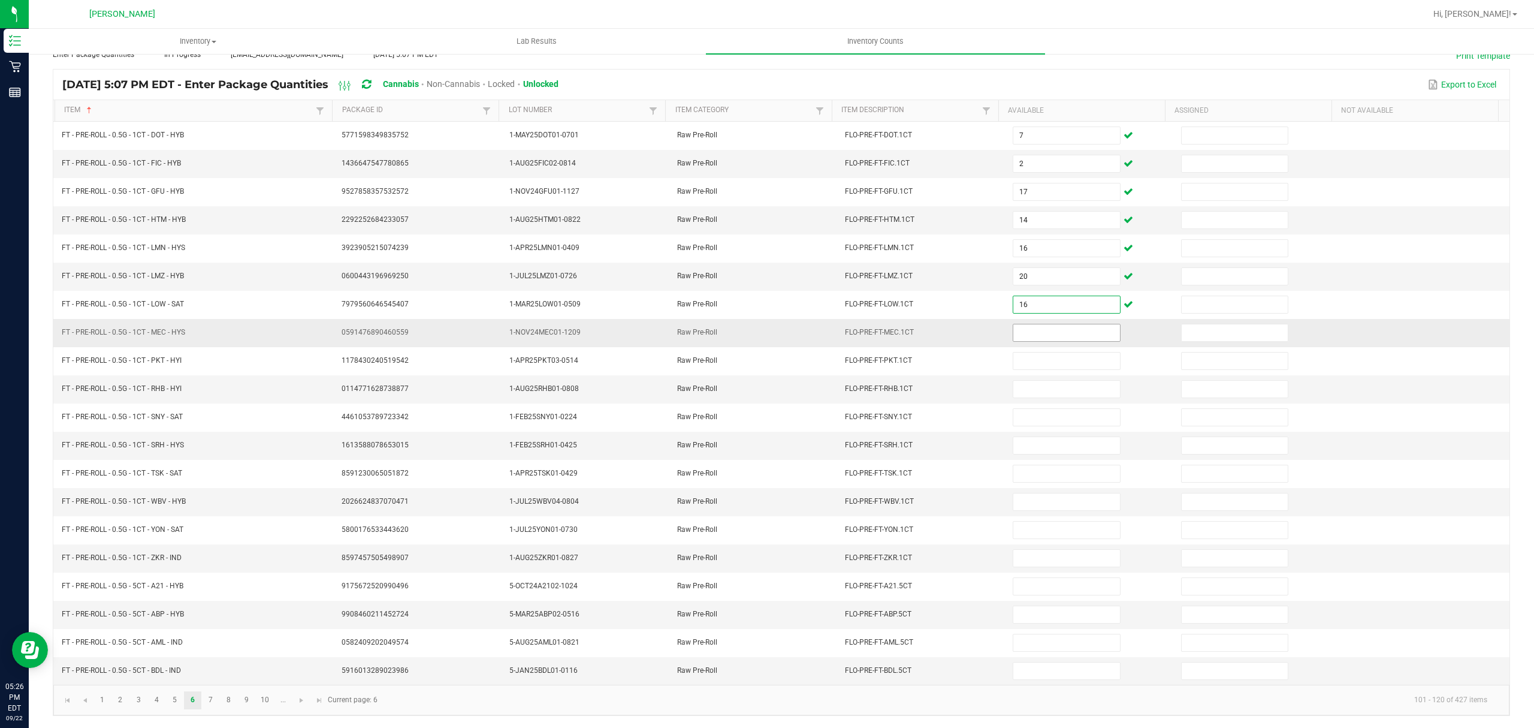
click at [1025, 324] on input at bounding box center [1067, 332] width 106 height 17
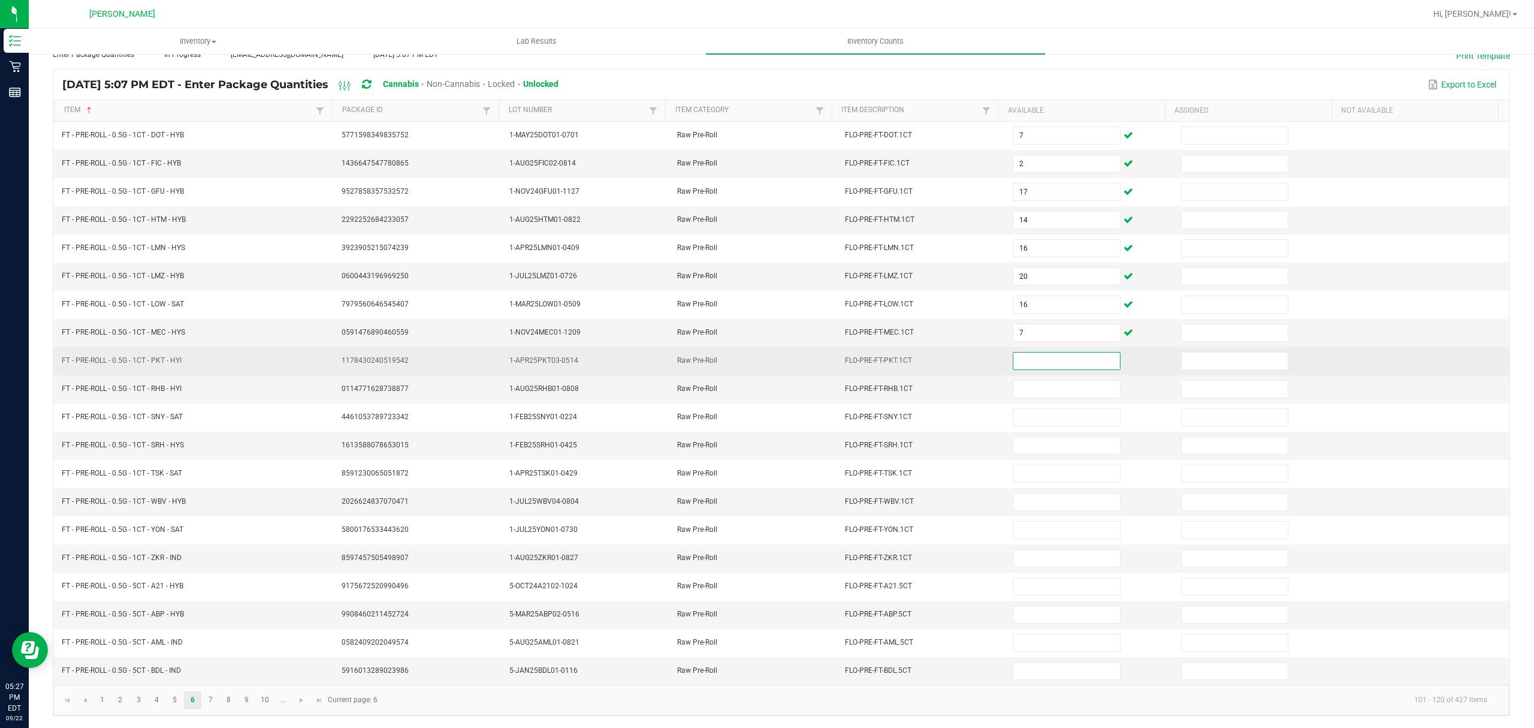
click at [1014, 355] on input at bounding box center [1067, 360] width 106 height 17
click at [1014, 352] on input at bounding box center [1067, 360] width 106 height 17
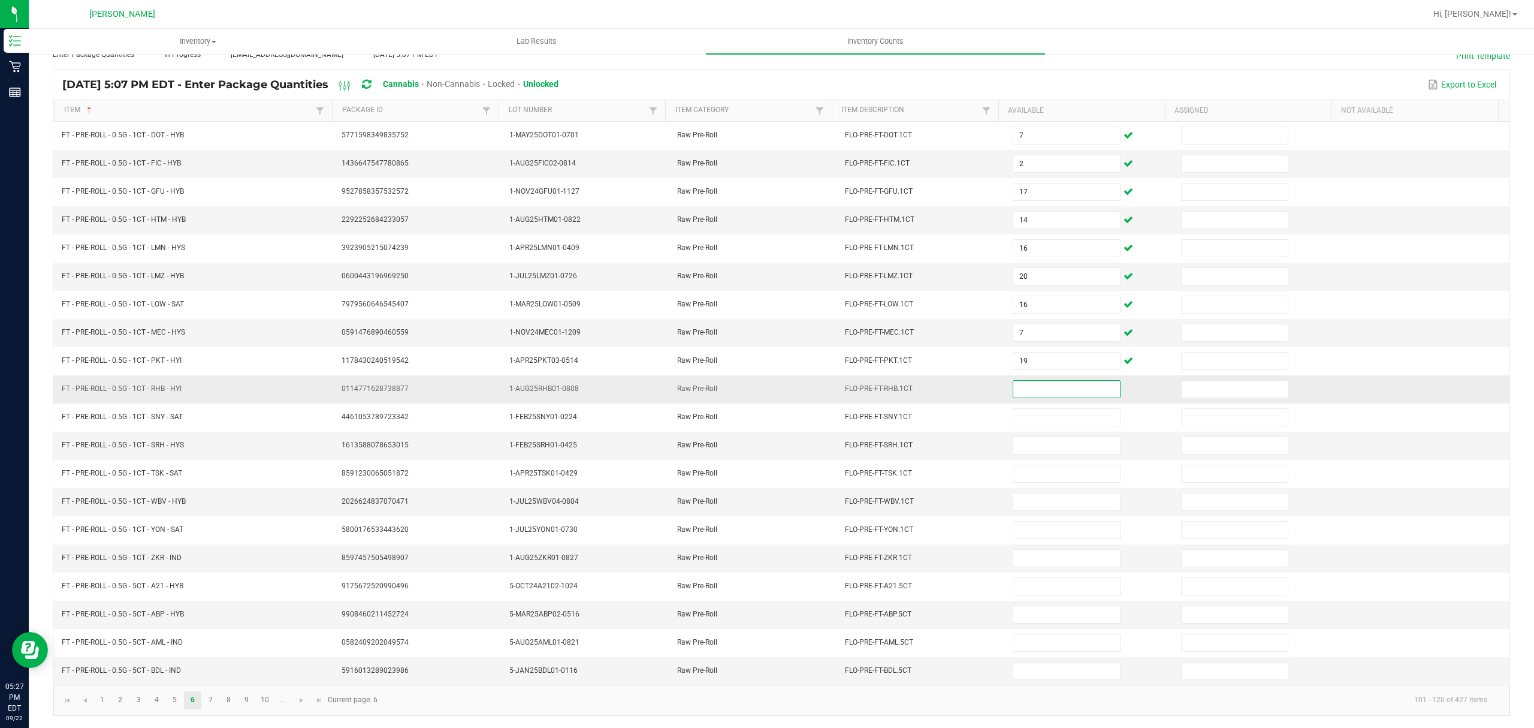
click at [1072, 382] on input at bounding box center [1067, 389] width 106 height 17
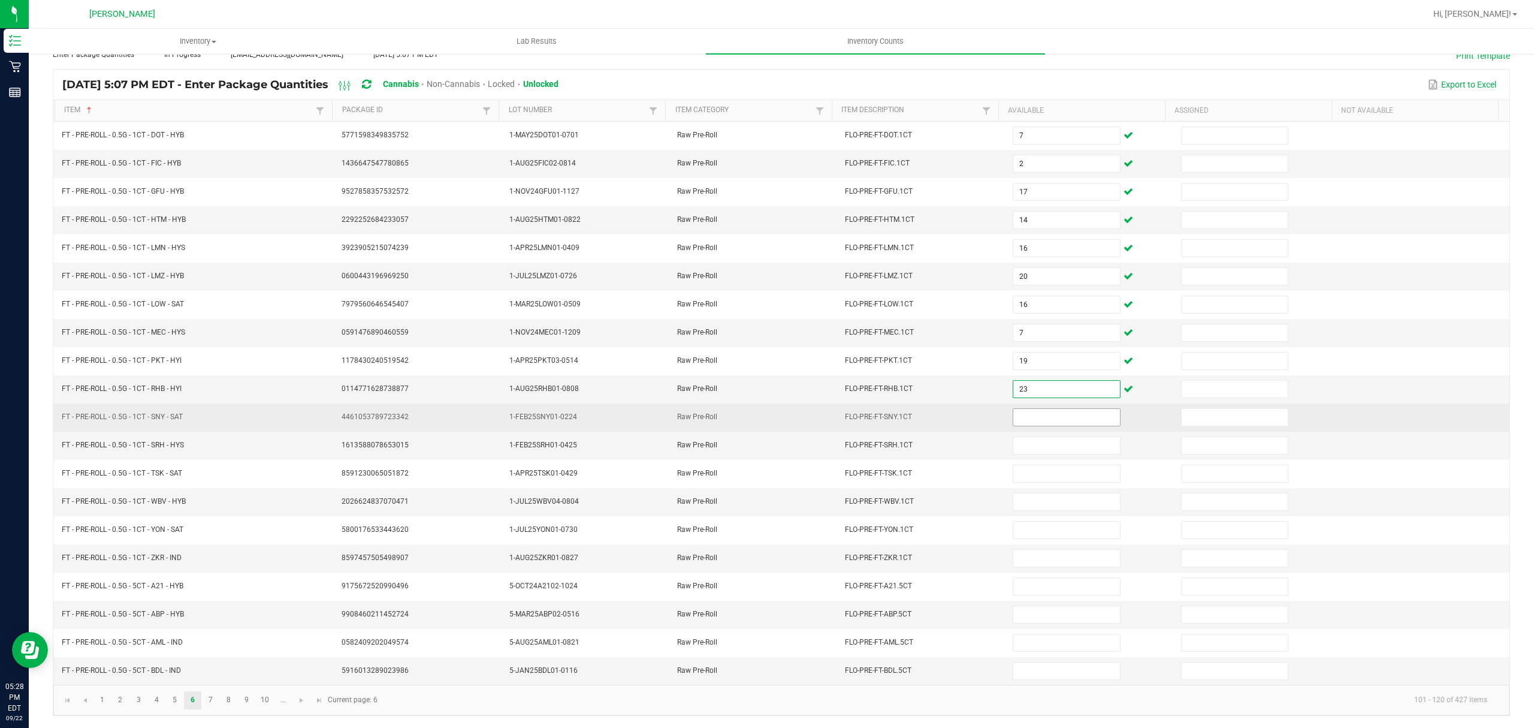
click at [1017, 418] on input at bounding box center [1067, 417] width 106 height 17
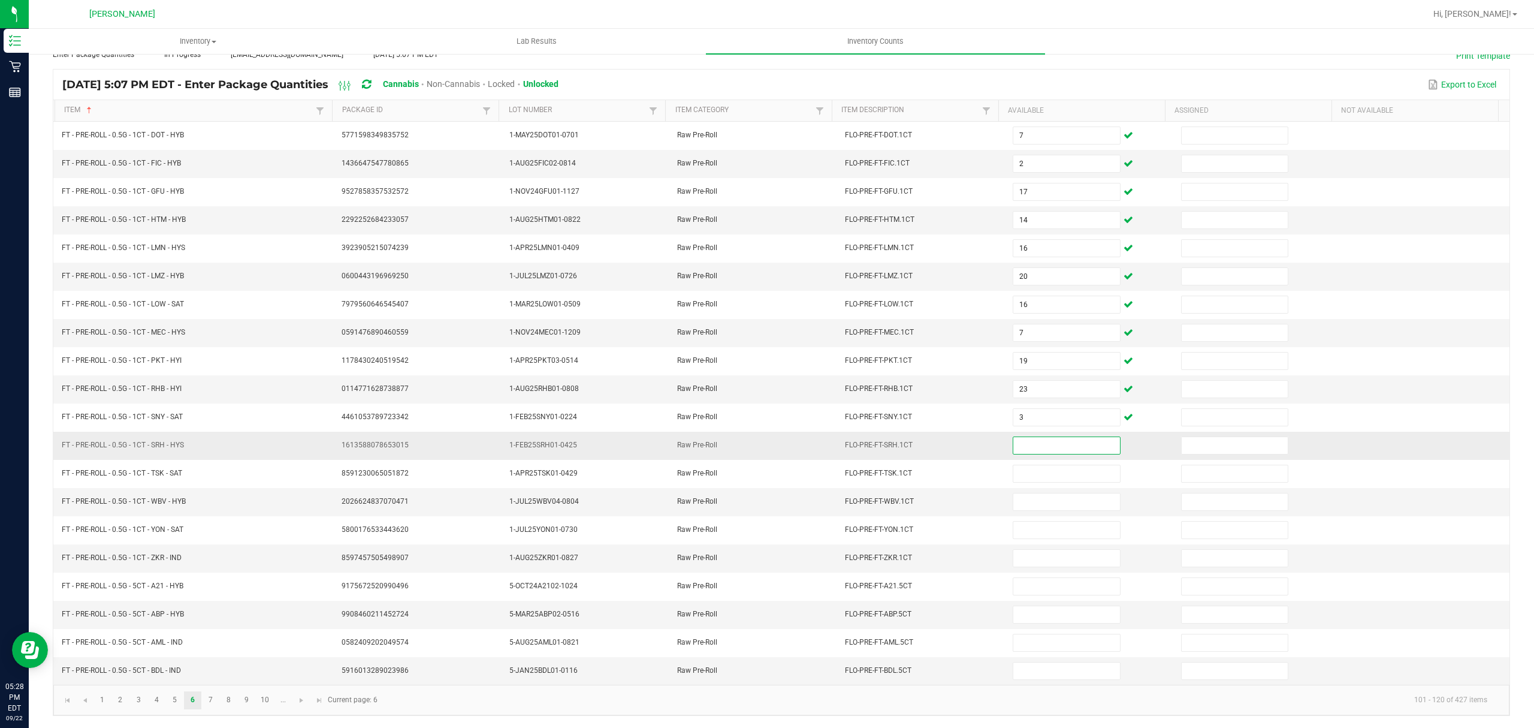
click at [1023, 439] on input at bounding box center [1067, 445] width 106 height 17
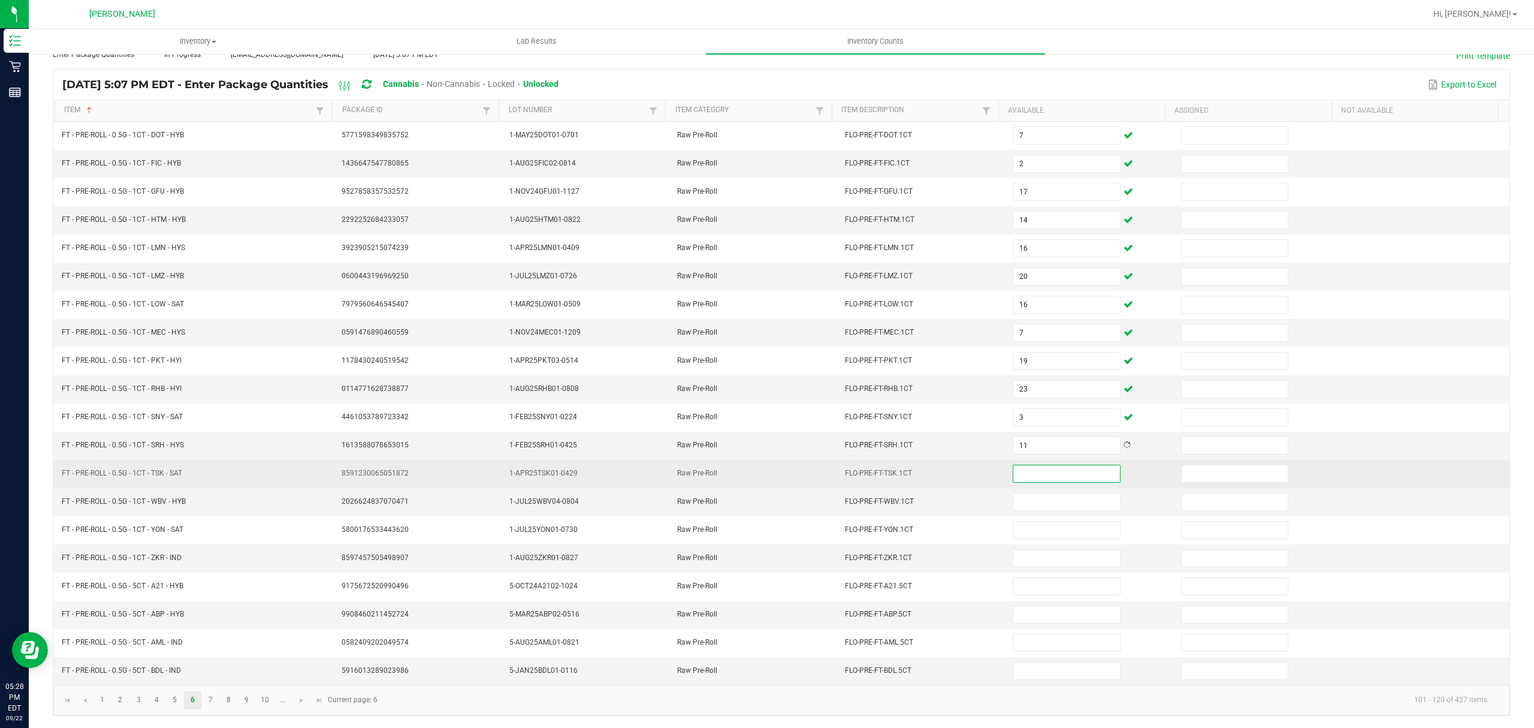
click at [1074, 473] on input at bounding box center [1067, 473] width 106 height 17
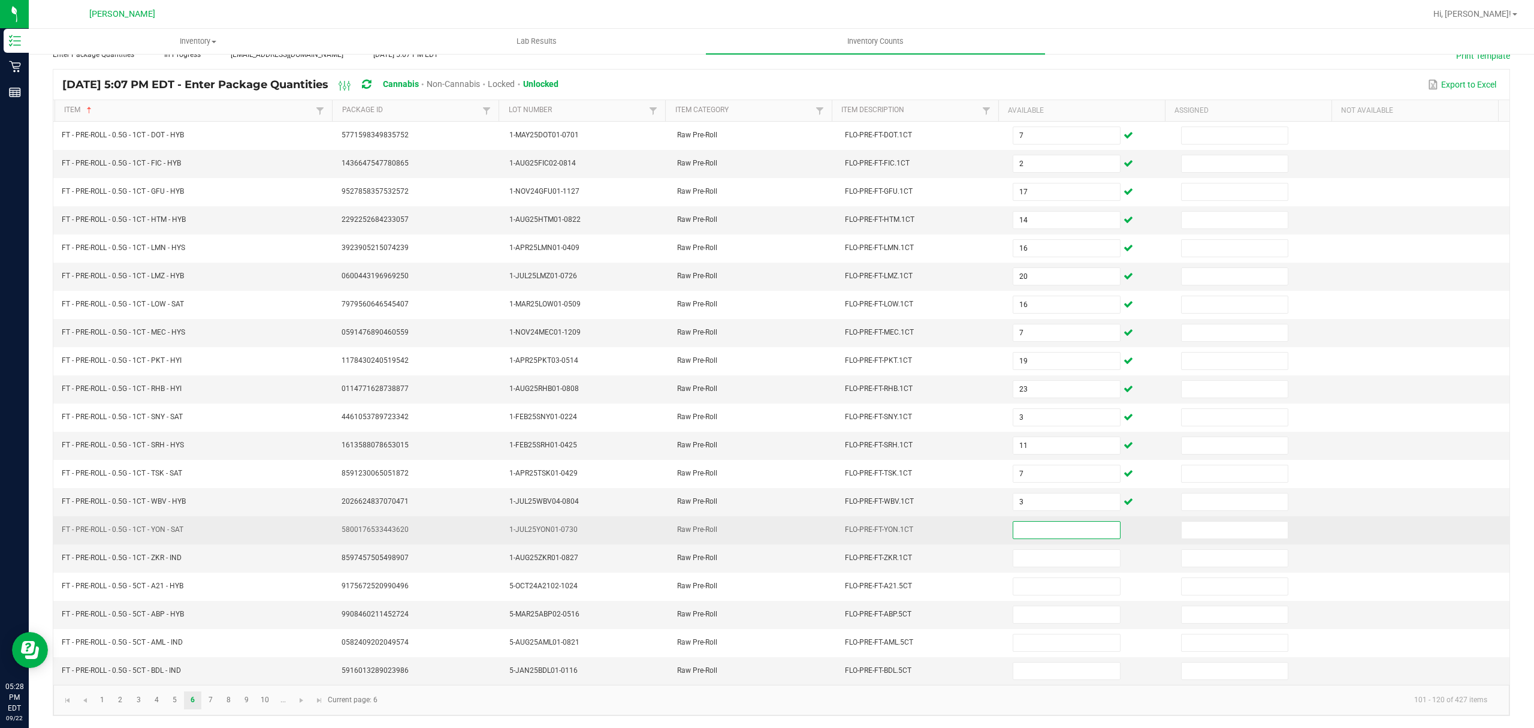
click at [1020, 526] on input at bounding box center [1067, 529] width 106 height 17
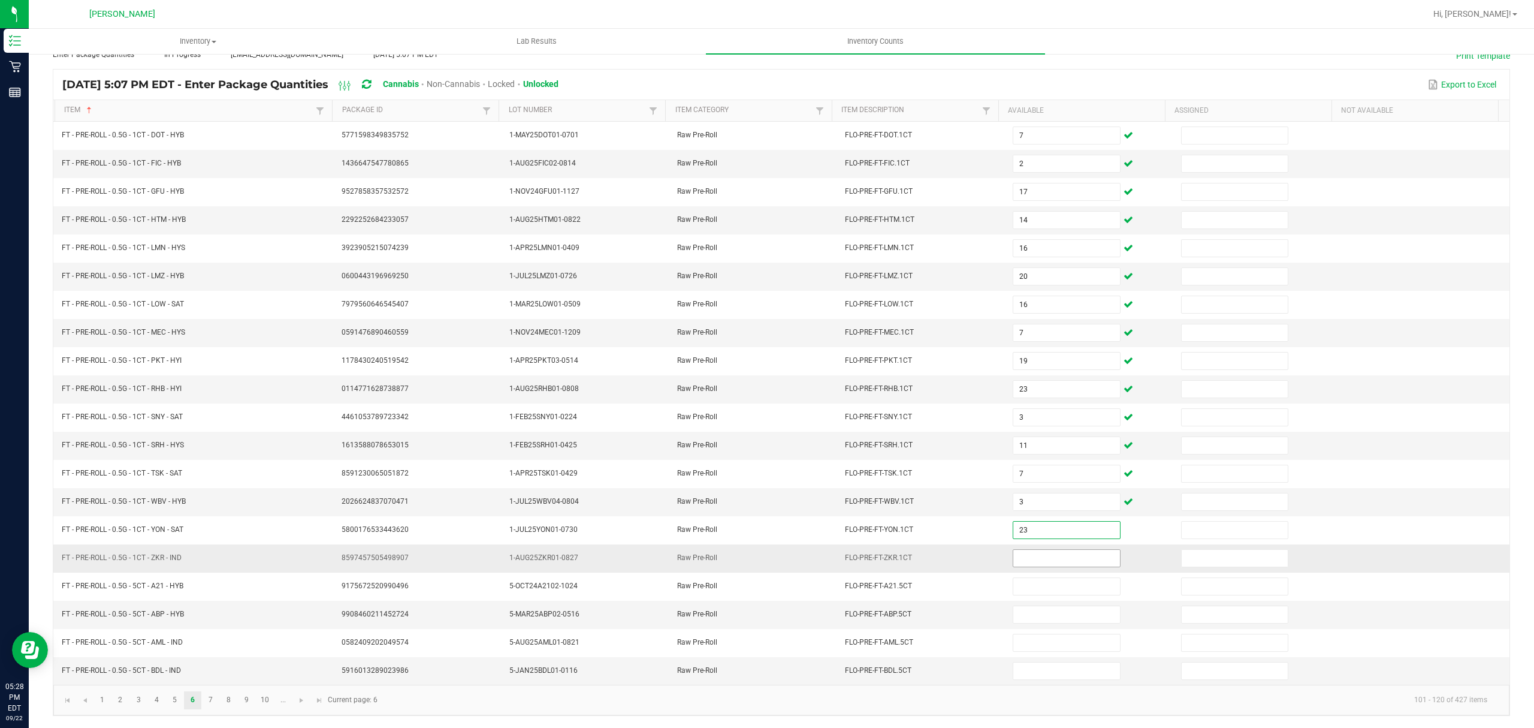
click at [1014, 550] on input at bounding box center [1067, 558] width 106 height 17
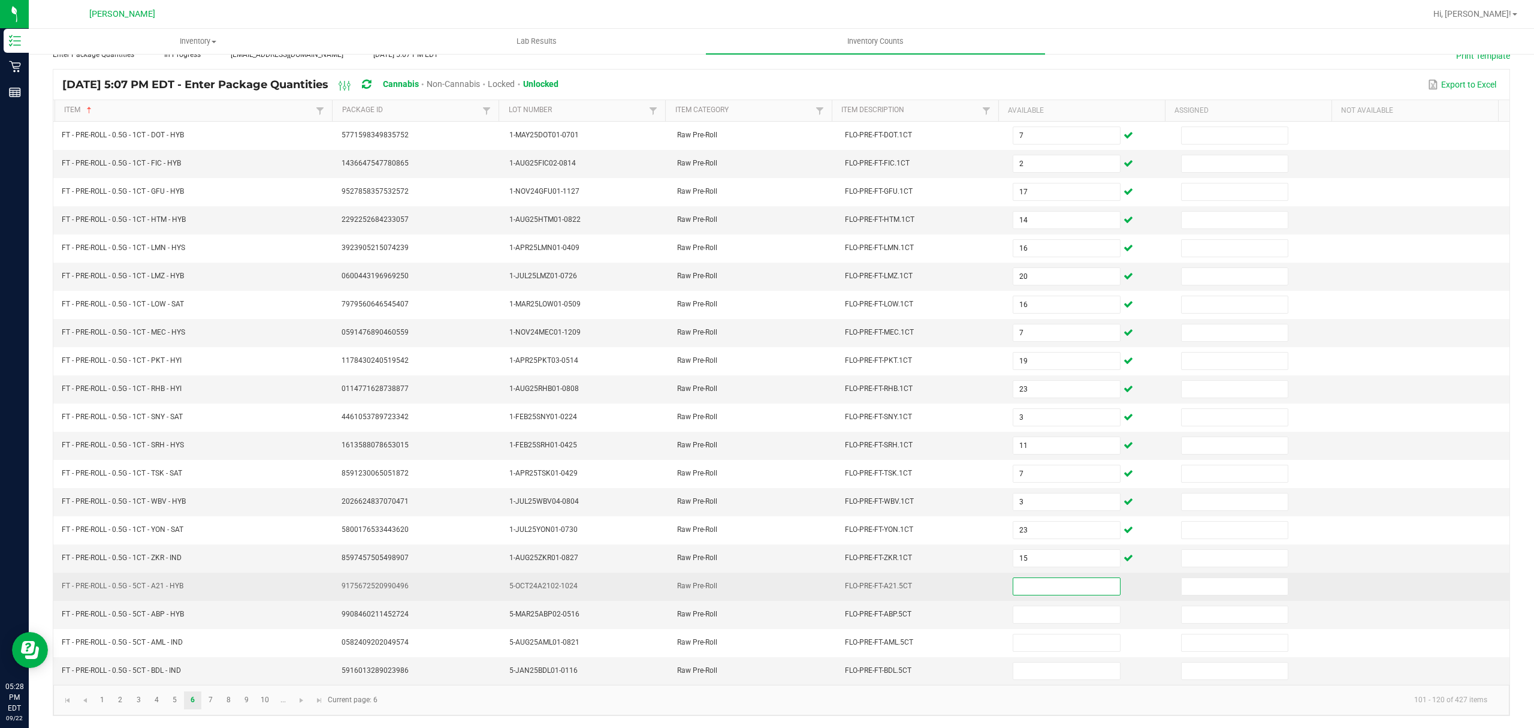
click at [1036, 583] on input at bounding box center [1067, 586] width 106 height 17
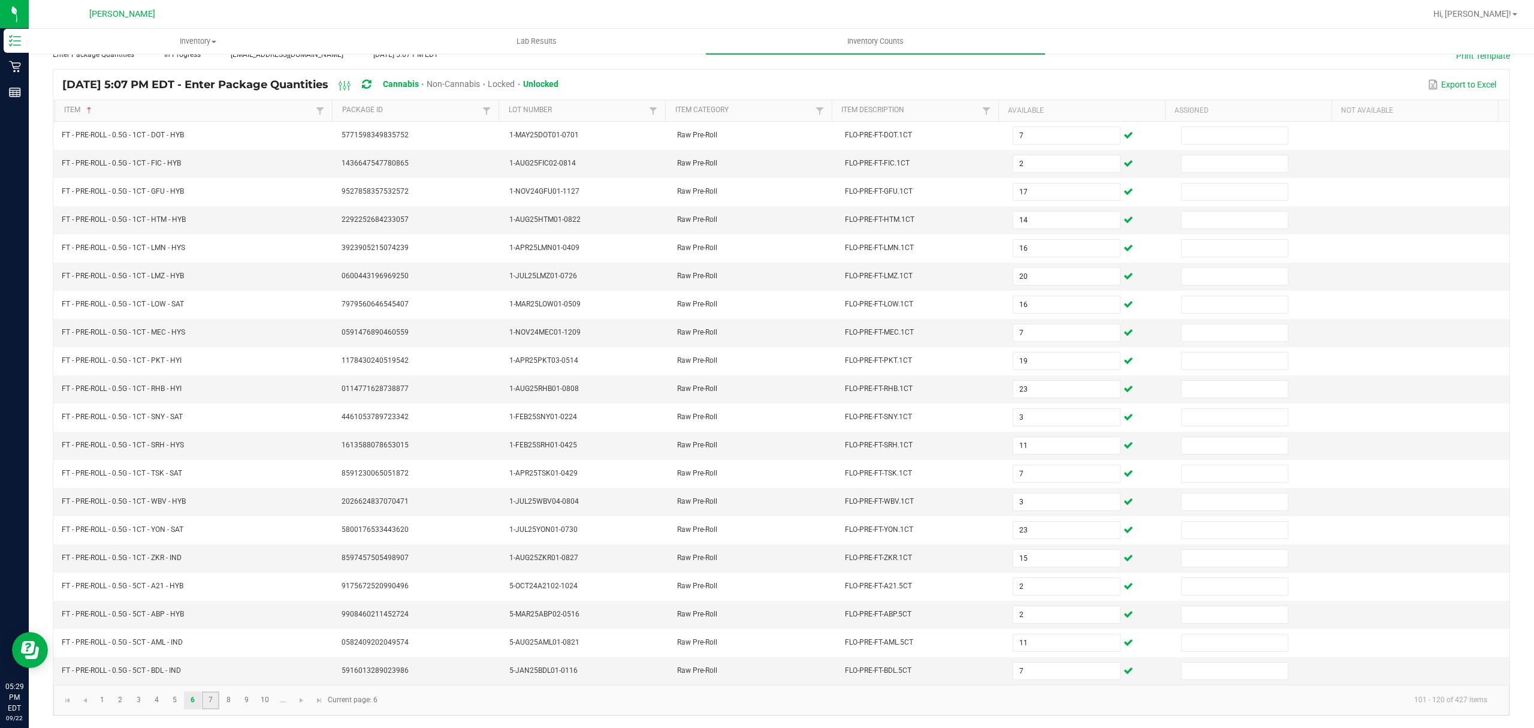
click at [210, 694] on link "7" at bounding box center [210, 700] width 17 height 18
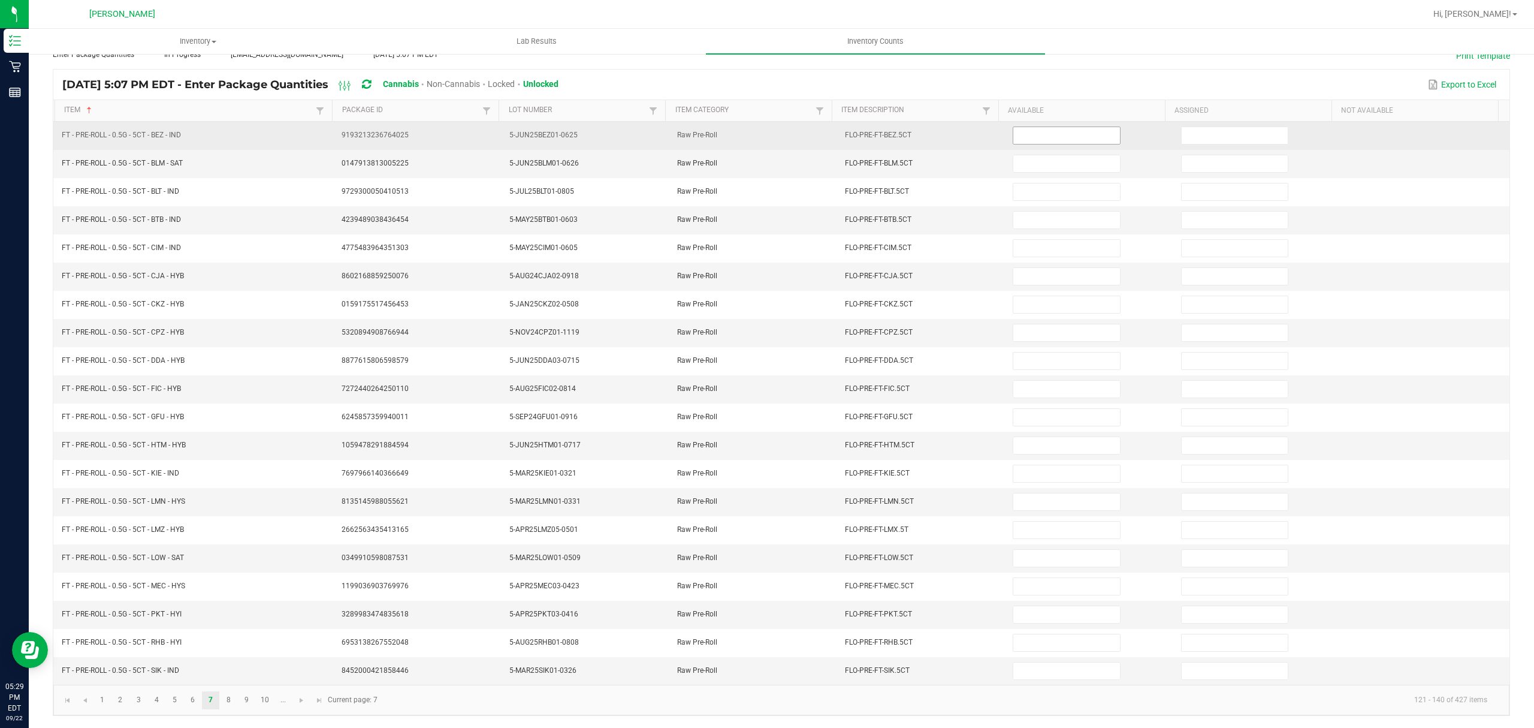
click at [1027, 127] on input at bounding box center [1067, 135] width 106 height 17
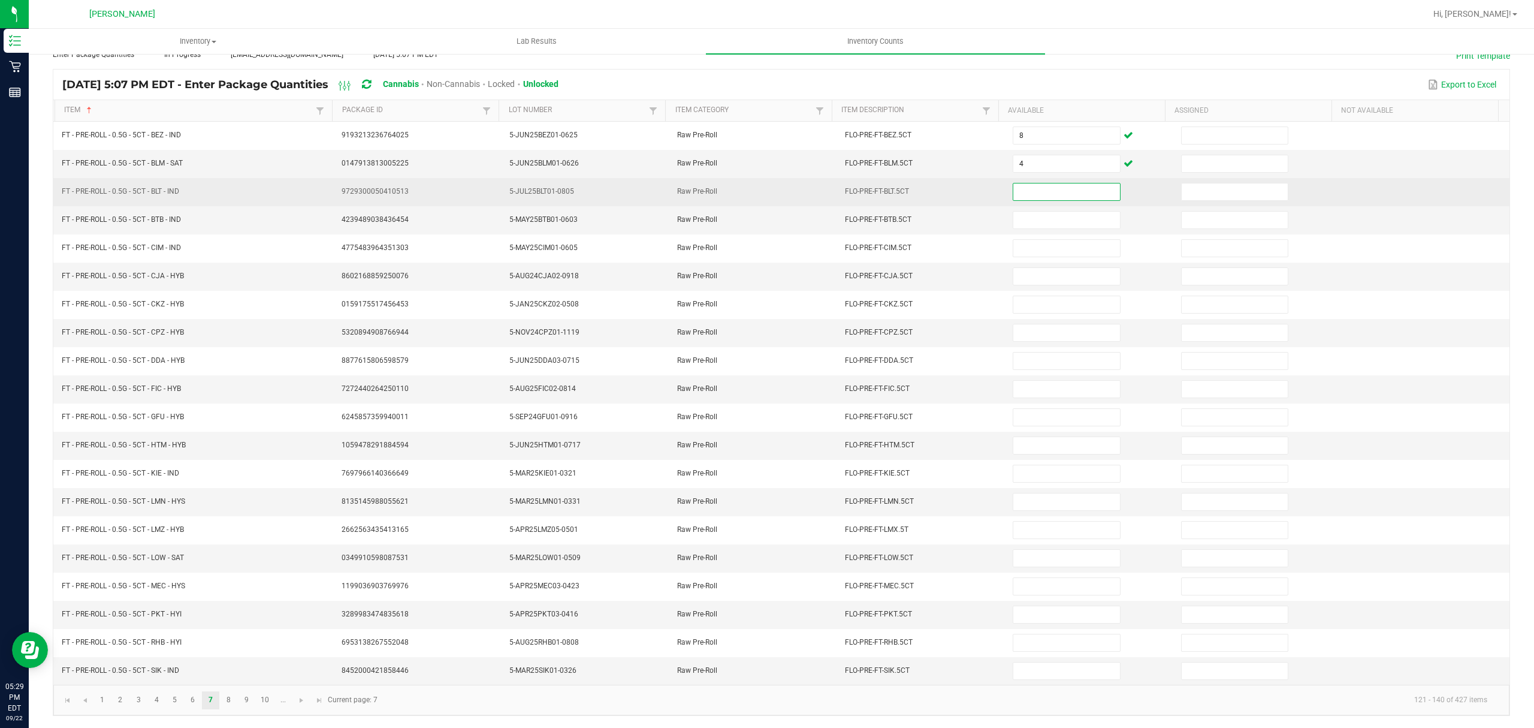
click at [1085, 188] on input at bounding box center [1067, 191] width 106 height 17
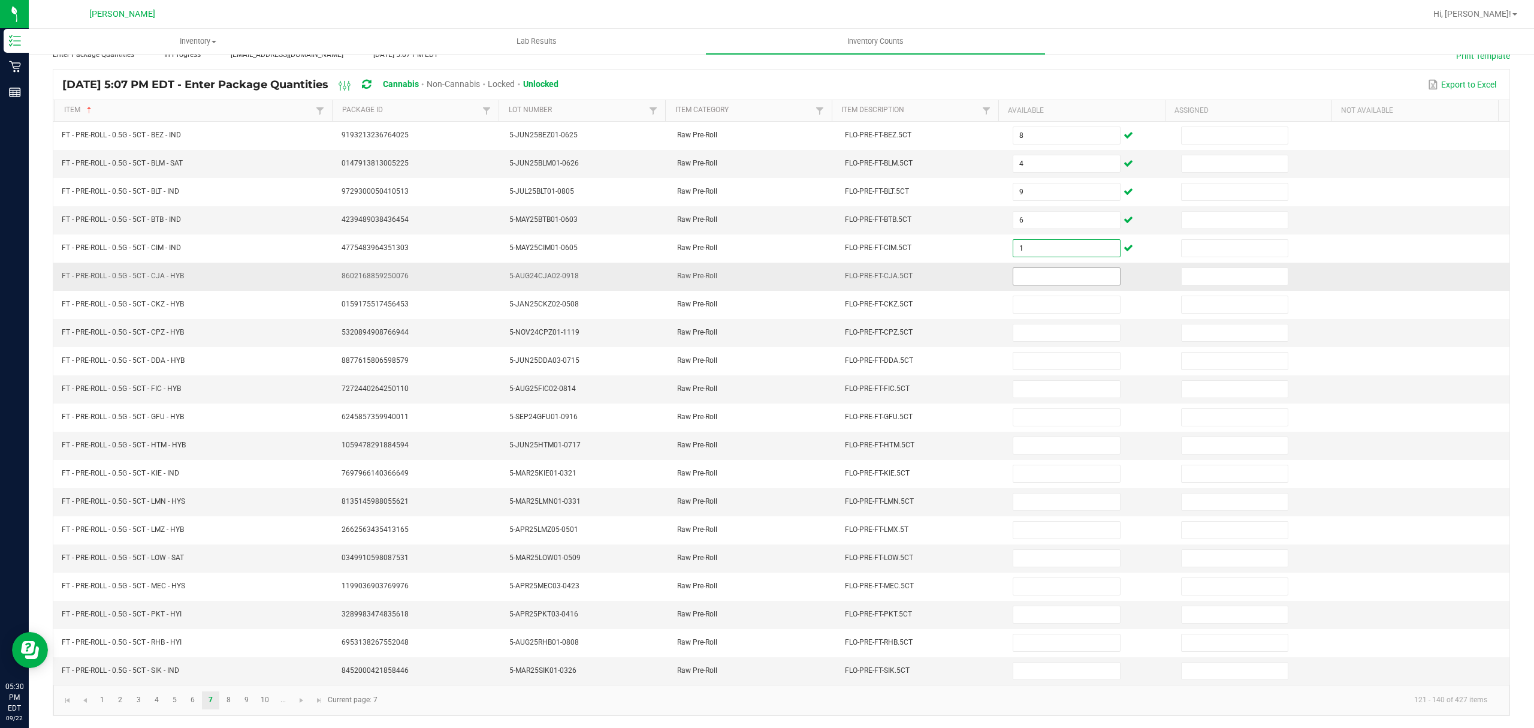
click at [1024, 268] on input at bounding box center [1067, 276] width 106 height 17
click at [1051, 381] on input at bounding box center [1067, 389] width 106 height 17
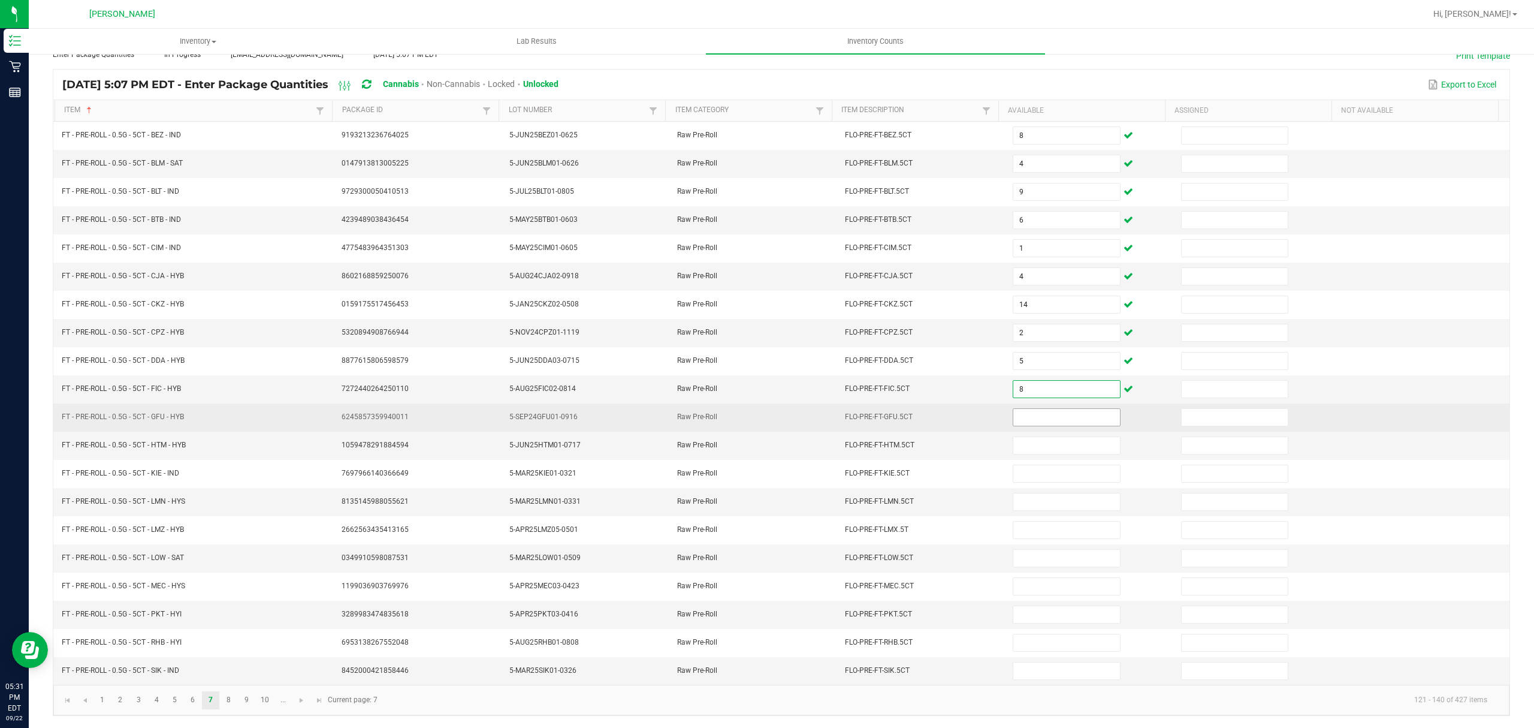
click at [1020, 411] on input at bounding box center [1067, 417] width 106 height 17
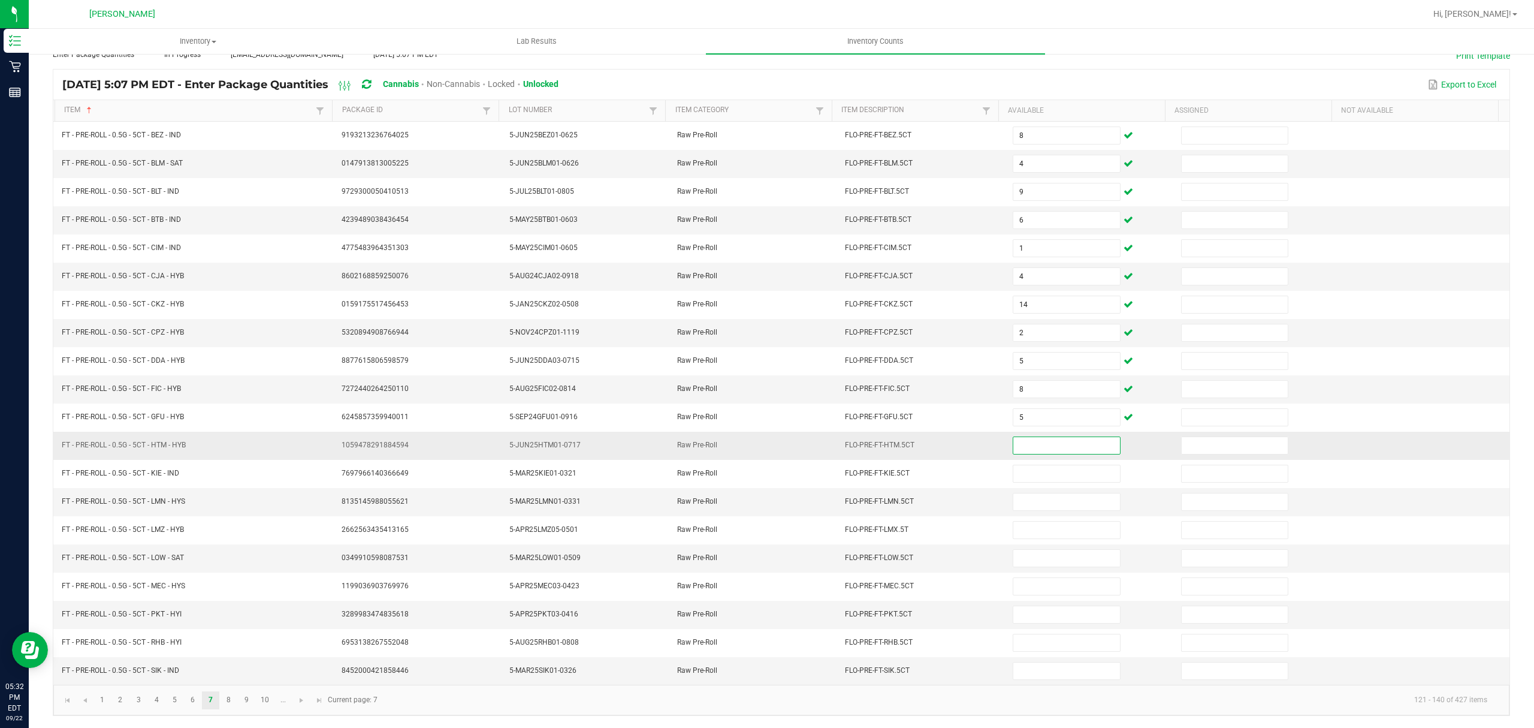
click at [1026, 444] on input at bounding box center [1067, 445] width 106 height 17
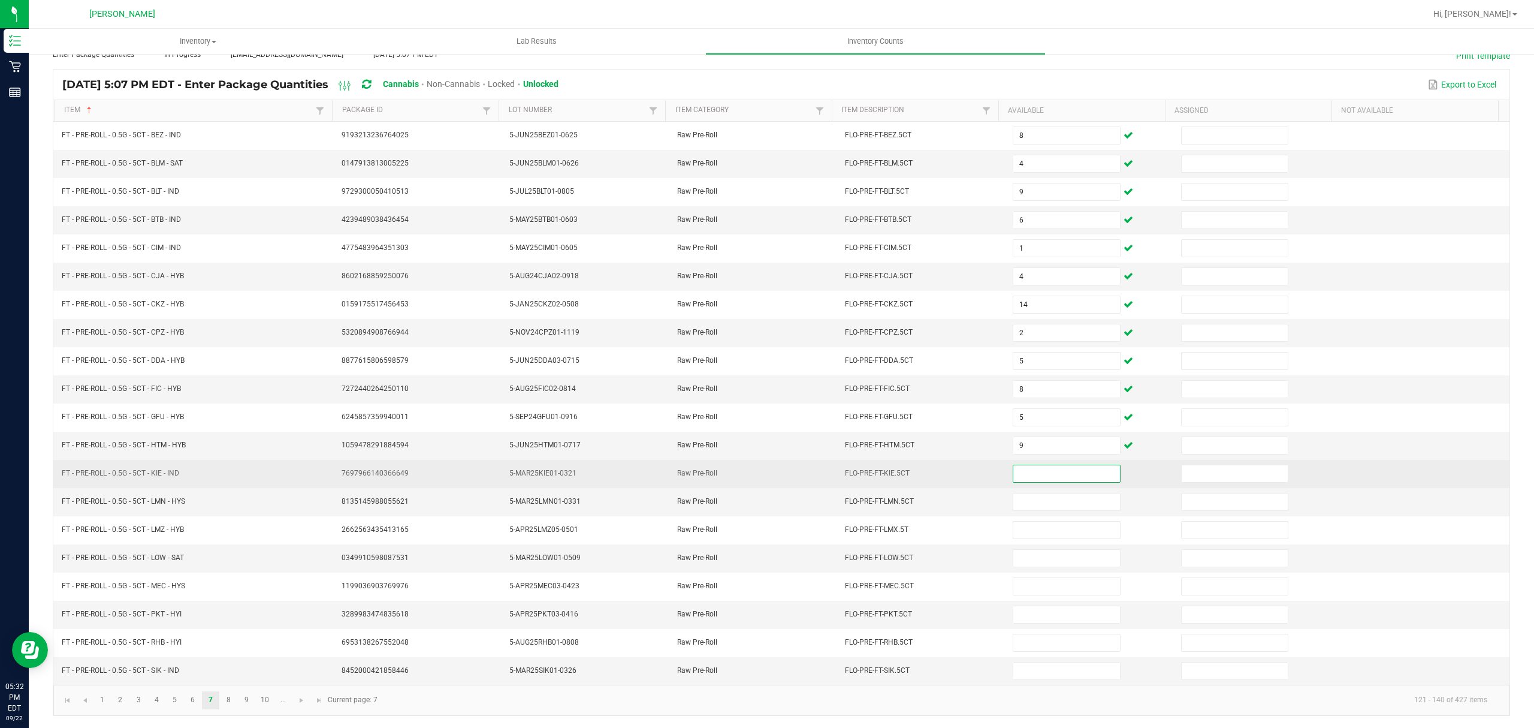
click at [1017, 465] on input at bounding box center [1067, 473] width 106 height 17
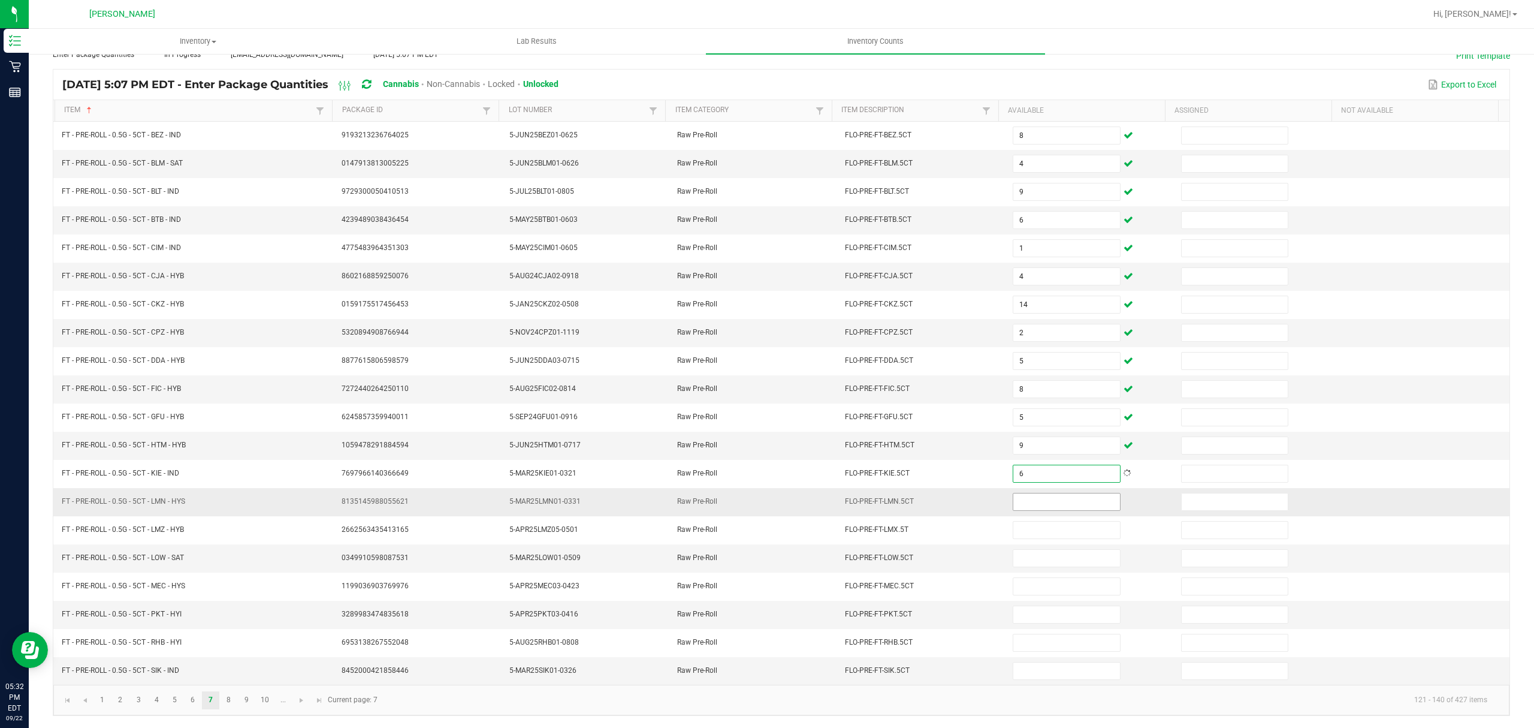
click at [1033, 500] on input at bounding box center [1067, 501] width 106 height 17
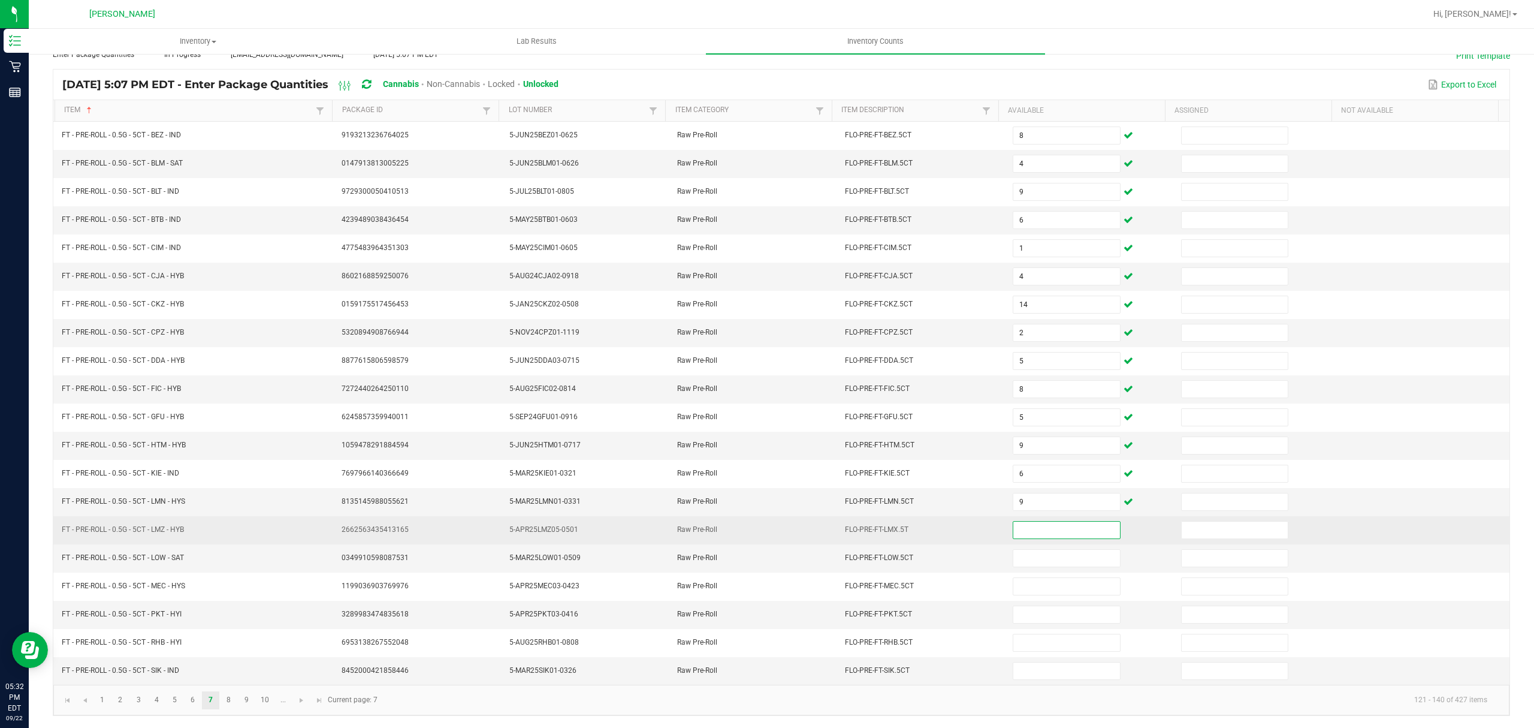
click at [1029, 526] on input at bounding box center [1067, 529] width 106 height 17
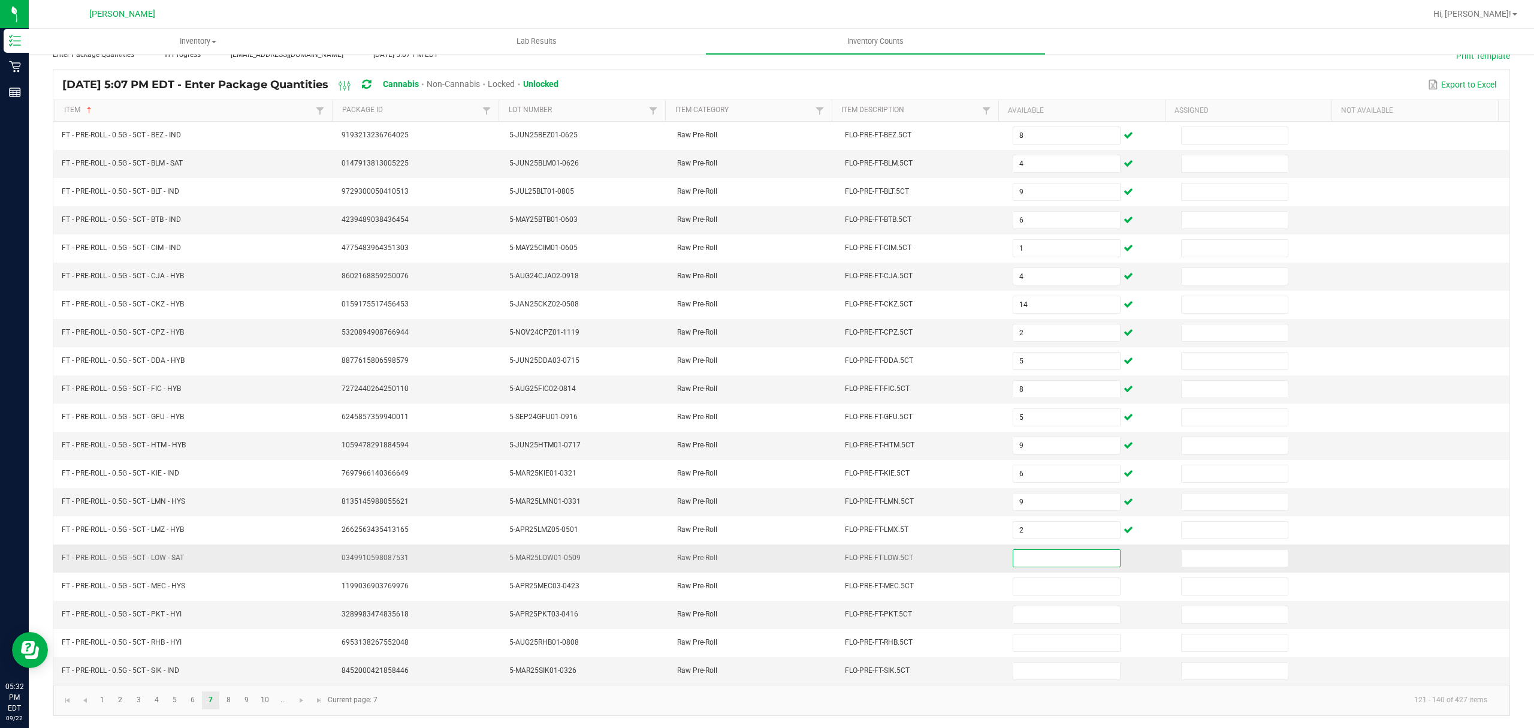
click at [1020, 550] on input at bounding box center [1067, 558] width 106 height 17
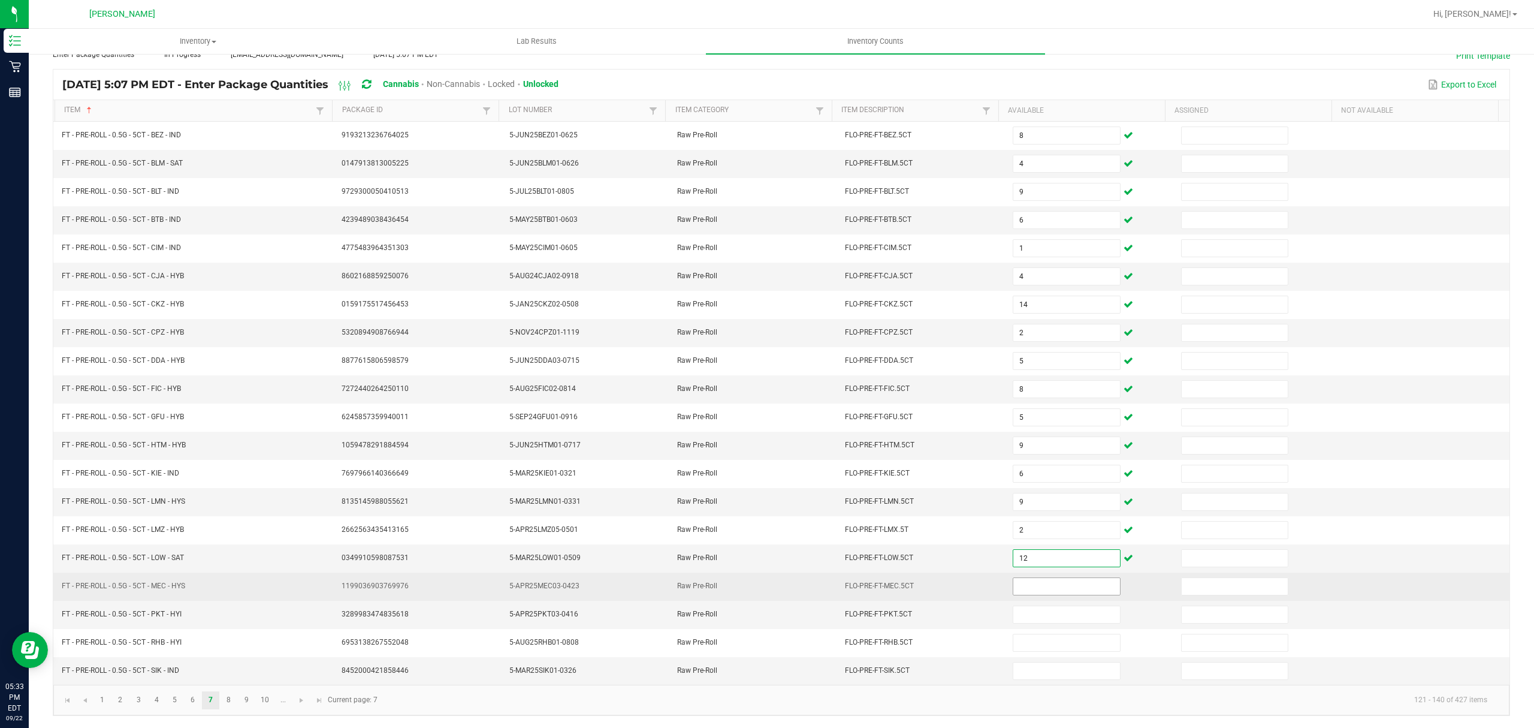
click at [1014, 581] on input at bounding box center [1067, 586] width 106 height 17
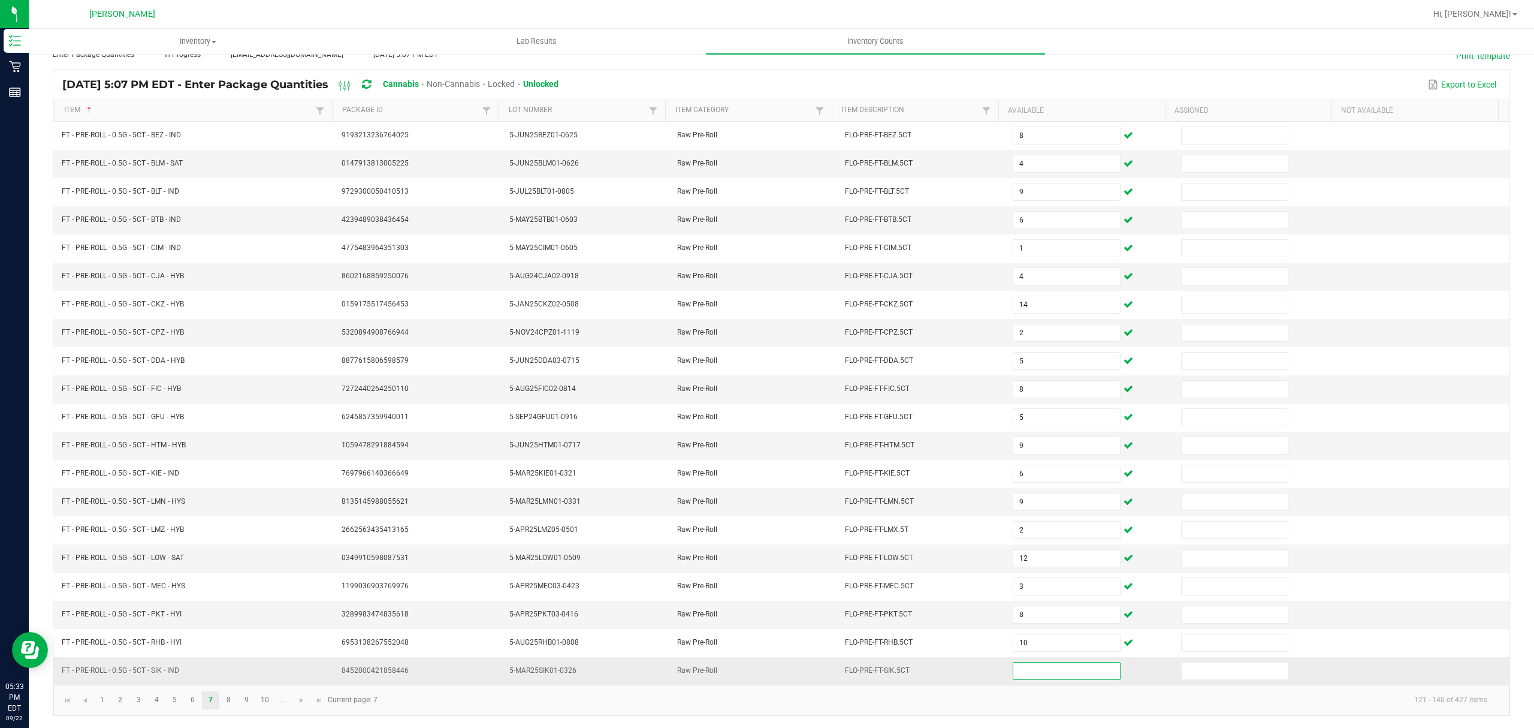
click at [1023, 670] on input at bounding box center [1067, 670] width 106 height 17
click at [227, 699] on link "8" at bounding box center [228, 700] width 17 height 18
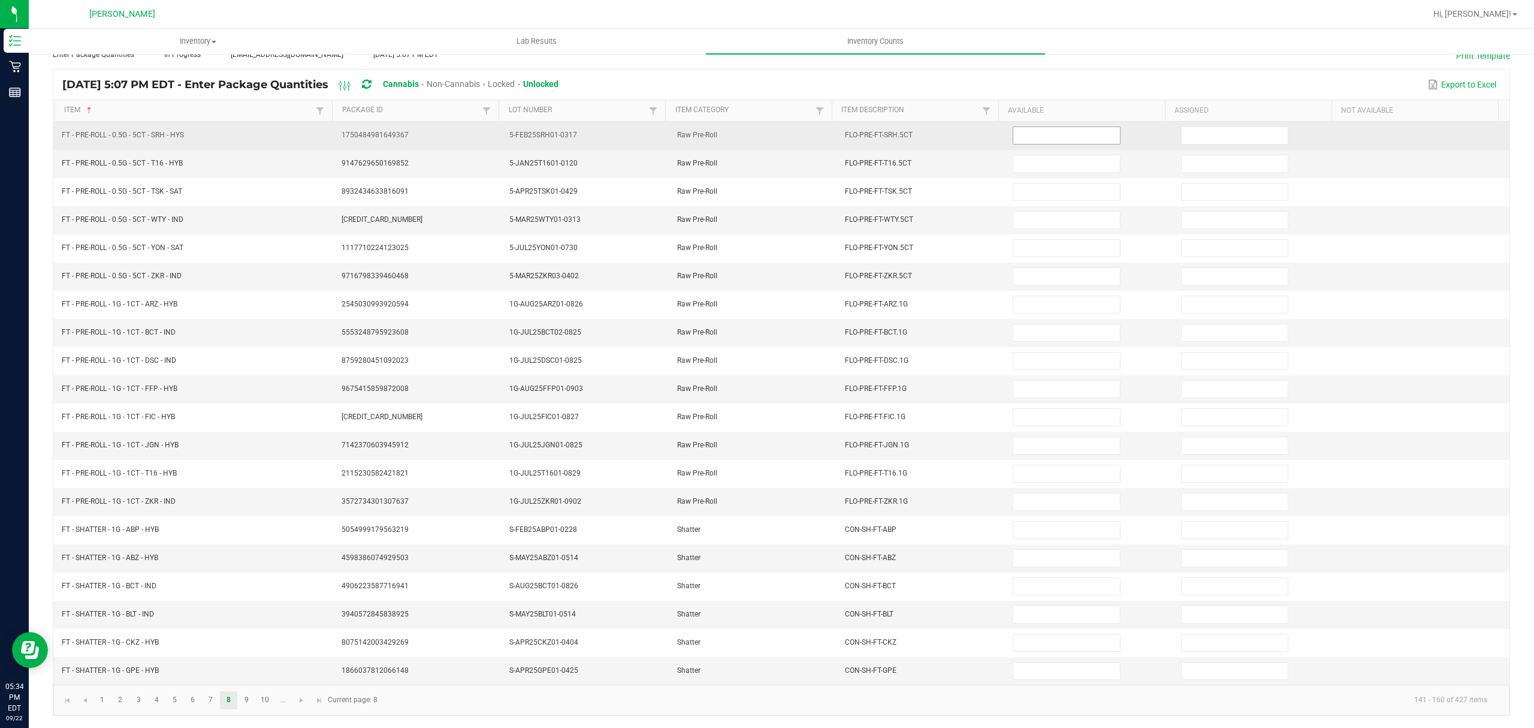
click at [1027, 127] on input at bounding box center [1067, 135] width 106 height 17
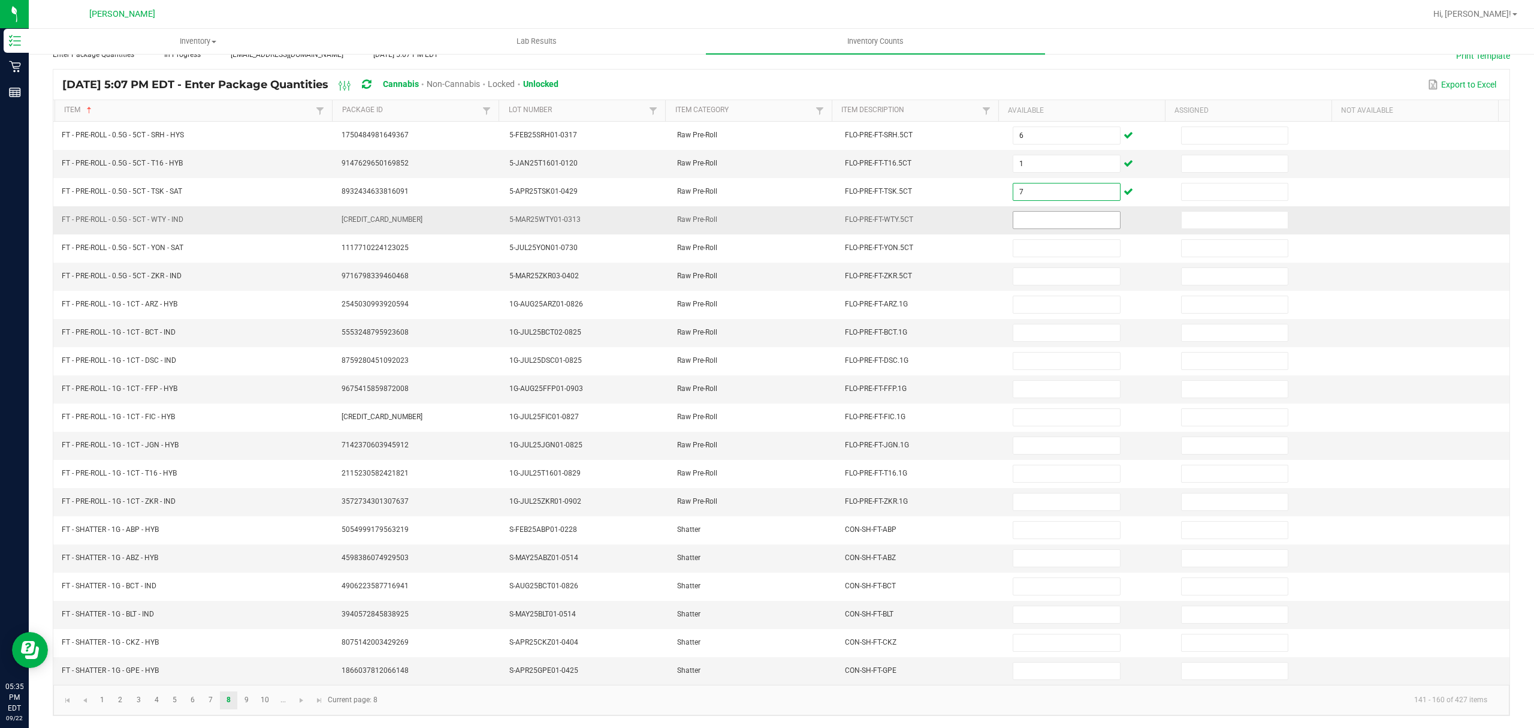
click at [1014, 216] on input at bounding box center [1067, 220] width 106 height 17
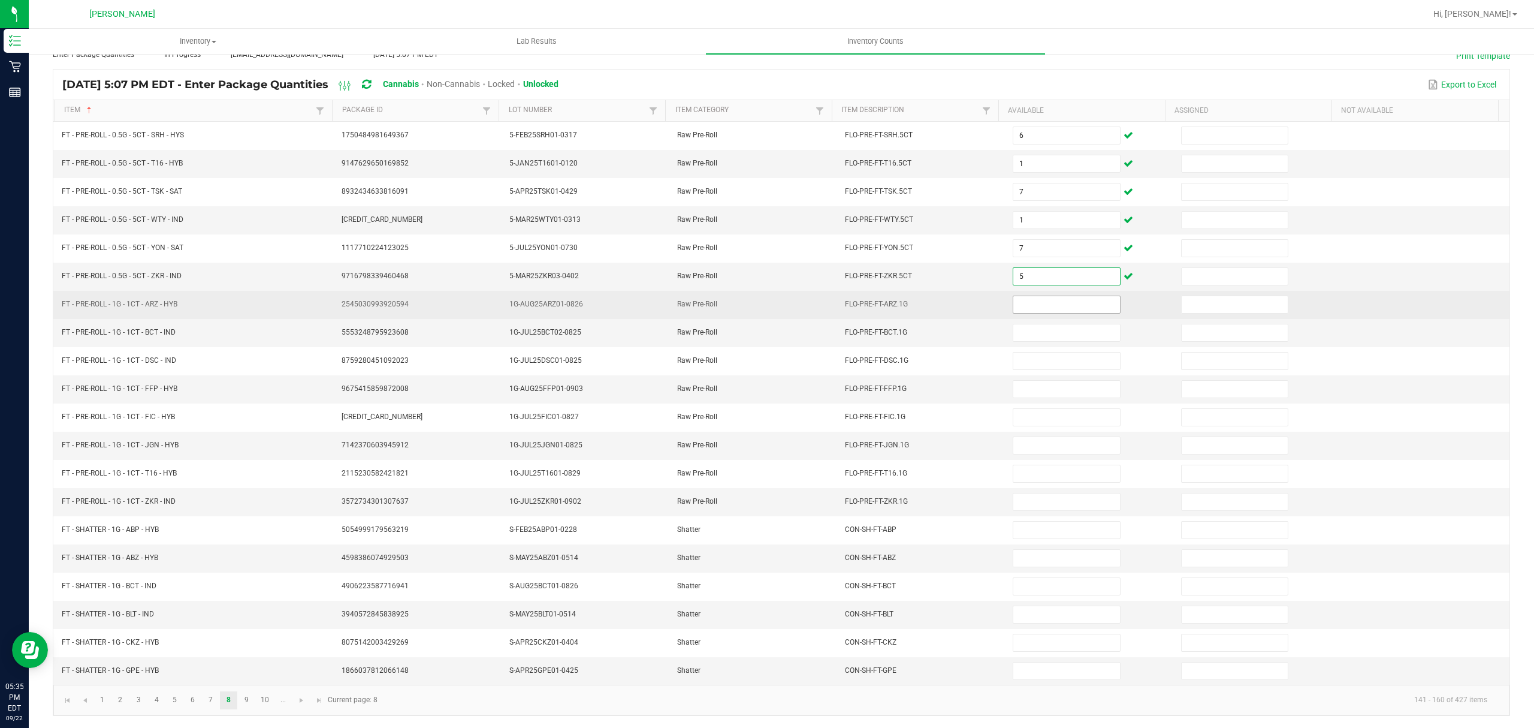
click at [1057, 300] on input at bounding box center [1067, 304] width 106 height 17
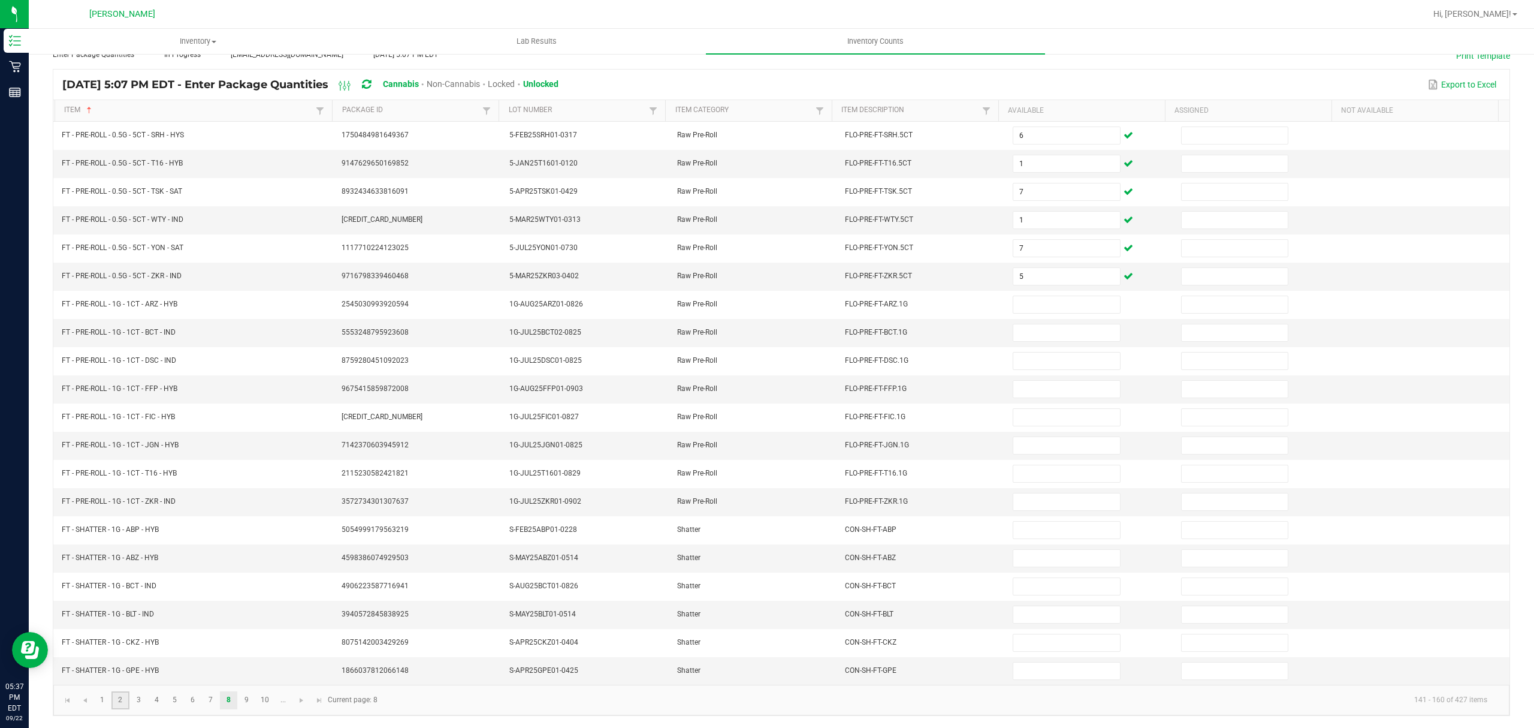
click at [122, 702] on link "2" at bounding box center [119, 700] width 17 height 18
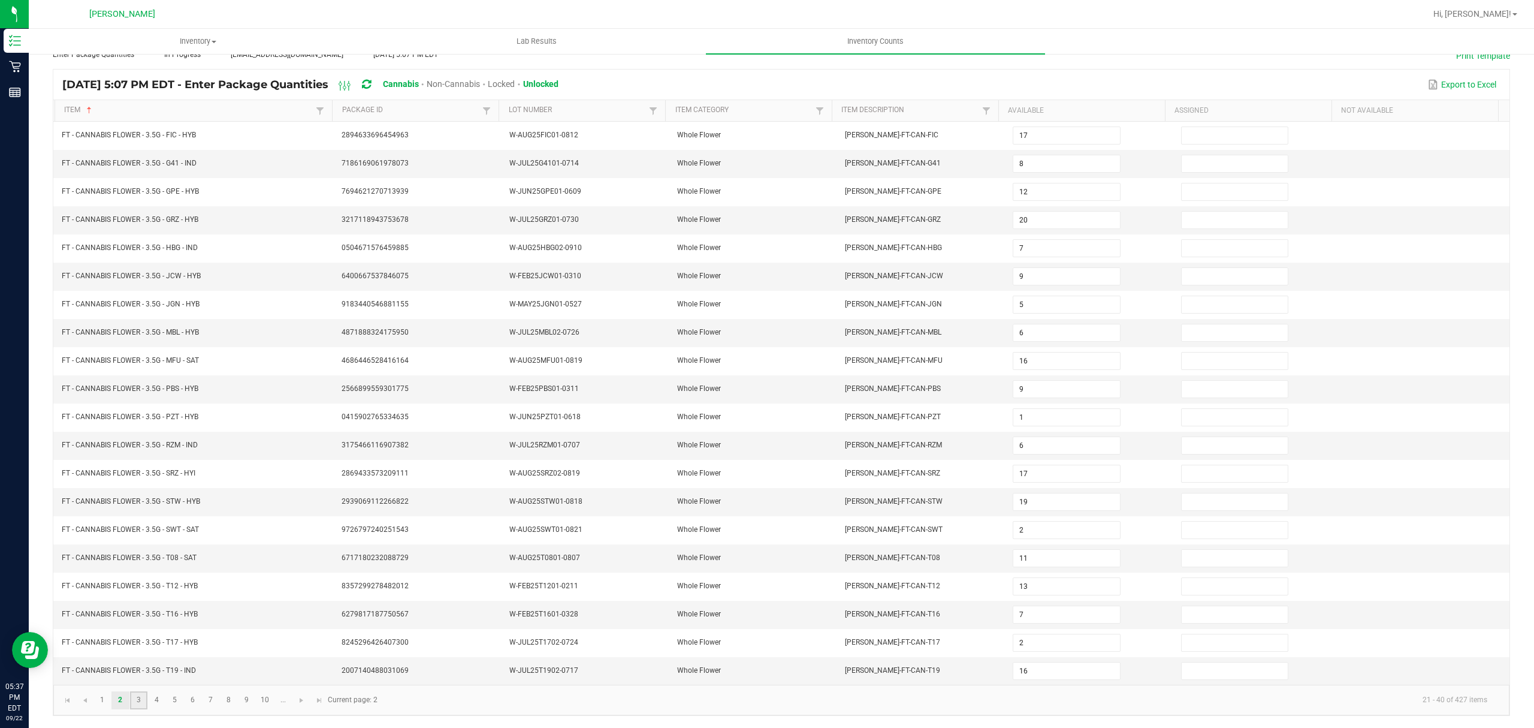
click at [140, 700] on link "3" at bounding box center [138, 700] width 17 height 18
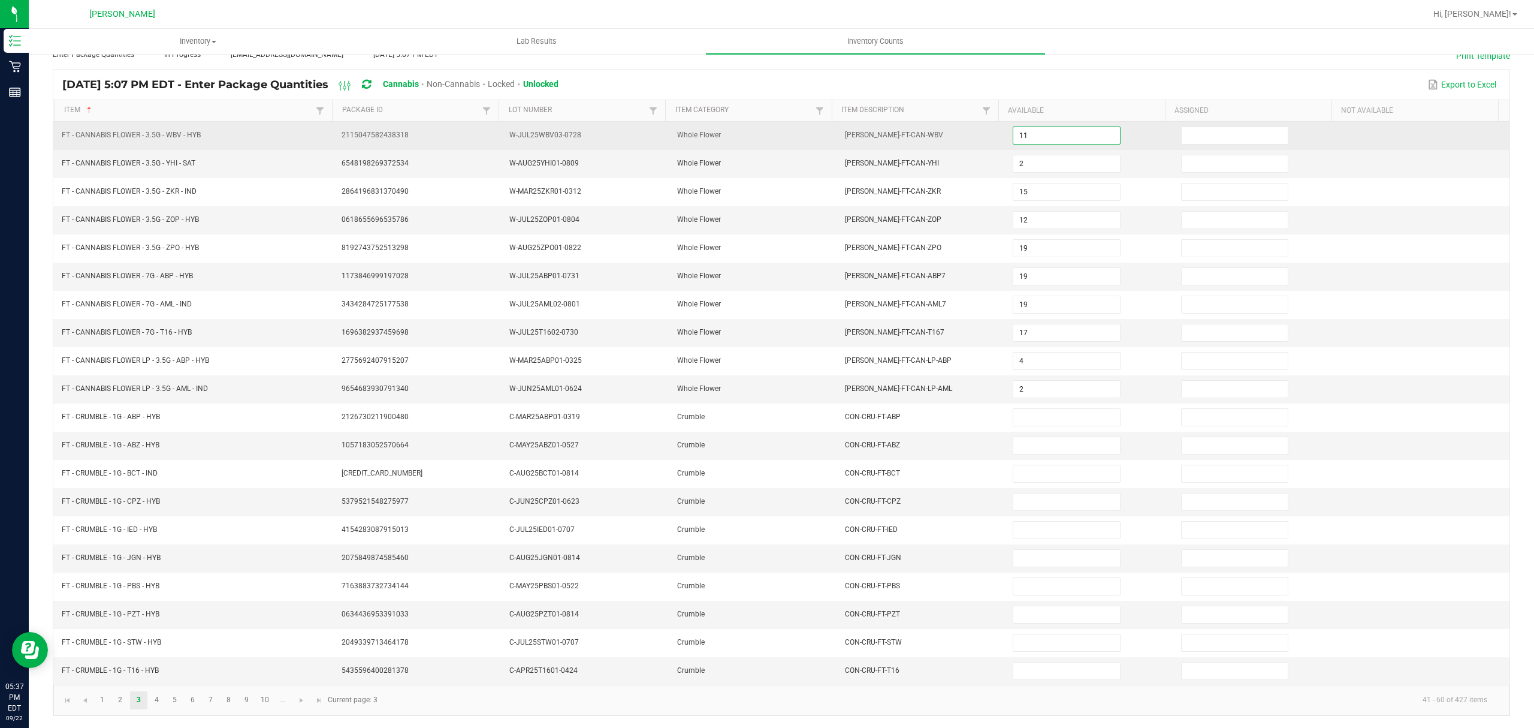
click at [1037, 127] on input "11" at bounding box center [1067, 135] width 106 height 17
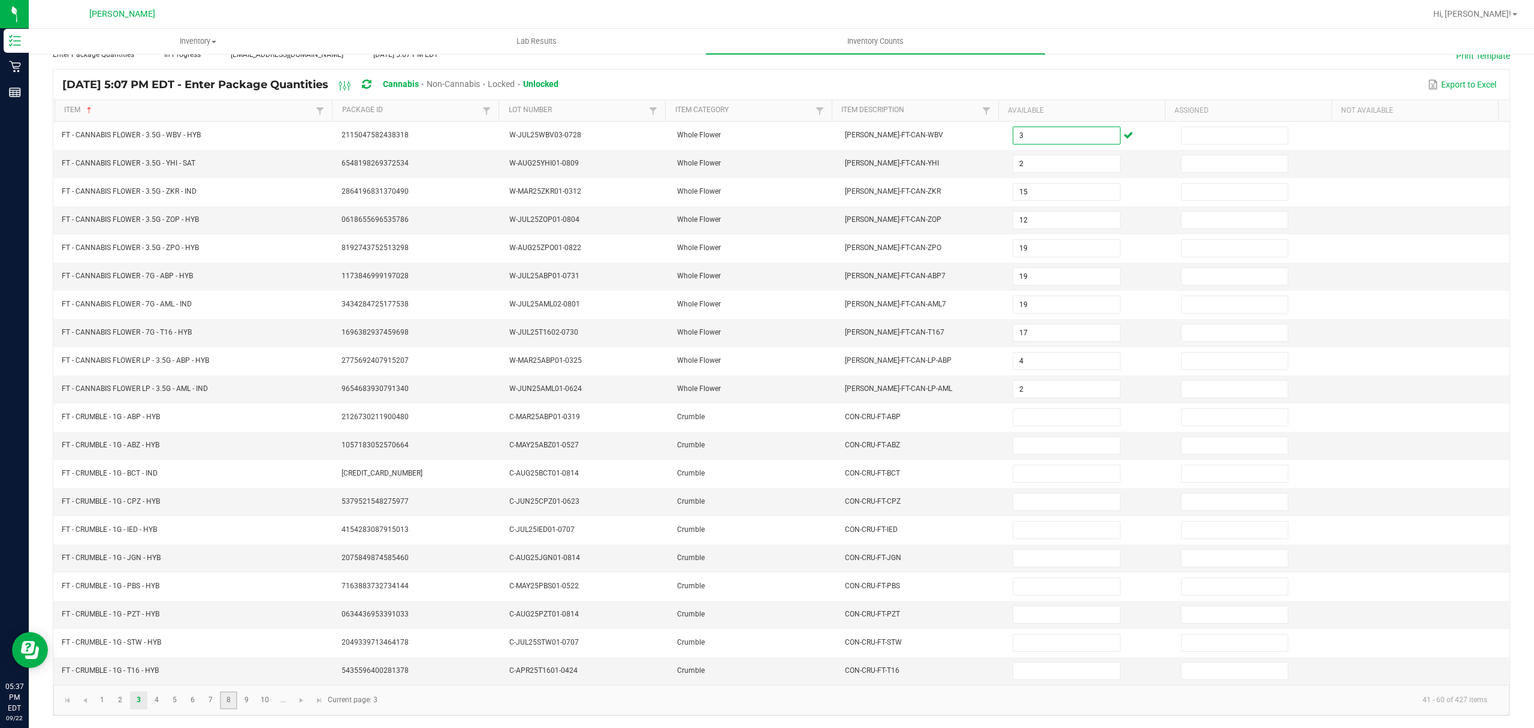
click at [231, 701] on link "8" at bounding box center [228, 700] width 17 height 18
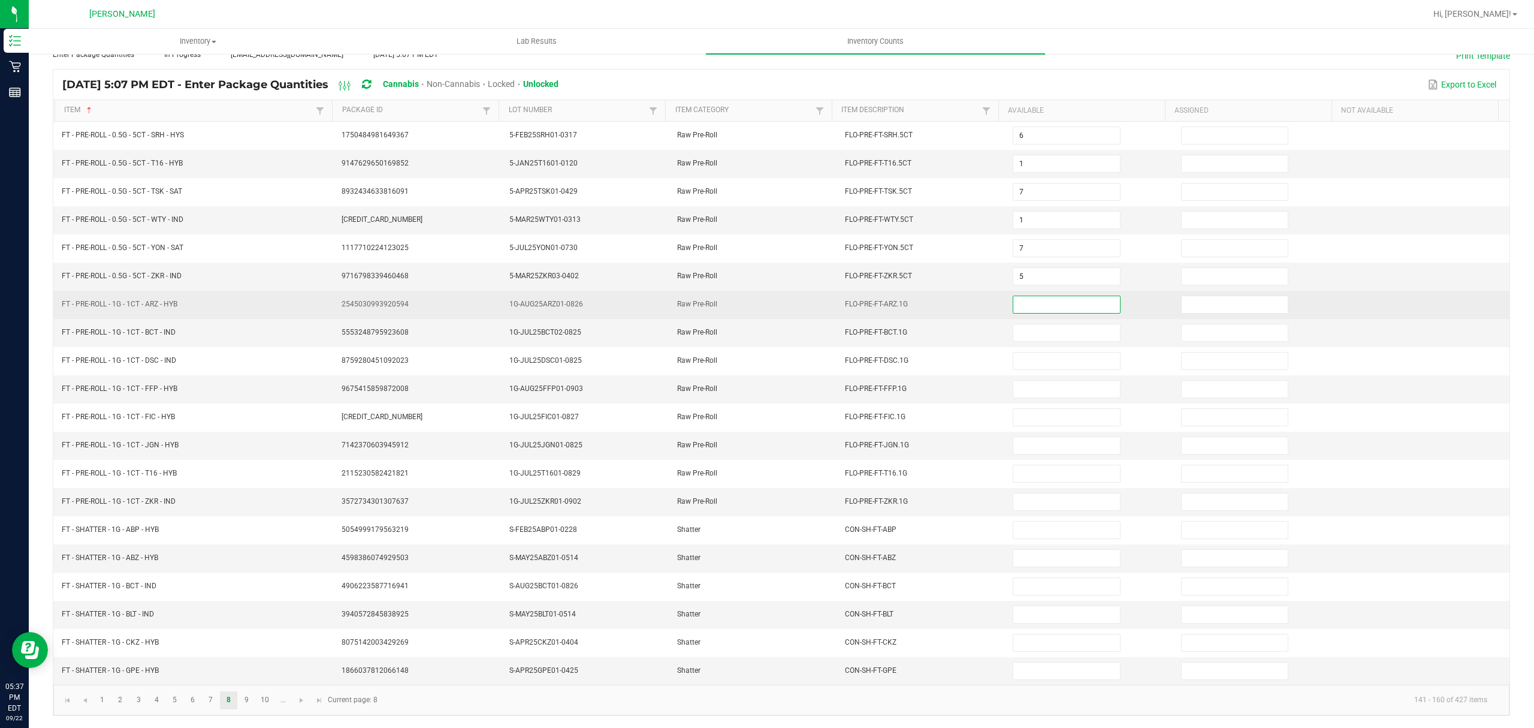
click at [1043, 298] on input at bounding box center [1067, 304] width 106 height 17
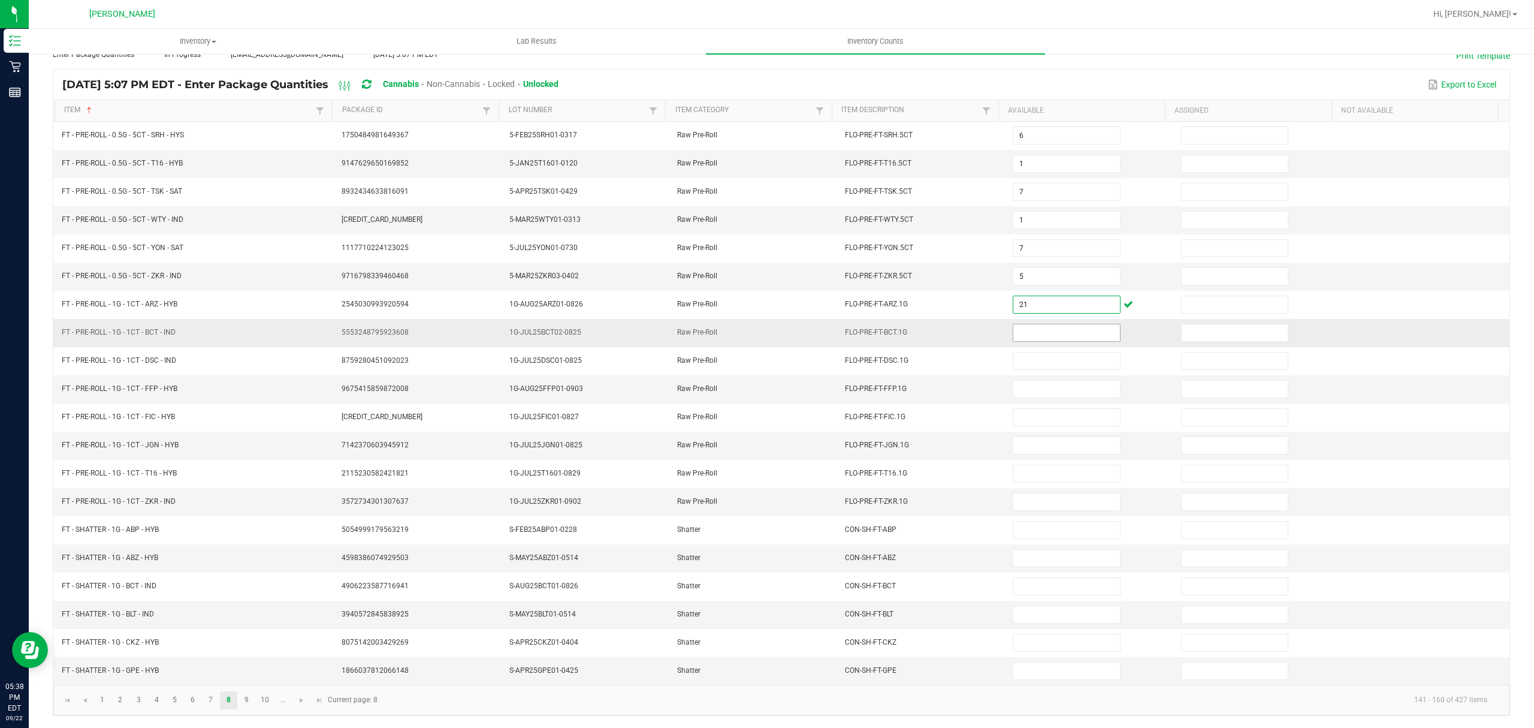
click at [1022, 324] on input at bounding box center [1067, 332] width 106 height 17
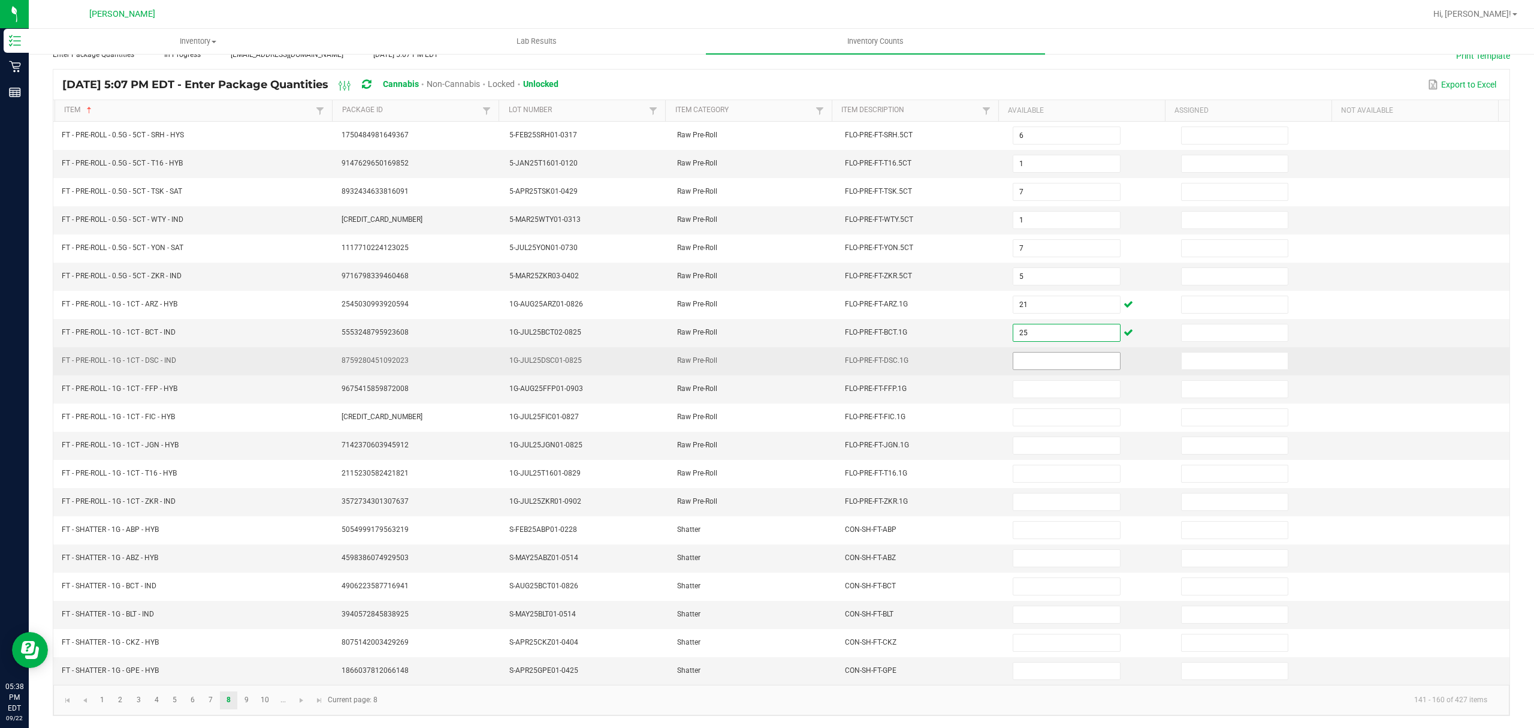
click at [1025, 352] on input at bounding box center [1067, 360] width 106 height 17
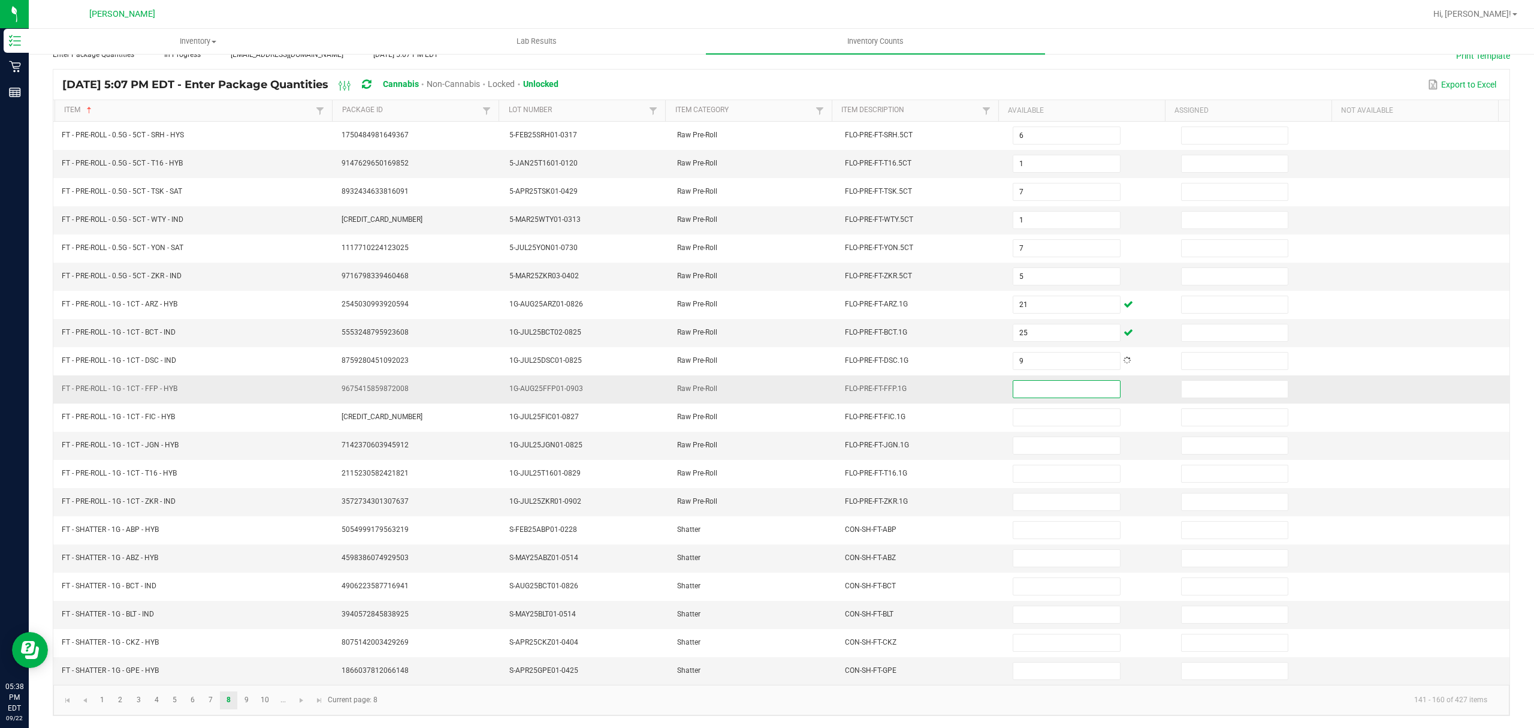
click at [1014, 384] on input at bounding box center [1067, 389] width 106 height 17
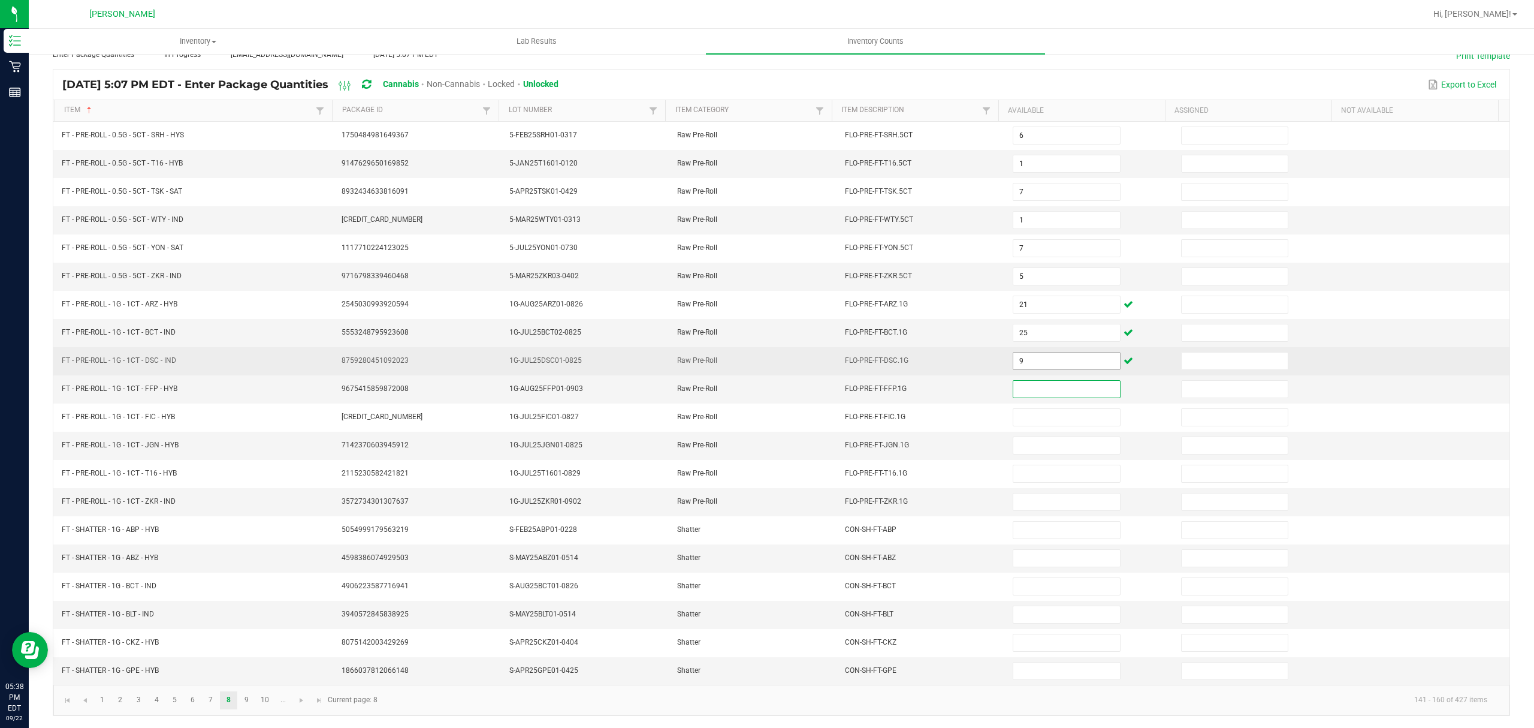
click at [1014, 355] on input "9" at bounding box center [1067, 360] width 106 height 17
click at [1014, 353] on input "9" at bounding box center [1067, 360] width 106 height 17
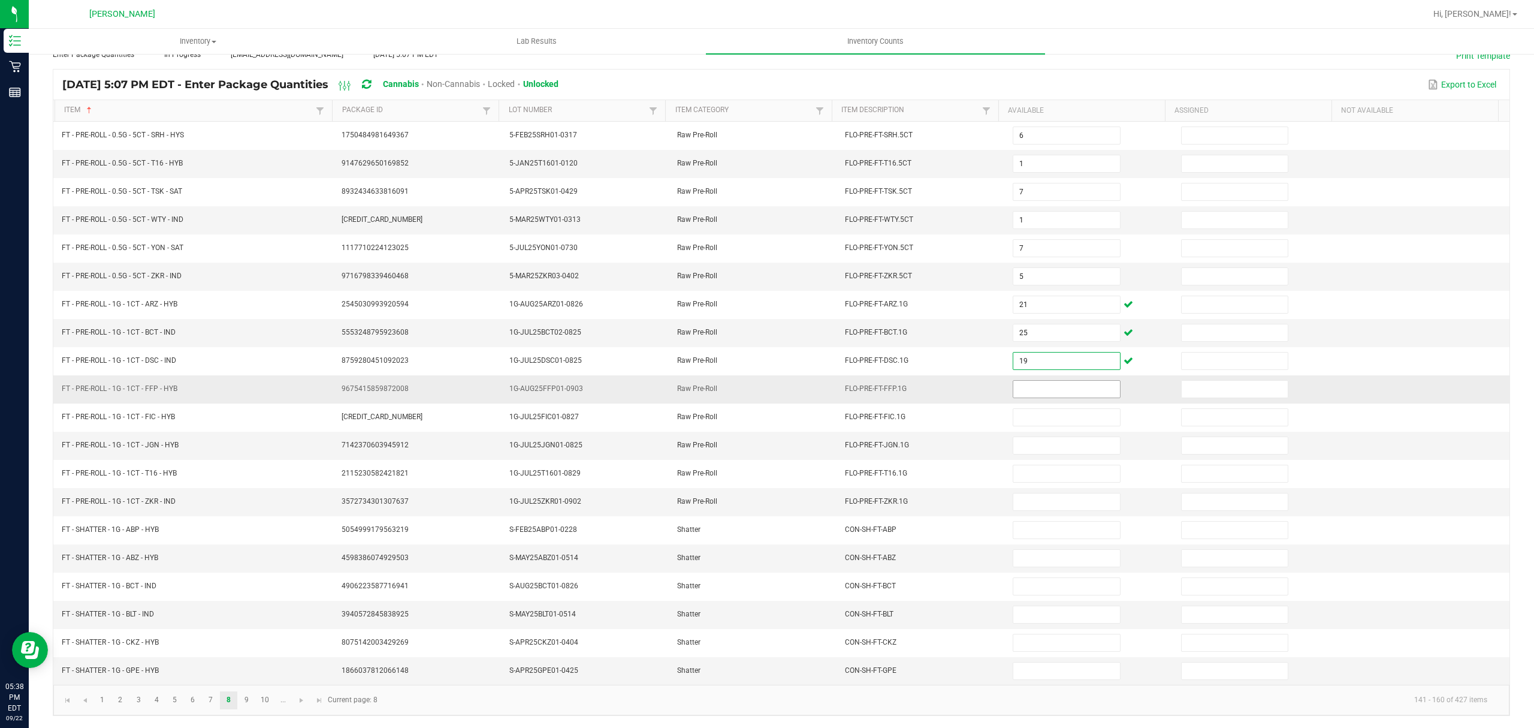
click at [1017, 384] on input at bounding box center [1067, 389] width 106 height 17
click at [1020, 439] on input at bounding box center [1067, 445] width 106 height 17
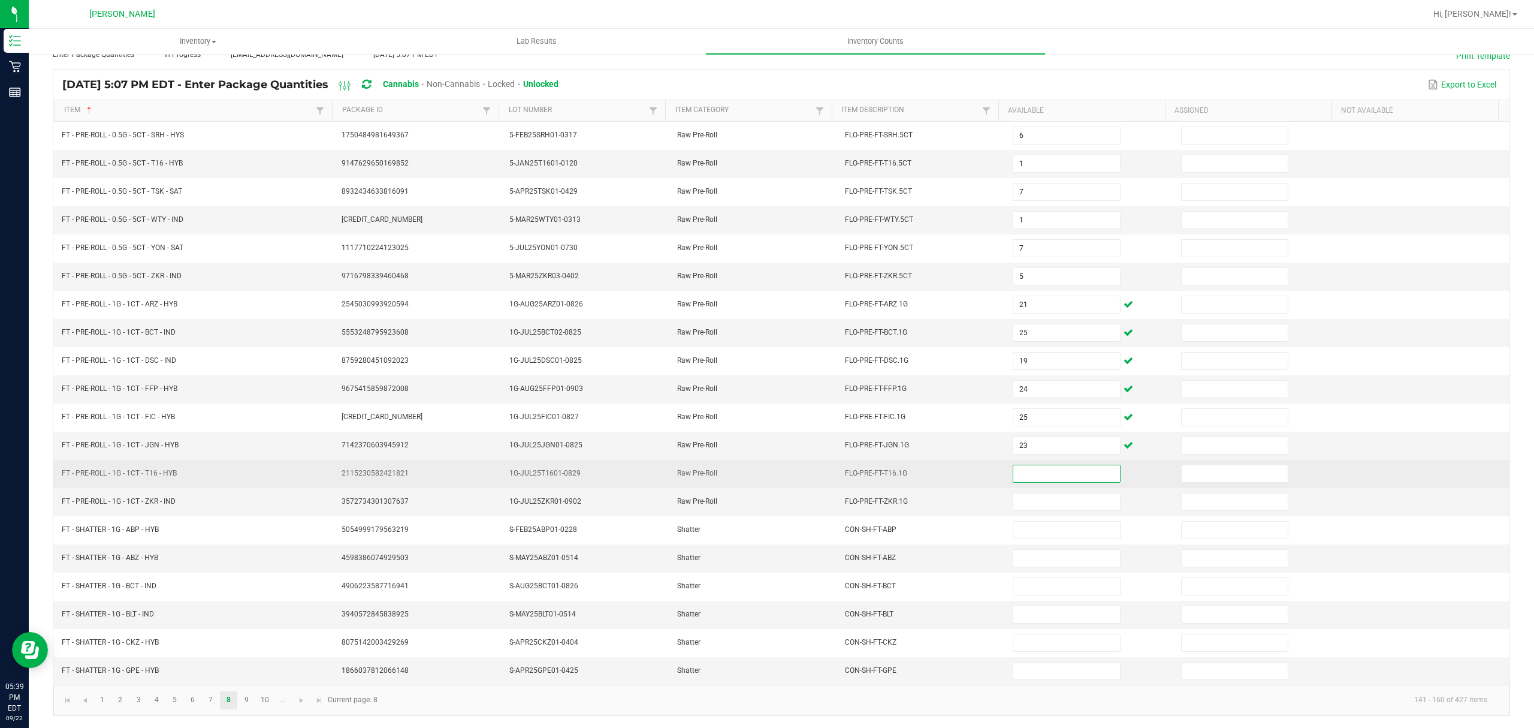
click at [1027, 472] on input at bounding box center [1067, 473] width 106 height 17
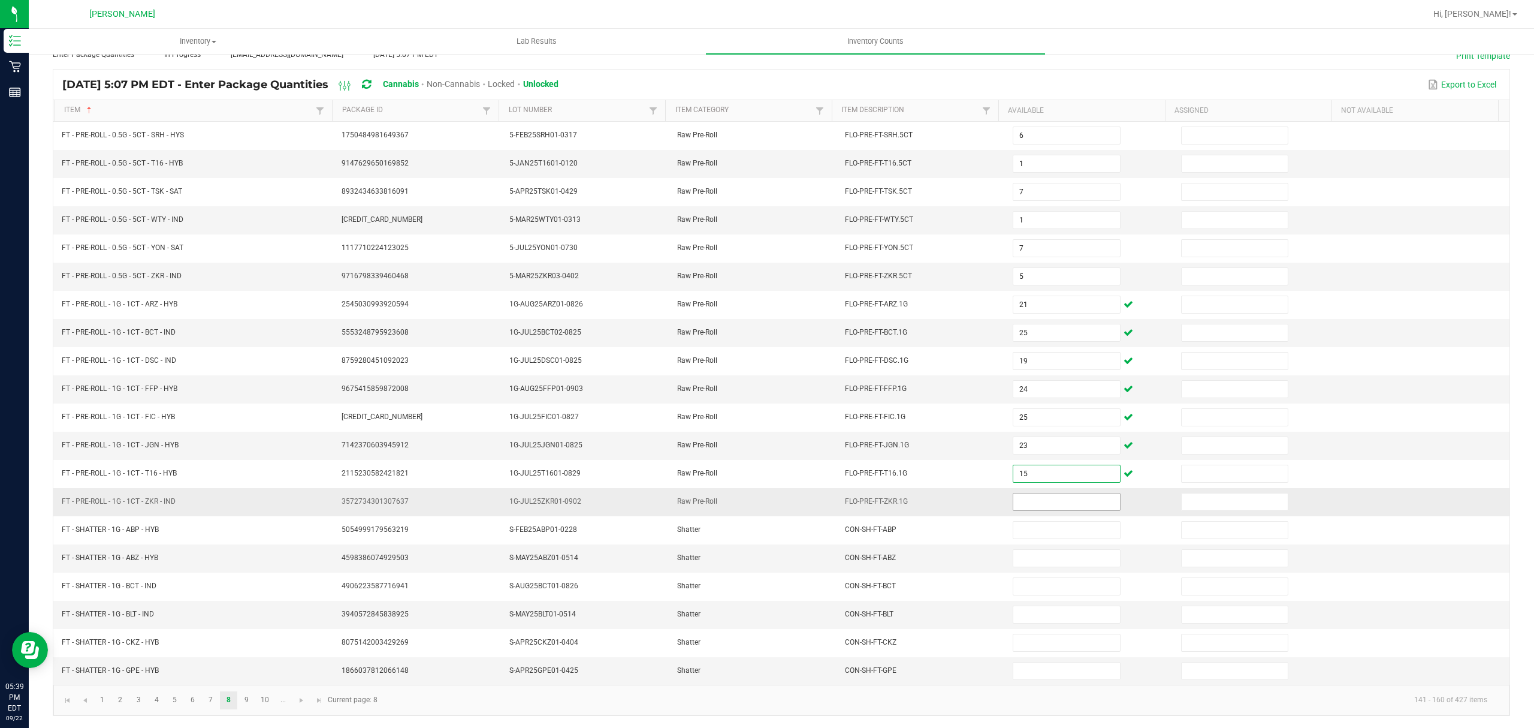
click at [1020, 502] on input at bounding box center [1067, 501] width 106 height 17
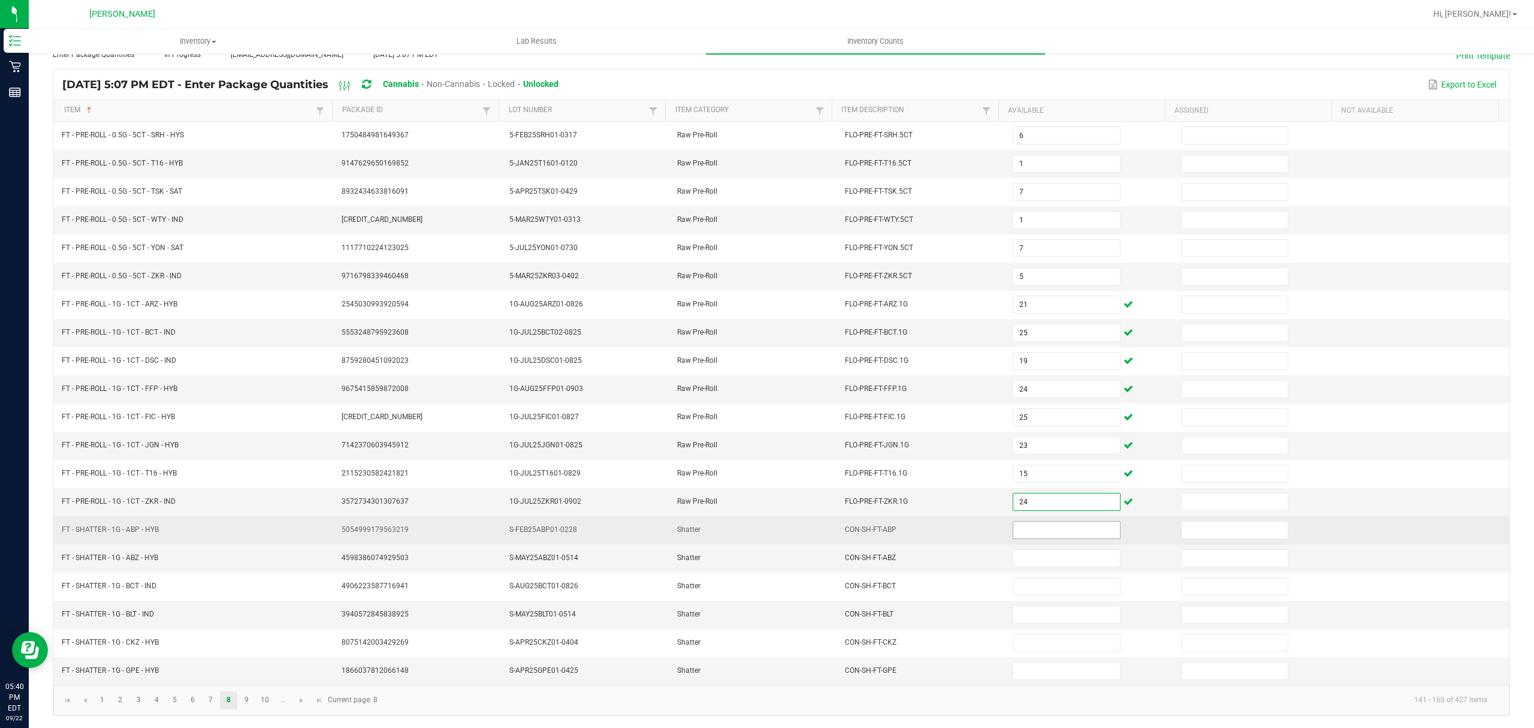
click at [1042, 523] on input at bounding box center [1067, 529] width 106 height 17
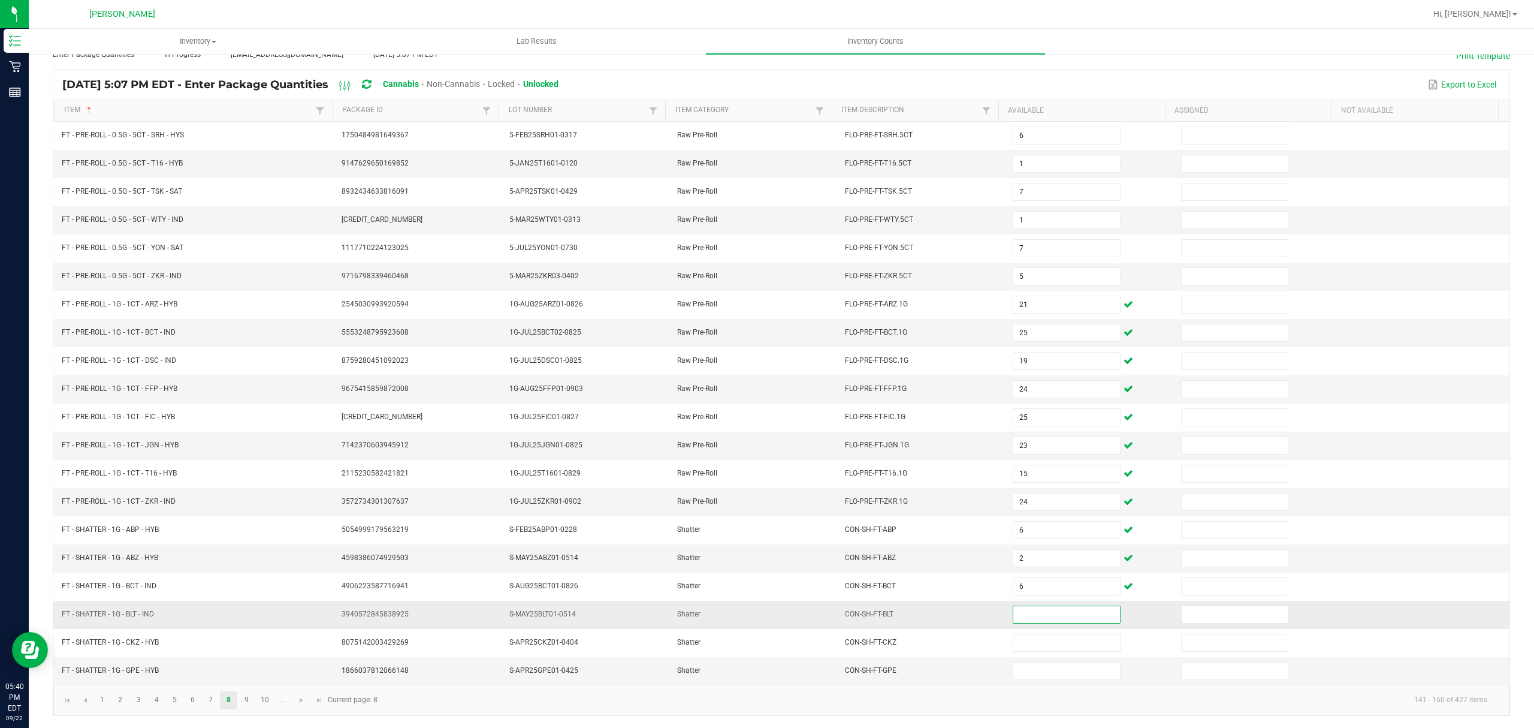
click at [1023, 606] on input at bounding box center [1067, 614] width 106 height 17
click at [241, 698] on link "9" at bounding box center [246, 700] width 17 height 18
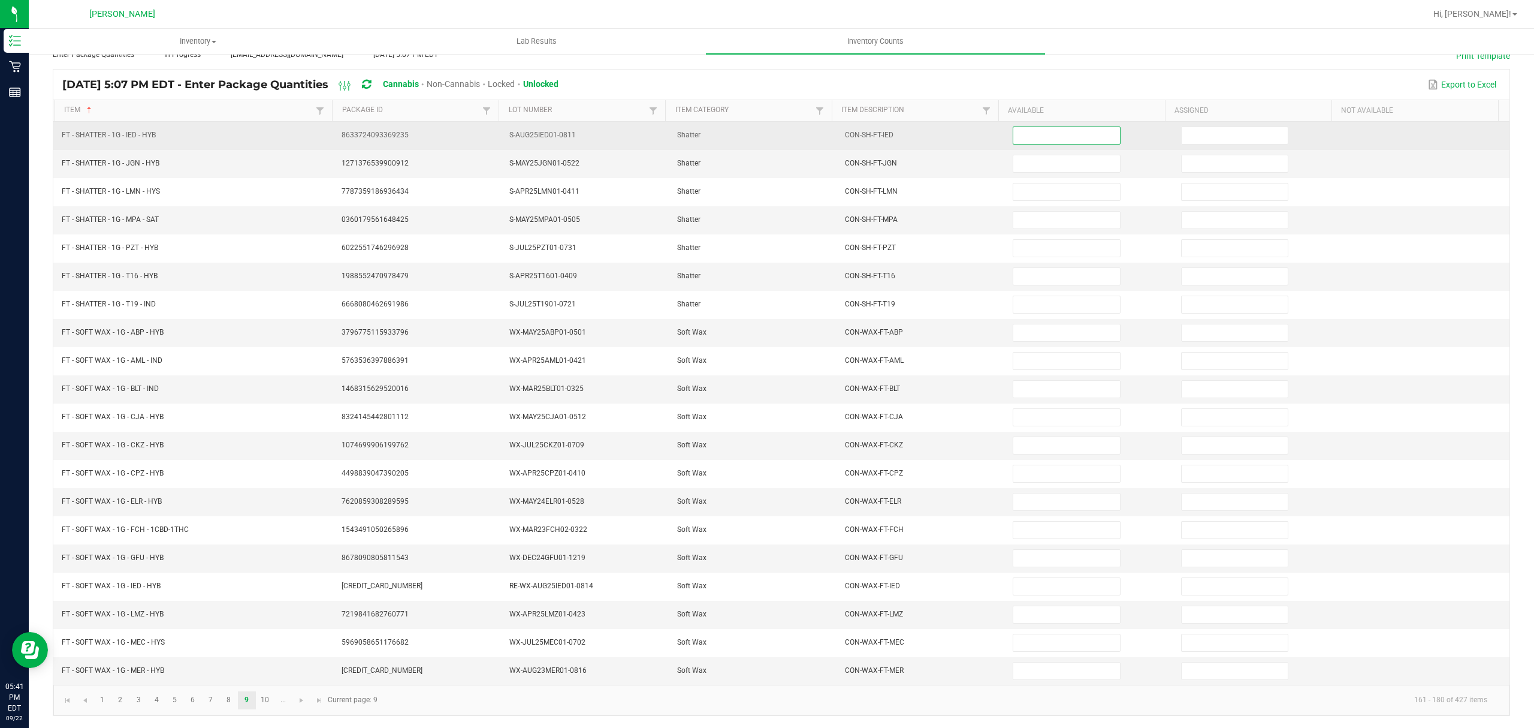
click at [1018, 127] on input at bounding box center [1067, 135] width 106 height 17
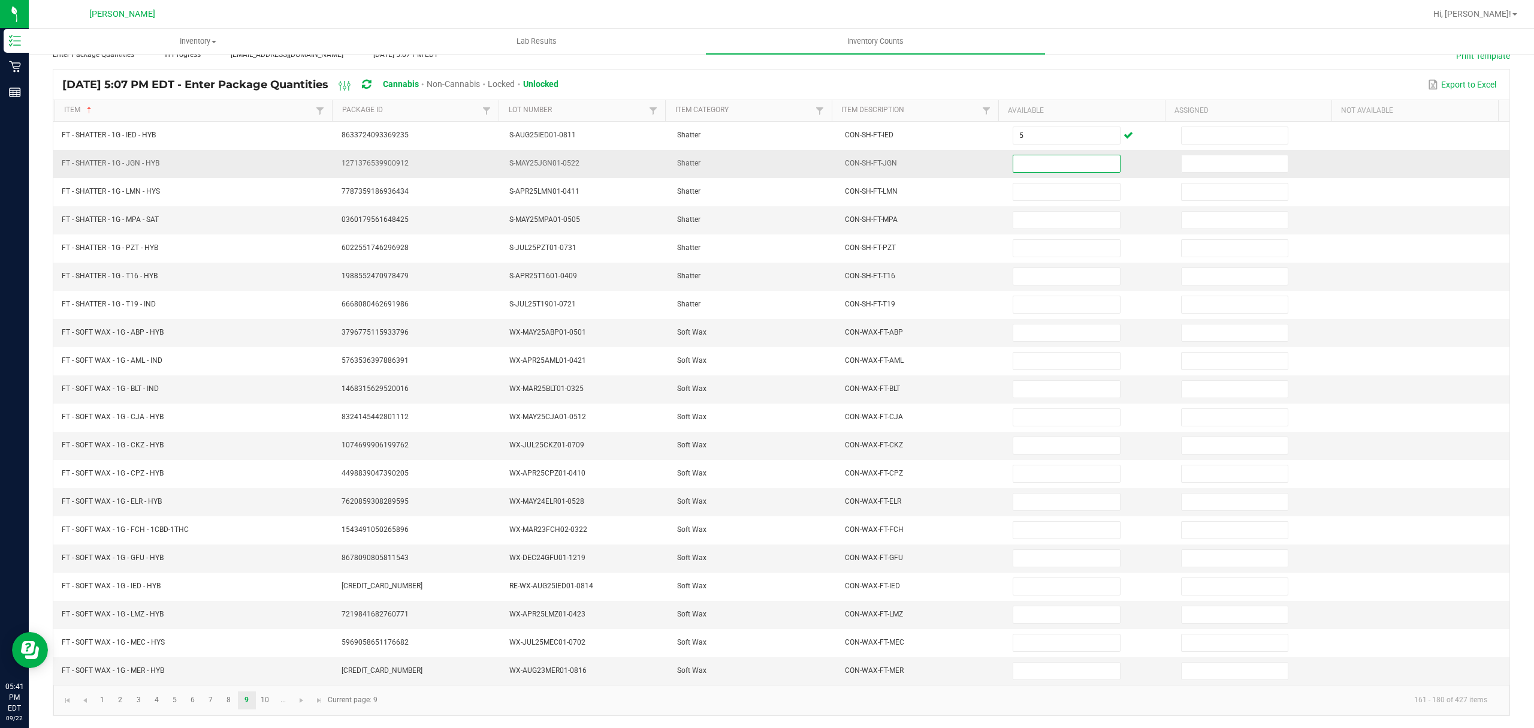
click at [1020, 155] on input at bounding box center [1067, 163] width 106 height 17
click at [1026, 329] on input at bounding box center [1067, 332] width 106 height 17
click at [1014, 330] on input at bounding box center [1067, 332] width 106 height 17
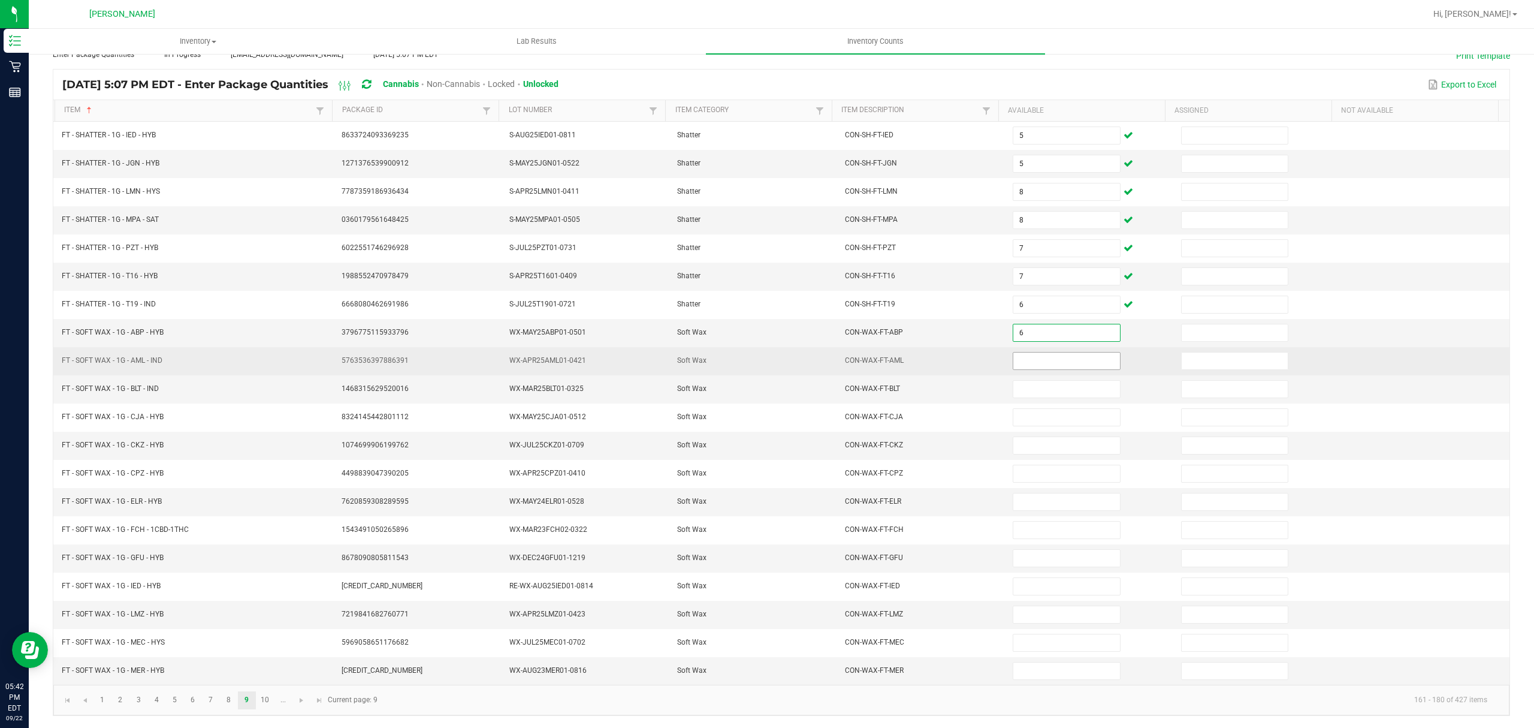
click at [1020, 352] on input at bounding box center [1067, 360] width 106 height 17
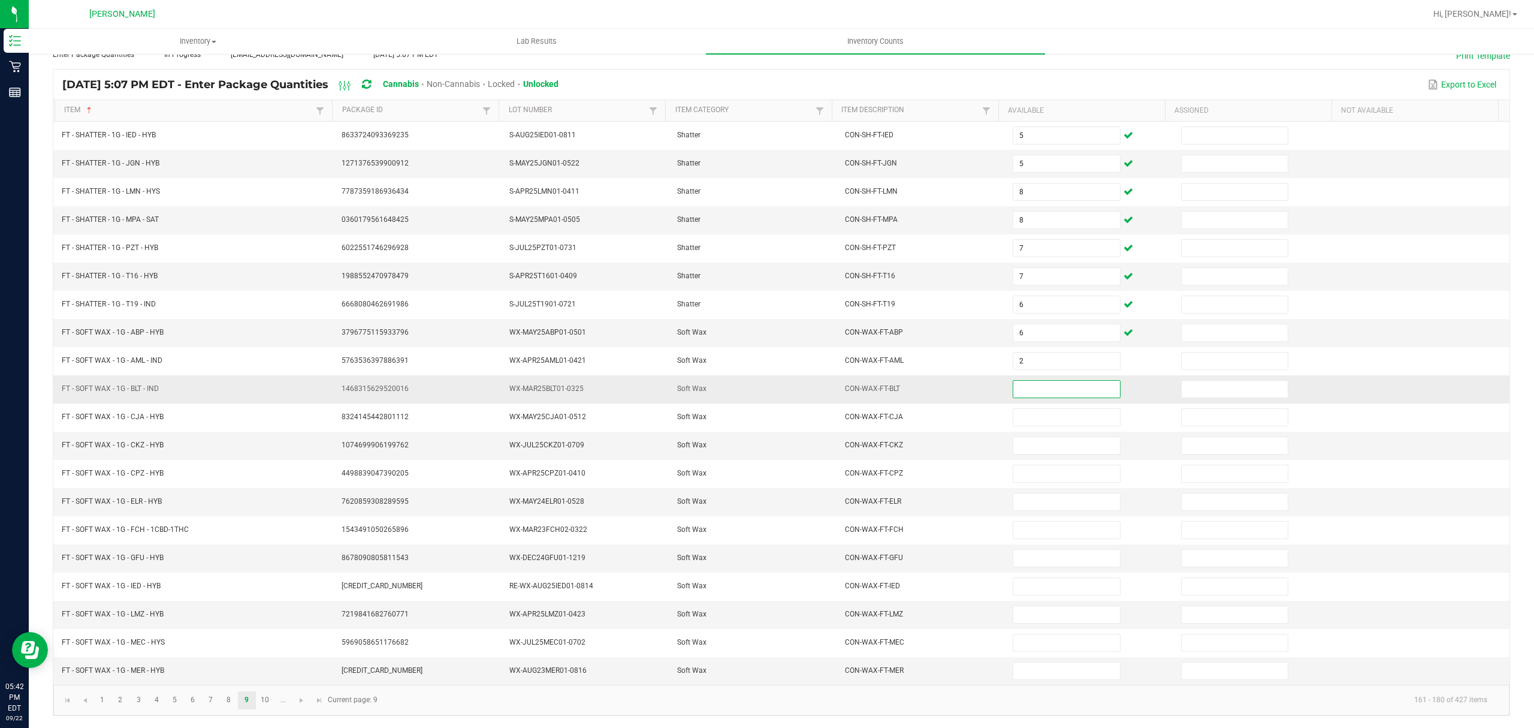
click at [1039, 384] on input at bounding box center [1067, 389] width 106 height 17
click at [1014, 384] on input at bounding box center [1067, 389] width 106 height 17
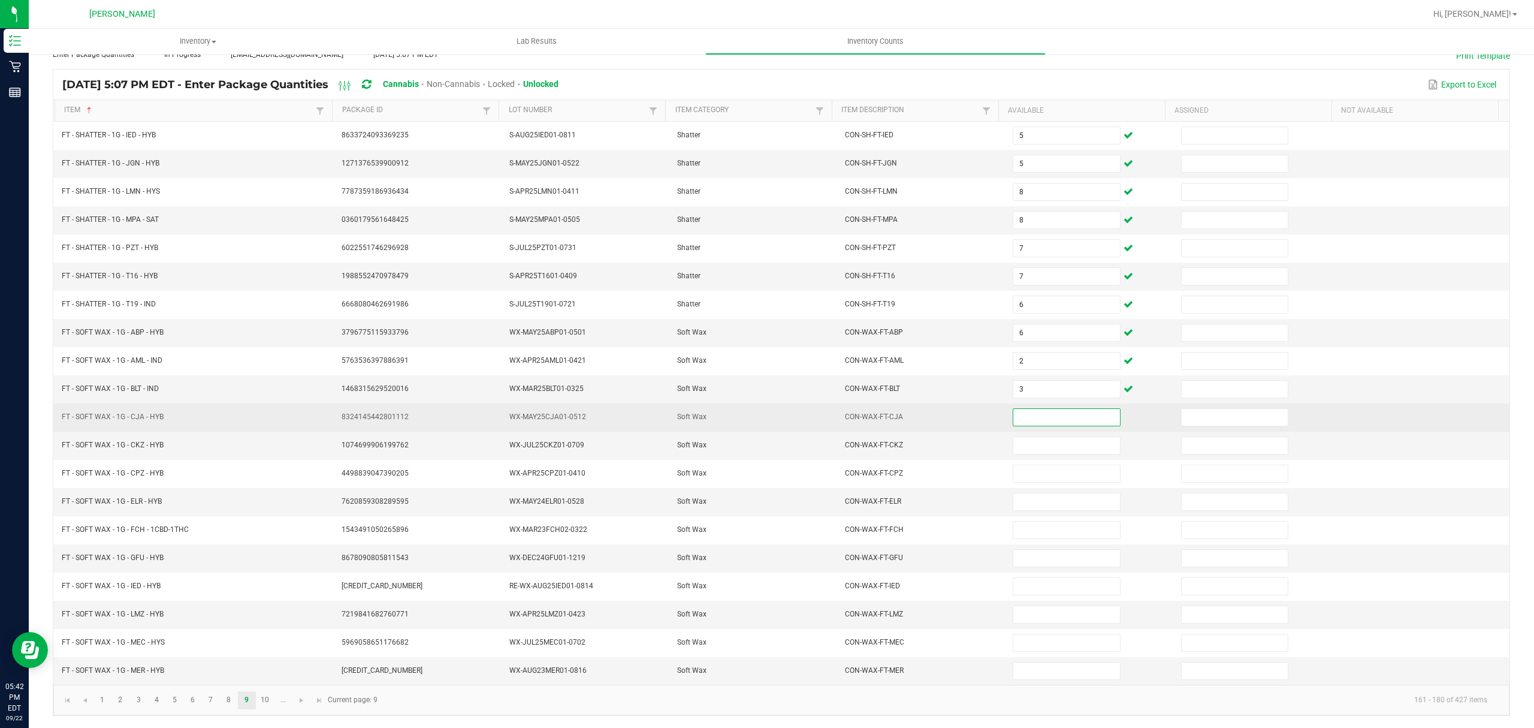
click at [1032, 411] on input at bounding box center [1067, 417] width 106 height 17
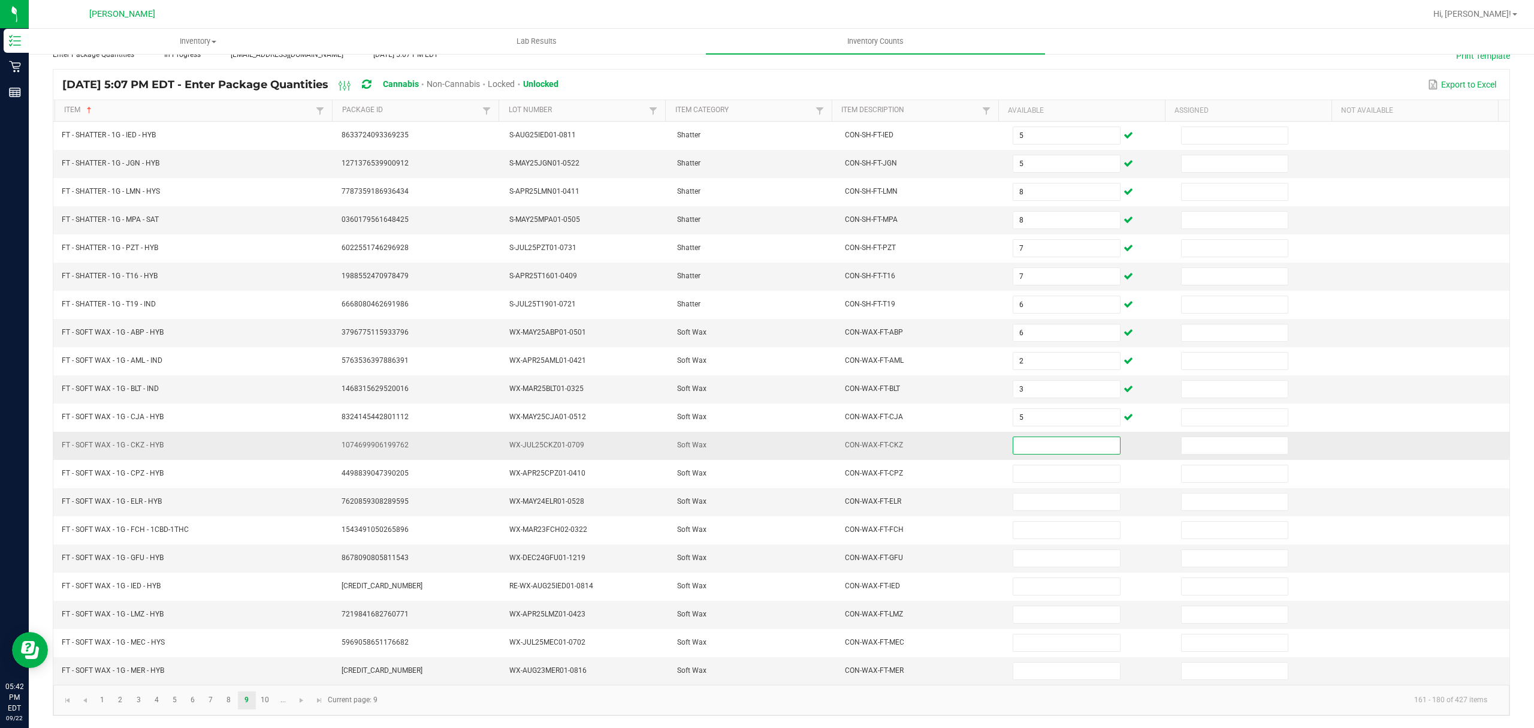
click at [1015, 438] on input at bounding box center [1067, 445] width 106 height 17
click at [1022, 499] on input at bounding box center [1067, 501] width 106 height 17
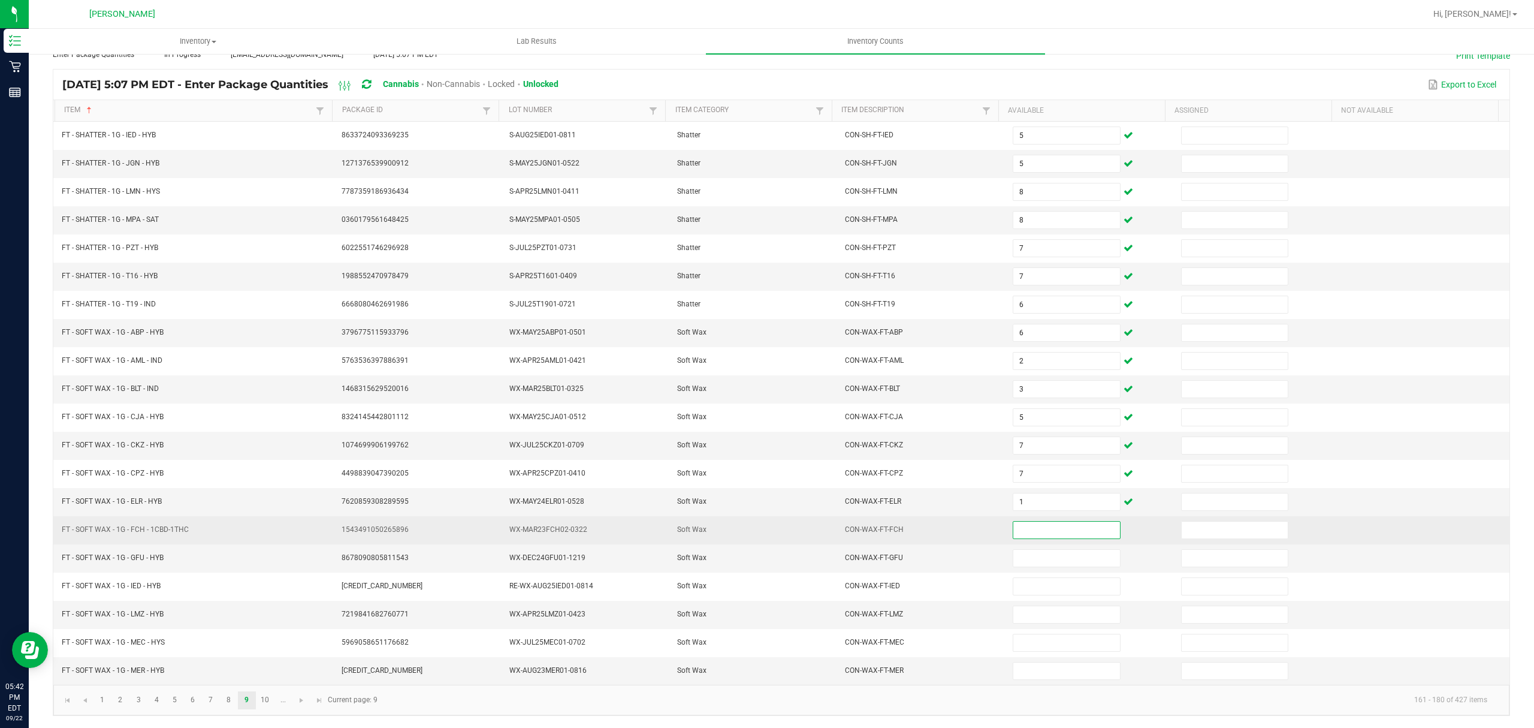
click at [1030, 521] on input at bounding box center [1067, 529] width 106 height 17
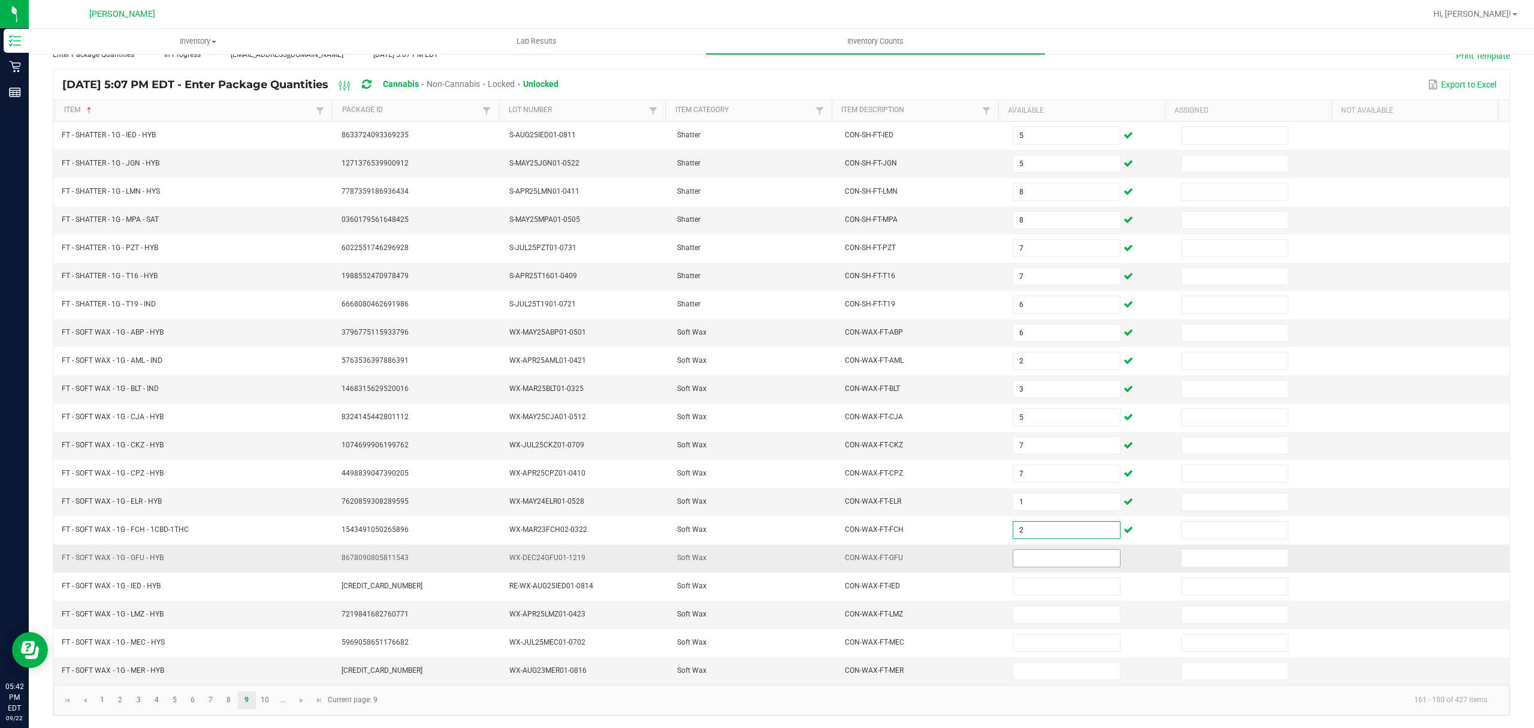
click at [1035, 550] on input at bounding box center [1067, 558] width 106 height 17
click at [1017, 609] on input at bounding box center [1067, 614] width 106 height 17
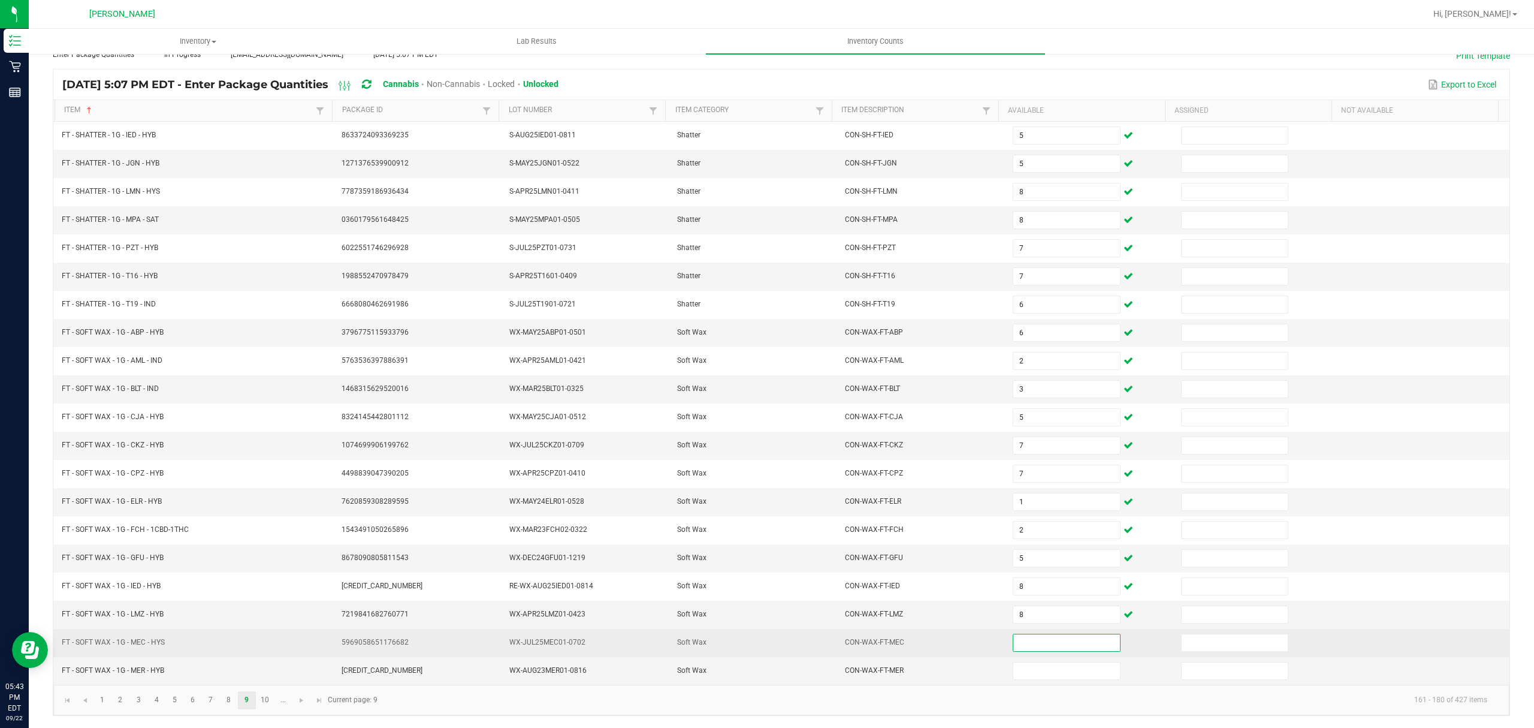
click at [1044, 638] on input at bounding box center [1067, 642] width 106 height 17
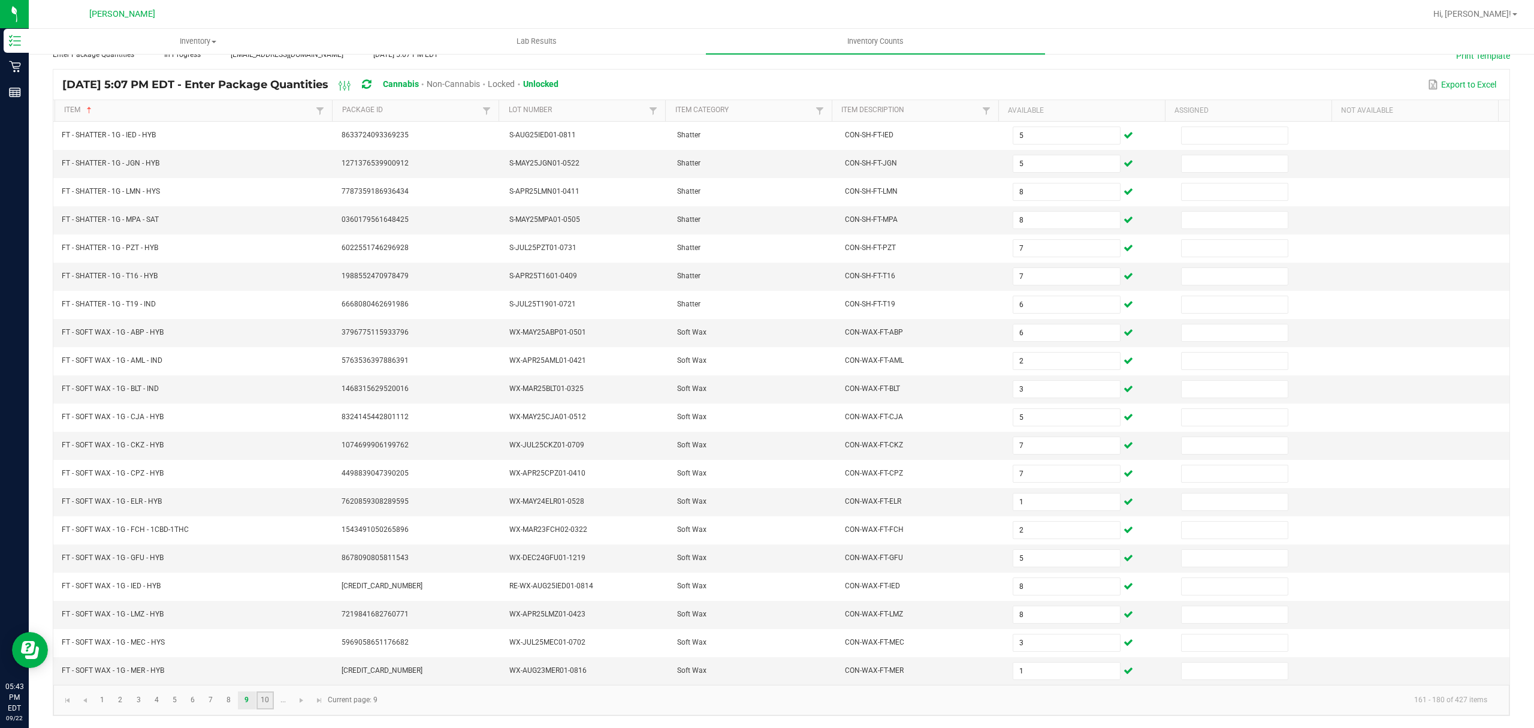
click at [265, 703] on link "10" at bounding box center [265, 700] width 17 height 18
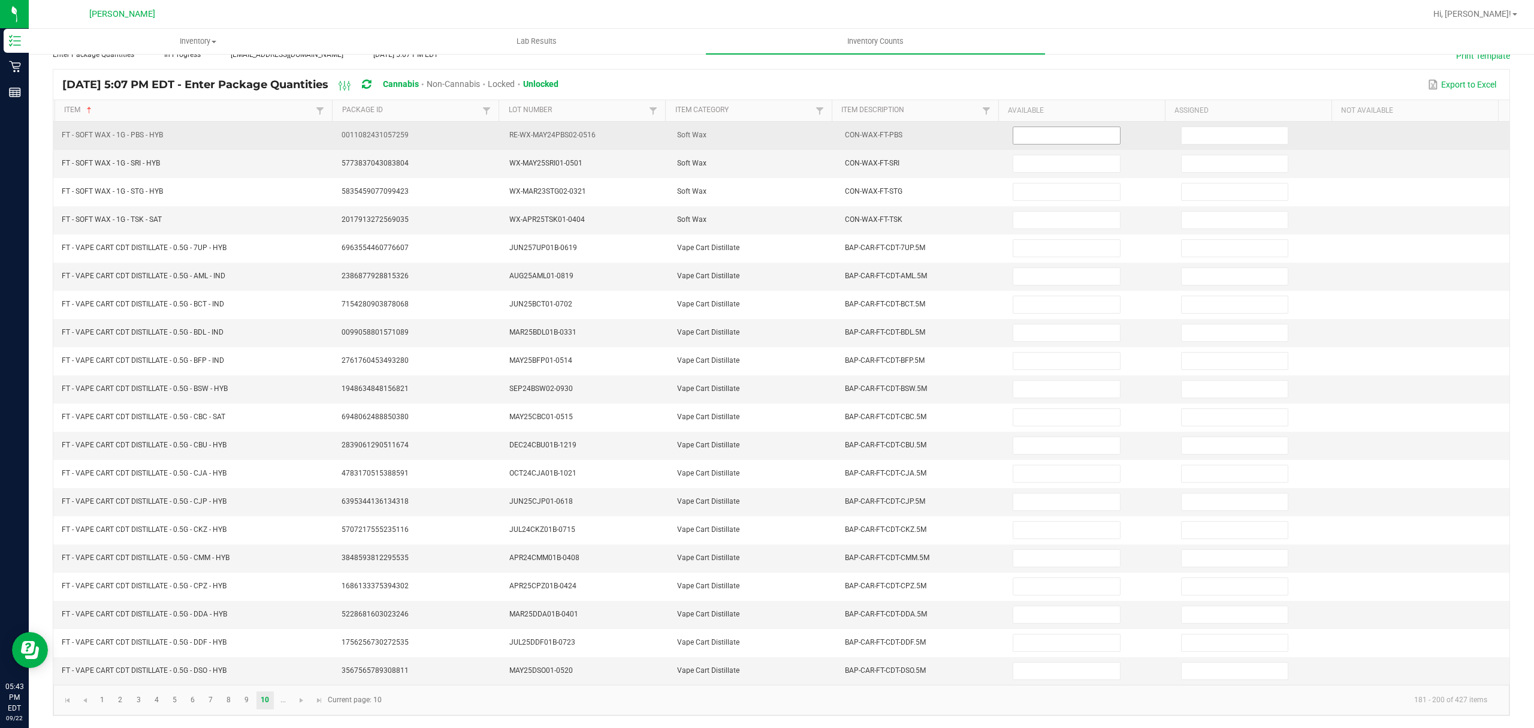
click at [1051, 128] on input at bounding box center [1067, 135] width 106 height 17
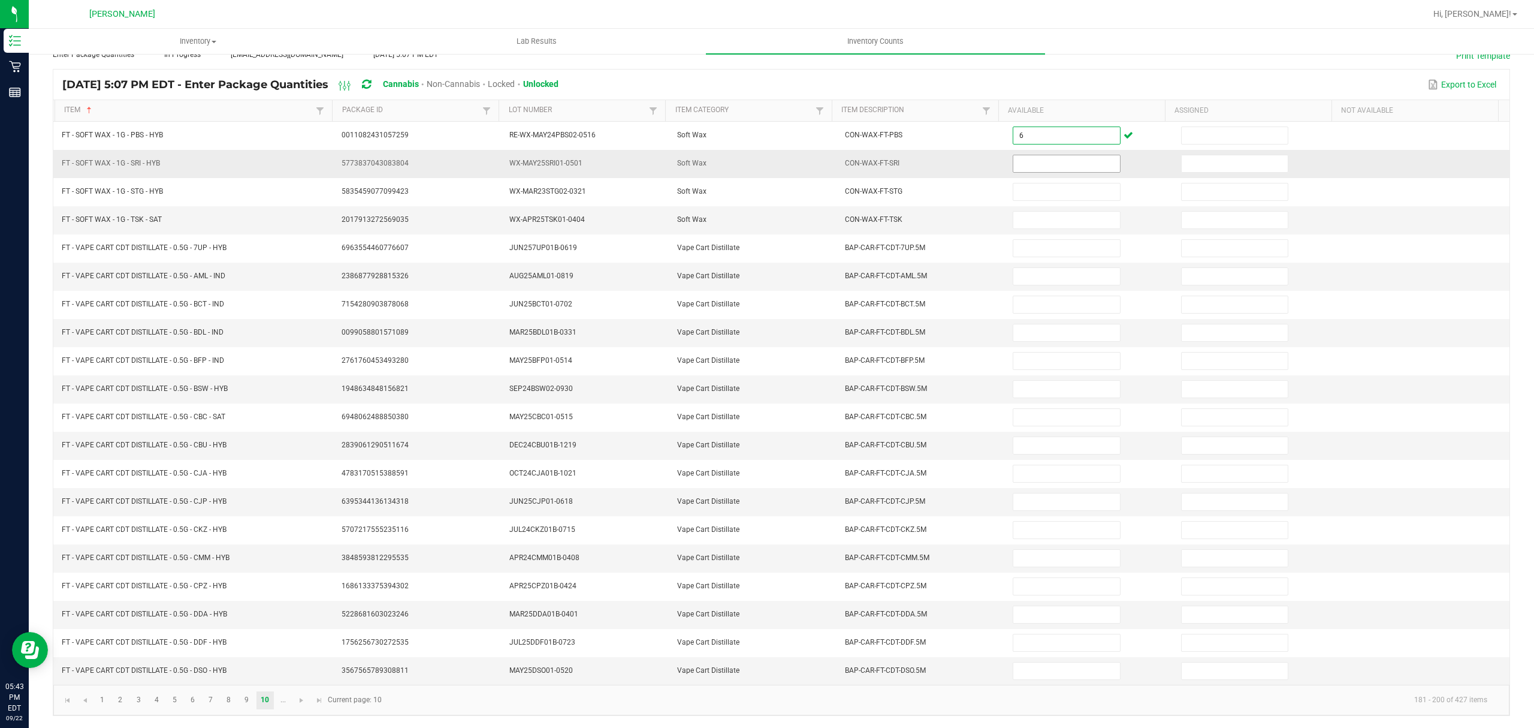
click at [1018, 155] on input at bounding box center [1067, 163] width 106 height 17
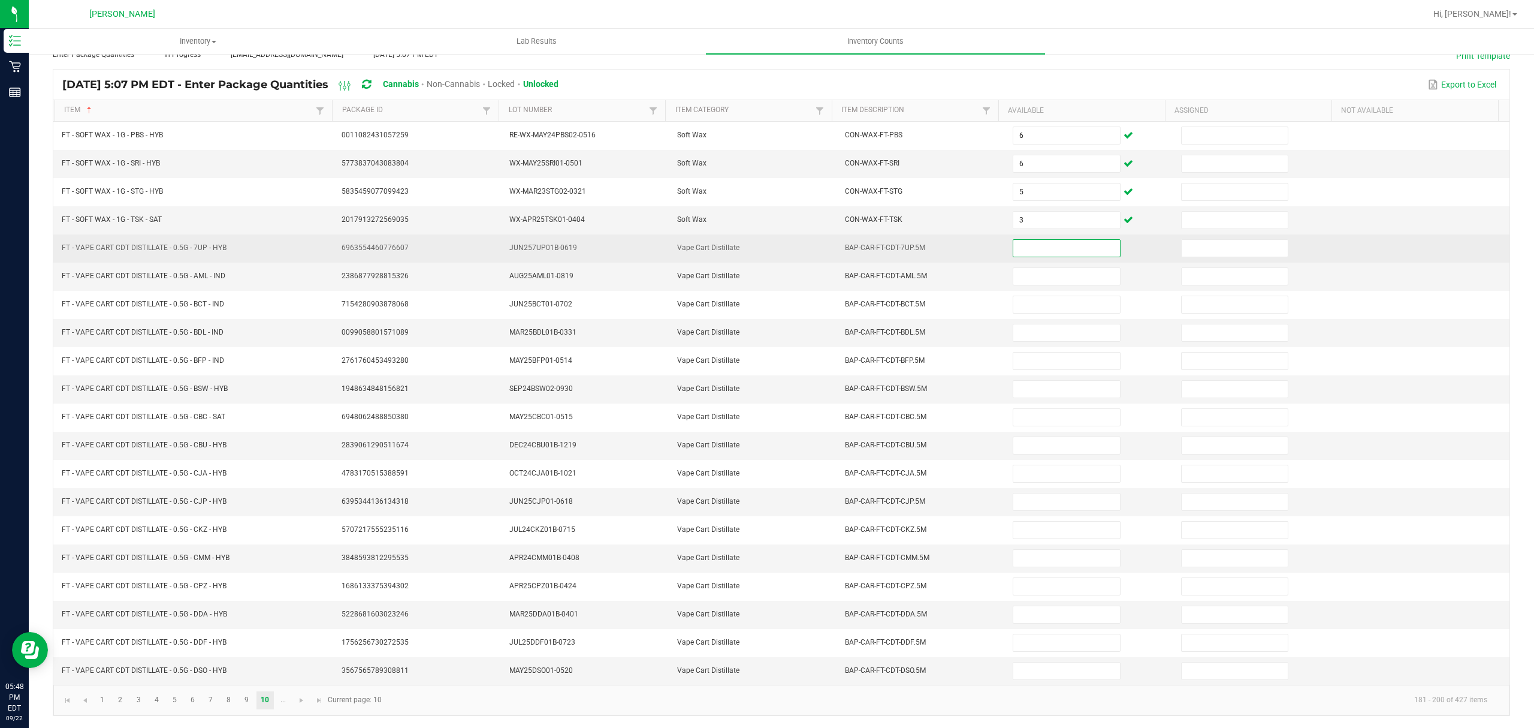
click at [1025, 240] on input at bounding box center [1067, 248] width 106 height 17
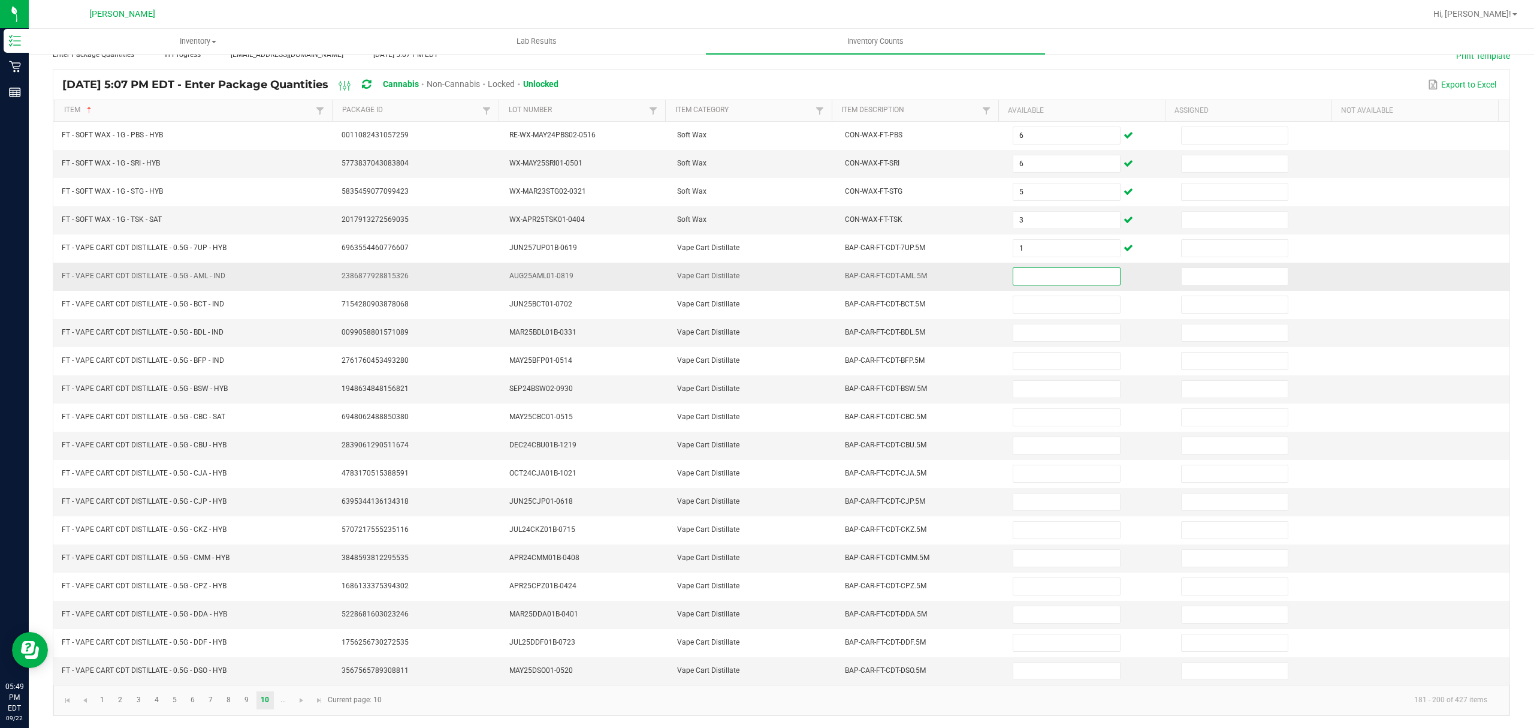
click at [1027, 268] on input at bounding box center [1067, 276] width 106 height 17
click at [193, 698] on link "6" at bounding box center [192, 700] width 17 height 18
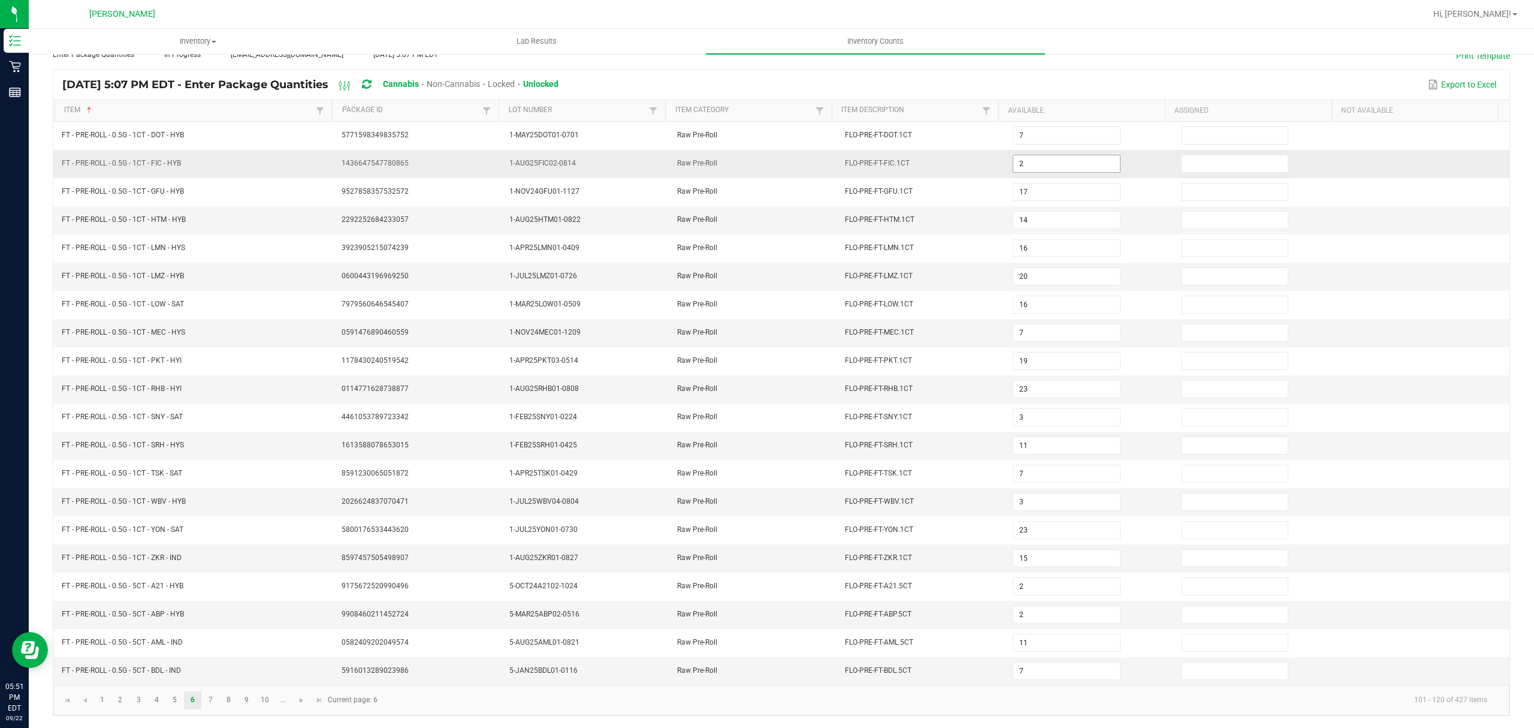
click at [1026, 155] on input "2" at bounding box center [1067, 163] width 106 height 17
click at [213, 700] on link "7" at bounding box center [210, 700] width 17 height 18
click at [195, 704] on link "6" at bounding box center [192, 700] width 17 height 18
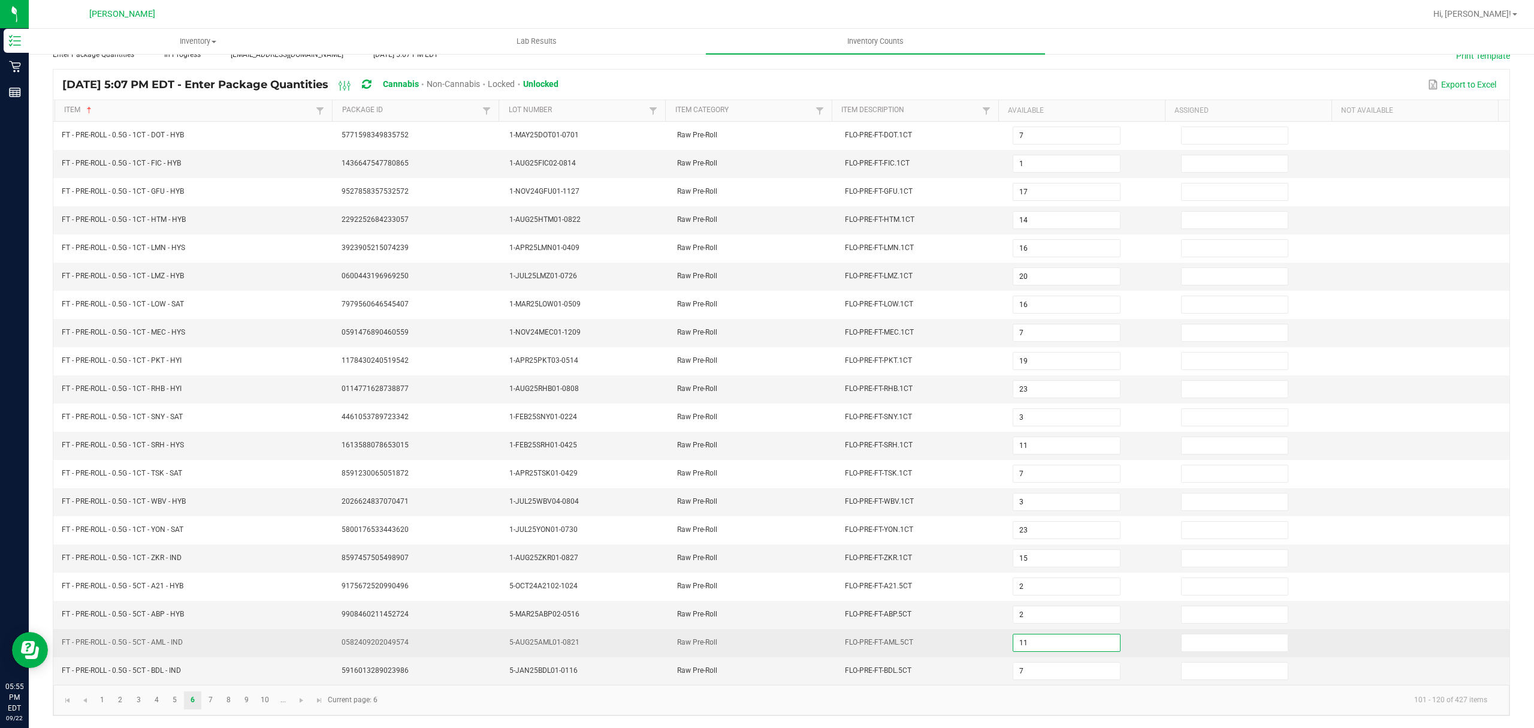
drag, startPoint x: 1036, startPoint y: 638, endPoint x: 1003, endPoint y: 638, distance: 33.0
click at [1014, 638] on input "11" at bounding box center [1067, 642] width 106 height 17
click at [1027, 643] on input "11" at bounding box center [1067, 642] width 106 height 17
drag, startPoint x: 1020, startPoint y: 643, endPoint x: 1000, endPoint y: 643, distance: 20.4
click at [1014, 643] on input "11" at bounding box center [1067, 642] width 106 height 17
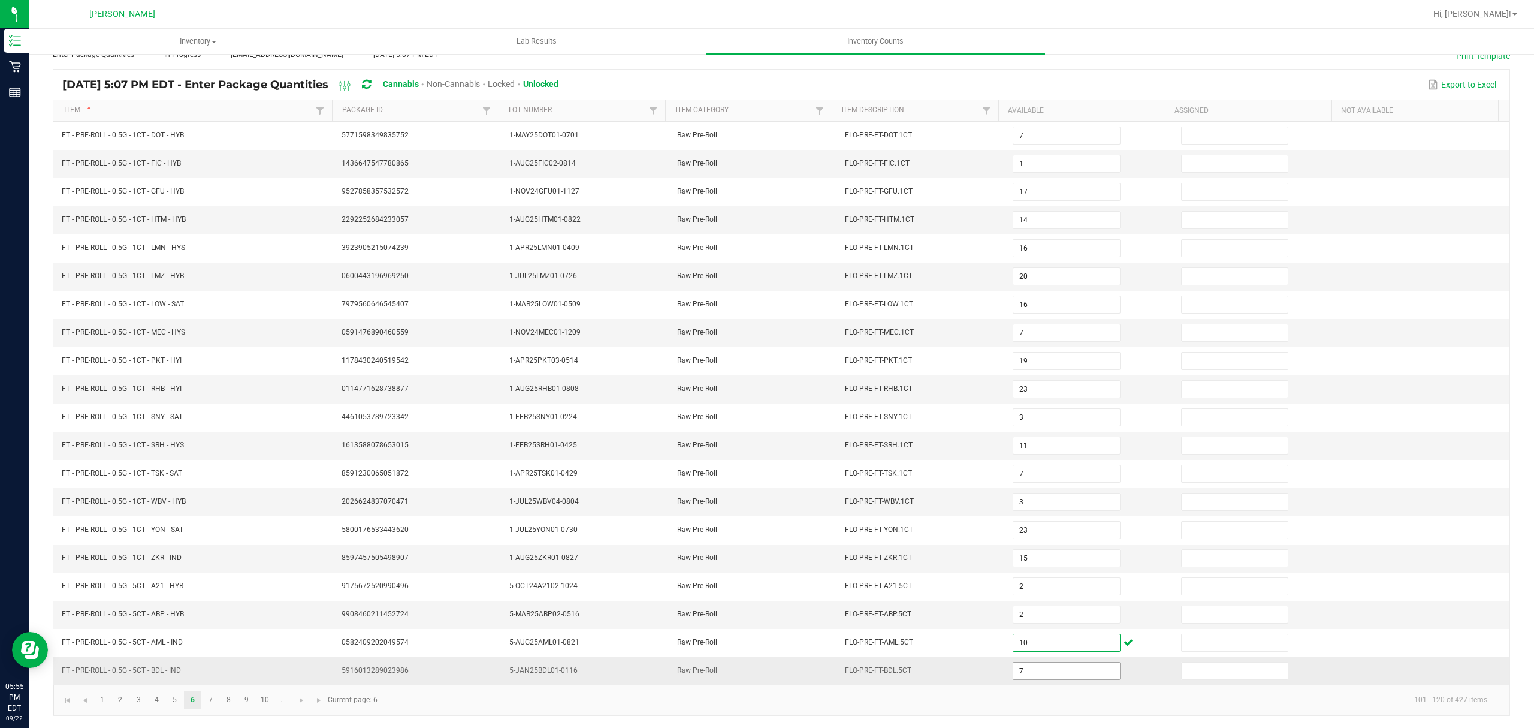
click at [1024, 672] on input "7" at bounding box center [1067, 670] width 106 height 17
click at [213, 696] on link "7" at bounding box center [210, 700] width 17 height 18
click at [1065, 212] on input "6" at bounding box center [1067, 220] width 106 height 17
click at [233, 705] on link "8" at bounding box center [228, 700] width 17 height 18
click at [211, 699] on link "7" at bounding box center [210, 700] width 17 height 18
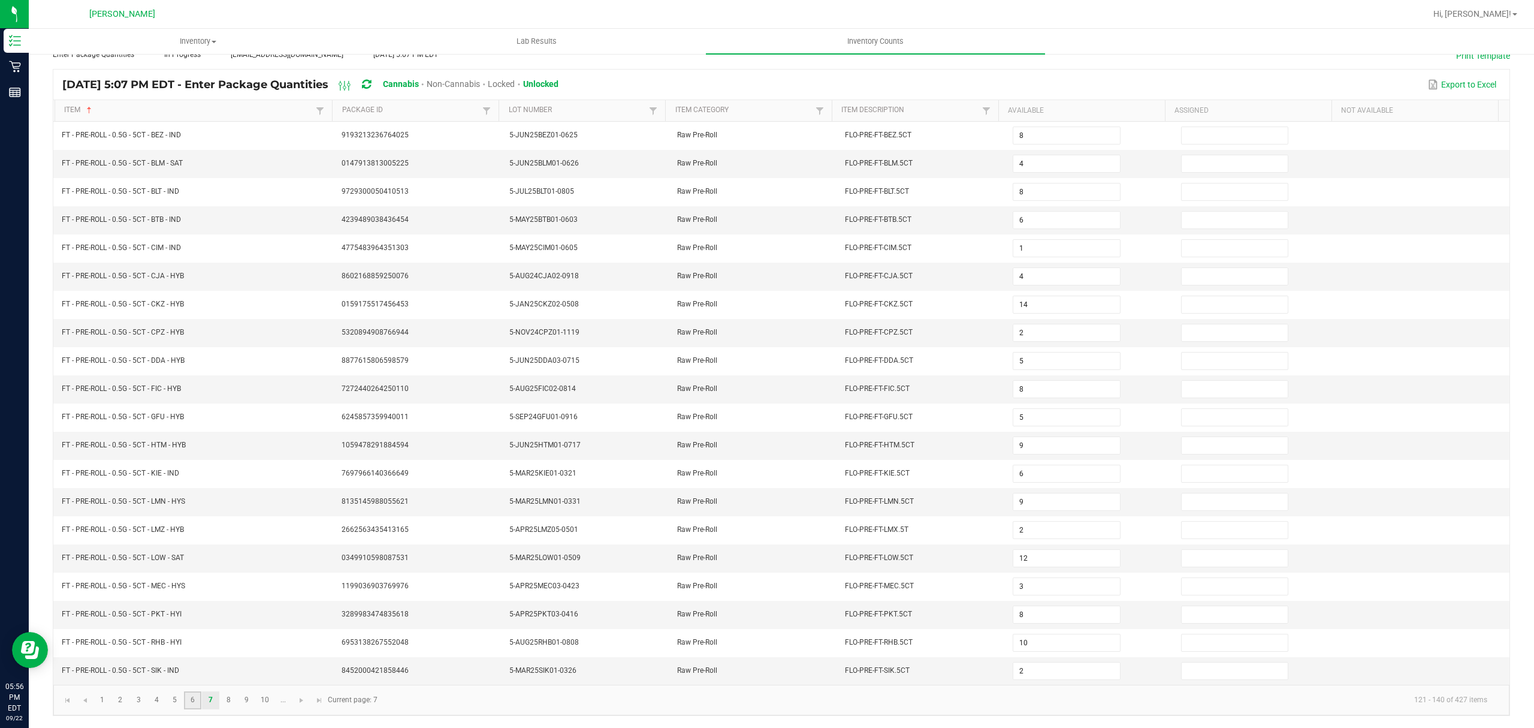
click at [190, 699] on link "6" at bounding box center [192, 700] width 17 height 18
click at [1060, 559] on input "15" at bounding box center [1067, 558] width 106 height 17
click at [176, 700] on link "5" at bounding box center [174, 700] width 17 height 18
click at [1017, 550] on input "24" at bounding box center [1067, 558] width 106 height 17
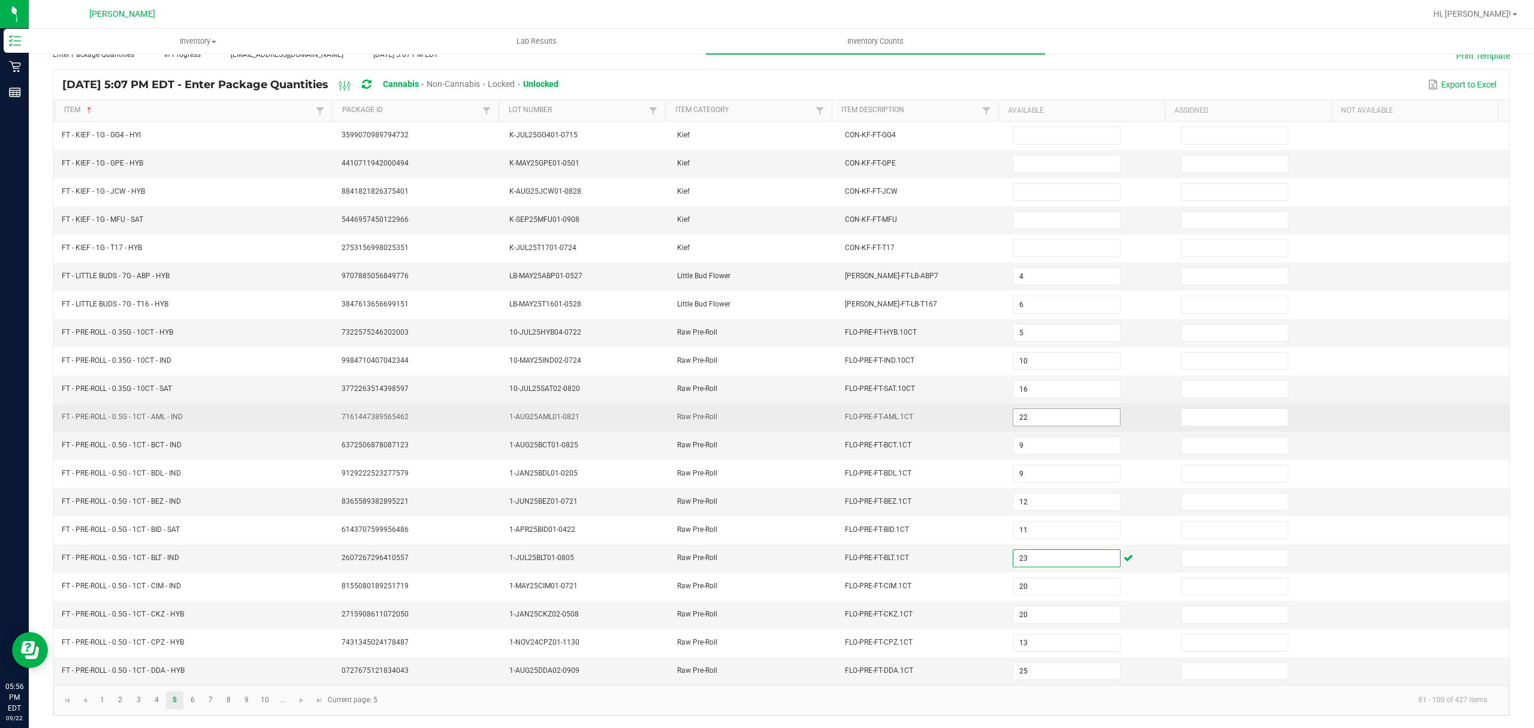
click at [1027, 412] on input "22" at bounding box center [1067, 417] width 106 height 17
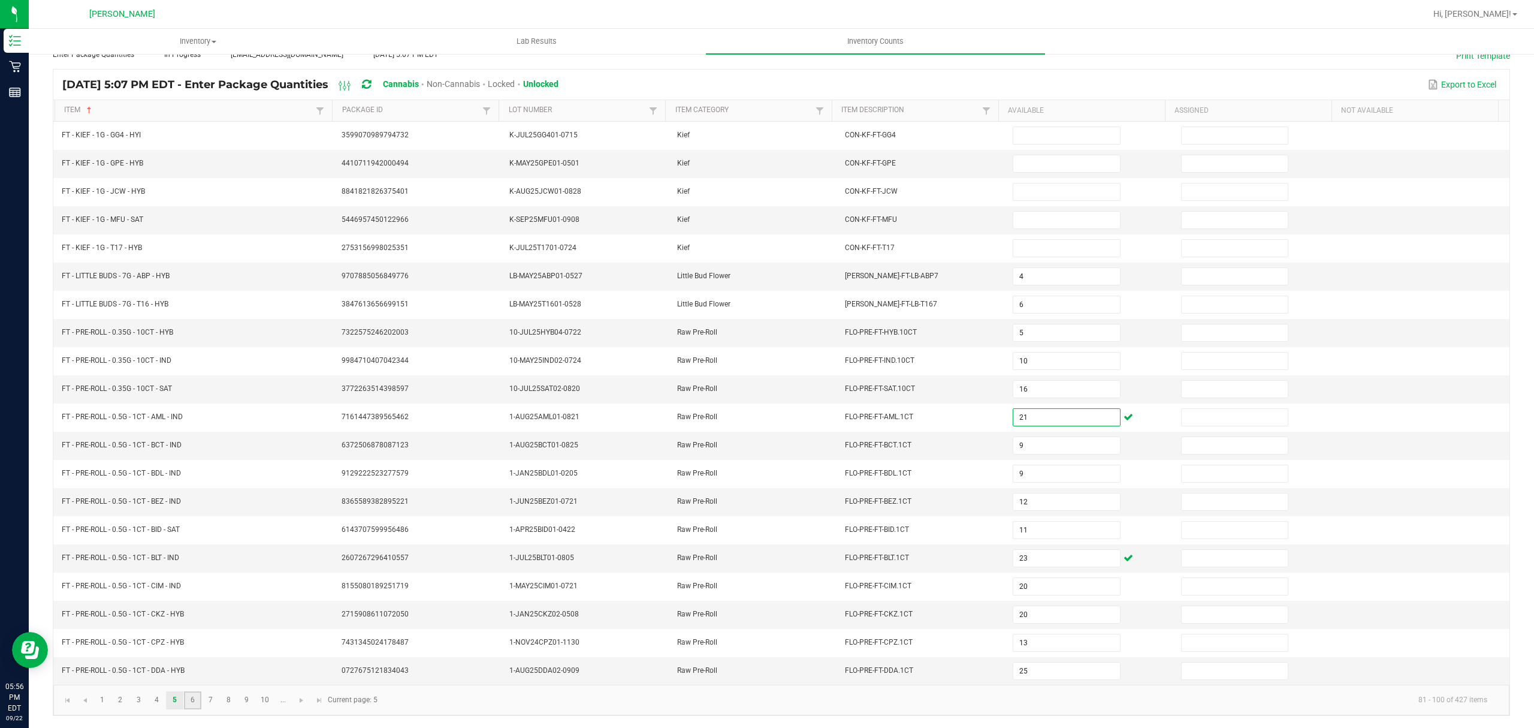
click at [197, 699] on link "6" at bounding box center [192, 700] width 17 height 18
click at [209, 698] on link "7" at bounding box center [210, 700] width 17 height 18
click at [197, 705] on link "6" at bounding box center [192, 700] width 17 height 18
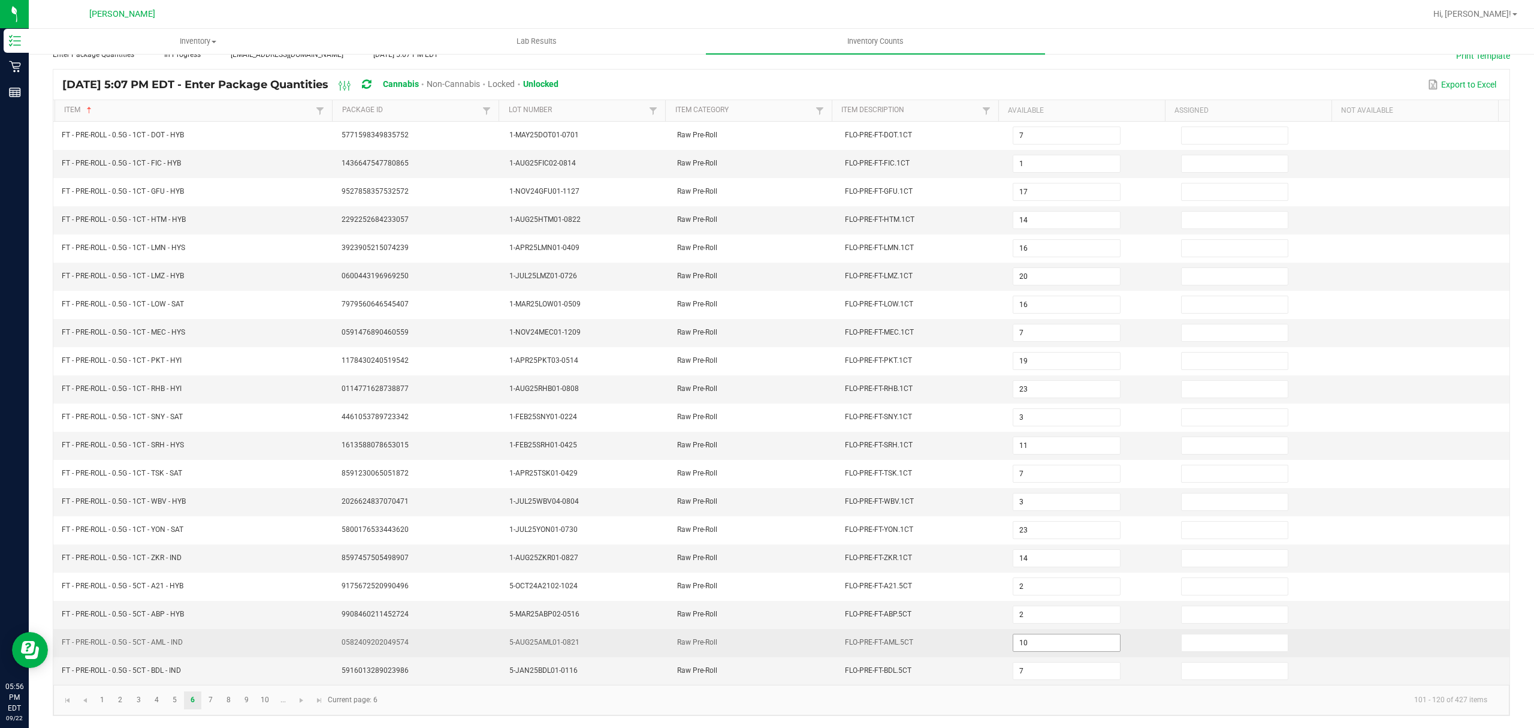
click at [1014, 645] on input "10" at bounding box center [1067, 642] width 106 height 17
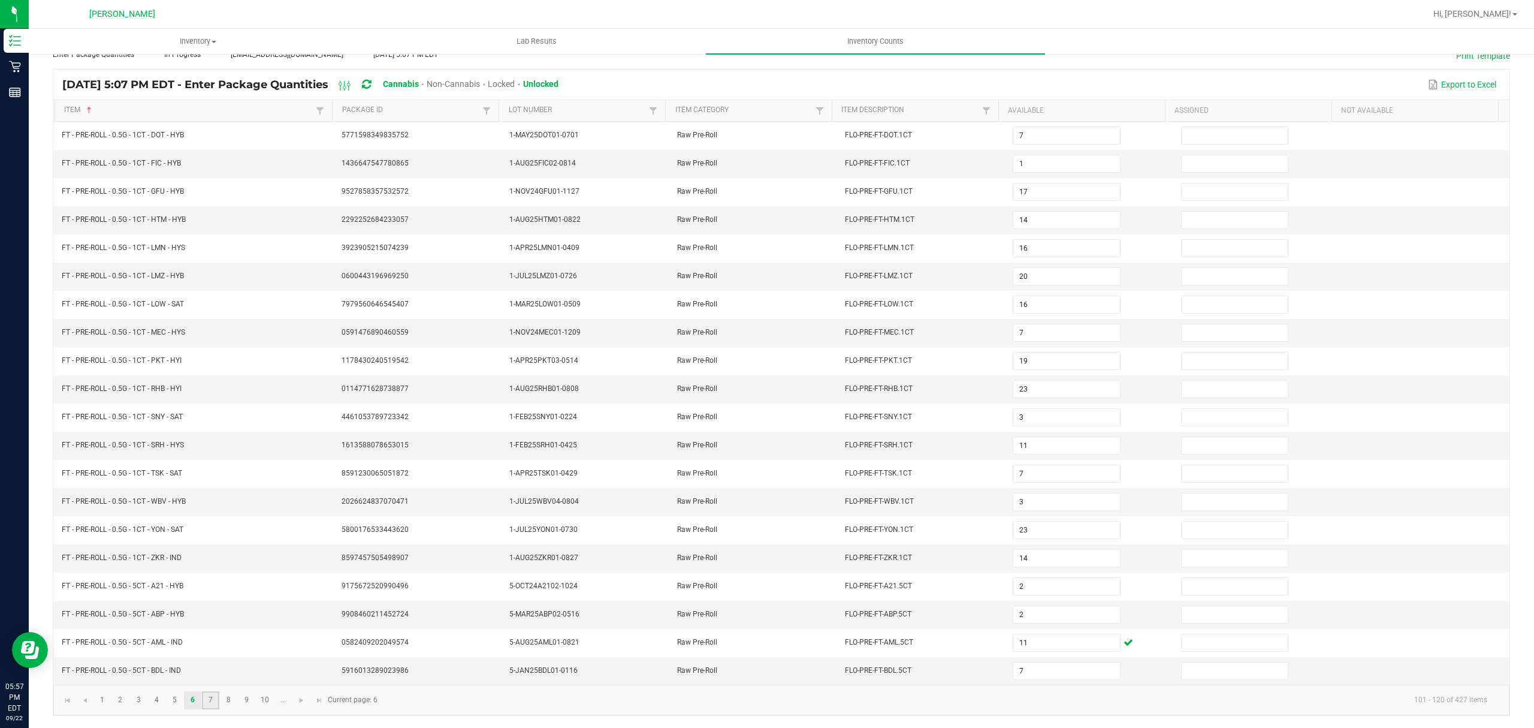
click at [210, 701] on link "7" at bounding box center [210, 700] width 17 height 18
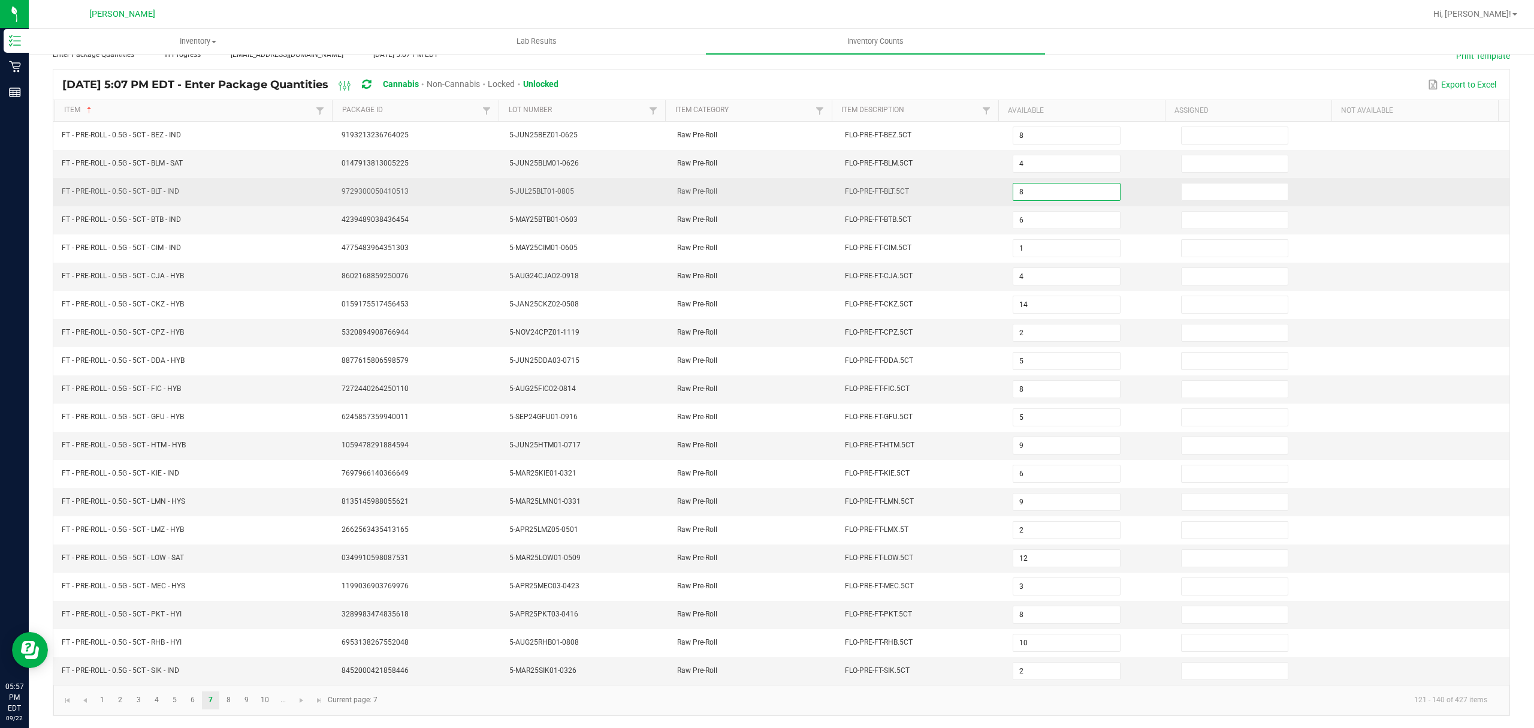
click at [1046, 188] on input "8" at bounding box center [1067, 191] width 106 height 17
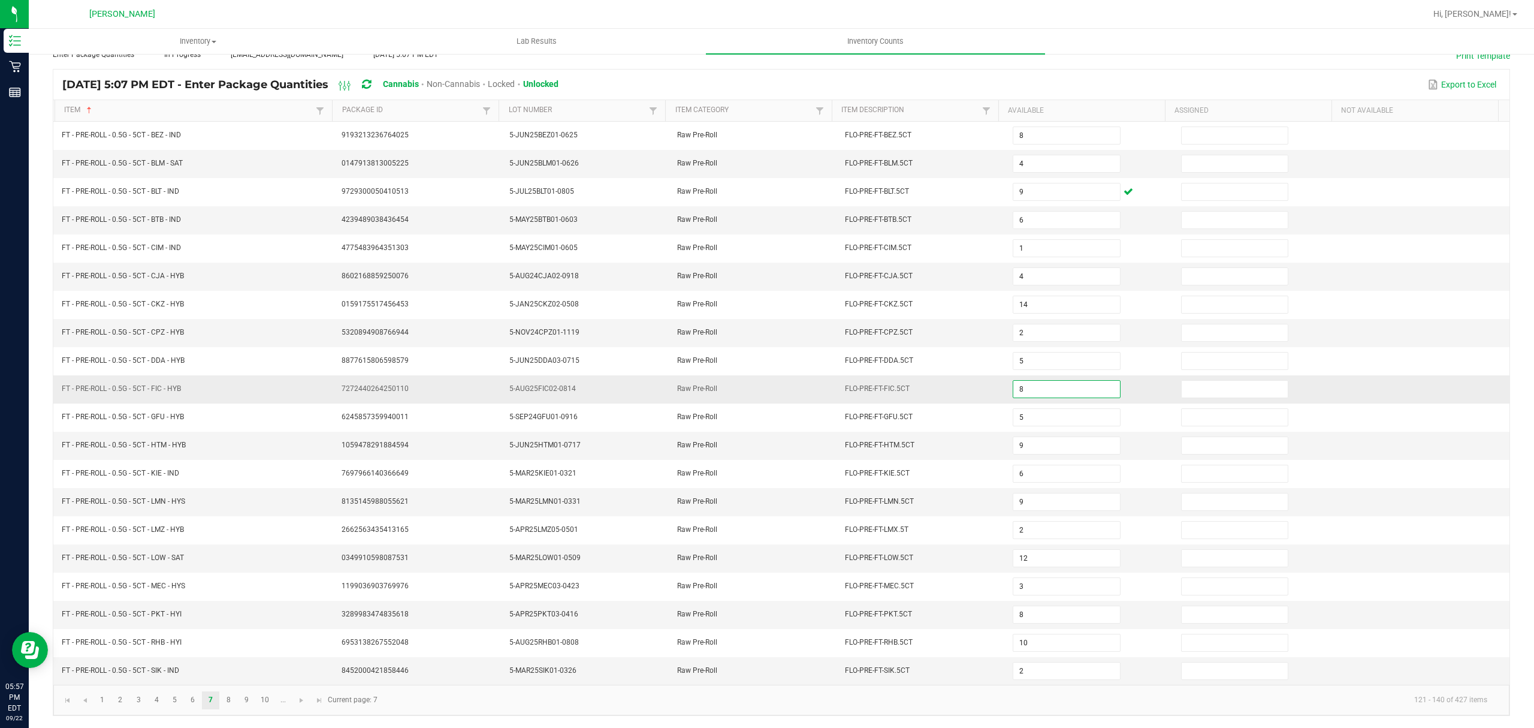
click at [1017, 381] on input "8" at bounding box center [1067, 389] width 106 height 17
click at [225, 702] on link "8" at bounding box center [228, 700] width 17 height 18
click at [1021, 268] on input "5" at bounding box center [1067, 276] width 106 height 17
click at [251, 696] on link "9" at bounding box center [246, 700] width 17 height 18
click at [264, 700] on link "10" at bounding box center [265, 700] width 17 height 18
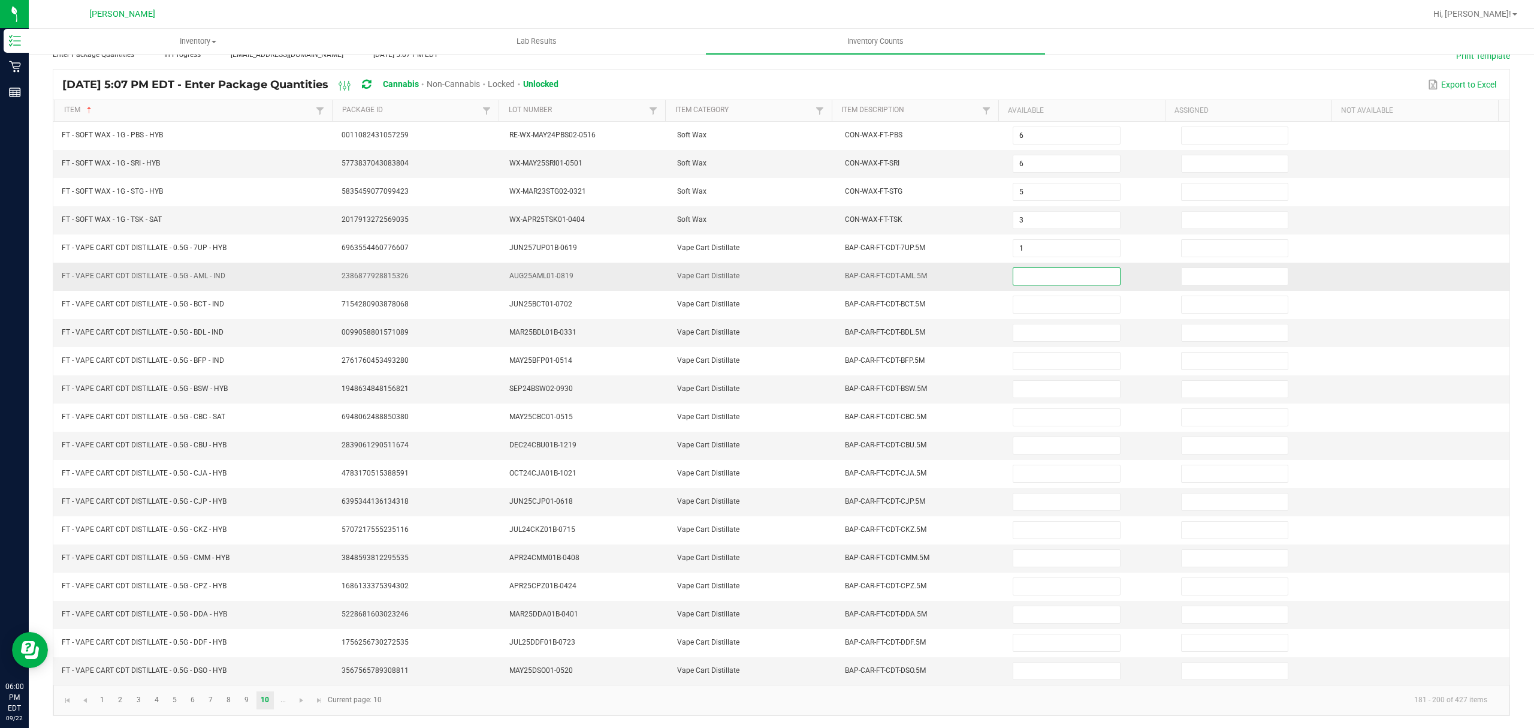
click at [1033, 268] on input at bounding box center [1067, 276] width 106 height 17
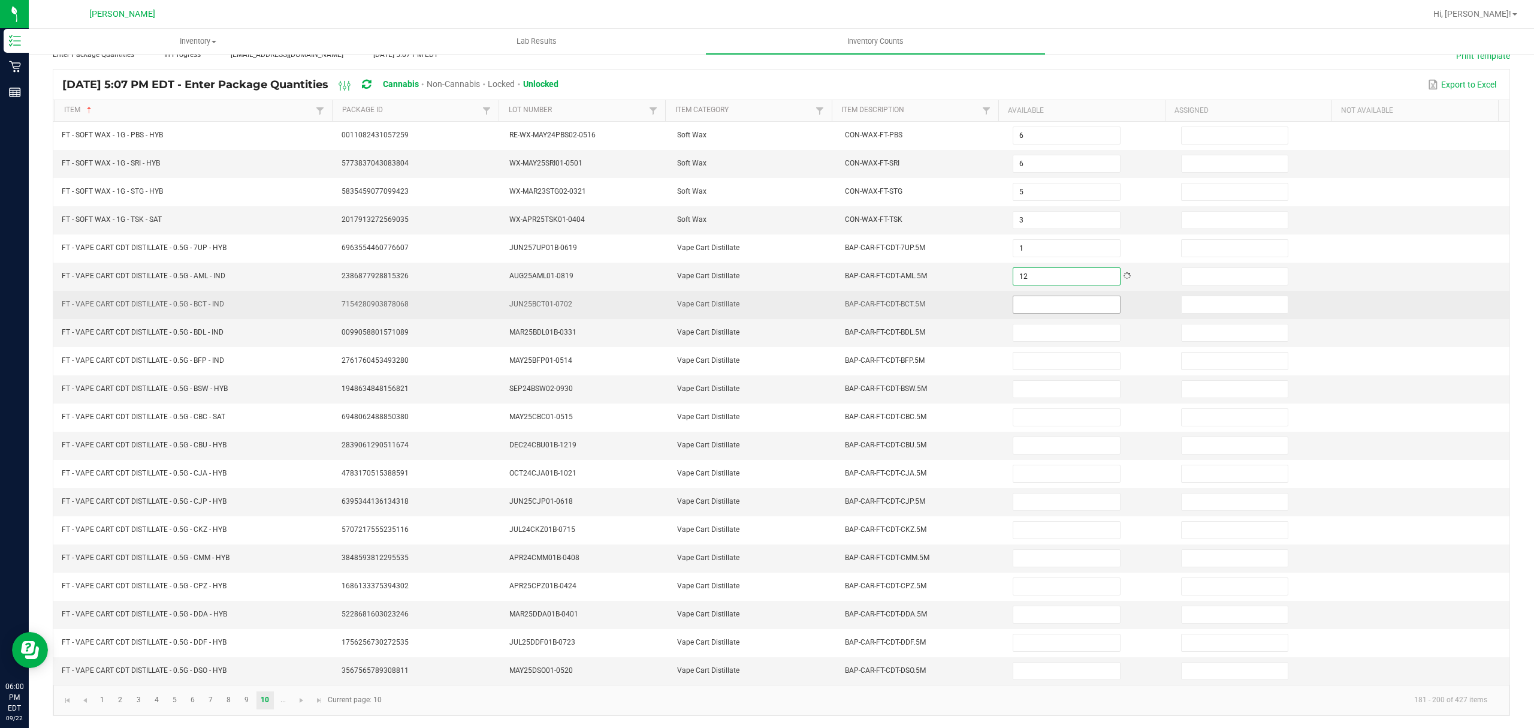
click at [1038, 296] on input at bounding box center [1067, 304] width 106 height 17
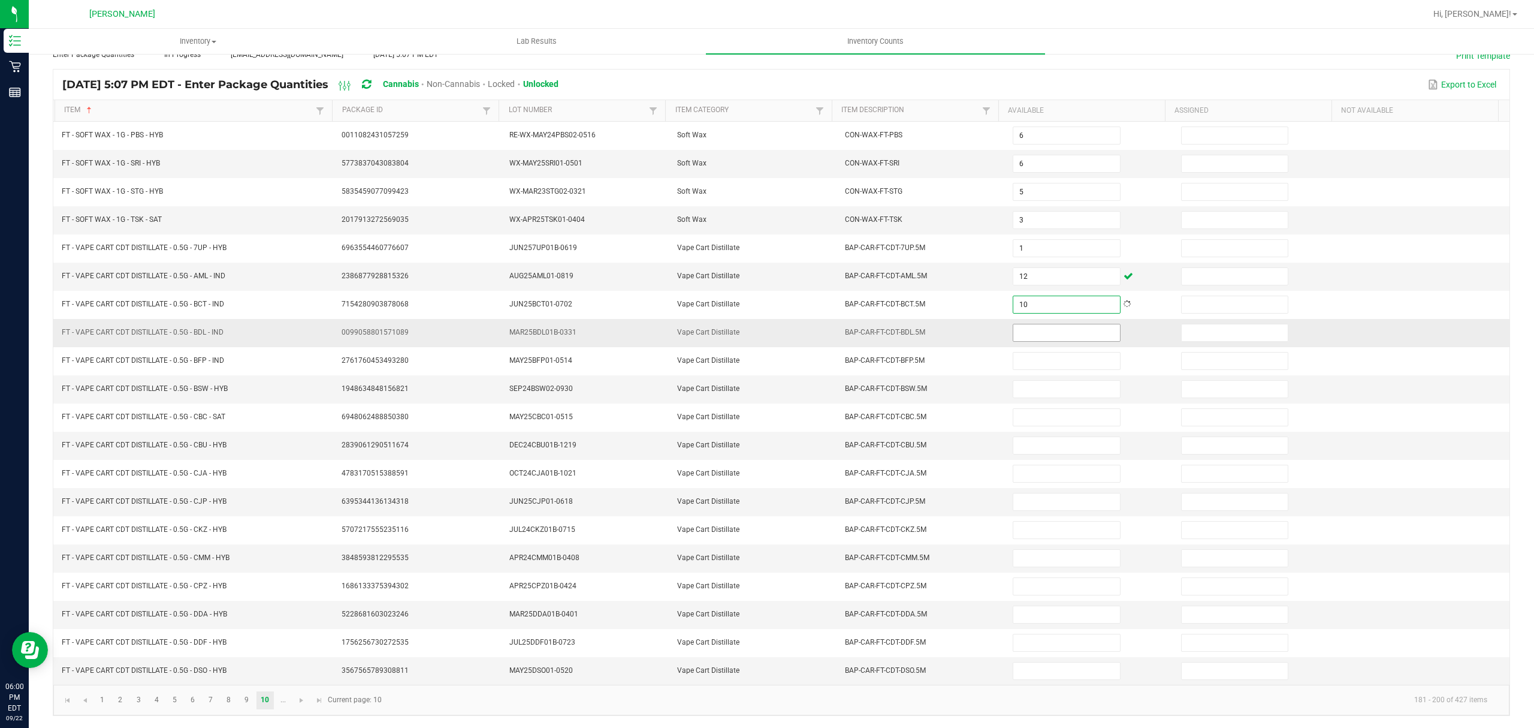
click at [1027, 324] on input at bounding box center [1067, 332] width 106 height 17
click at [1015, 327] on input at bounding box center [1067, 332] width 106 height 17
click at [1017, 382] on input at bounding box center [1067, 389] width 106 height 17
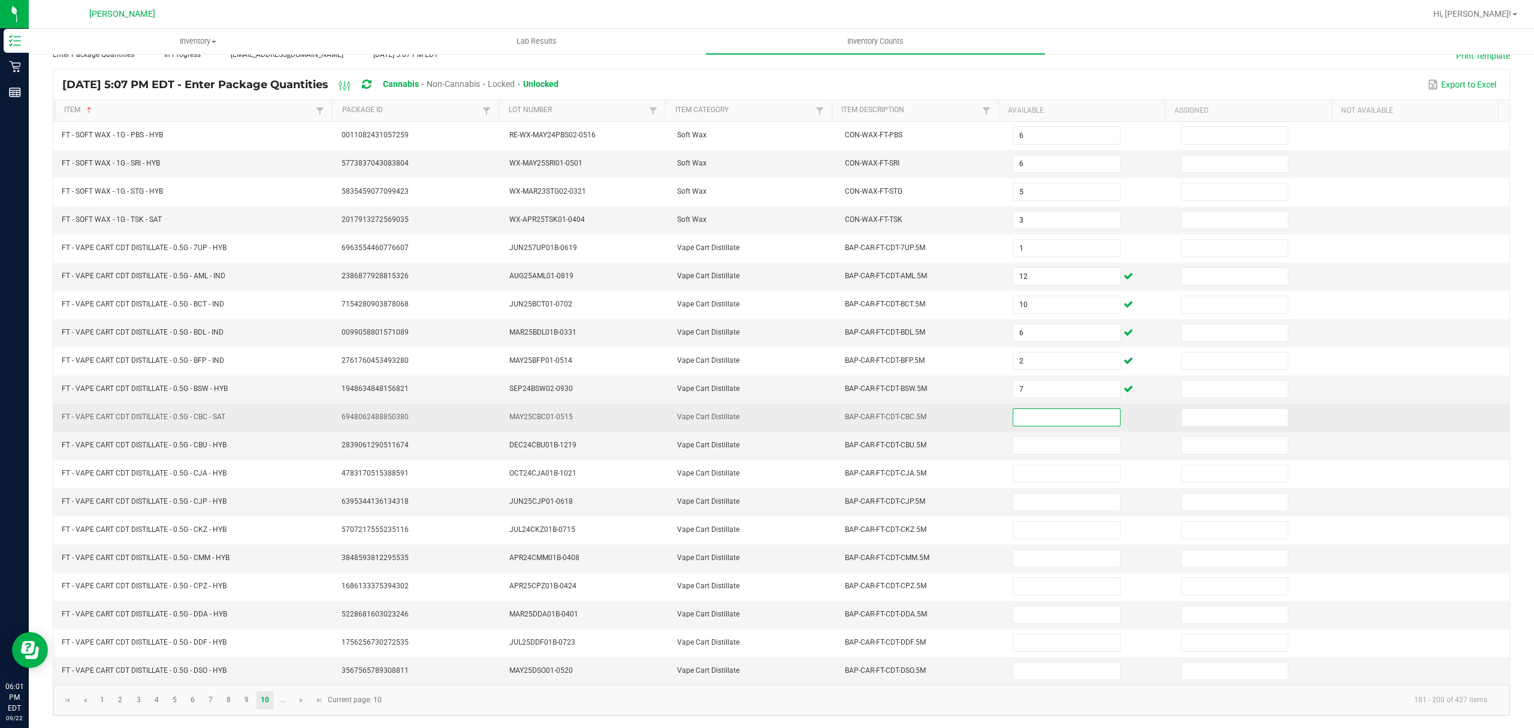
click at [1022, 409] on input at bounding box center [1067, 417] width 106 height 17
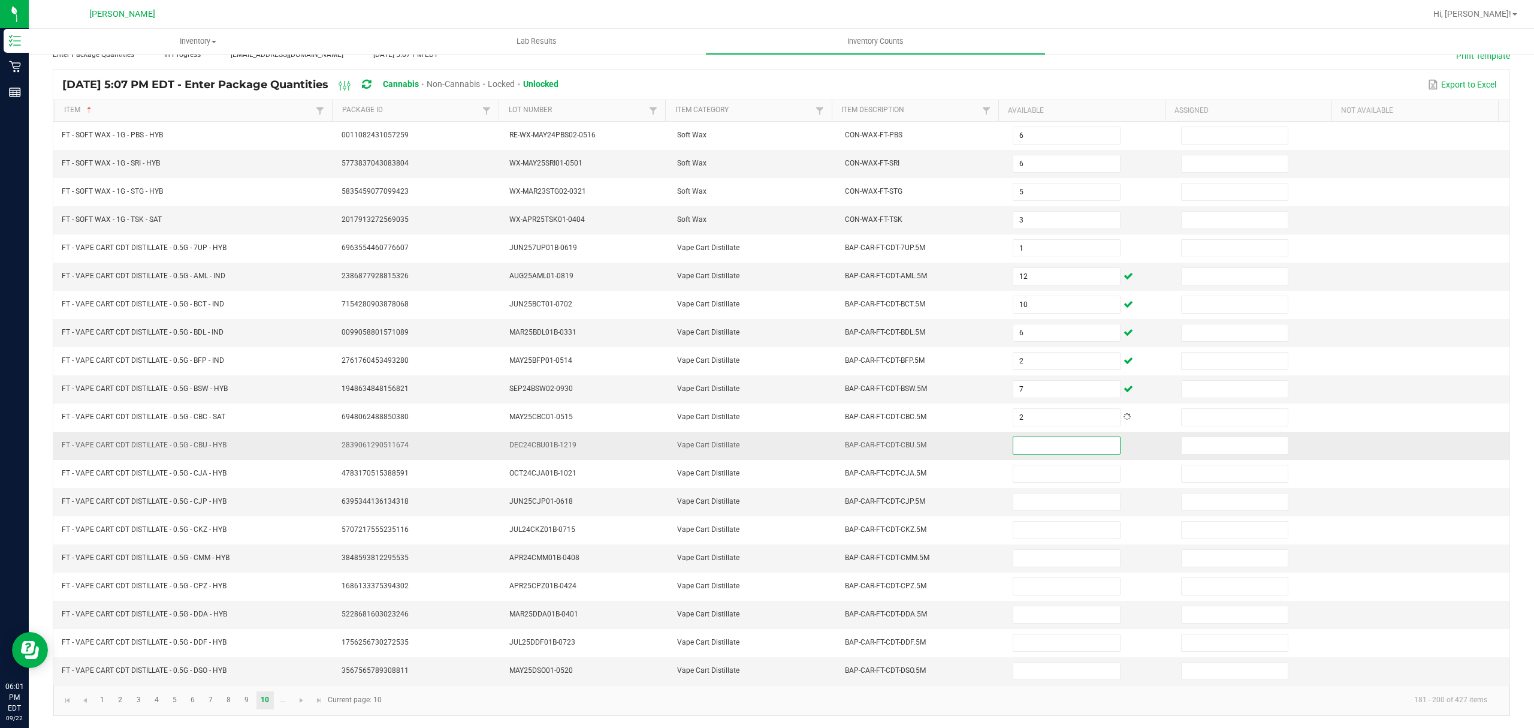
click at [1015, 437] on input at bounding box center [1067, 445] width 106 height 17
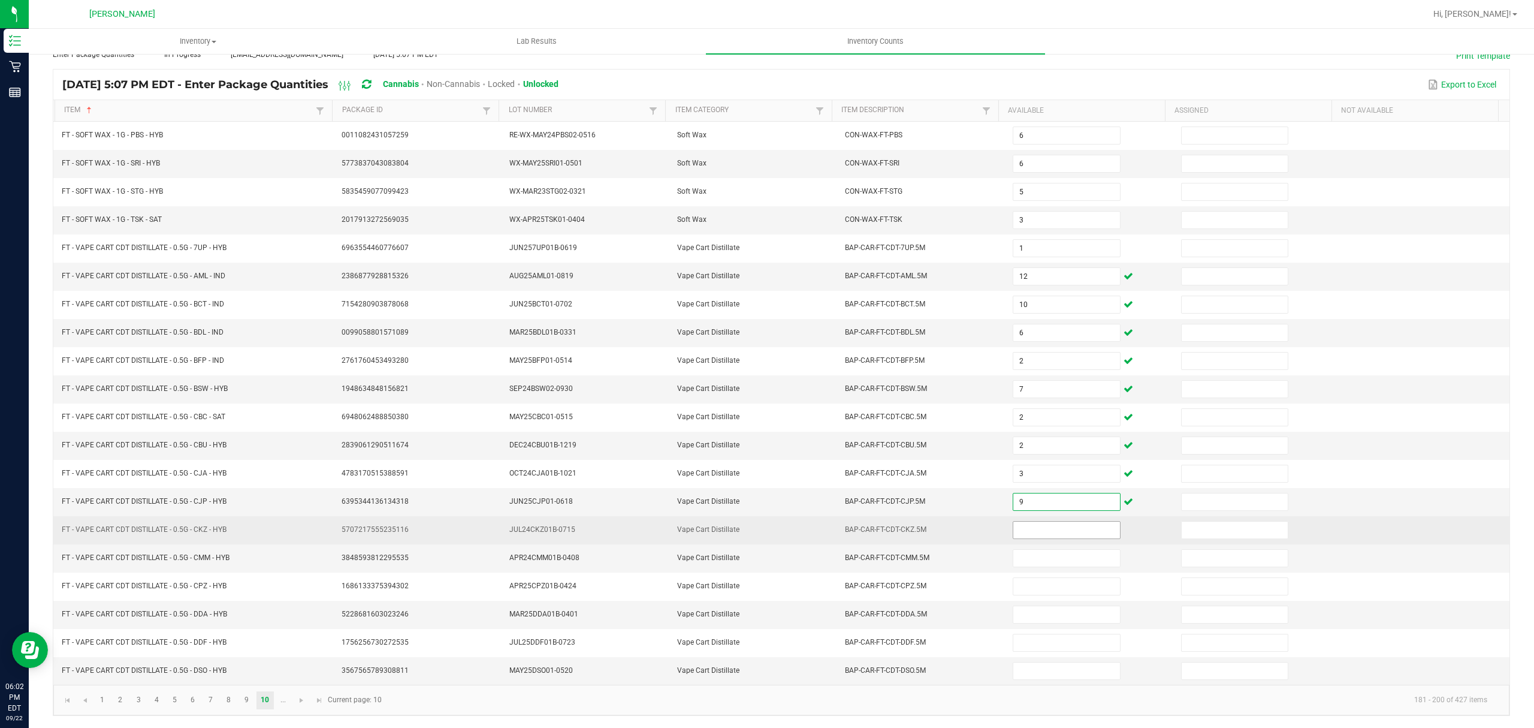
click at [1015, 524] on input at bounding box center [1067, 529] width 106 height 17
click at [1024, 524] on input at bounding box center [1067, 529] width 106 height 17
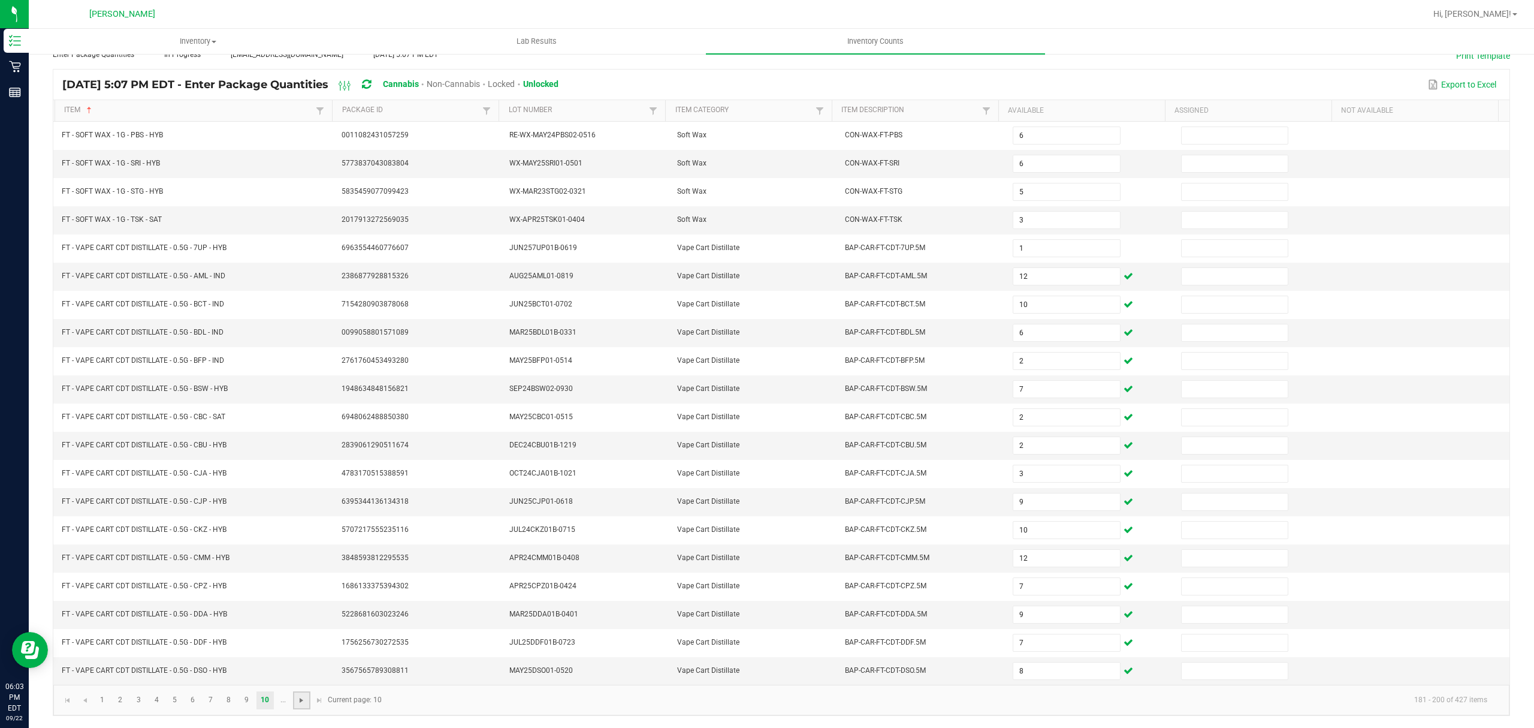
click at [300, 699] on span "Go to the next page" at bounding box center [302, 700] width 10 height 10
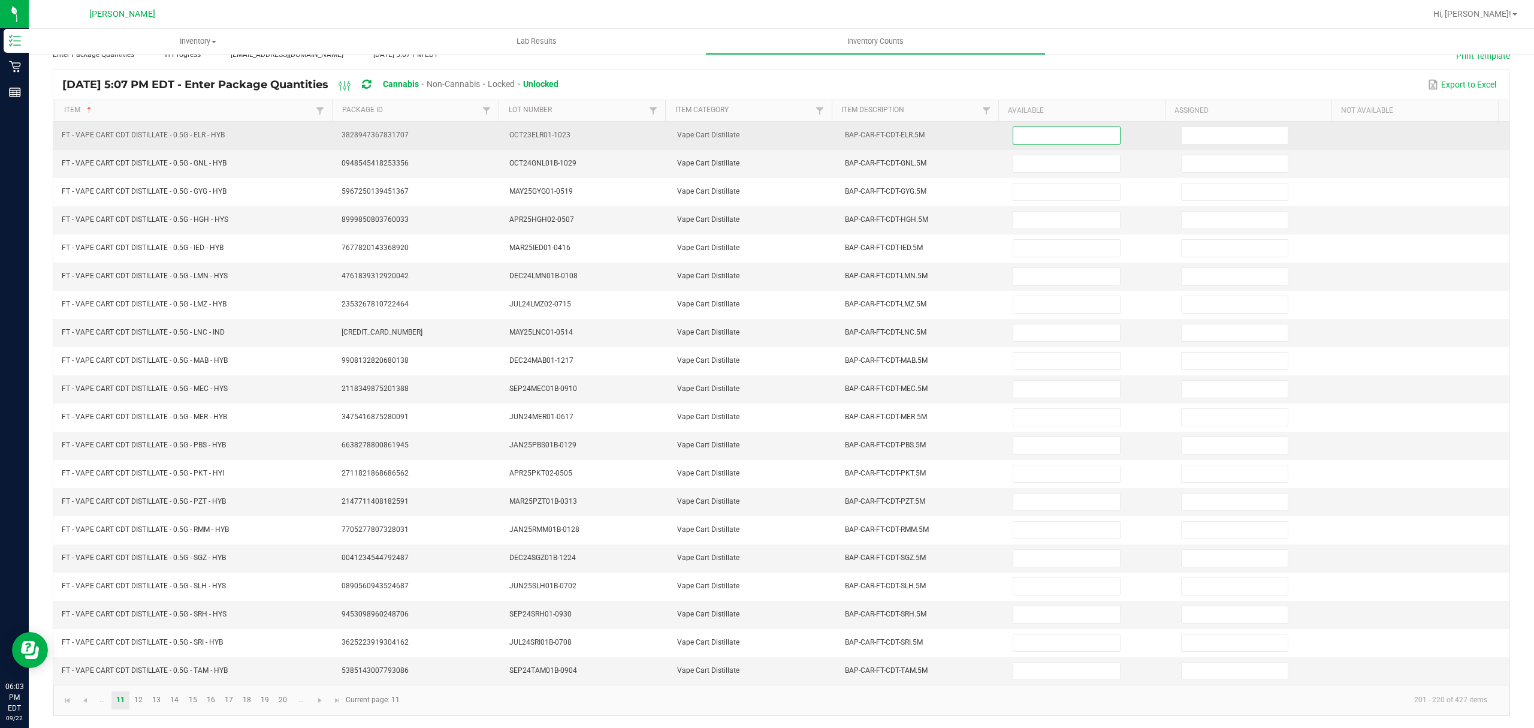
click at [1014, 127] on input at bounding box center [1067, 135] width 106 height 17
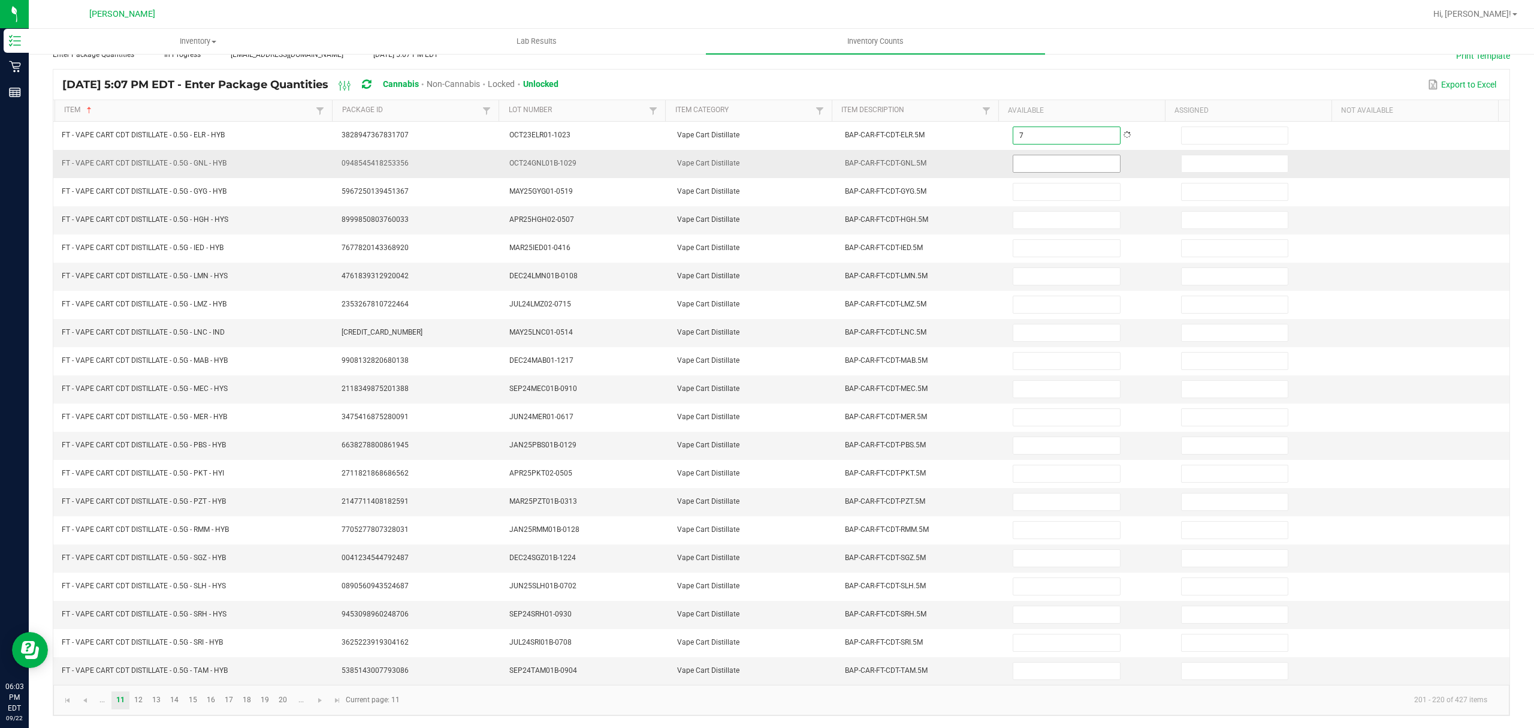
click at [1038, 155] on input at bounding box center [1067, 163] width 106 height 17
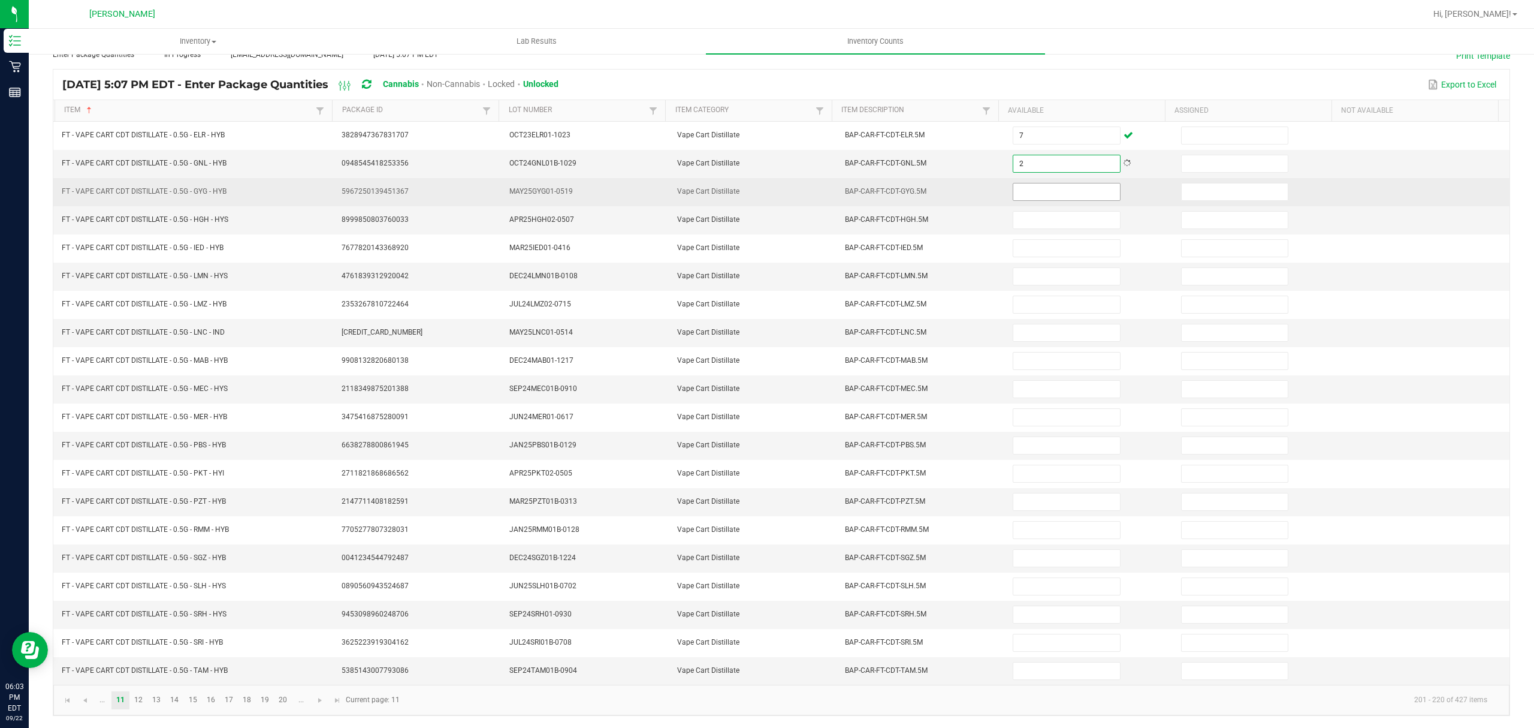
click at [1032, 183] on input at bounding box center [1067, 191] width 106 height 17
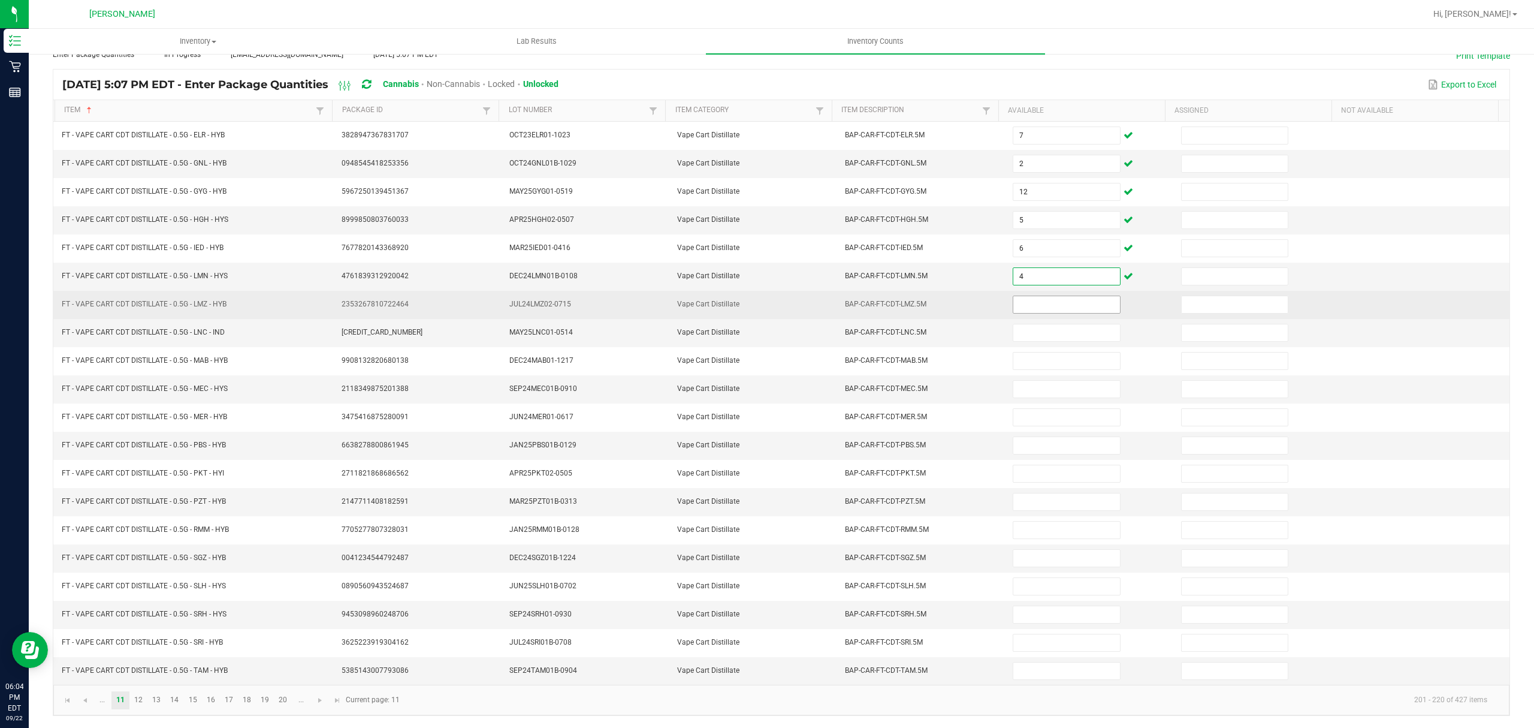
click at [1034, 297] on input at bounding box center [1067, 304] width 106 height 17
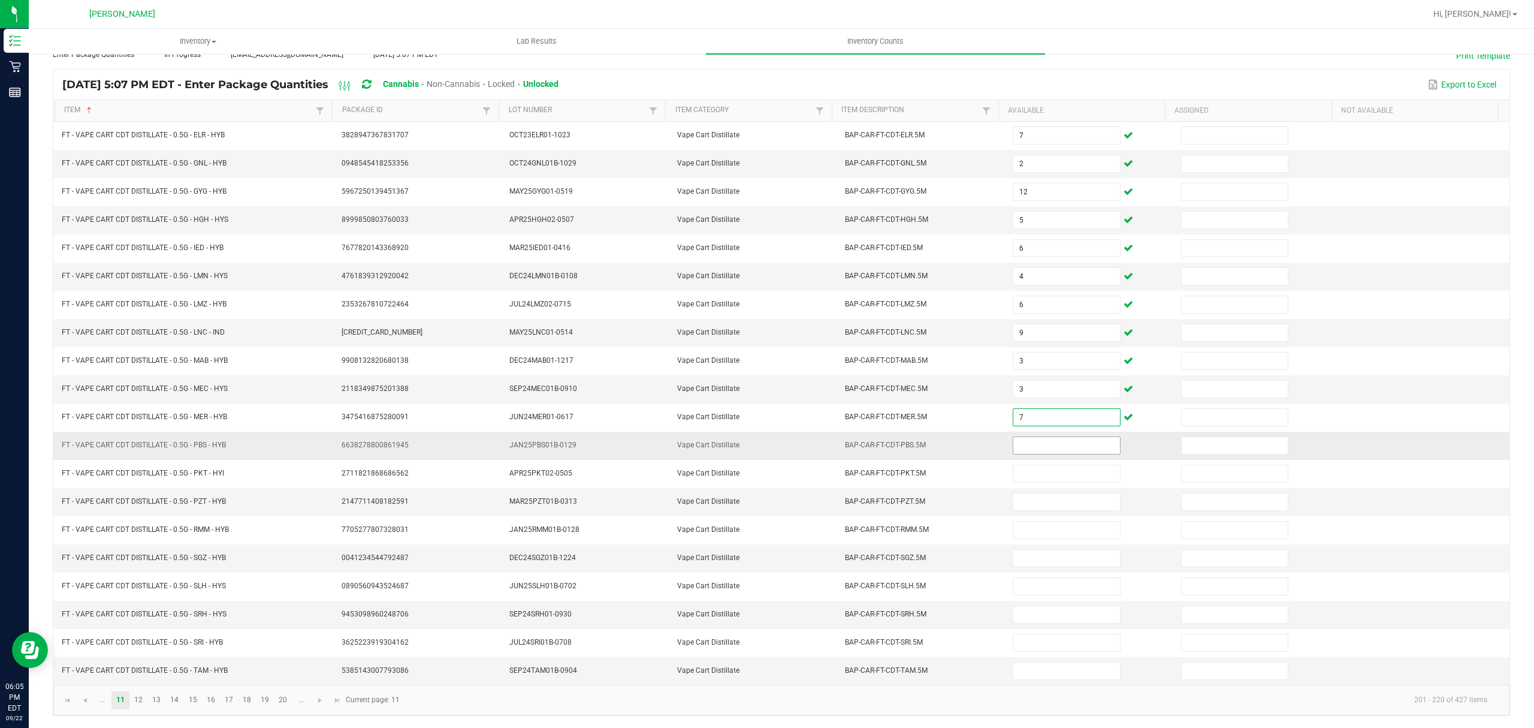
click at [1029, 437] on input at bounding box center [1067, 445] width 106 height 17
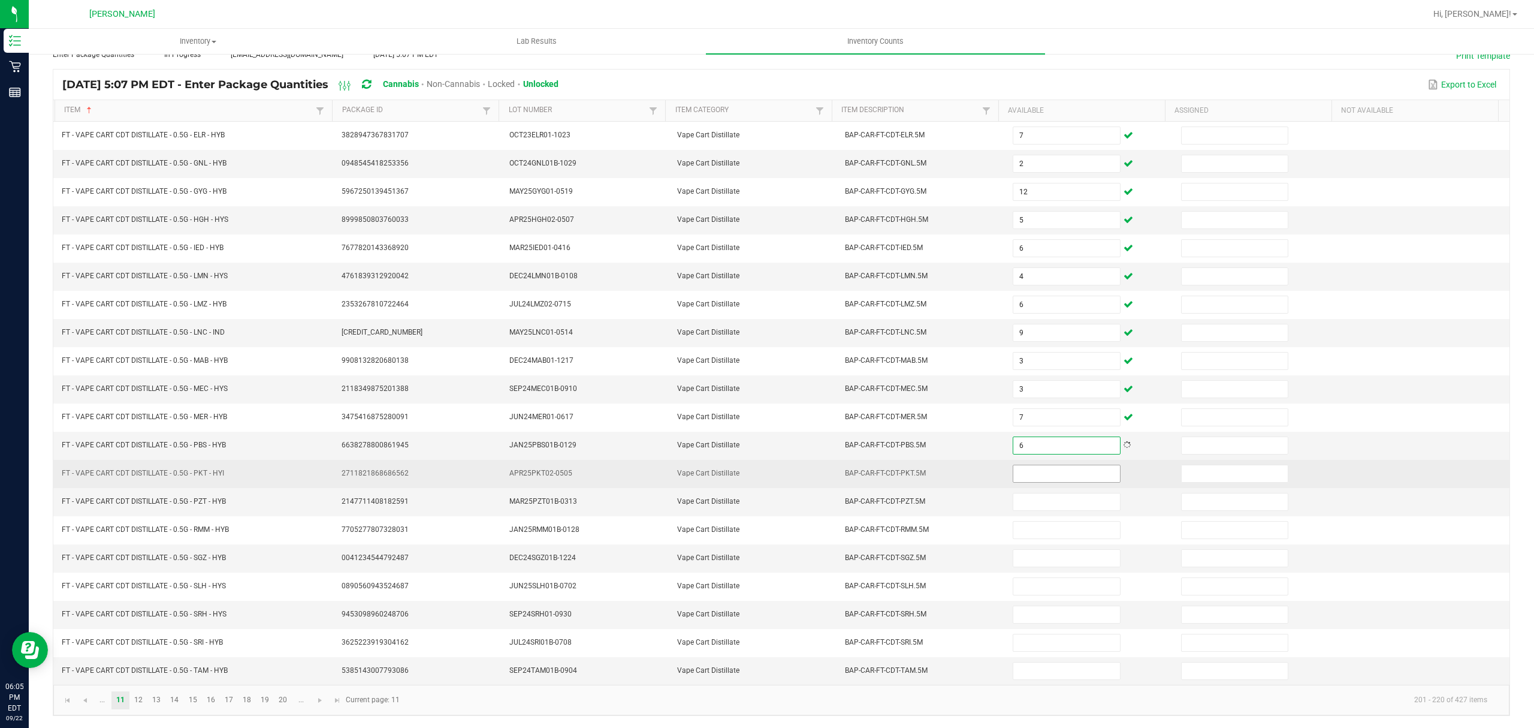
click at [1031, 471] on input at bounding box center [1067, 473] width 106 height 17
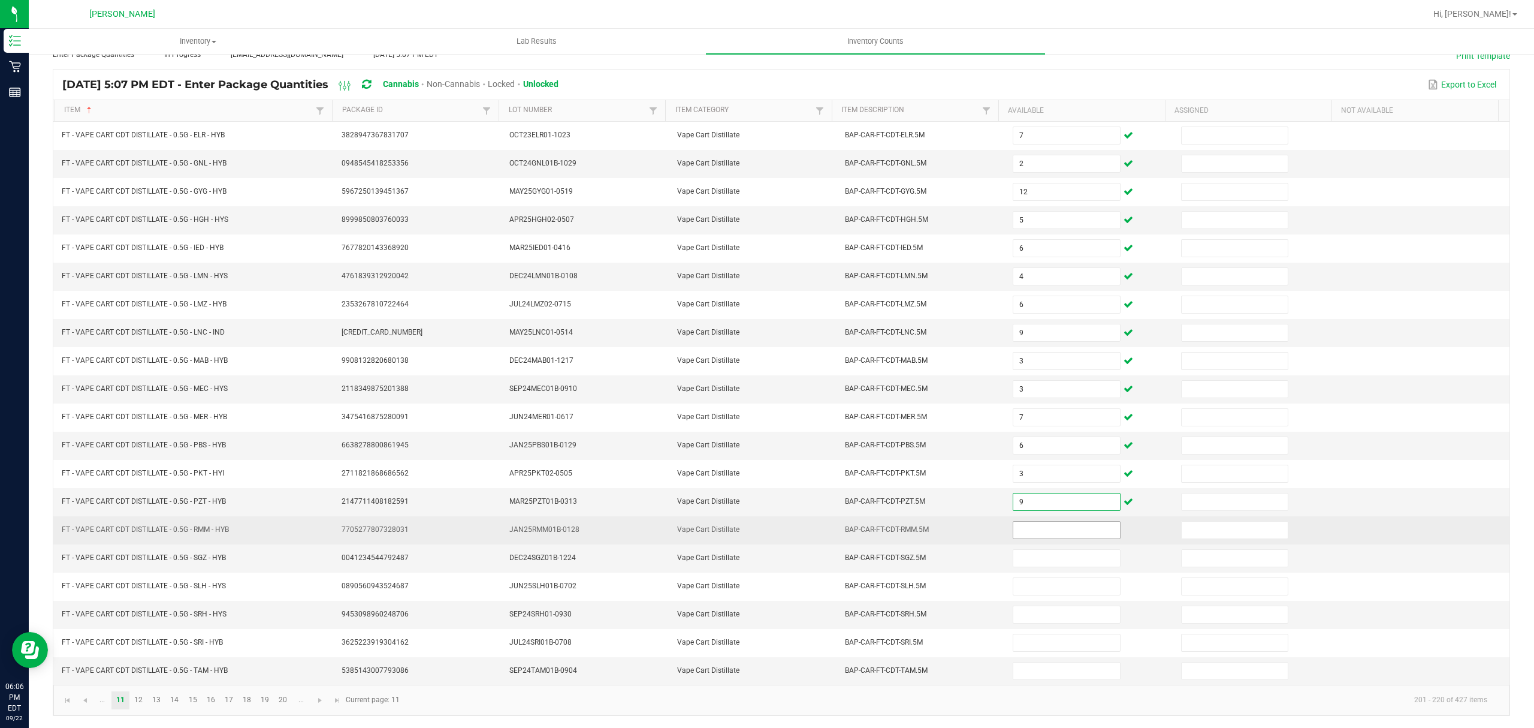
click at [1045, 521] on input at bounding box center [1067, 529] width 106 height 17
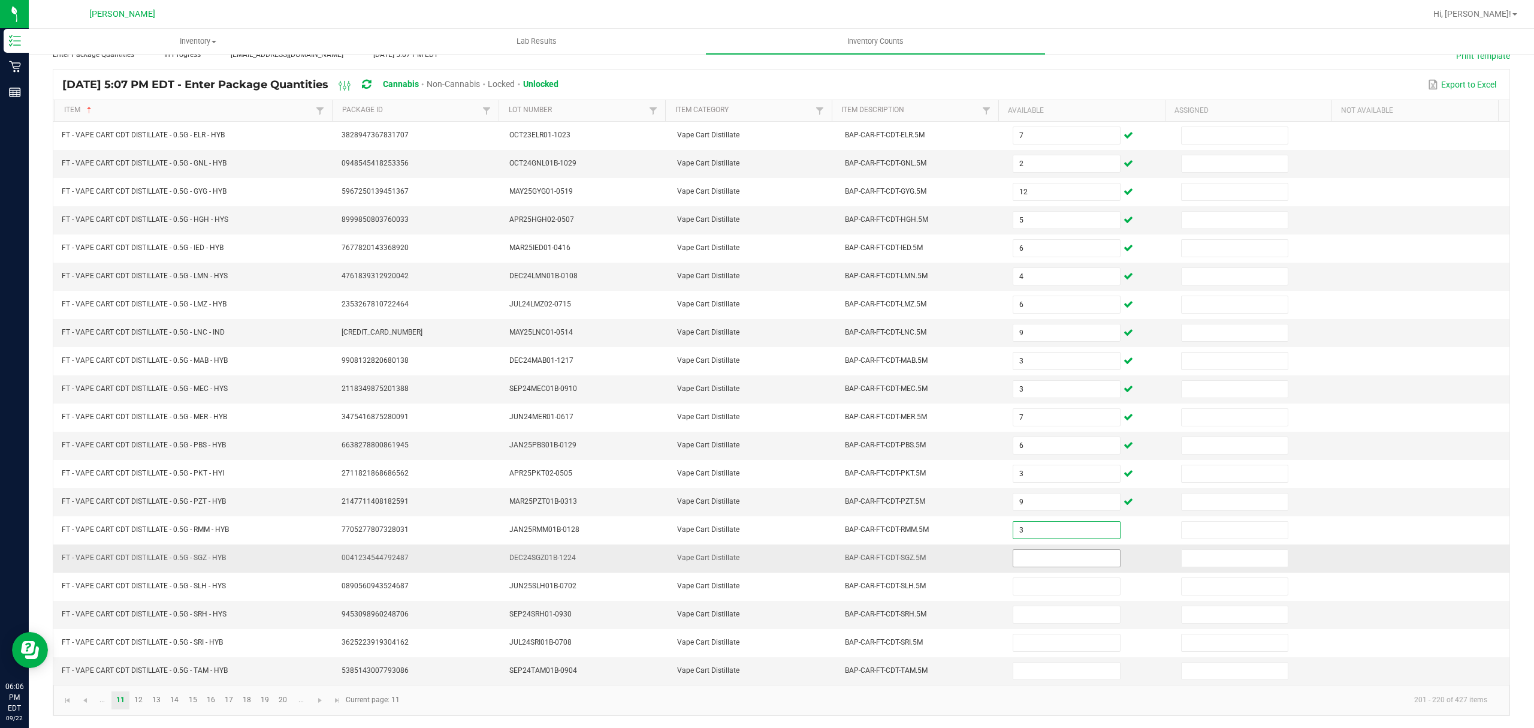
click at [1036, 555] on input at bounding box center [1067, 558] width 106 height 17
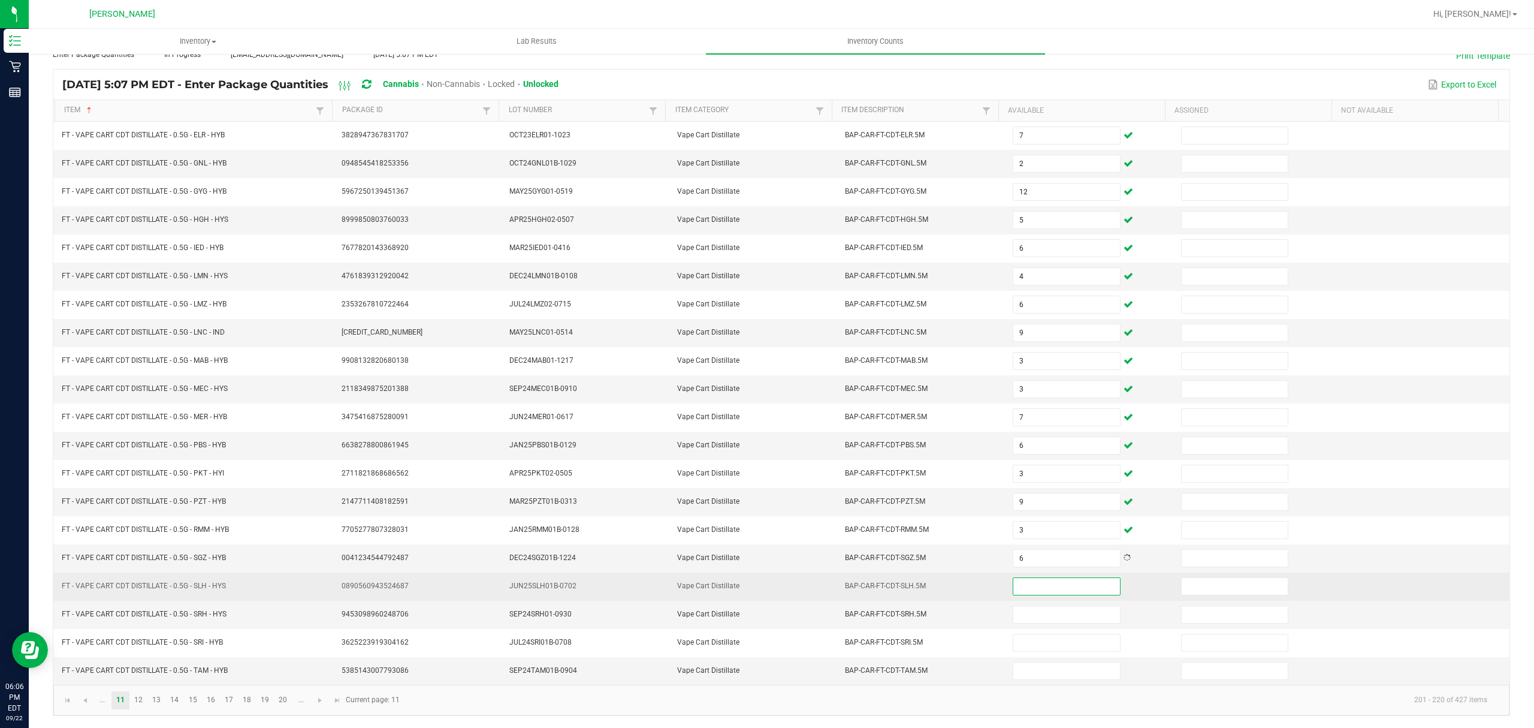
click at [1036, 578] on input at bounding box center [1067, 586] width 106 height 17
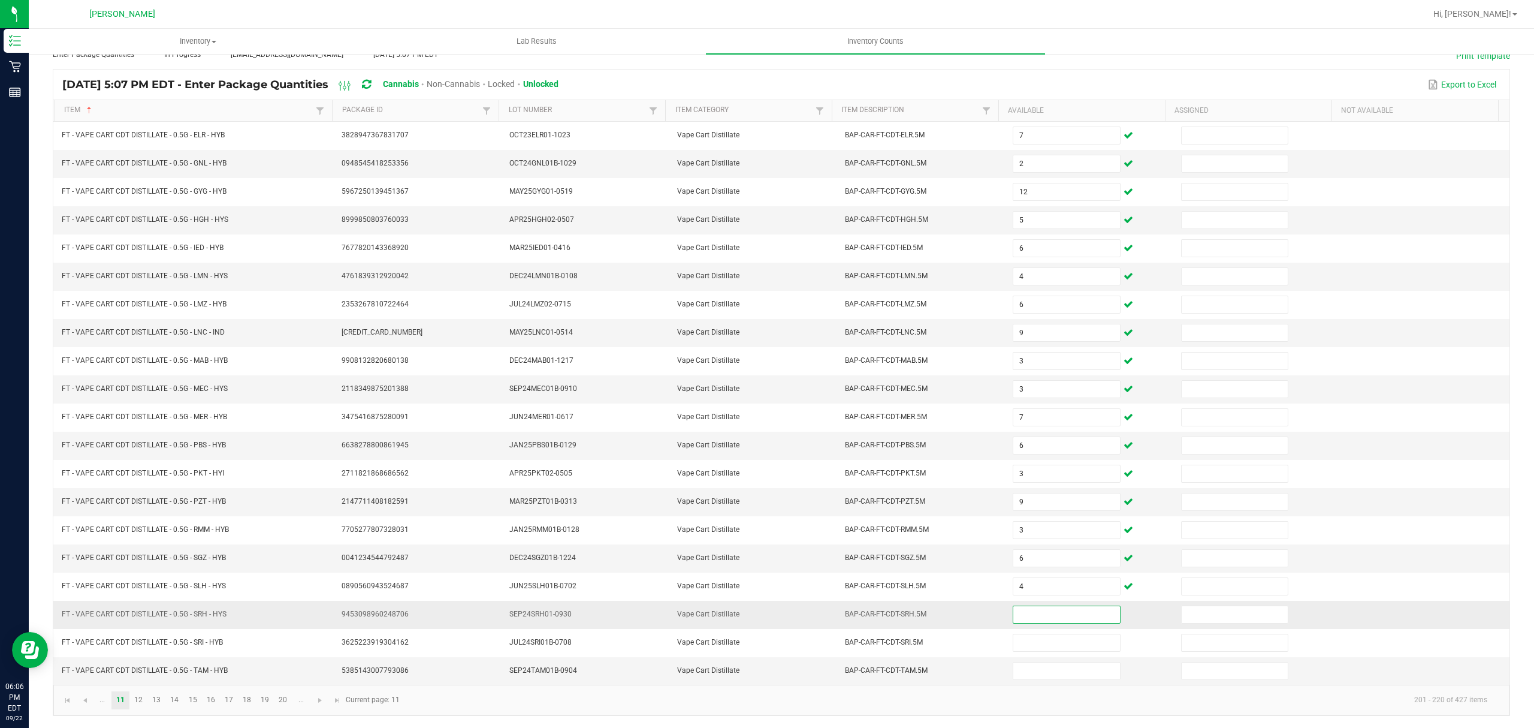
click at [1020, 615] on input at bounding box center [1067, 614] width 106 height 17
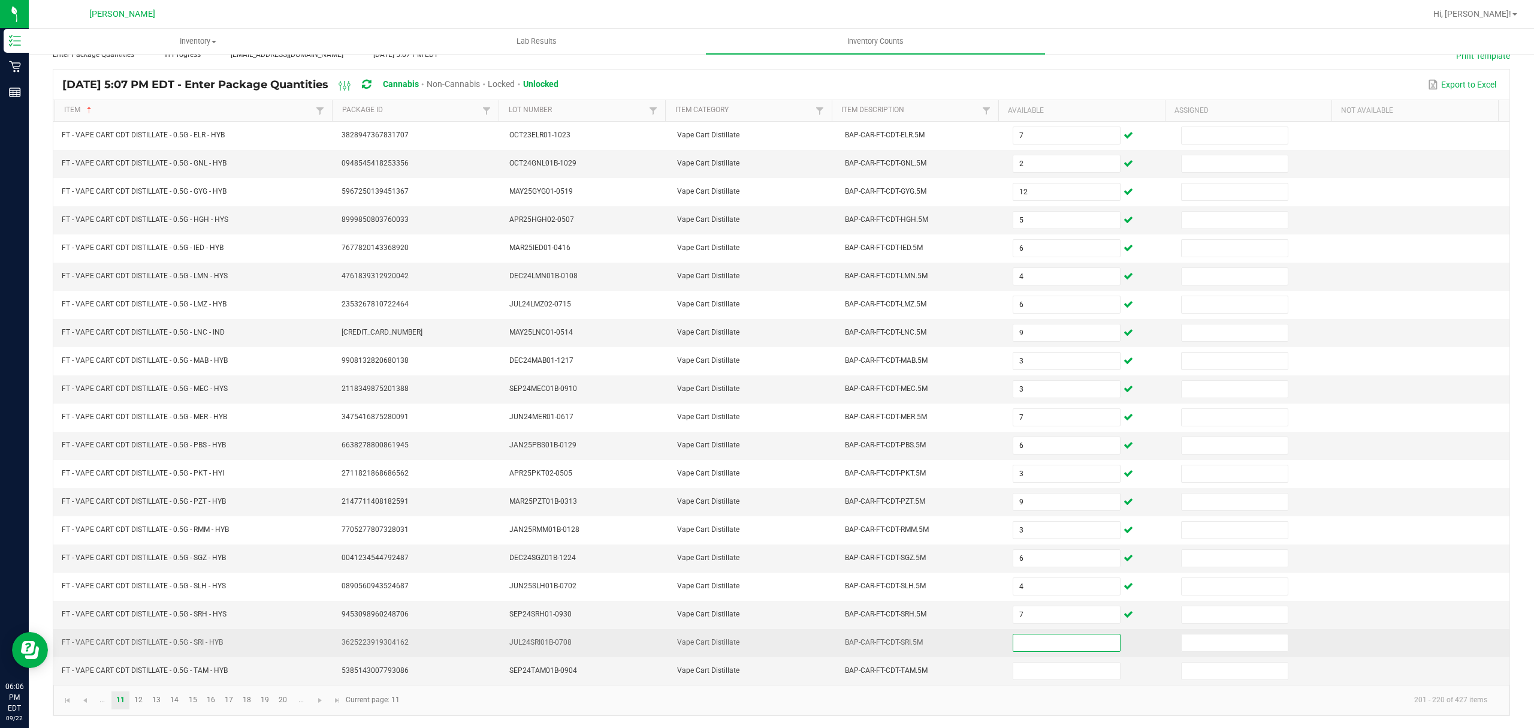
click at [1014, 638] on input at bounding box center [1067, 642] width 106 height 17
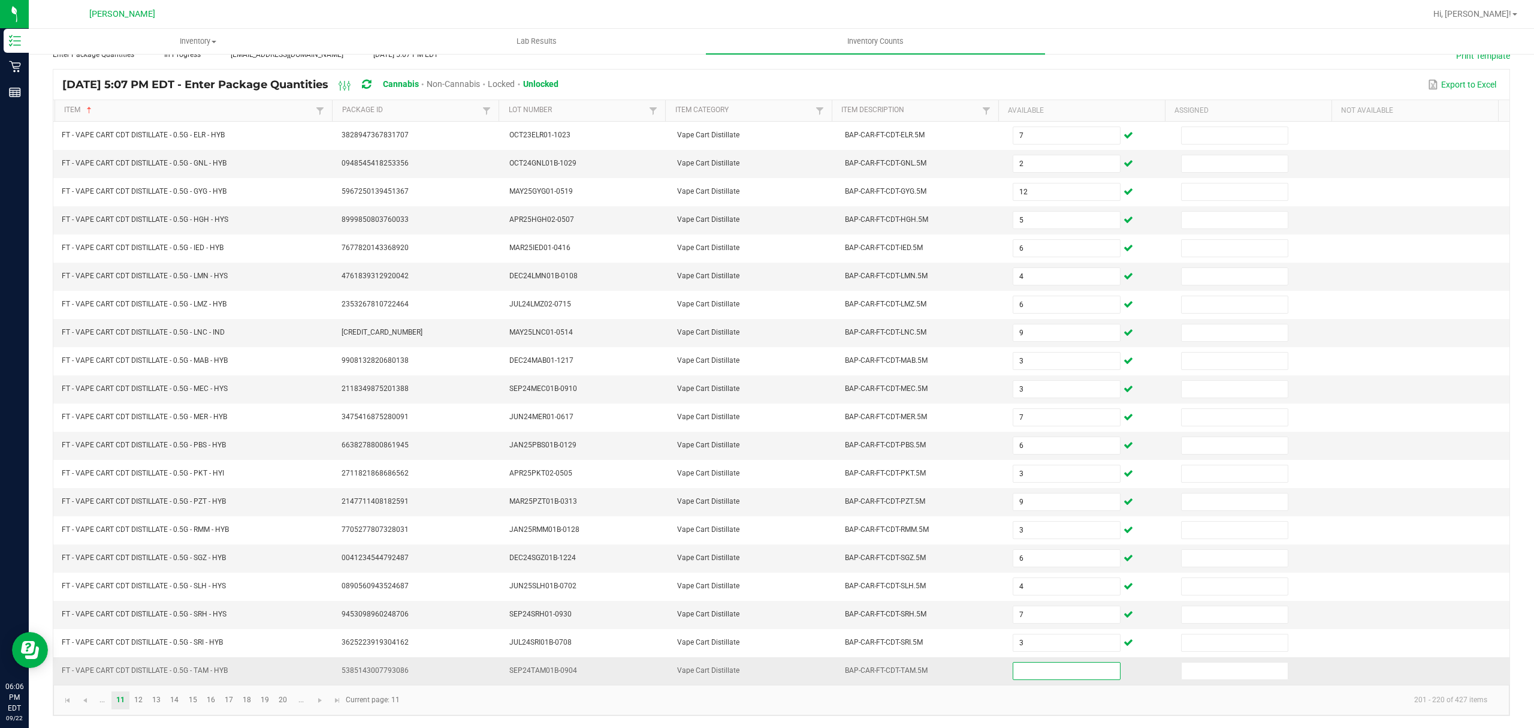
click at [1015, 672] on input at bounding box center [1067, 670] width 106 height 17
click at [139, 701] on link "12" at bounding box center [138, 700] width 17 height 18
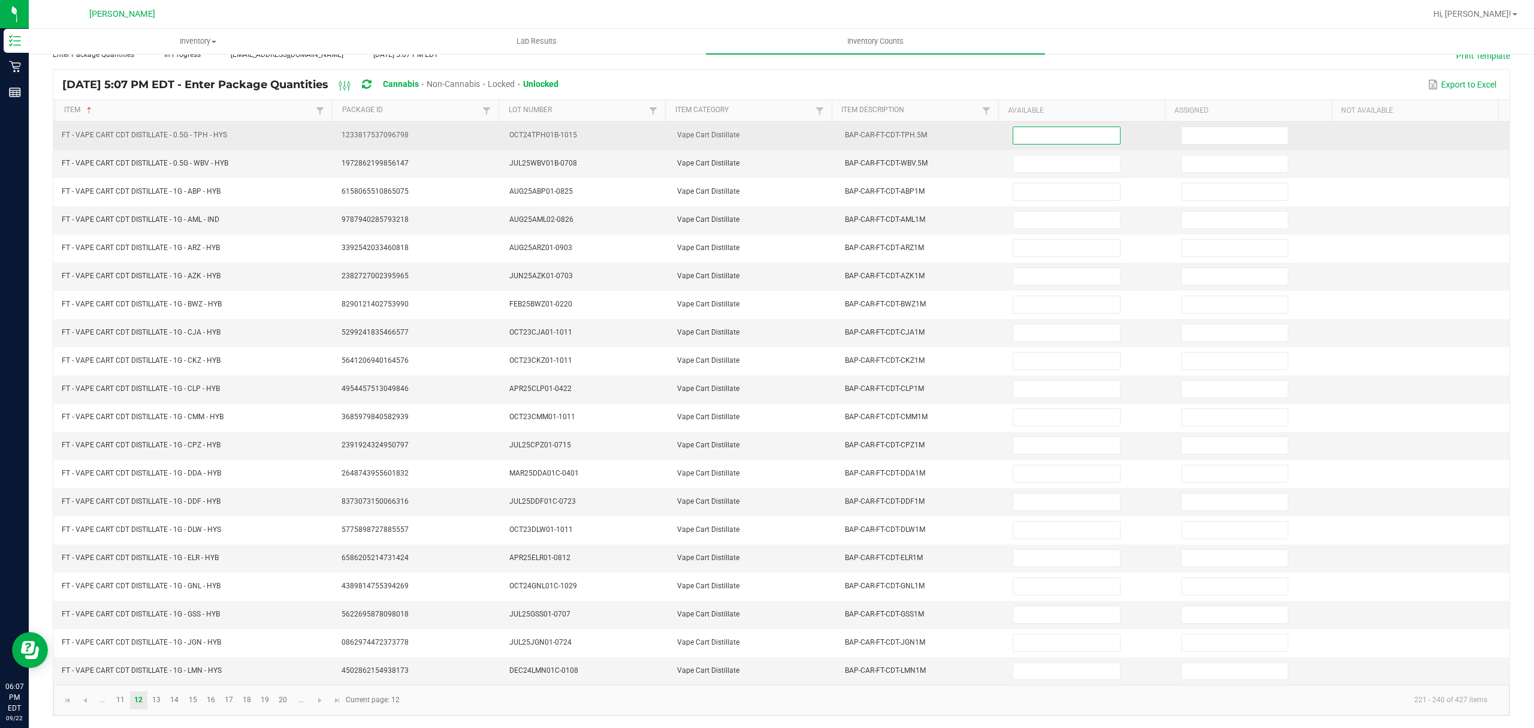
click at [1014, 127] on input at bounding box center [1067, 135] width 106 height 17
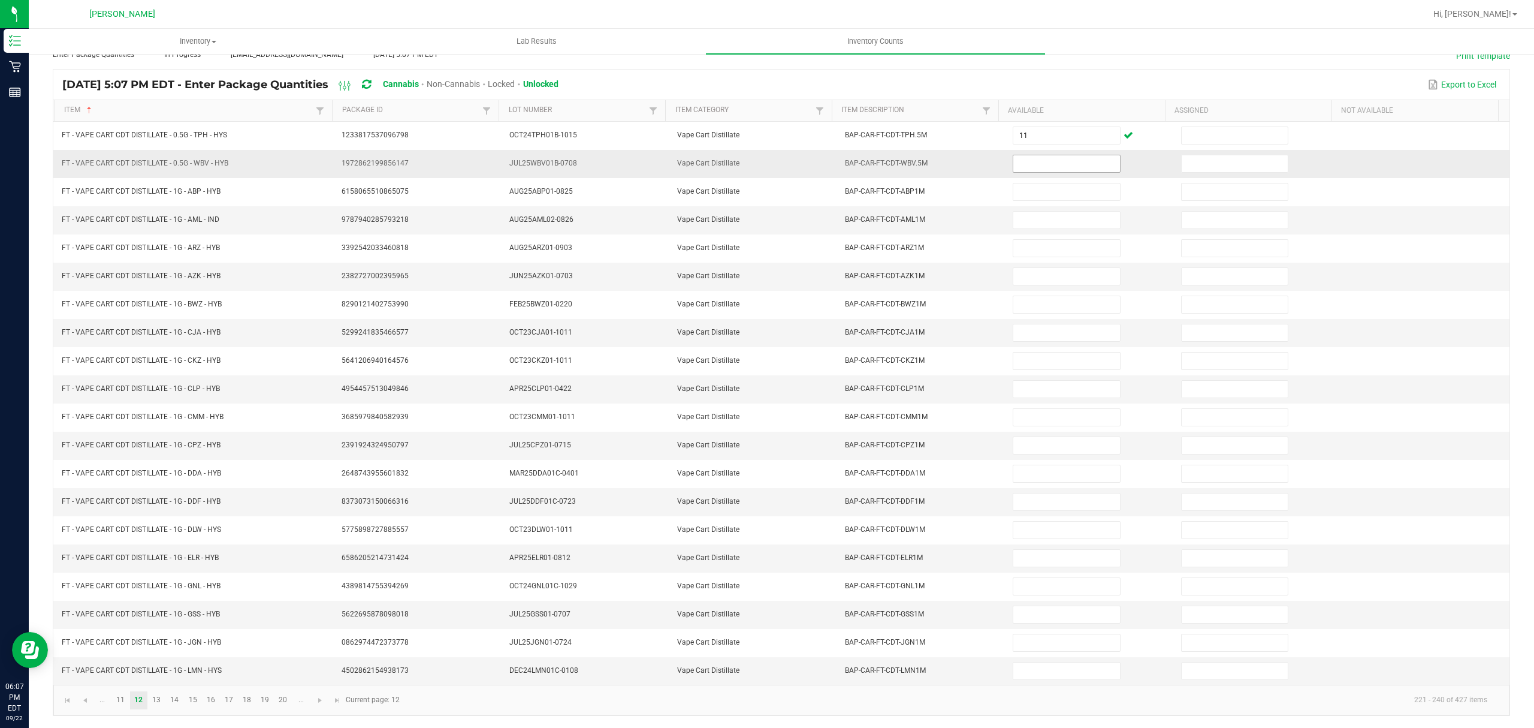
click at [1025, 155] on span at bounding box center [1066, 164] width 107 height 18
click at [1014, 155] on input at bounding box center [1067, 163] width 106 height 17
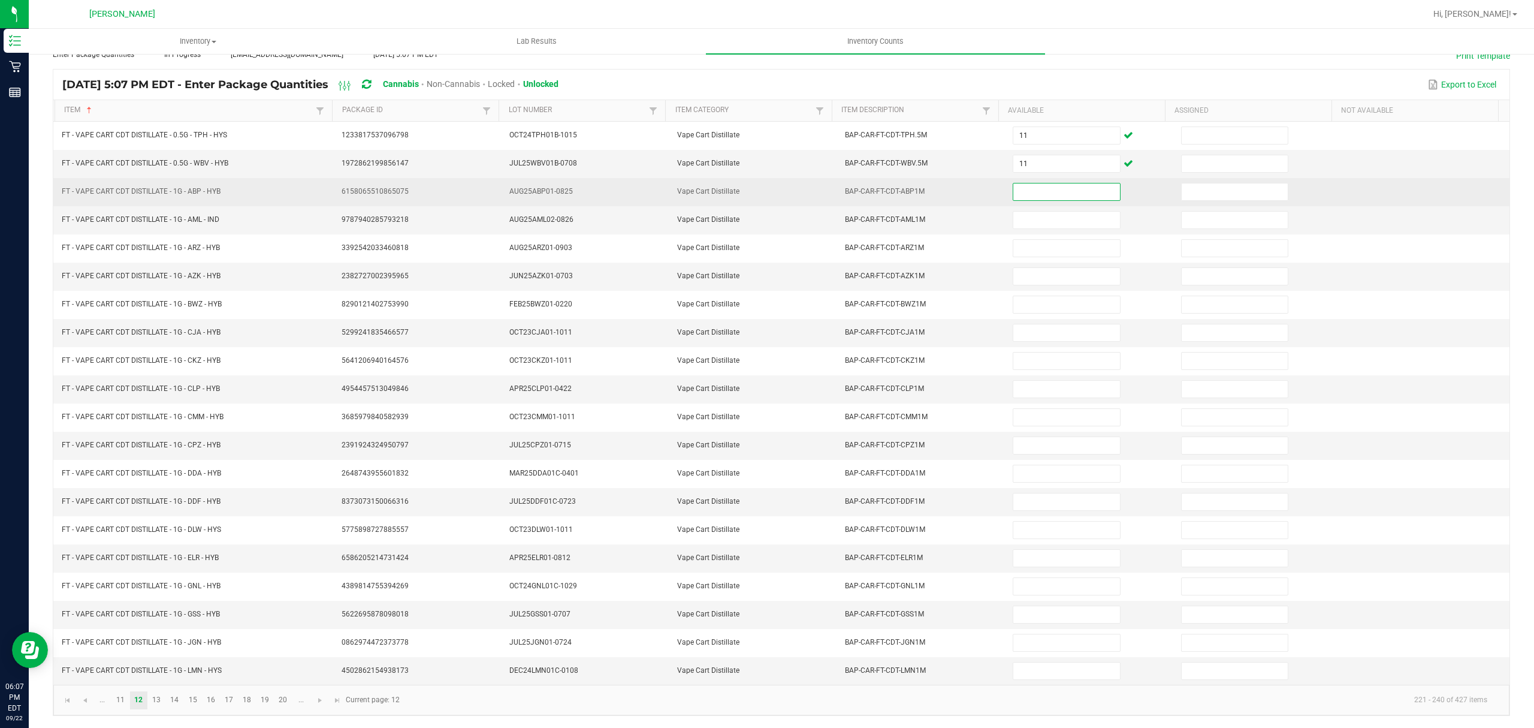
click at [1031, 183] on input at bounding box center [1067, 191] width 106 height 17
click at [1046, 183] on input at bounding box center [1067, 191] width 106 height 17
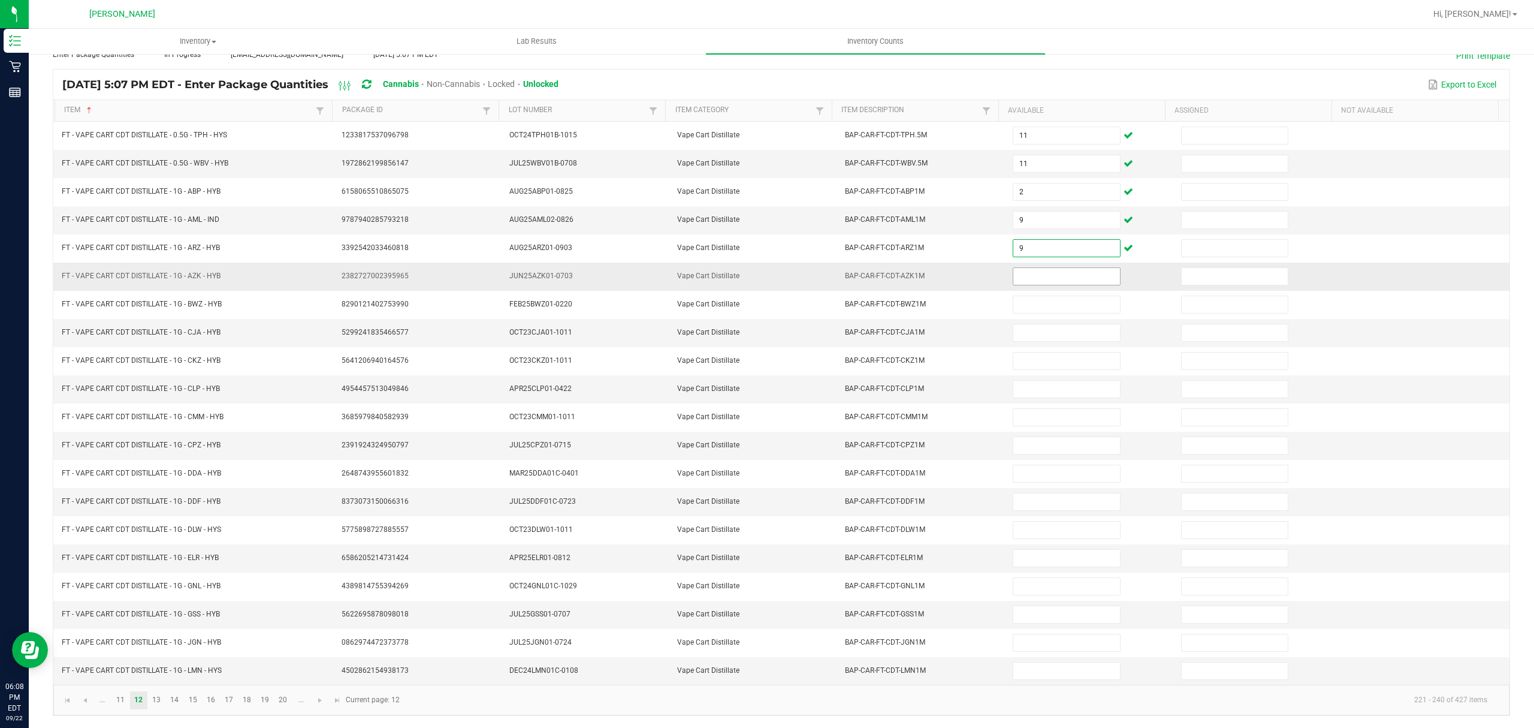
click at [1014, 268] on input at bounding box center [1067, 276] width 106 height 17
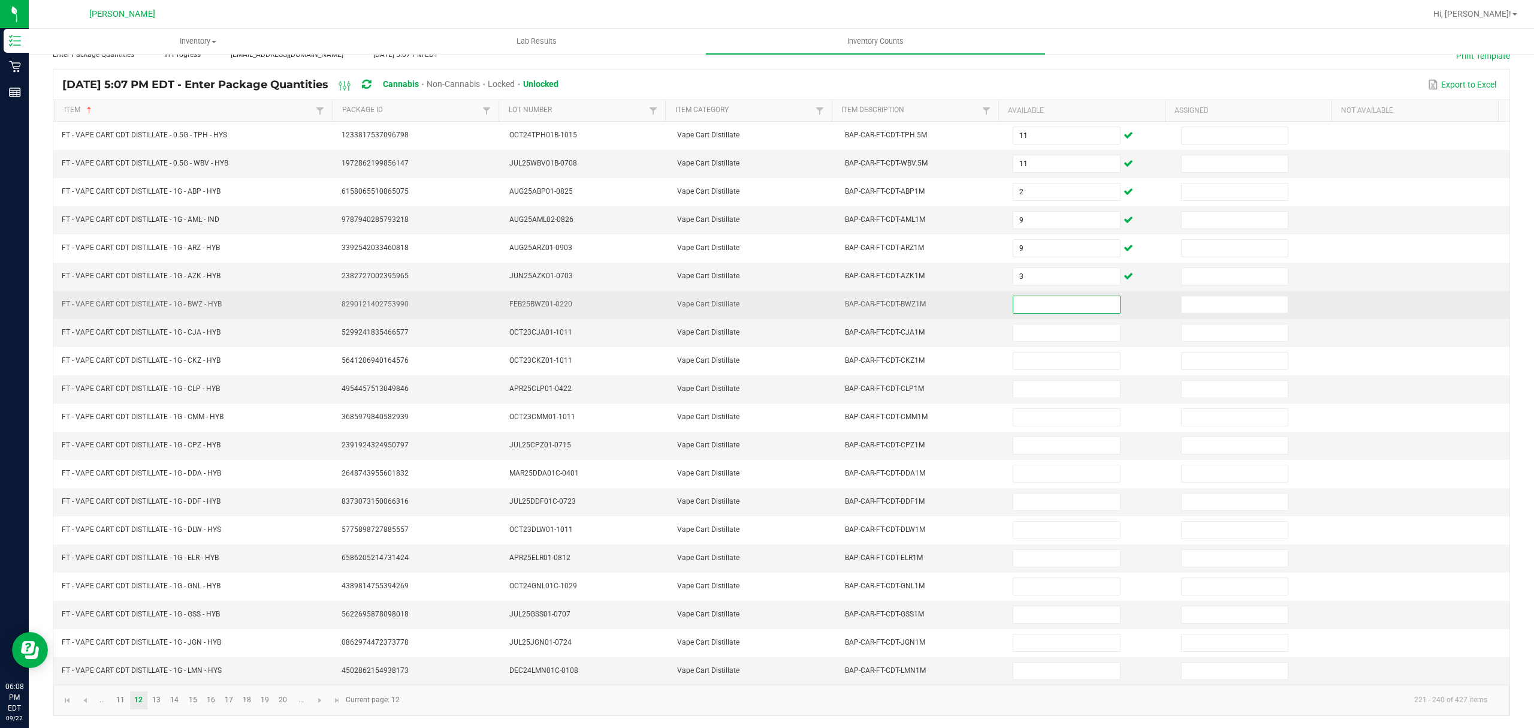
click at [1042, 297] on input at bounding box center [1067, 304] width 106 height 17
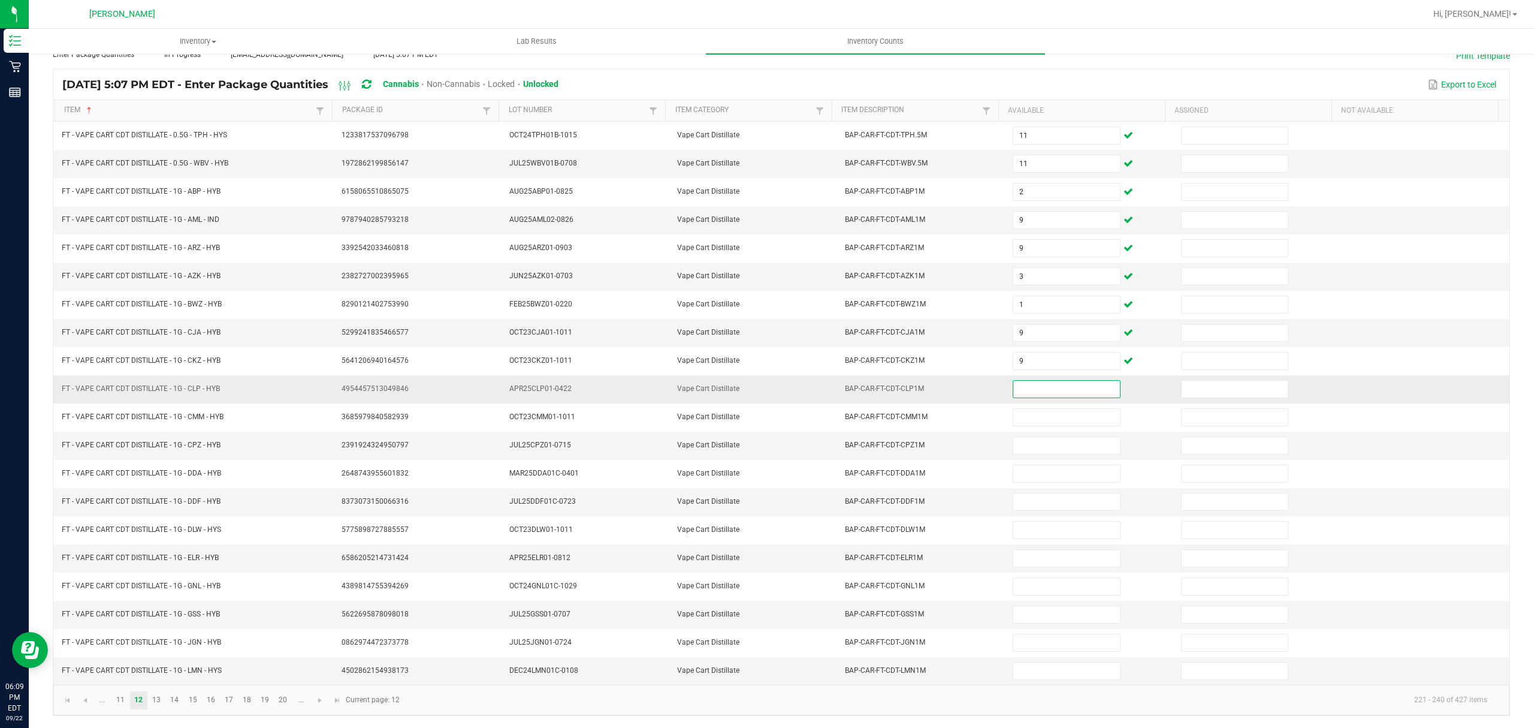
click at [1037, 387] on input at bounding box center [1067, 389] width 106 height 17
click at [1051, 493] on input at bounding box center [1067, 501] width 106 height 17
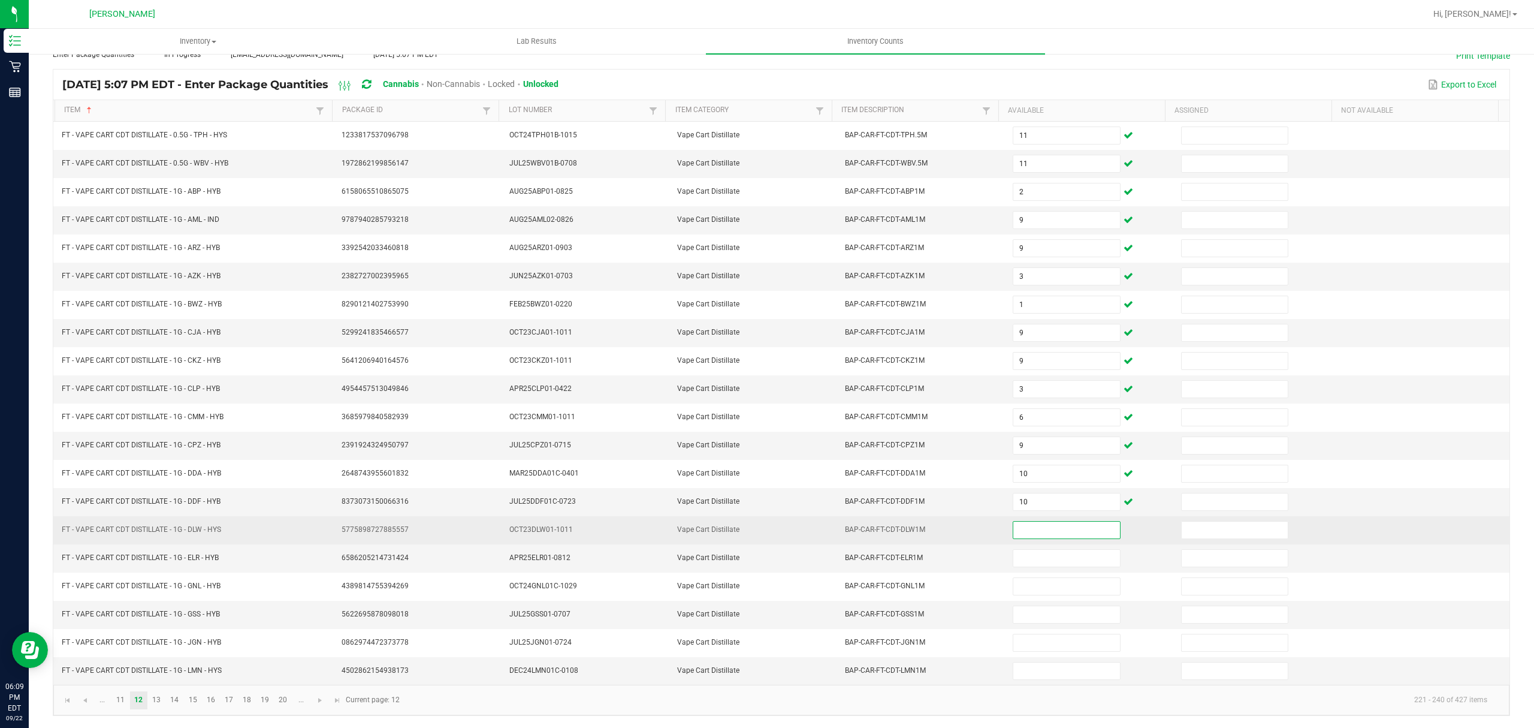
click at [1042, 530] on input at bounding box center [1067, 529] width 106 height 17
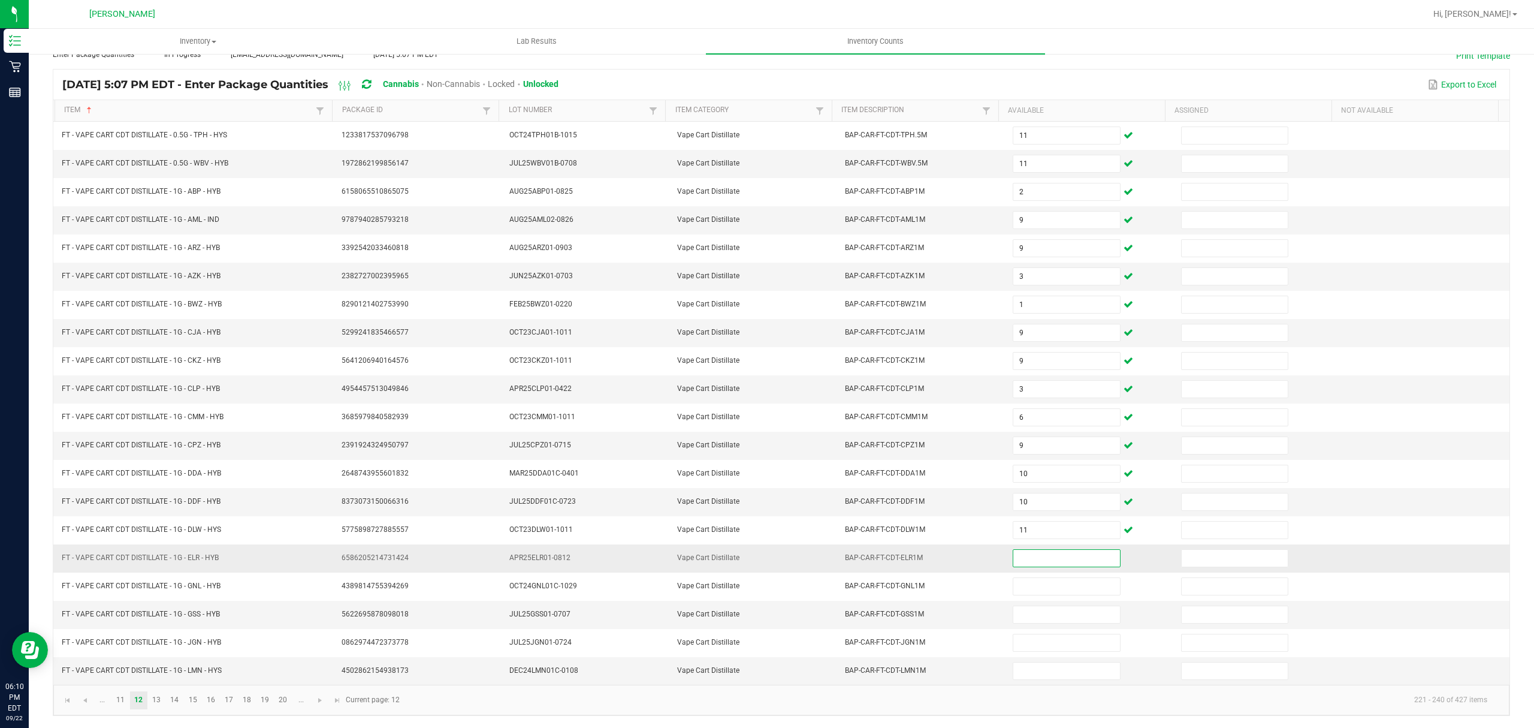
click at [1044, 557] on input at bounding box center [1067, 558] width 106 height 17
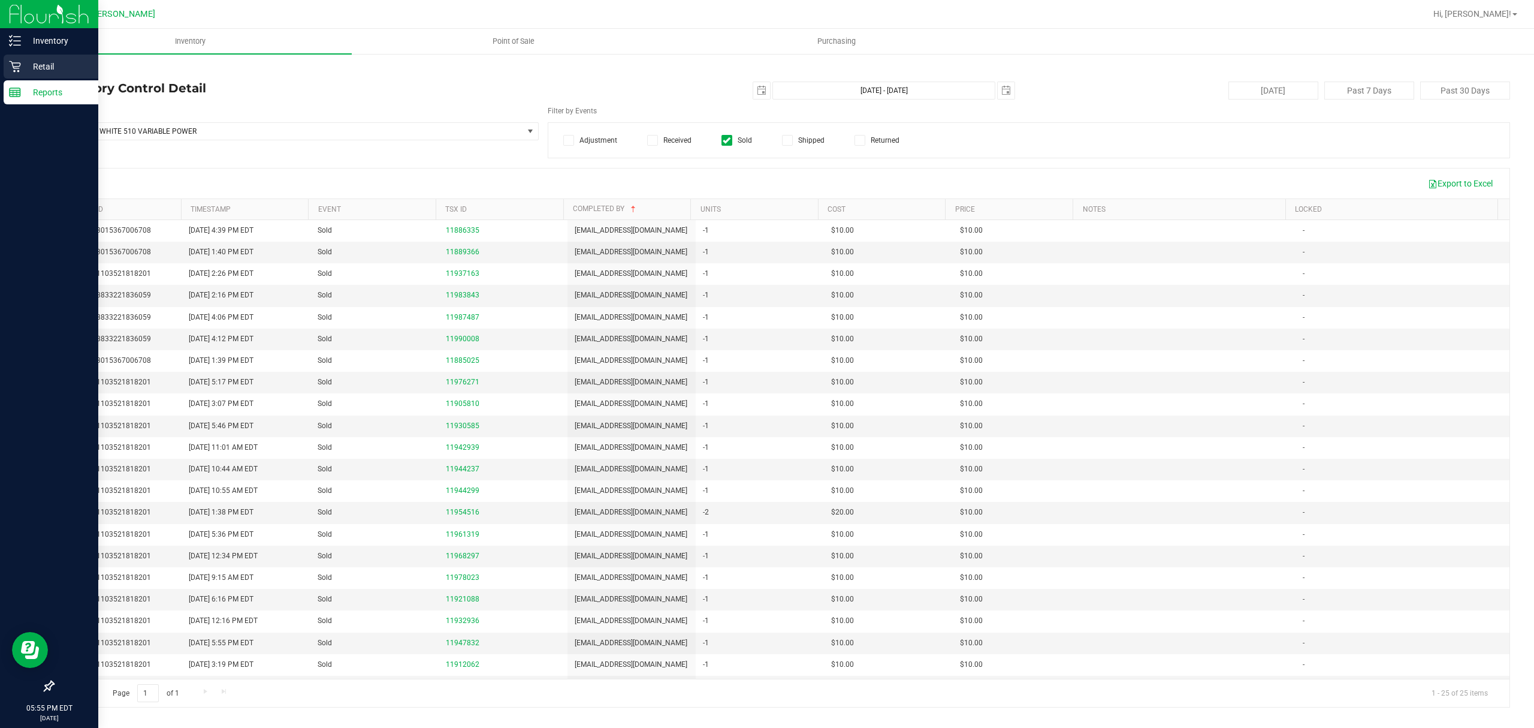
scroll to position [88, 0]
click at [17, 59] on div "Retail" at bounding box center [51, 67] width 95 height 24
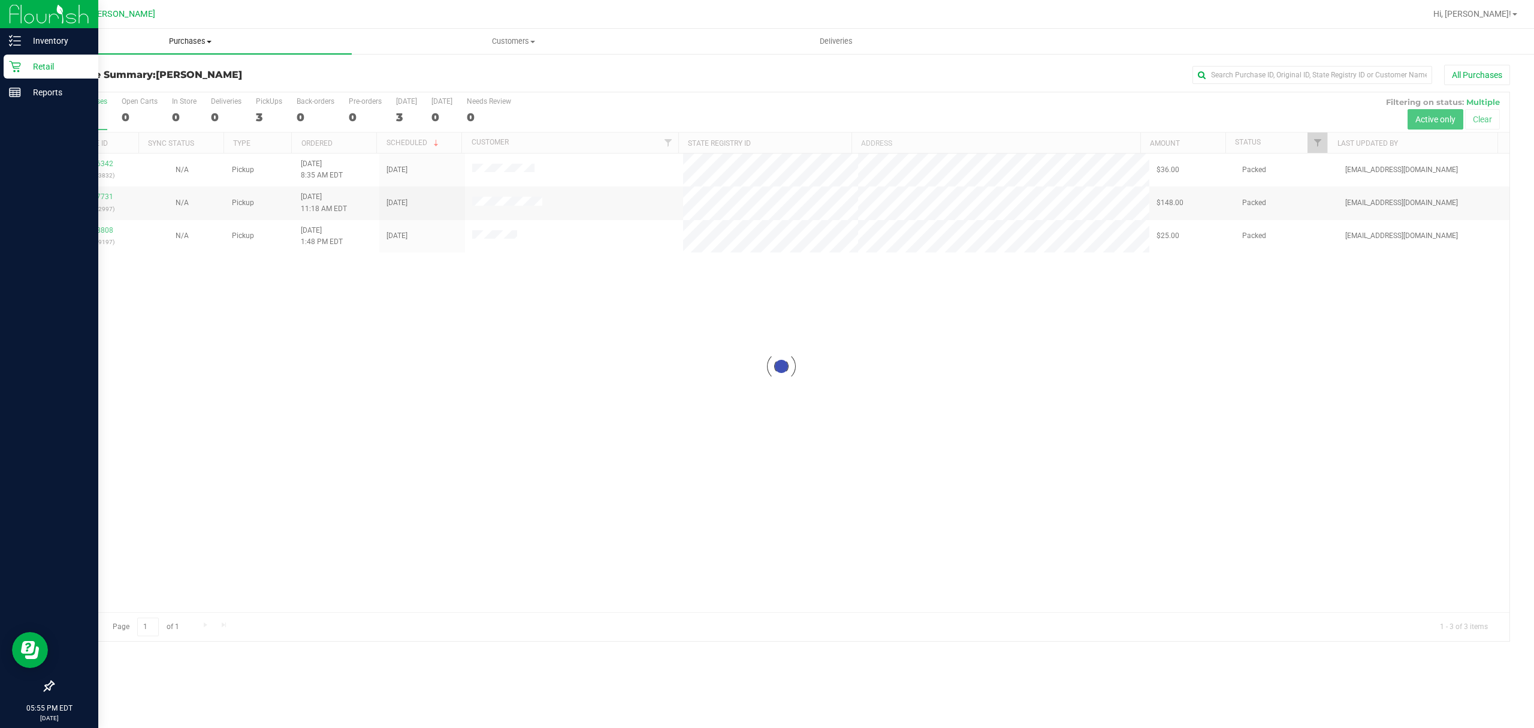
click at [194, 44] on span "Purchases" at bounding box center [190, 41] width 323 height 11
click at [97, 99] on span "All purchases" at bounding box center [71, 101] width 85 height 10
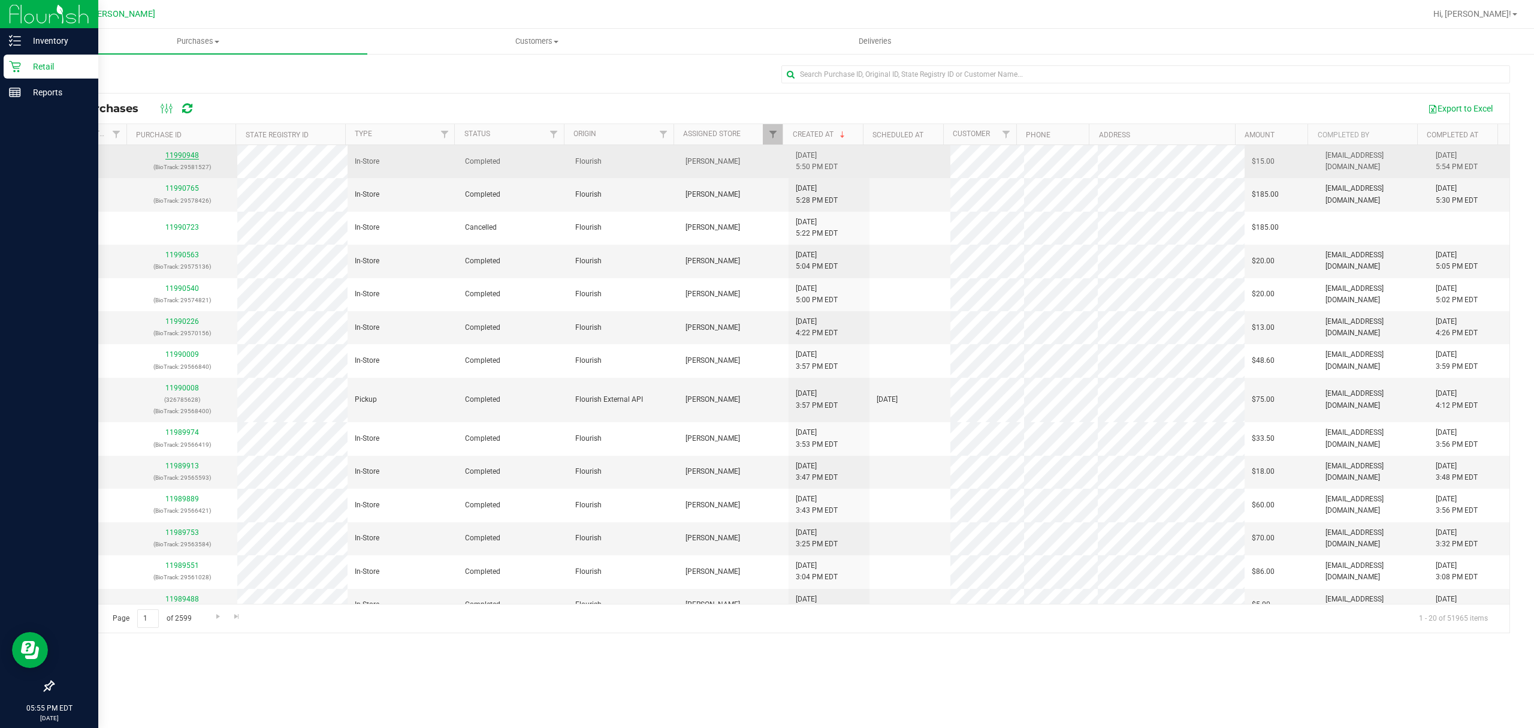
click at [173, 157] on link "11990948" at bounding box center [182, 155] width 34 height 8
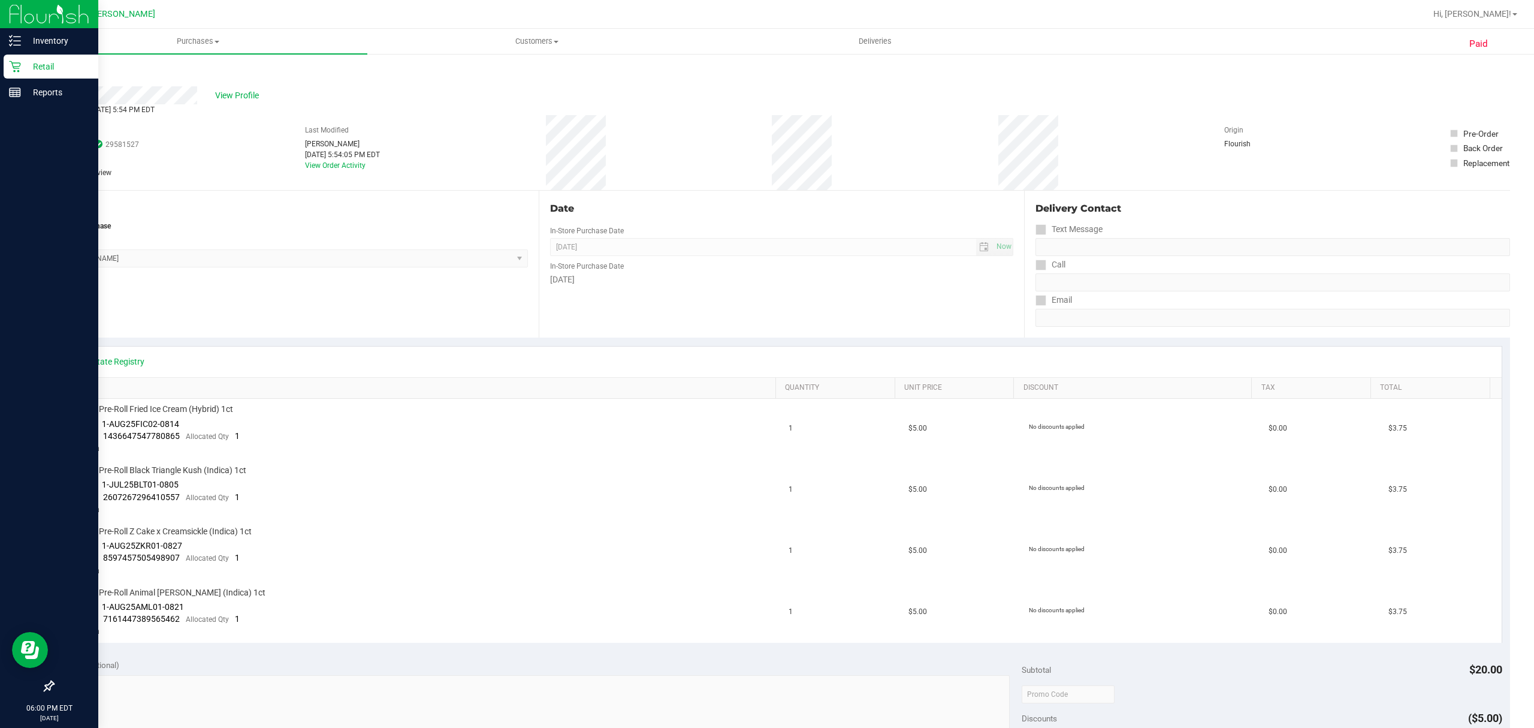
click at [44, 61] on p "Retail" at bounding box center [57, 66] width 72 height 14
